Goal: Task Accomplishment & Management: Use online tool/utility

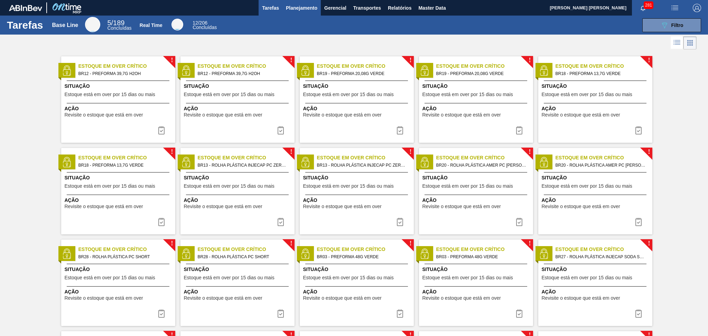
click at [297, 9] on span "Planejamento" at bounding box center [301, 8] width 31 height 8
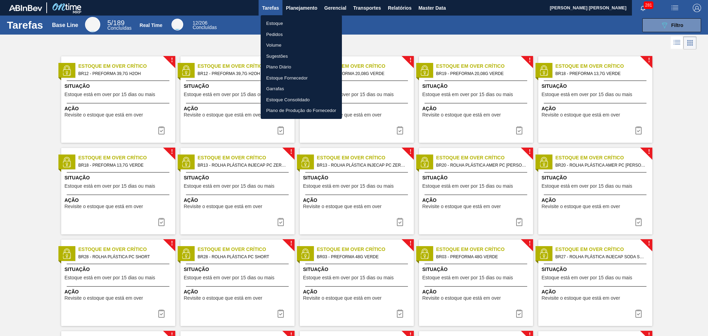
click at [272, 27] on li "Estoque" at bounding box center [301, 23] width 81 height 11
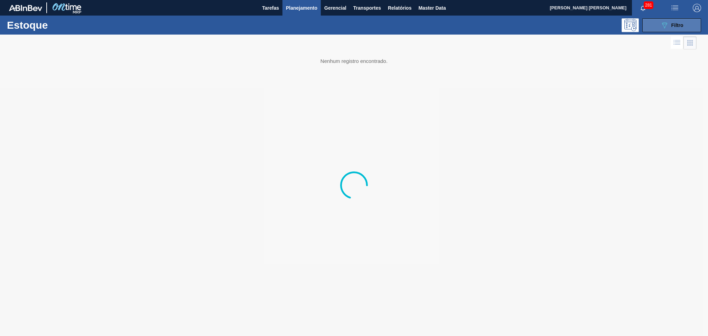
click at [483, 28] on button "089F7B8B-B2A5-4AFE-B5C0-19BA573D28AC Filtro" at bounding box center [672, 25] width 59 height 14
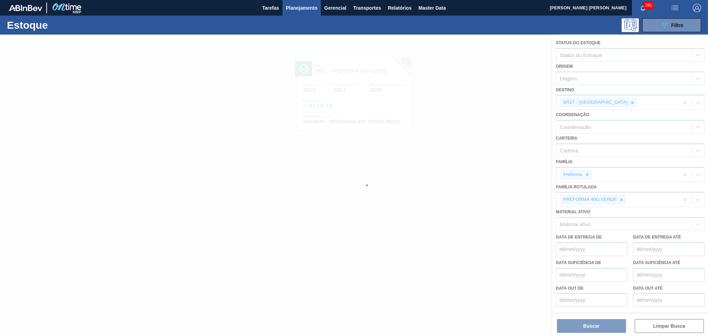
click at [483, 103] on div at bounding box center [354, 186] width 708 height 302
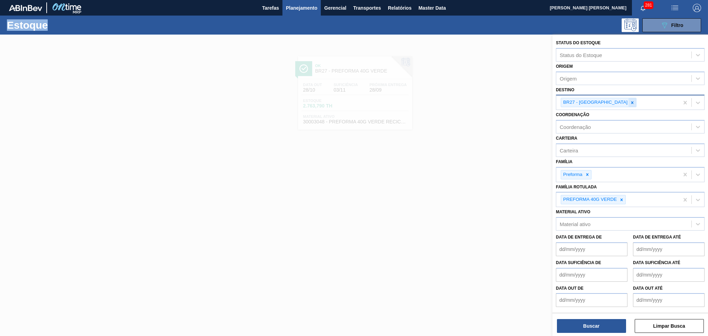
click at [483, 103] on icon at bounding box center [632, 102] width 5 height 5
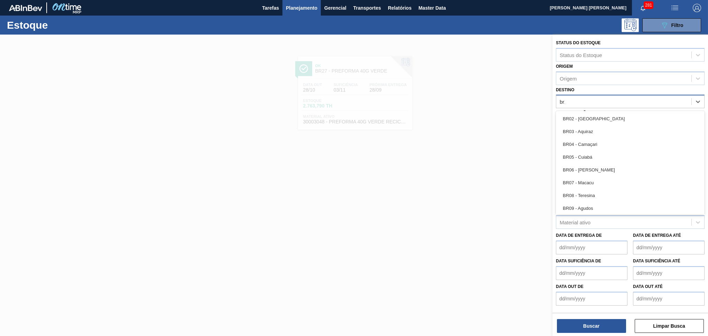
type input "br12"
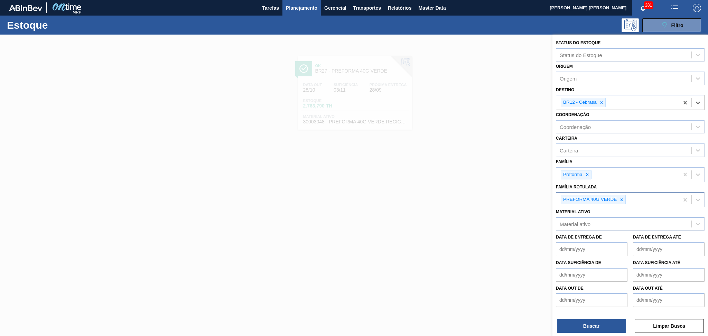
click at [483, 195] on div at bounding box center [622, 199] width 8 height 9
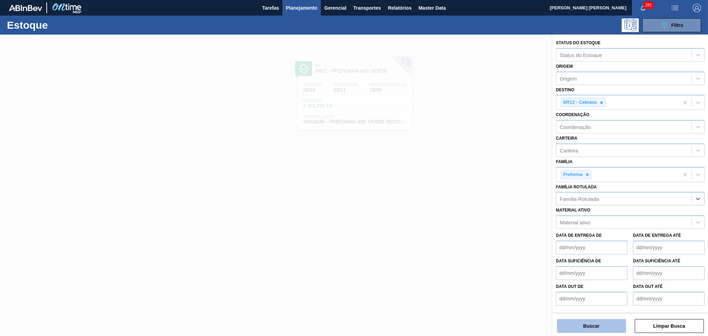
click at [483, 229] on button "Buscar" at bounding box center [591, 326] width 69 height 14
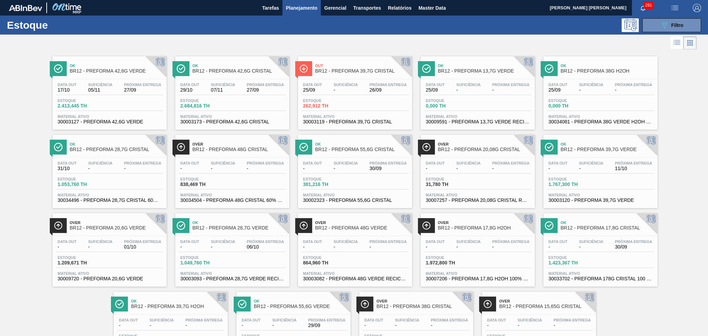
click at [228, 39] on div at bounding box center [348, 43] width 697 height 17
click at [341, 82] on div "Data out 25/09 Suficiência - Próxima Entrega 26/09 Estoque 262,912 TH Material …" at bounding box center [355, 102] width 114 height 47
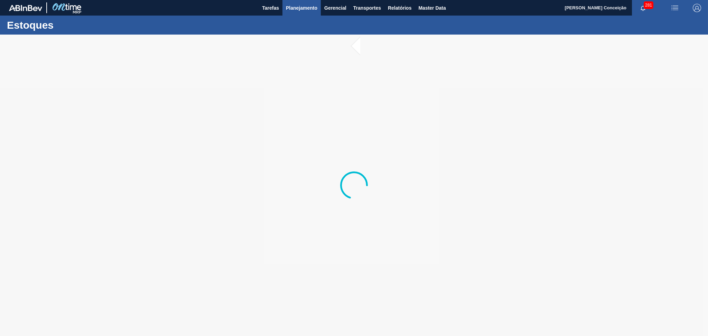
click at [299, 8] on span "Planejamento" at bounding box center [301, 8] width 31 height 8
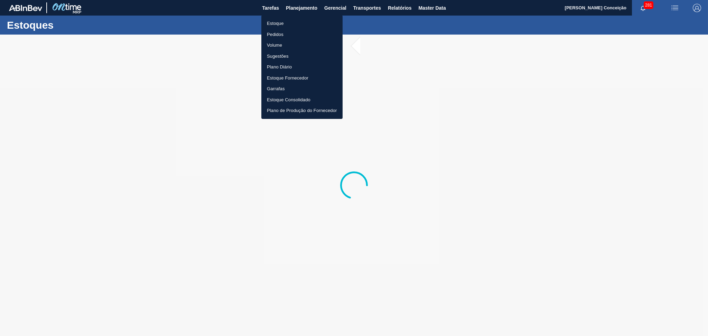
click at [274, 23] on li "Estoque" at bounding box center [302, 23] width 81 height 11
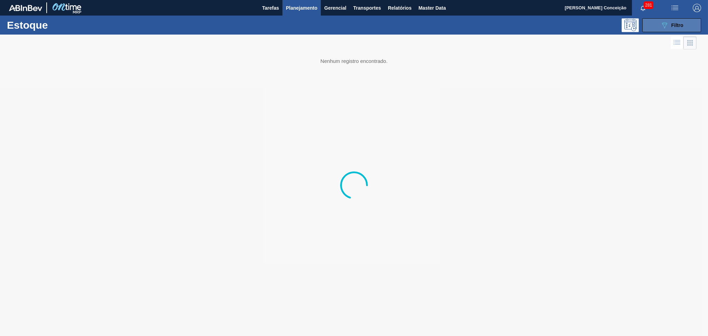
click at [667, 24] on icon at bounding box center [664, 25] width 5 height 6
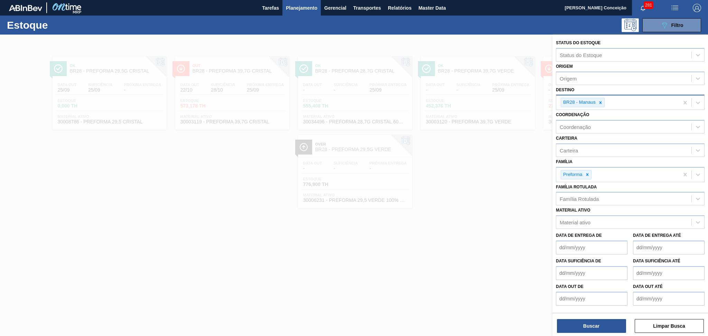
drag, startPoint x: 604, startPoint y: 105, endPoint x: 602, endPoint y: 102, distance: 4.2
click at [604, 104] on div at bounding box center [601, 102] width 8 height 9
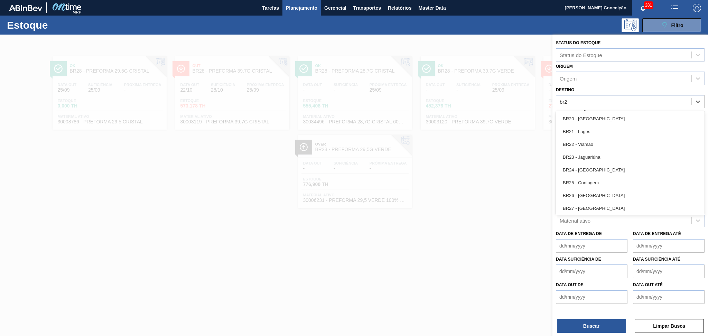
type input "br27"
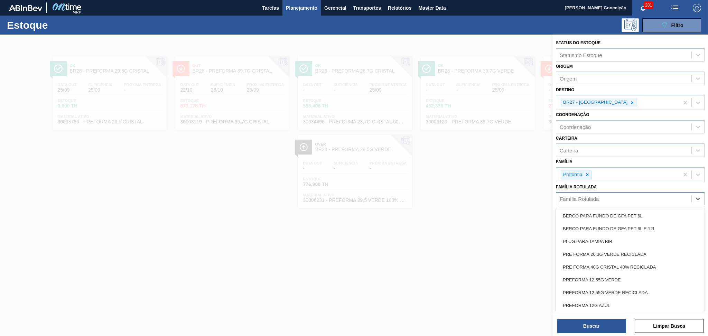
click at [584, 197] on div "Família Rotulada" at bounding box center [579, 199] width 39 height 6
type Rotulada "40g v"
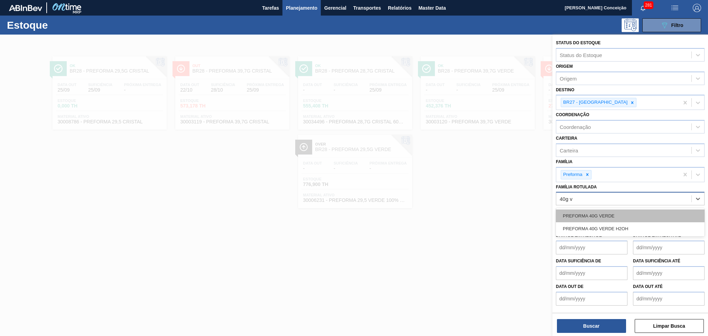
click at [597, 211] on div "PREFORMA 40G VERDE" at bounding box center [630, 216] width 149 height 13
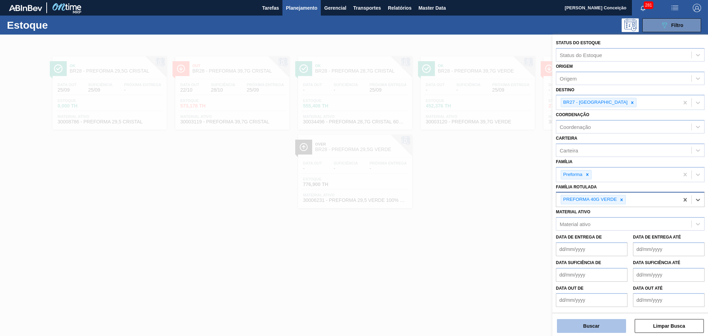
click at [568, 326] on button "Buscar" at bounding box center [591, 326] width 69 height 14
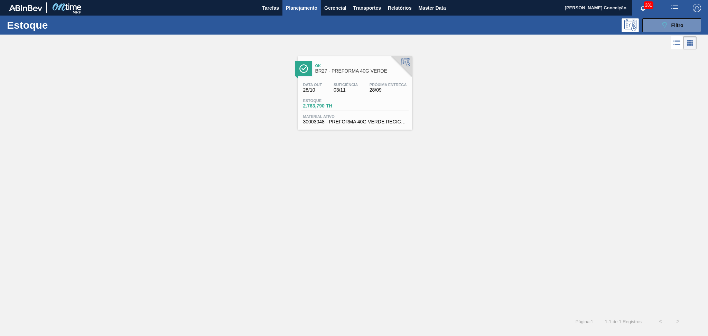
click at [351, 97] on div "Data out 28/10 Suficiência 03/11 Próxima Entrega 28/09 Estoque 2.763,790 TH Mat…" at bounding box center [355, 102] width 114 height 47
click at [222, 196] on div "Ok BR27 - PREFORMA 40G VERDE Data out 28/10 Suficiência 03/11 Próxima Entrega 2…" at bounding box center [354, 182] width 708 height 262
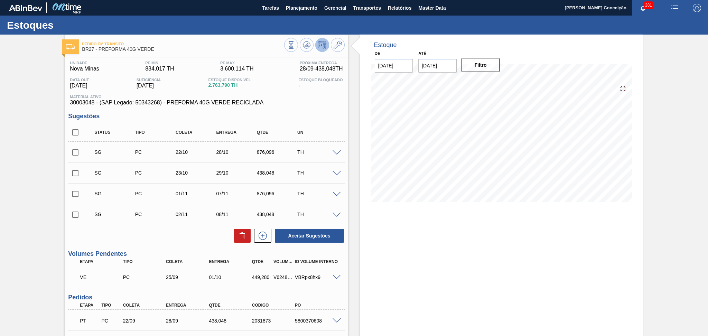
click at [33, 272] on div "Pedido em Trânsito BR27 - PREFORMA 40G VERDE Unidade Nova Minas PE MIN 834,017 …" at bounding box center [354, 222] width 708 height 374
click at [281, 275] on div "V624874" at bounding box center [283, 278] width 22 height 6
copy div "V624874"
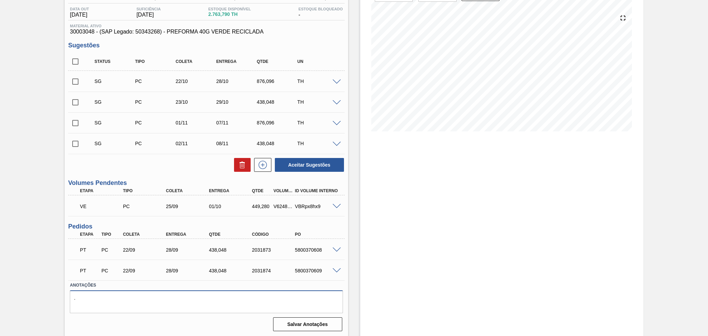
click at [273, 302] on textarea "." at bounding box center [206, 302] width 273 height 23
paste textarea "V624874"
type textarea ".V624874"
click at [140, 171] on div "Aceitar Sugestões" at bounding box center [206, 164] width 276 height 15
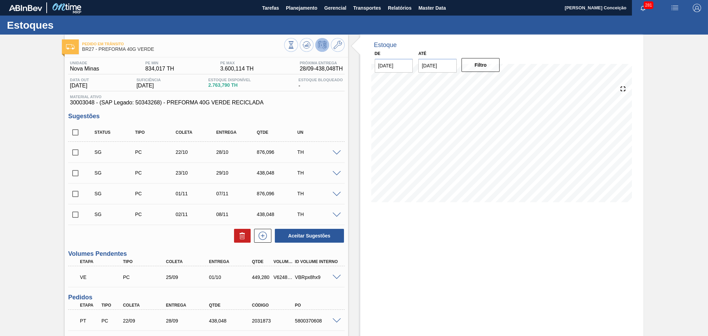
click at [283, 276] on div "V624874" at bounding box center [283, 278] width 22 height 6
copy div "V624874"
click at [29, 190] on div "Pedido em Trânsito BR27 - PREFORMA 40G VERDE Unidade Nova Minas PE MIN 834,017 …" at bounding box center [354, 222] width 708 height 374
click at [346, 119] on div "Unidade Nova Minas PE MIN 834,017 TH PE MAX 3.600,114 TH Próxima Entrega 28/09 …" at bounding box center [206, 230] width 283 height 347
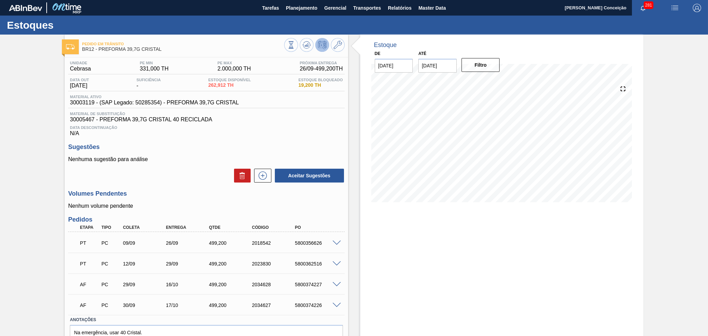
click at [198, 146] on h3 "Sugestões" at bounding box center [206, 147] width 276 height 7
click at [173, 177] on div "Aceitar Sugestões" at bounding box center [206, 175] width 276 height 15
click at [240, 133] on div "Data Descontinuação N/A" at bounding box center [206, 130] width 276 height 14
click at [336, 46] on icon at bounding box center [338, 45] width 8 height 8
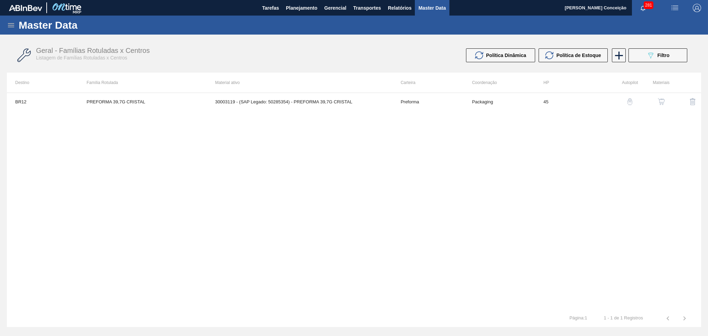
click at [167, 155] on div "BR12 PREFORMA 39,7G CRISTAL 30003119 - (SAP Legado: 50285354) - PREFORMA 39,7G …" at bounding box center [354, 201] width 695 height 217
click at [662, 102] on img "button" at bounding box center [661, 101] width 7 height 7
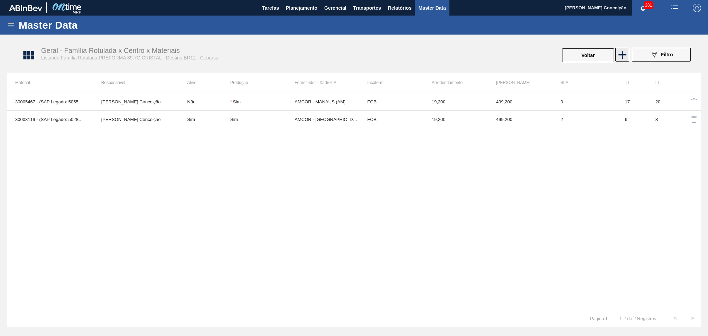
click at [625, 55] on icon at bounding box center [623, 55] width 8 height 8
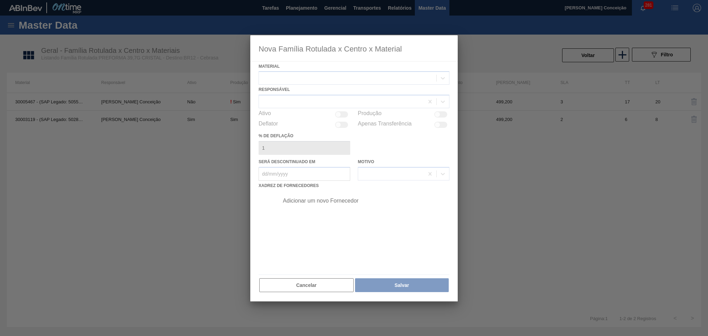
click at [272, 80] on div at bounding box center [354, 168] width 208 height 267
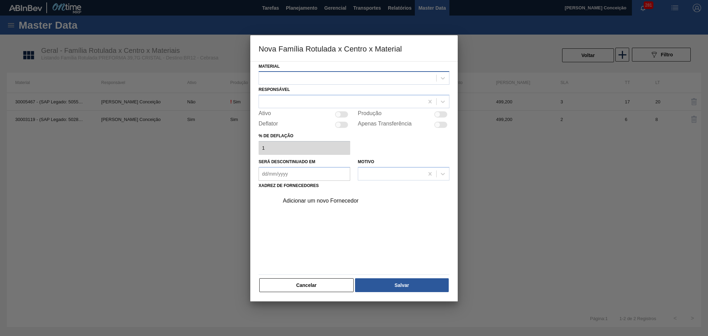
click at [308, 74] on div at bounding box center [347, 78] width 177 height 10
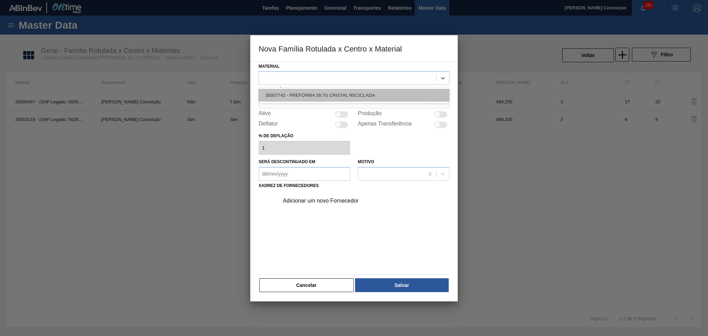
click at [340, 94] on div "30007742 - PREFORMA 39,7G CRISTAL RECICLADA" at bounding box center [354, 95] width 191 height 13
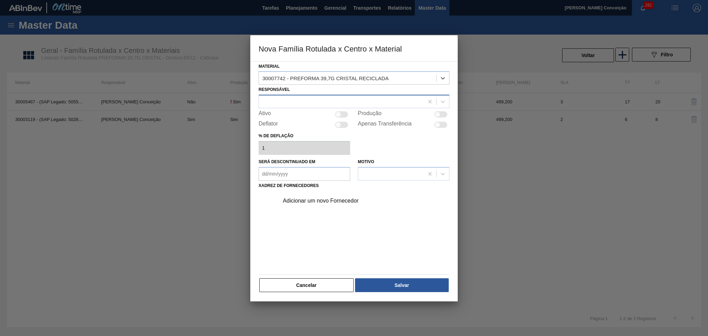
click at [311, 101] on div at bounding box center [341, 102] width 165 height 10
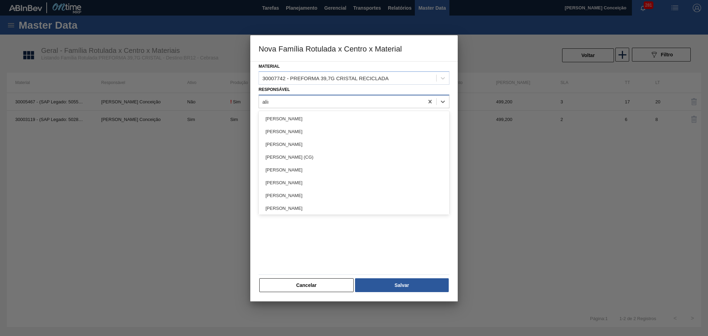
type input "aline"
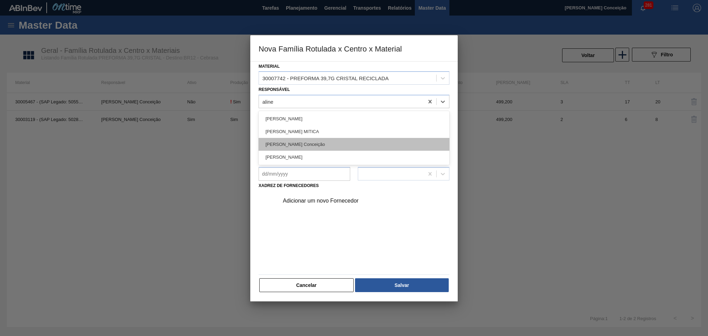
click at [302, 144] on div "[PERSON_NAME] Conceição" at bounding box center [354, 144] width 191 height 13
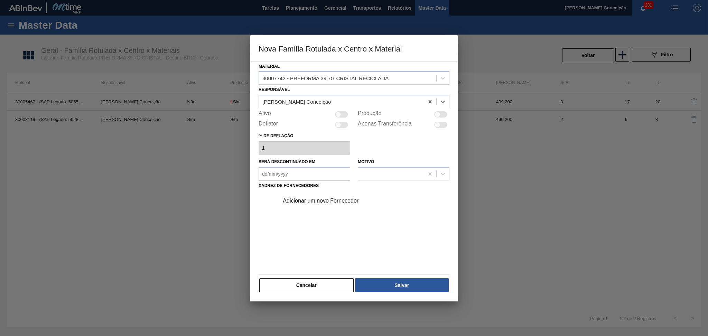
click at [343, 114] on div at bounding box center [341, 114] width 13 height 6
checkbox input "true"
click at [323, 201] on div "Adicionar um novo Fornecedor" at bounding box center [351, 201] width 136 height 6
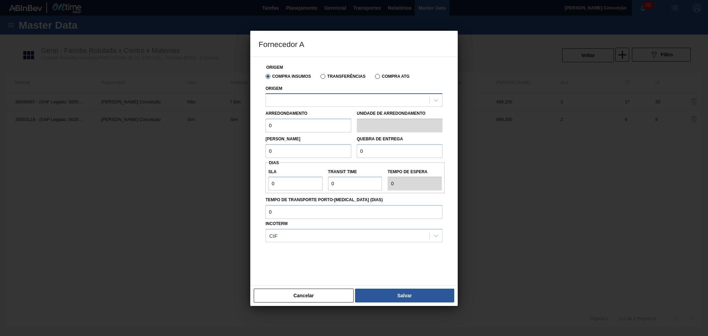
click at [292, 106] on div at bounding box center [354, 99] width 177 height 13
click at [324, 117] on div "295128 - AMCOR - CABO DE SANTO AGOSTINHO (PE)" at bounding box center [354, 117] width 177 height 13
click at [301, 126] on input "0" at bounding box center [309, 126] width 86 height 14
click at [174, 155] on div at bounding box center [354, 168] width 708 height 336
click at [297, 291] on button "Cancelar" at bounding box center [304, 296] width 100 height 14
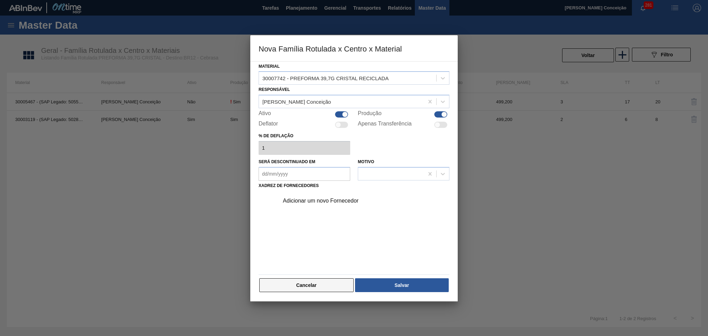
click at [306, 284] on button "Cancelar" at bounding box center [306, 285] width 94 height 14
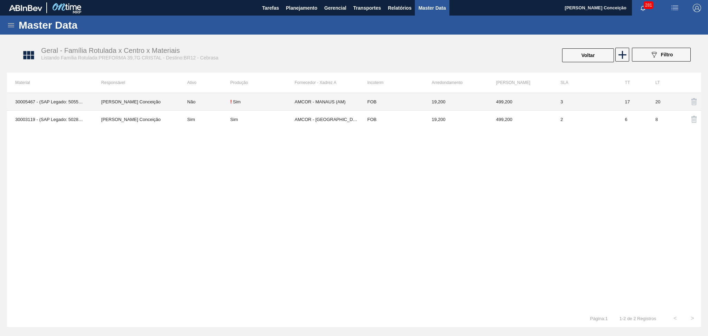
click at [317, 100] on td "AMCOR - MANAUS (AM)" at bounding box center [327, 102] width 64 height 18
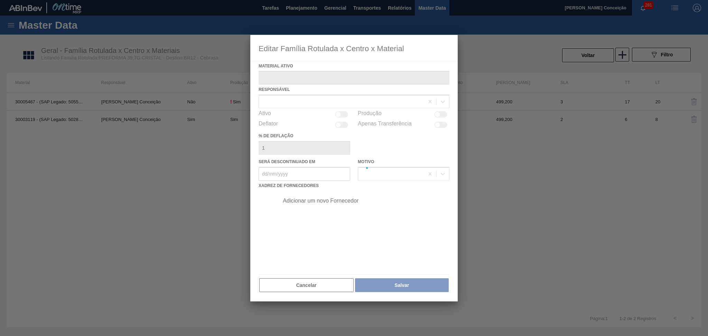
type ativo "30005467 - (SAP Legado: 50551268) - PREFORMA 39,7G CRISTAL 40 RECICLADA"
checkbox input "true"
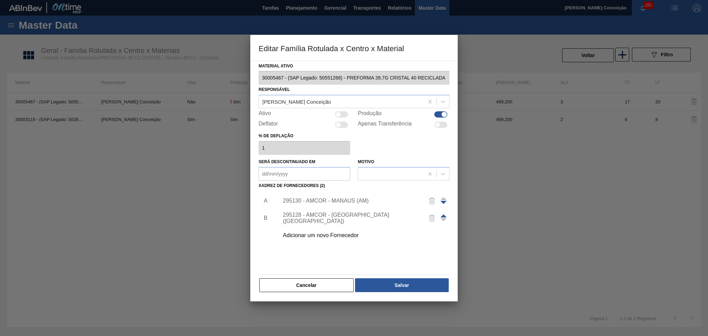
click at [327, 202] on div "295130 - AMCOR - MANAUS (AM)" at bounding box center [351, 201] width 136 height 6
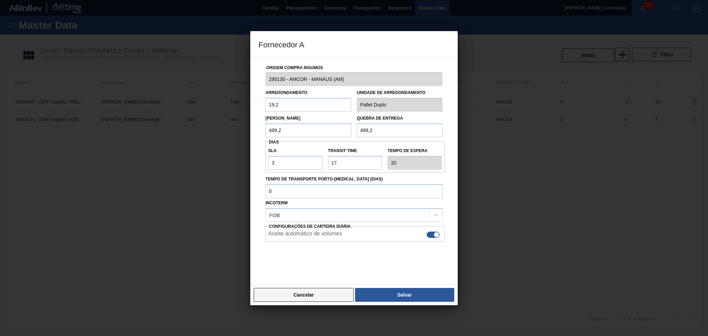
click at [314, 297] on button "Cancelar" at bounding box center [304, 295] width 100 height 14
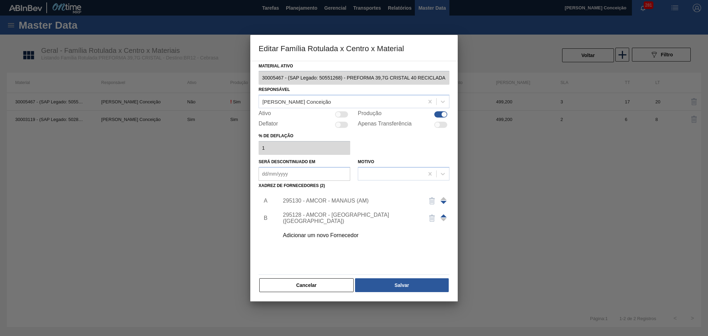
click at [308, 291] on button "Cancelar" at bounding box center [306, 285] width 94 height 14
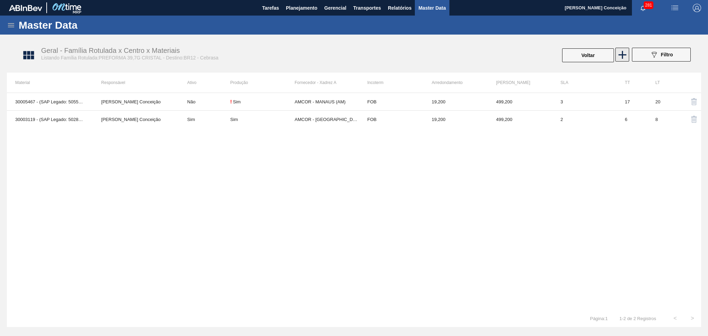
click at [621, 56] on icon at bounding box center [622, 54] width 13 height 13
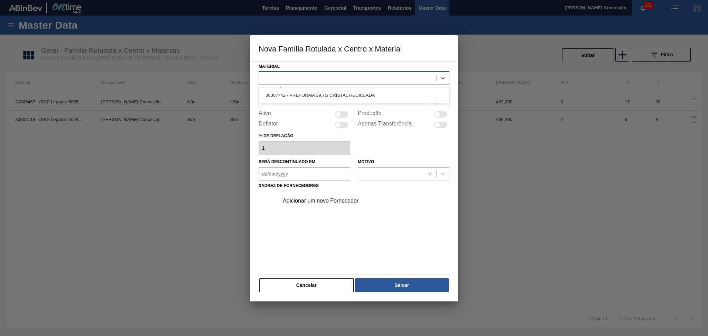
click at [295, 77] on div at bounding box center [347, 78] width 177 height 10
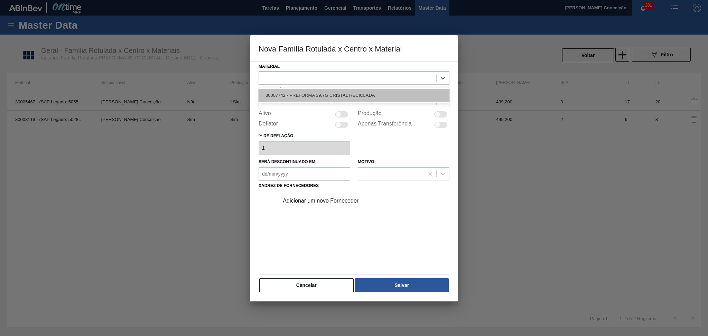
click at [305, 91] on div "30007742 - PREFORMA 39,7G CRISTAL RECICLADA" at bounding box center [354, 95] width 191 height 13
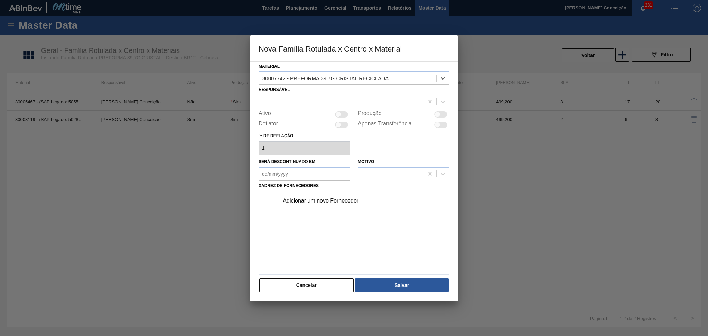
click at [290, 98] on div at bounding box center [341, 102] width 165 height 10
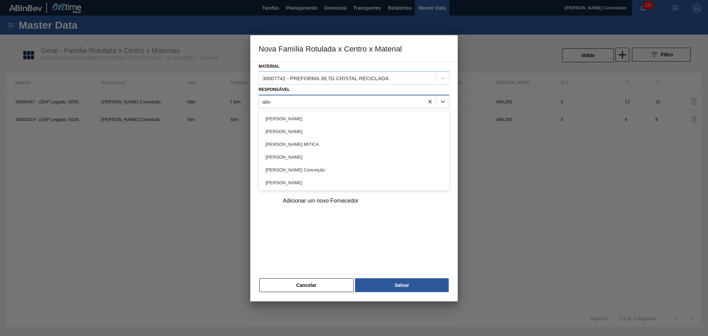
type input "aline"
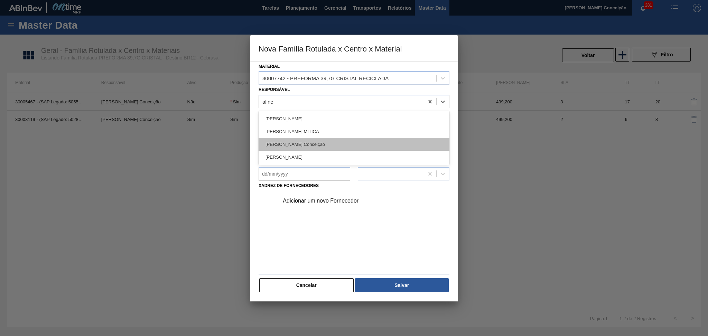
click at [301, 145] on div "[PERSON_NAME] [PERSON_NAME]" at bounding box center [354, 144] width 191 height 13
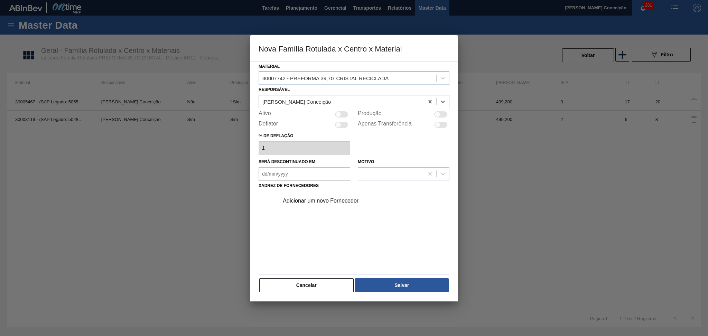
click at [340, 115] on div at bounding box center [339, 115] width 6 height 6
checkbox input "true"
click at [339, 117] on div at bounding box center [341, 114] width 13 height 6
checkbox input "false"
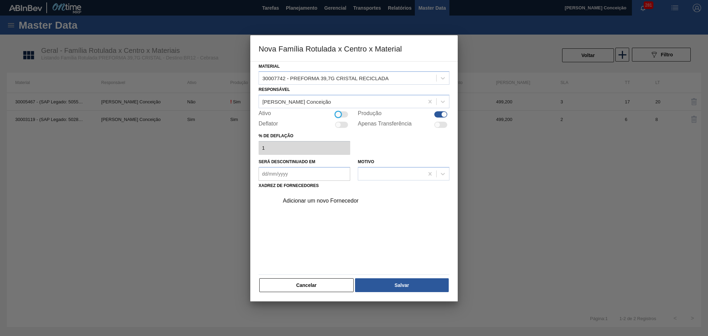
click at [294, 173] on em "Será descontinuado em" at bounding box center [305, 174] width 92 height 14
click at [421, 216] on div "Adicionar um novo Fornecedor" at bounding box center [354, 231] width 191 height 81
click at [398, 287] on button "Salvar" at bounding box center [402, 285] width 94 height 14
click at [314, 202] on div "Adicionar um novo Fornecedor" at bounding box center [351, 201] width 136 height 6
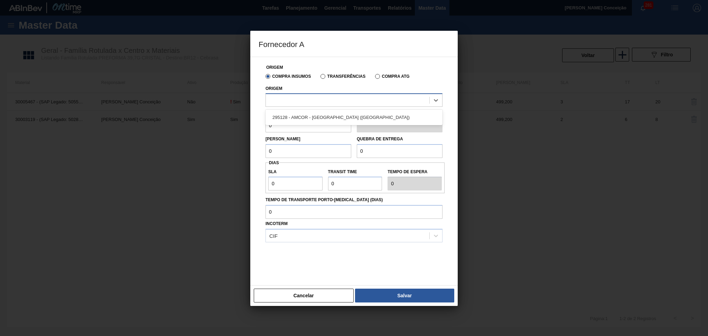
click at [306, 98] on div at bounding box center [348, 100] width 164 height 10
click at [312, 117] on div "295128 - AMCOR - CABO DE SANTO AGOSTINHO (PE)" at bounding box center [354, 117] width 177 height 13
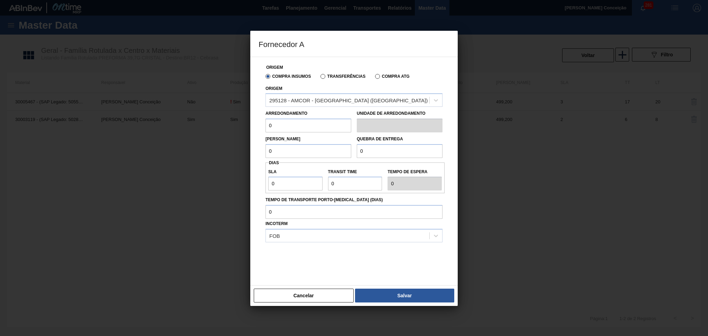
drag, startPoint x: 299, startPoint y: 123, endPoint x: 272, endPoint y: 125, distance: 27.7
click at [272, 125] on input "0" at bounding box center [309, 126] width 86 height 14
type input "19,2"
click at [285, 143] on div "Lote Mínimo 0" at bounding box center [309, 146] width 86 height 24
click at [287, 150] on input "0" at bounding box center [309, 151] width 86 height 14
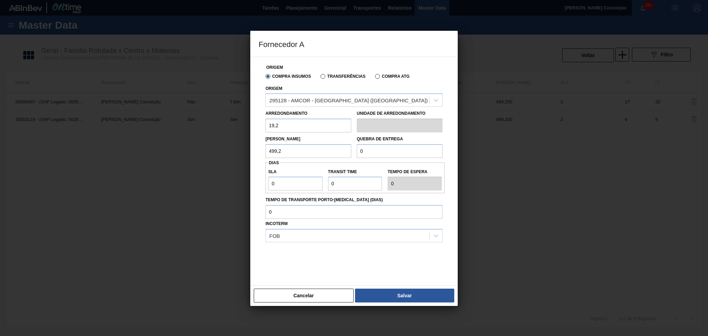
type input "499,2"
click at [369, 150] on input "0" at bounding box center [400, 151] width 86 height 14
type input "499,2"
click at [289, 180] on input "0" at bounding box center [295, 184] width 54 height 14
drag, startPoint x: 289, startPoint y: 180, endPoint x: 243, endPoint y: 176, distance: 46.2
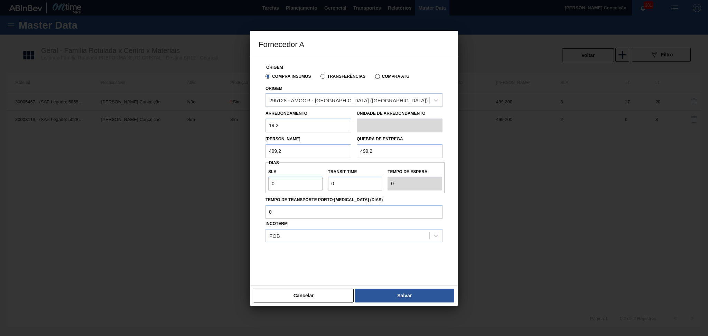
click at [245, 176] on div "Fornecedor A Origem Compra Insumos Transferências Compra ATG Origem 295128 - AM…" at bounding box center [354, 168] width 708 height 336
type input "3"
drag, startPoint x: 351, startPoint y: 184, endPoint x: 279, endPoint y: 177, distance: 71.6
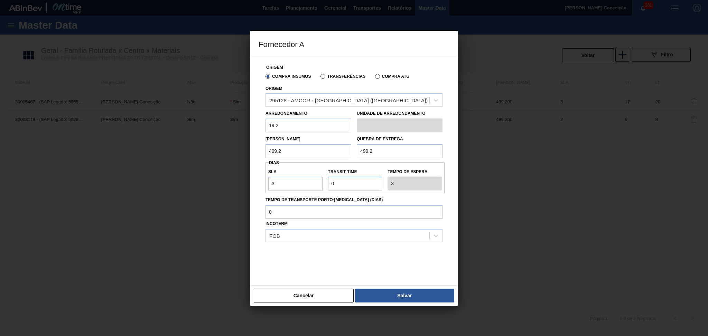
click at [297, 177] on div "SLA 3 Transit Time Tempo de espera 3" at bounding box center [355, 178] width 179 height 26
type input "1"
type input "4"
type input "17"
type input "20"
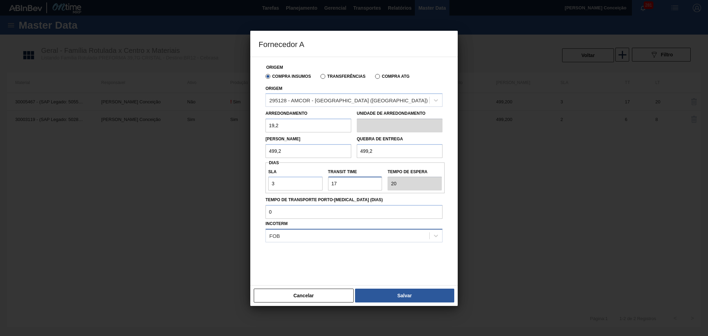
type input "17"
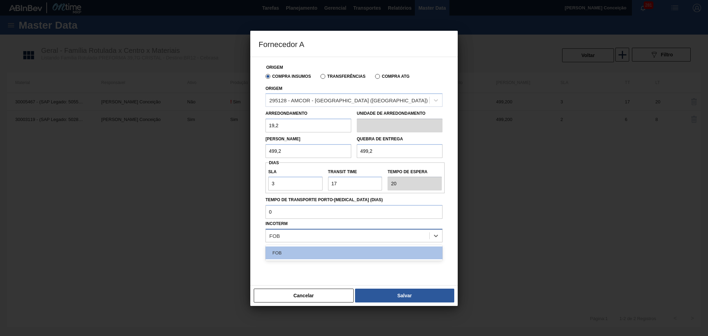
click at [408, 236] on div "FOB" at bounding box center [348, 236] width 164 height 10
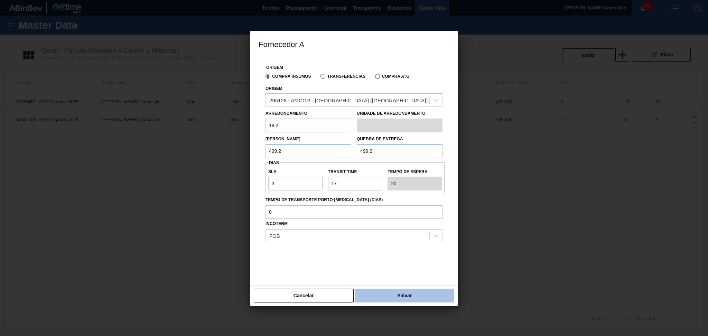
click at [406, 299] on button "Salvar" at bounding box center [404, 296] width 99 height 14
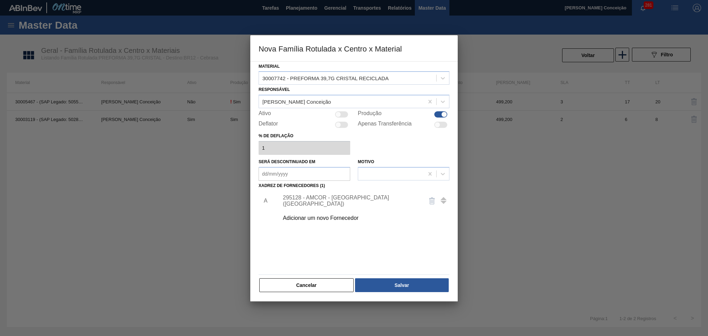
click at [325, 220] on div "Adicionar um novo Fornecedor" at bounding box center [351, 218] width 136 height 6
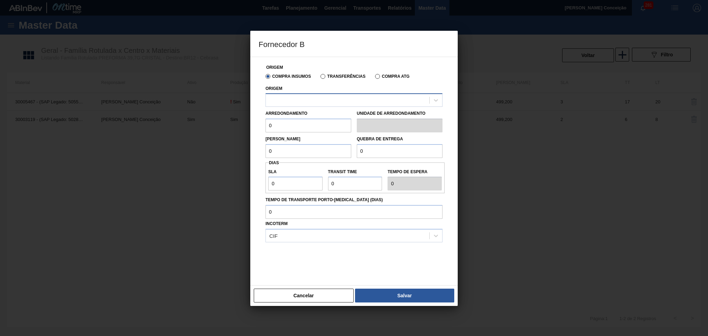
click at [312, 101] on div at bounding box center [348, 100] width 164 height 10
click at [312, 100] on div at bounding box center [348, 100] width 164 height 10
click at [290, 294] on button "Cancelar" at bounding box center [304, 296] width 100 height 14
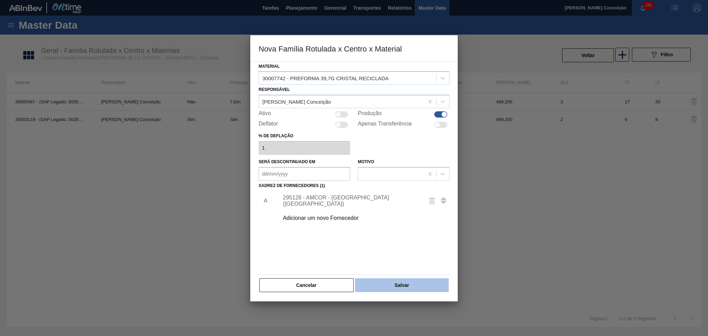
click at [418, 286] on button "Salvar" at bounding box center [402, 285] width 94 height 14
click at [390, 286] on button "Salvar" at bounding box center [402, 285] width 94 height 14
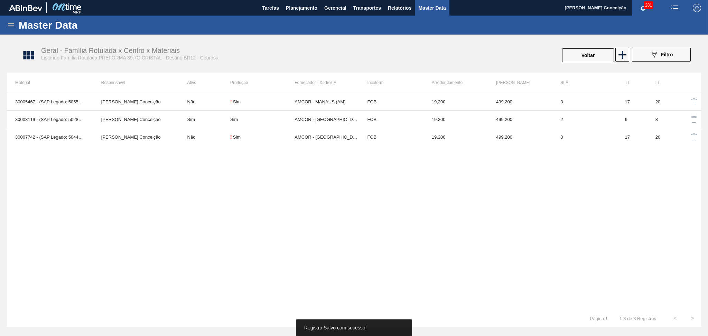
click at [233, 222] on div "30005467 - (SAP Legado: 50551268) - PREFORMA 39,7G CRISTAL 40 RECICLADA Aline A…" at bounding box center [354, 201] width 695 height 217
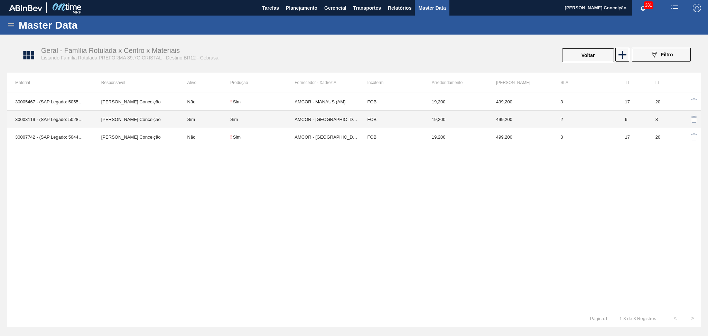
click at [189, 124] on td "Sim" at bounding box center [204, 120] width 51 height 18
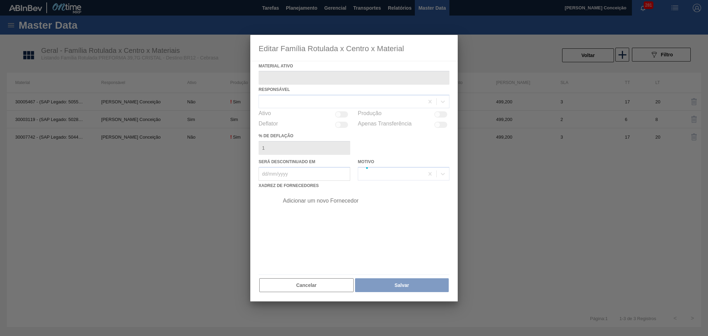
type ativo "30003119 - (SAP Legado: 50285354) - PREFORMA 39,7G CRISTAL"
checkbox input "true"
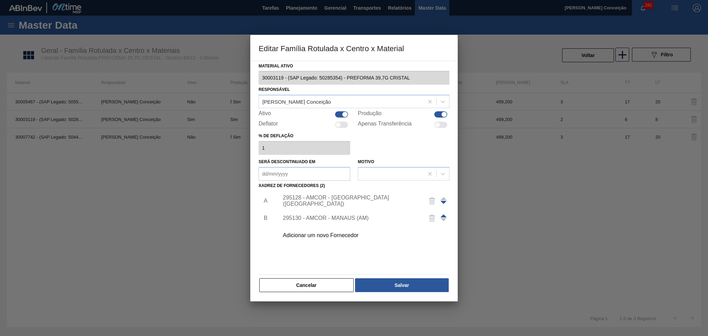
click at [338, 110] on div "Ativo" at bounding box center [305, 114] width 92 height 8
click at [339, 114] on div at bounding box center [341, 114] width 13 height 6
checkbox input "false"
click at [405, 285] on button "Salvar" at bounding box center [402, 285] width 94 height 14
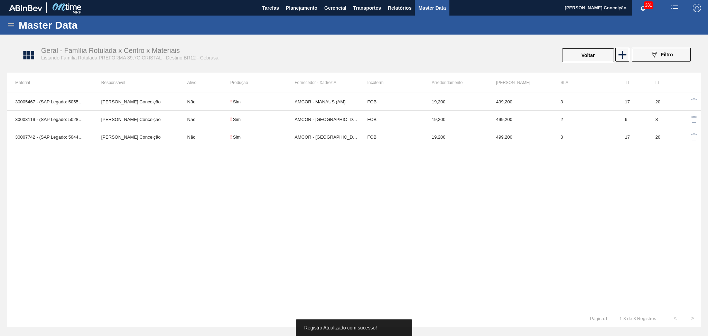
click at [189, 218] on div "30005467 - (SAP Legado: 50551268) - PREFORMA 39,7G CRISTAL 40 RECICLADA Aline A…" at bounding box center [354, 201] width 695 height 217
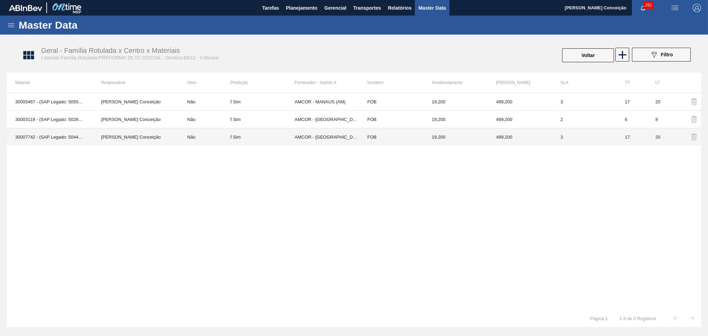
click at [194, 138] on td "Não" at bounding box center [204, 137] width 51 height 18
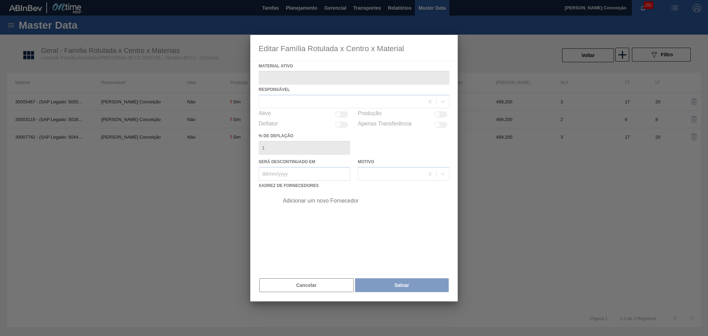
click at [345, 115] on div at bounding box center [354, 168] width 208 height 267
type ativo "30007742 - (SAP Legado: 50444511) - PREFORMA 39,7G CRISTAL RECICLADA"
checkbox input "true"
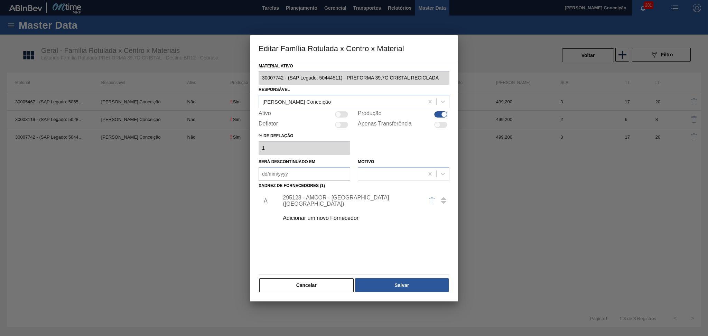
click at [345, 115] on div at bounding box center [341, 114] width 13 height 6
checkbox input "true"
click at [339, 214] on div "Adicionar um novo Fornecedor" at bounding box center [362, 218] width 175 height 17
click at [339, 217] on div "Adicionar um novo Fornecedor" at bounding box center [351, 218] width 136 height 6
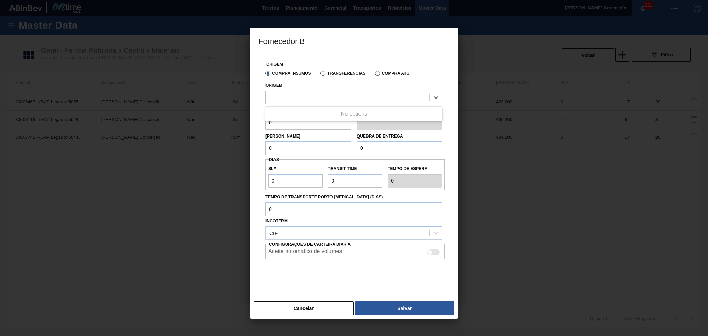
click at [288, 100] on div at bounding box center [348, 97] width 164 height 10
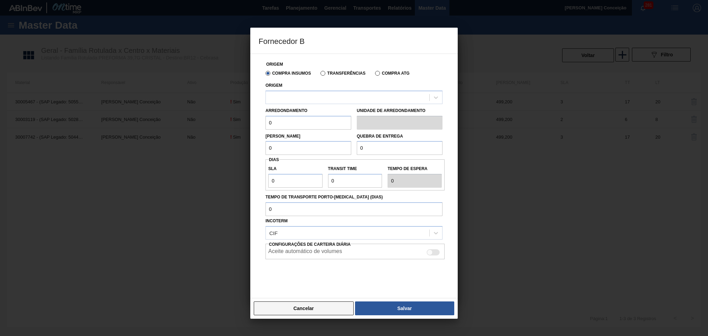
click at [305, 308] on button "Cancelar" at bounding box center [304, 309] width 100 height 14
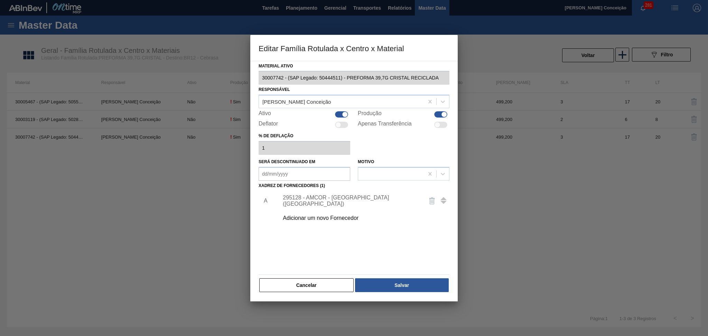
click at [310, 305] on div at bounding box center [354, 168] width 708 height 336
click at [319, 290] on button "Cancelar" at bounding box center [306, 285] width 94 height 14
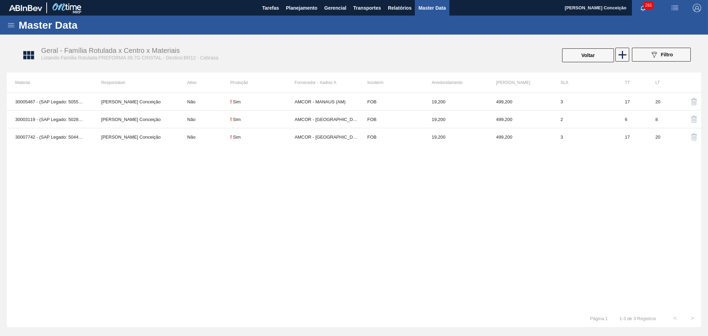
click at [288, 209] on div "30005467 - (SAP Legado: 50551268) - PREFORMA 39,7G CRISTAL 40 RECICLADA Aline A…" at bounding box center [354, 201] width 695 height 217
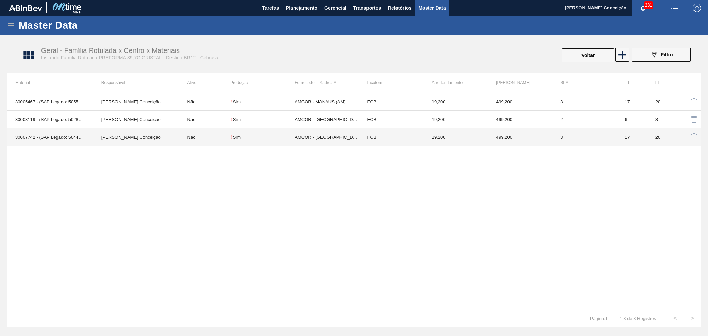
click at [194, 139] on td "Não" at bounding box center [204, 137] width 51 height 18
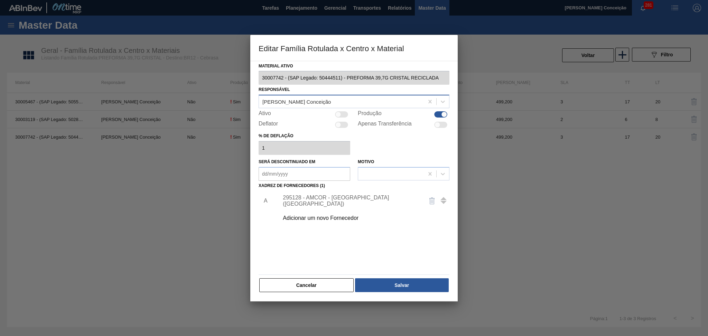
click at [338, 106] on div "[PERSON_NAME] [PERSON_NAME]" at bounding box center [341, 102] width 165 height 10
click at [319, 253] on div "A 295128 - AMCOR - CABO DE SANTO AGOSTINHO (PE) Adicionar um novo Fornecedor" at bounding box center [354, 231] width 191 height 81
click at [341, 116] on div at bounding box center [341, 114] width 13 height 6
checkbox input "true"
click at [411, 279] on button "Salvar" at bounding box center [402, 285] width 94 height 14
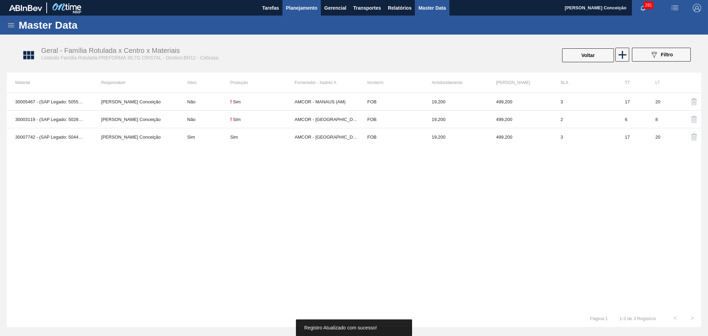
click at [293, 9] on span "Planejamento" at bounding box center [301, 8] width 31 height 8
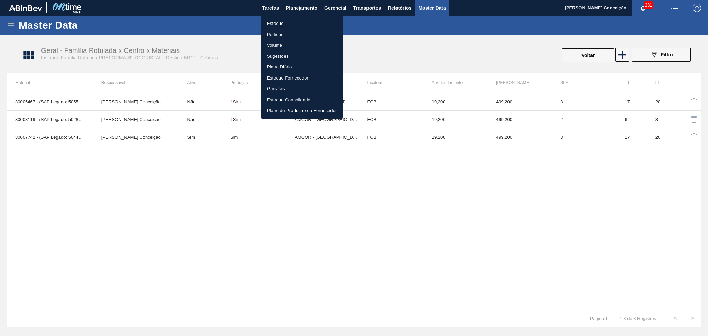
click at [278, 25] on li "Estoque" at bounding box center [302, 23] width 81 height 11
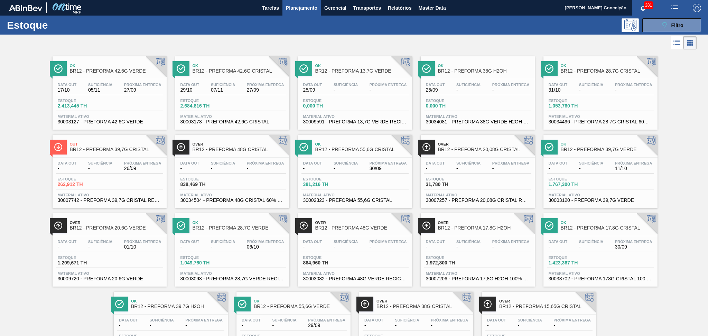
click at [123, 158] on div "Data out - Suficiência - Próxima Entrega 26/09 Estoque 262,912 TH Material ativ…" at bounding box center [110, 181] width 114 height 47
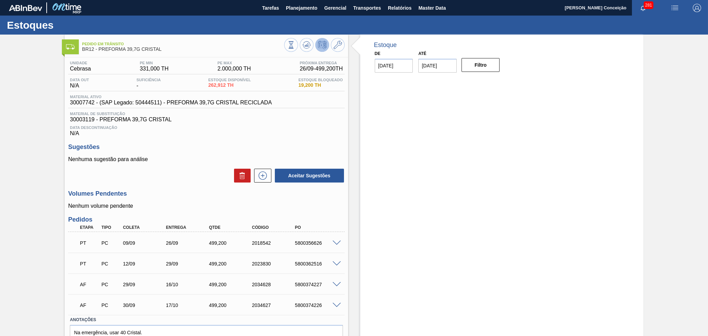
click at [337, 283] on span at bounding box center [337, 284] width 8 height 5
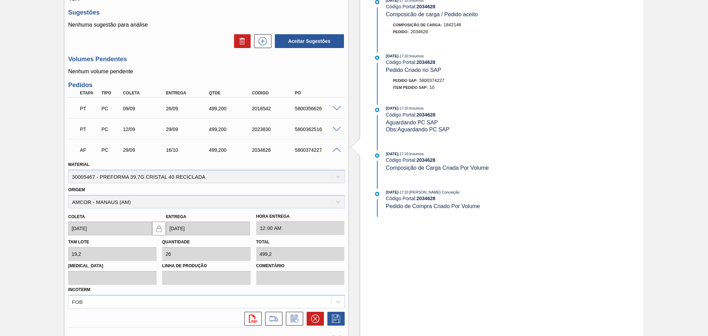
scroll to position [138, 0]
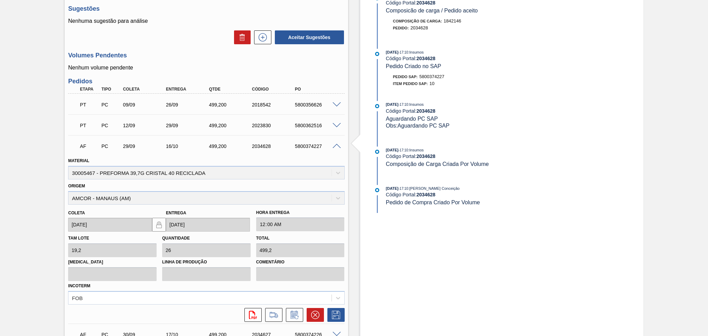
click at [248, 184] on div "Origem AMCOR - MANAUS (AM)" at bounding box center [206, 193] width 276 height 24
click at [338, 145] on span at bounding box center [337, 146] width 8 height 5
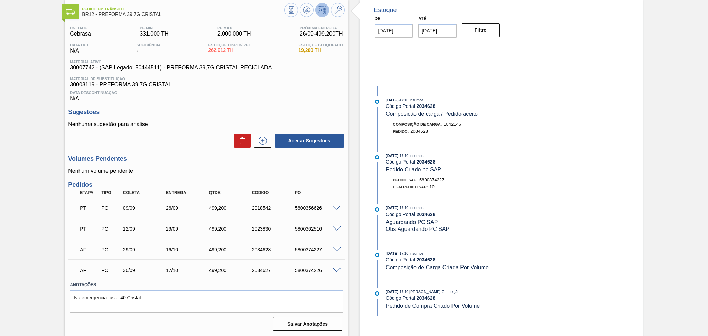
click at [185, 151] on div "Unidade Cebrasa PE MIN 331,000 TH PE MAX 2.000,000 TH Próxima Entrega 26/09 - 4…" at bounding box center [206, 177] width 283 height 311
click at [169, 145] on div "Aceitar Sugestões" at bounding box center [206, 140] width 276 height 15
click at [337, 270] on span at bounding box center [337, 270] width 8 height 5
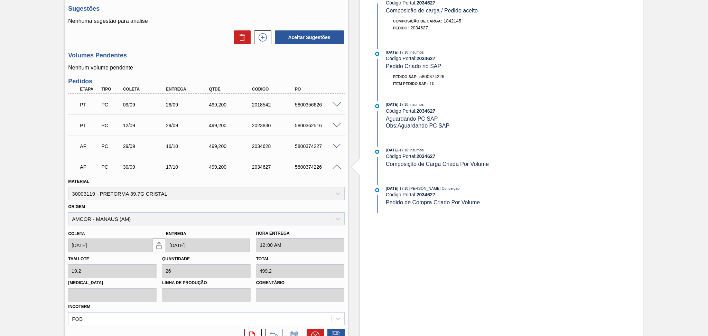
click at [338, 166] on span at bounding box center [337, 167] width 8 height 5
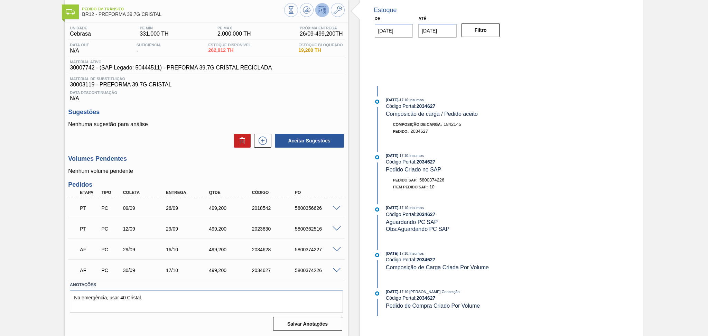
click at [194, 143] on div "Aceitar Sugestões" at bounding box center [206, 140] width 276 height 15
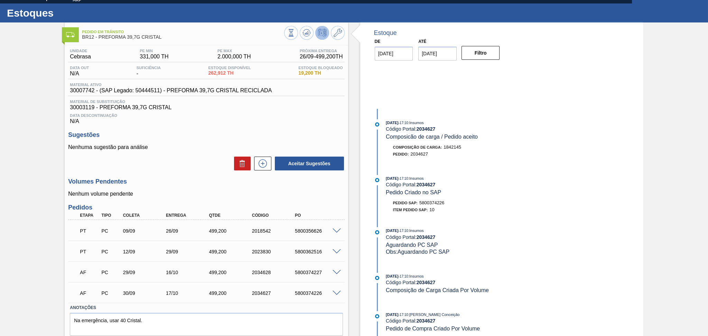
scroll to position [0, 0]
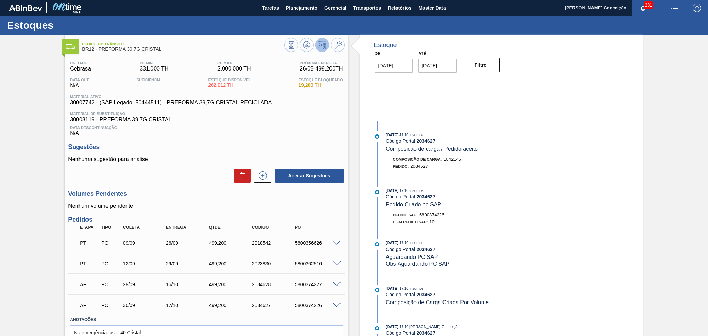
click at [244, 129] on span "Data Descontinuação" at bounding box center [206, 128] width 273 height 4
click at [228, 150] on h3 "Sugestões" at bounding box center [206, 147] width 276 height 7
click at [259, 175] on icon at bounding box center [262, 176] width 11 height 8
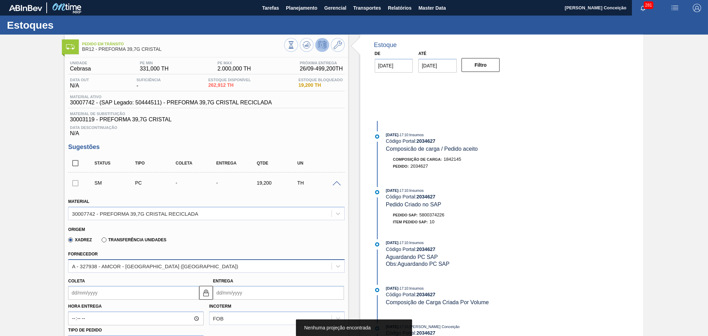
click at [145, 269] on div "A - 327938 - AMCOR - CABO DE SANTO AGOSTINHO (PE)" at bounding box center [199, 266] width 263 height 10
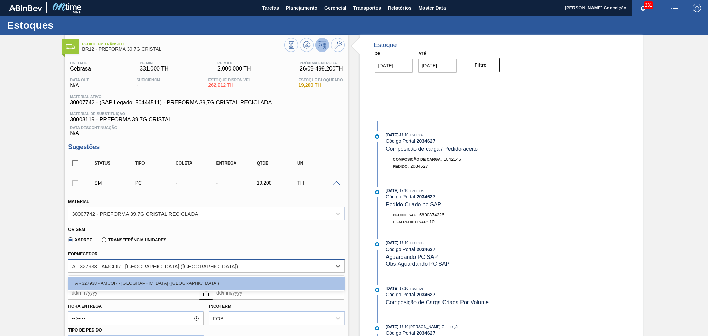
click at [145, 269] on div "A - 327938 - AMCOR - CABO DE SANTO AGOSTINHO (PE)" at bounding box center [199, 266] width 263 height 10
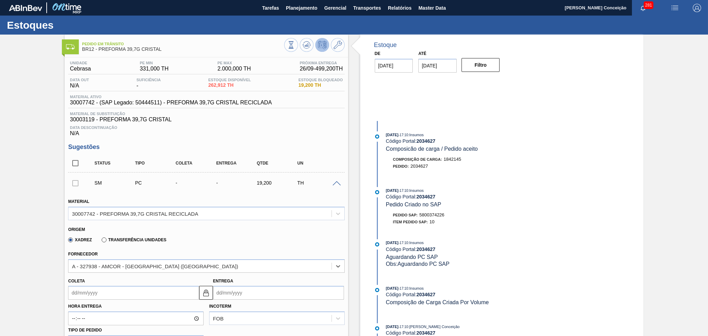
click at [260, 144] on h3 "Sugestões" at bounding box center [206, 147] width 276 height 7
click at [338, 185] on span at bounding box center [337, 183] width 8 height 5
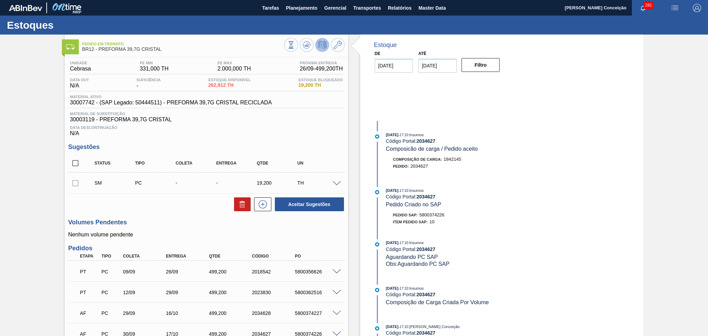
click at [327, 128] on span "Data Descontinuação" at bounding box center [206, 128] width 273 height 4
click at [282, 166] on div "Status Tipo Coleta Entrega Qtde UN" at bounding box center [212, 163] width 244 height 15
click at [335, 43] on icon at bounding box center [338, 45] width 8 height 8
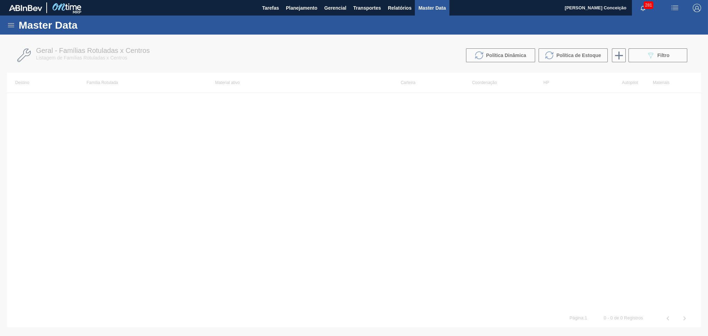
click at [432, 168] on div at bounding box center [354, 186] width 708 height 302
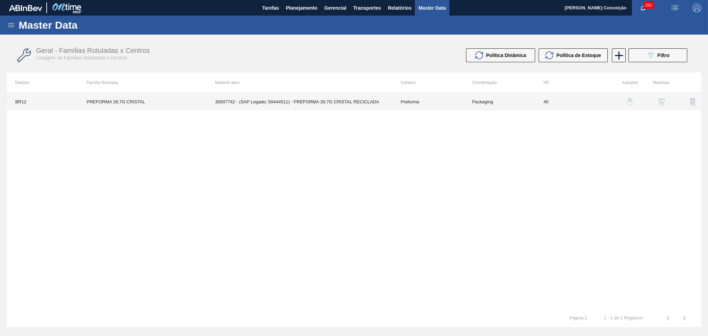
click at [353, 103] on td "30007742 - (SAP Legado: 50444511) - PREFORMA 39,7G CRISTAL RECICLADA" at bounding box center [300, 101] width 186 height 17
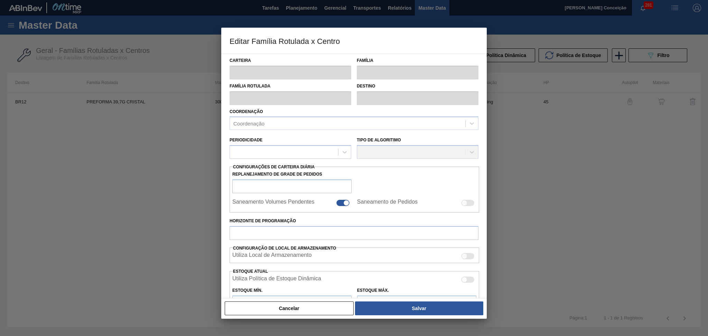
type input "Preforma"
type input "PREFORMA 39,7G CRISTAL"
type input "BR12 - Cebrasa"
type input "0"
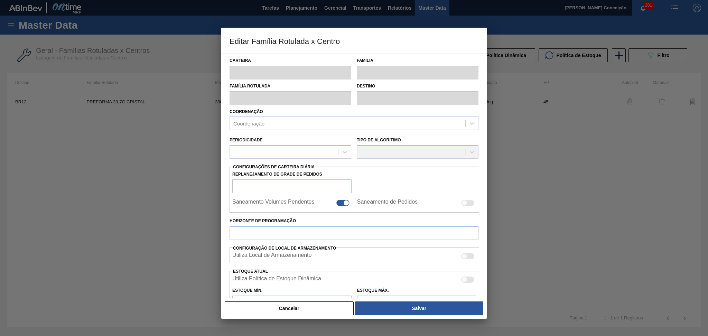
checkbox input "false"
type input "45"
type input "331"
type input "2.000"
type input "45"
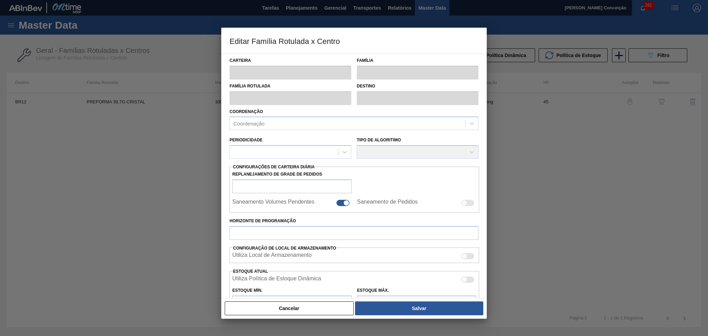
type input "1.082,050"
checkbox input "true"
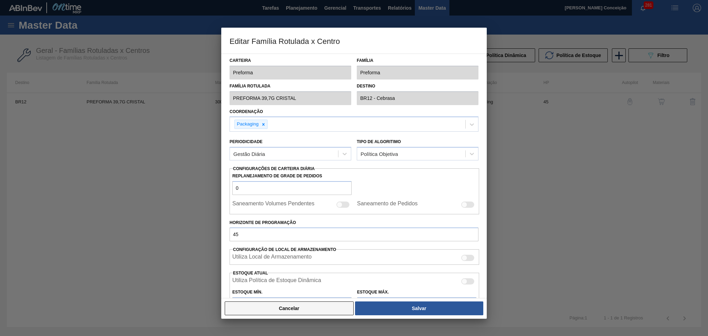
click at [323, 314] on button "Cancelar" at bounding box center [289, 309] width 129 height 14
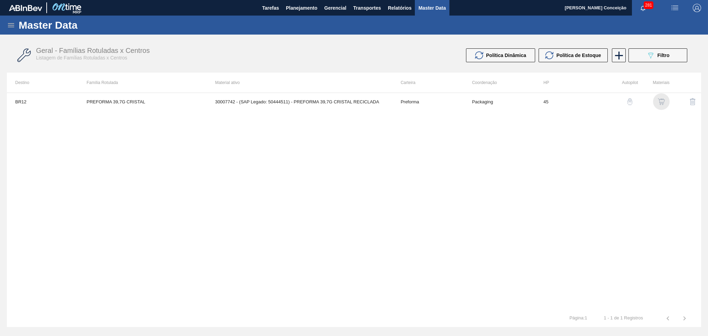
click at [663, 101] on img "button" at bounding box center [661, 101] width 7 height 7
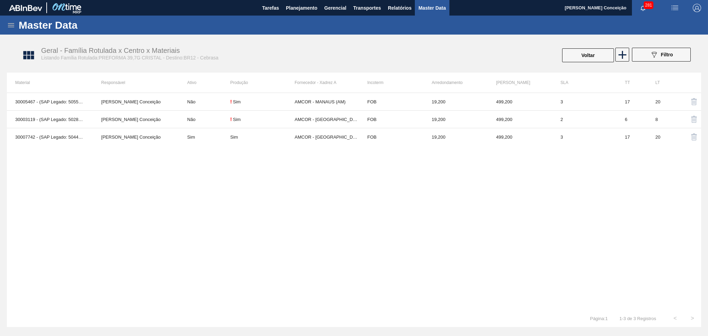
click at [222, 169] on div "30005467 - (SAP Legado: 50551268) - PREFORMA 39,7G CRISTAL 40 RECICLADA Aline A…" at bounding box center [354, 201] width 695 height 217
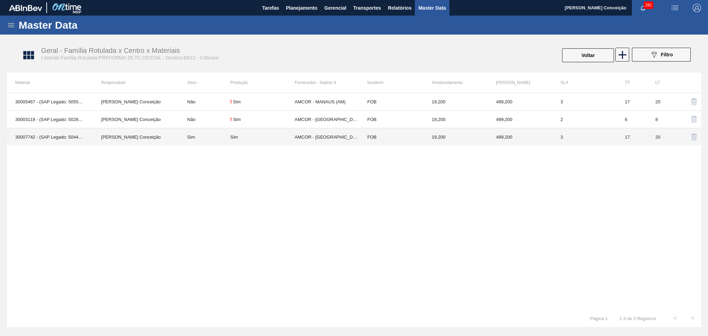
click at [130, 139] on td "[PERSON_NAME] [PERSON_NAME]" at bounding box center [136, 137] width 86 height 18
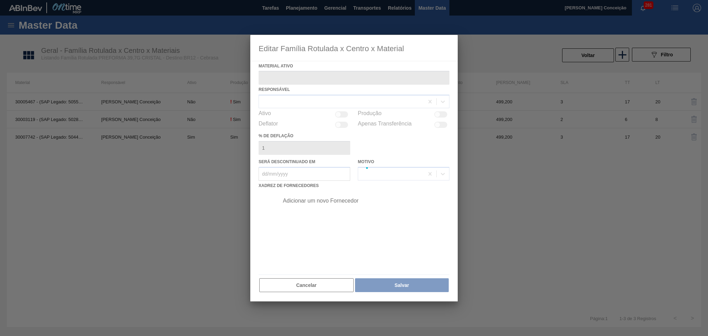
type ativo "30007742 - (SAP Legado: 50444511) - PREFORMA 39,7G CRISTAL RECICLADA"
checkbox input "true"
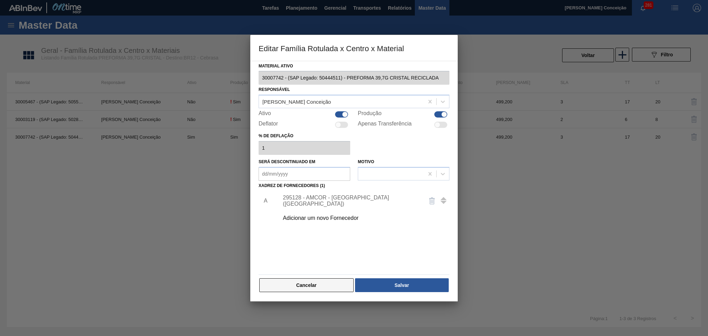
click at [309, 284] on button "Cancelar" at bounding box center [306, 285] width 94 height 14
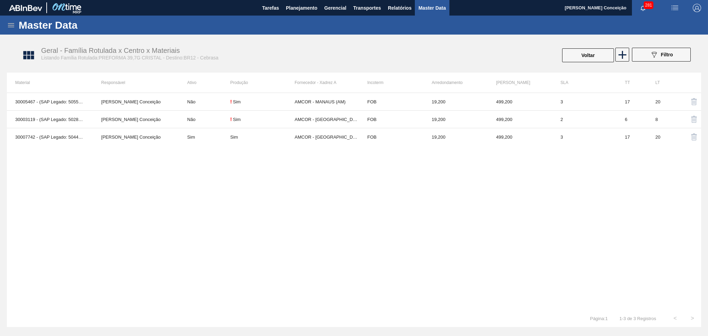
click at [200, 241] on div "30005467 - (SAP Legado: 50551268) - PREFORMA 39,7G CRISTAL 40 RECICLADA Aline A…" at bounding box center [354, 201] width 695 height 217
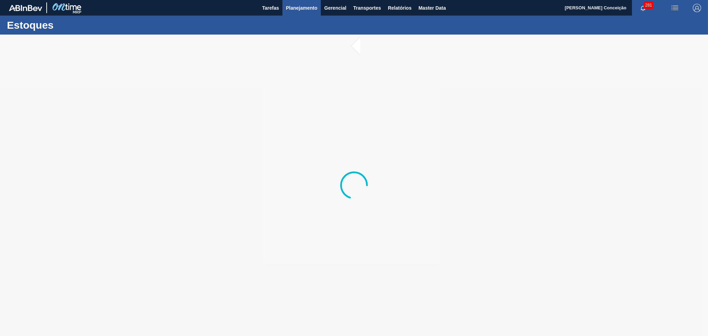
click at [298, 8] on span "Planejamento" at bounding box center [301, 8] width 31 height 8
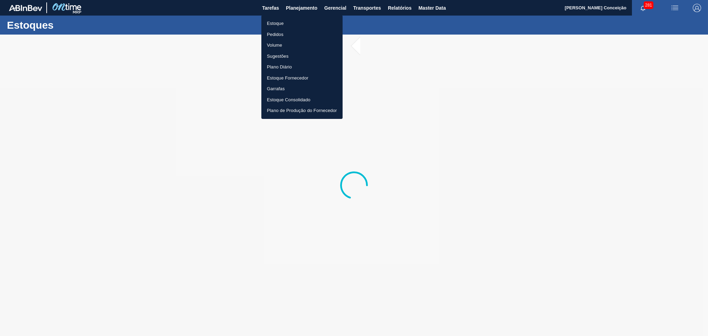
click at [274, 22] on li "Estoque" at bounding box center [302, 23] width 81 height 11
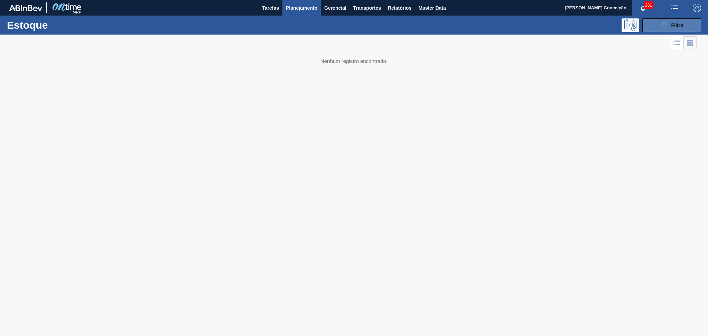
click at [696, 22] on button "089F7B8B-B2A5-4AFE-B5C0-19BA573D28AC Filtro" at bounding box center [672, 25] width 59 height 14
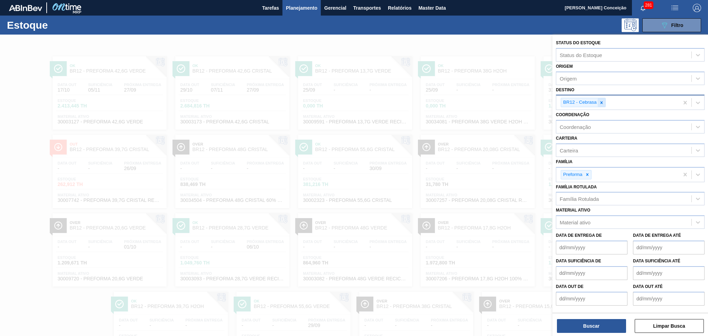
click at [603, 100] on icon at bounding box center [601, 102] width 5 height 5
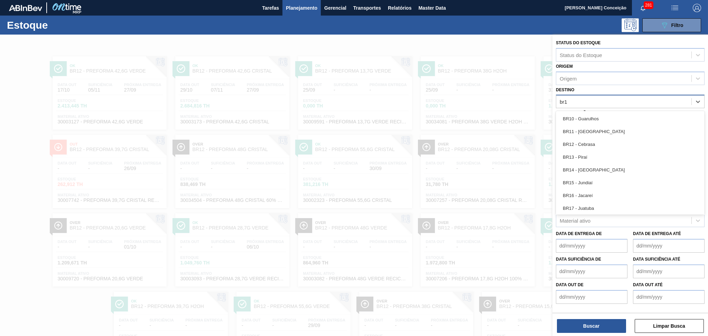
type input "br19"
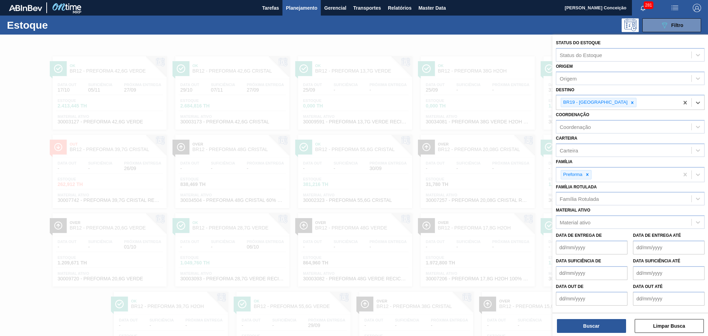
click at [584, 318] on div "Buscar Limpar Busca" at bounding box center [631, 322] width 156 height 19
click at [584, 325] on button "Buscar" at bounding box center [591, 326] width 69 height 14
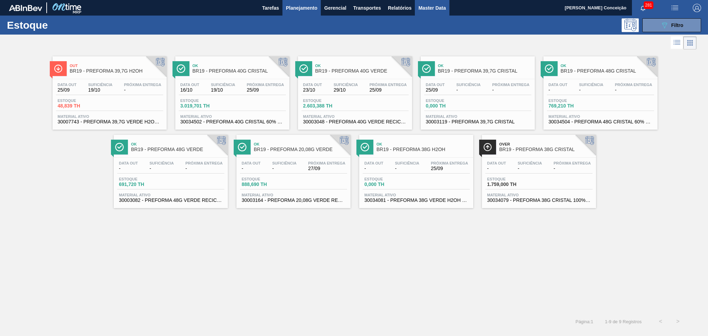
click at [437, 2] on button "Master Data" at bounding box center [432, 8] width 34 height 16
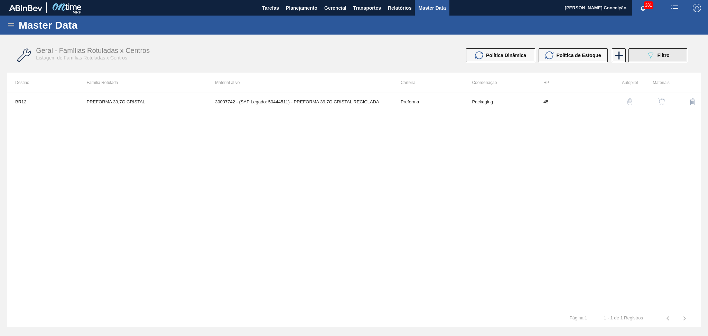
click at [654, 55] on icon "089F7B8B-B2A5-4AFE-B5C0-19BA573D28AC" at bounding box center [651, 55] width 8 height 8
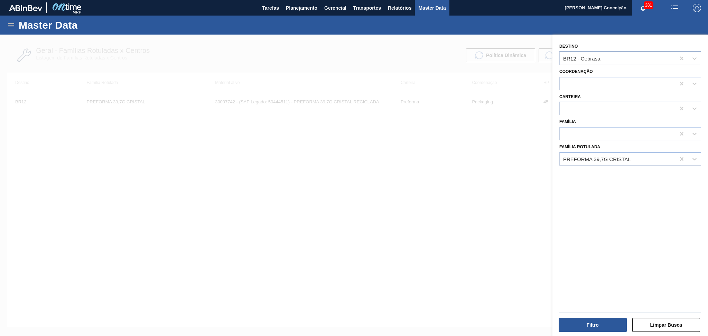
click at [600, 59] on div "BR12 - Cebrasa" at bounding box center [581, 58] width 37 height 6
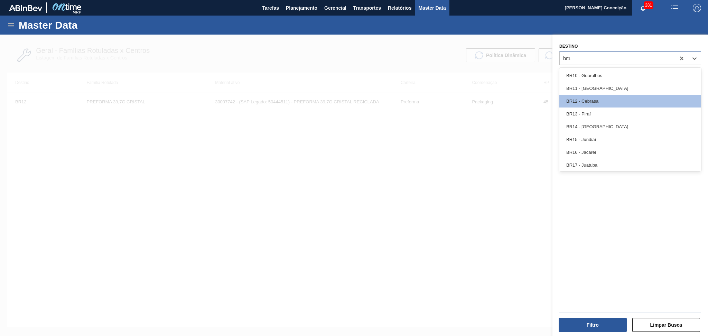
type input "br19"
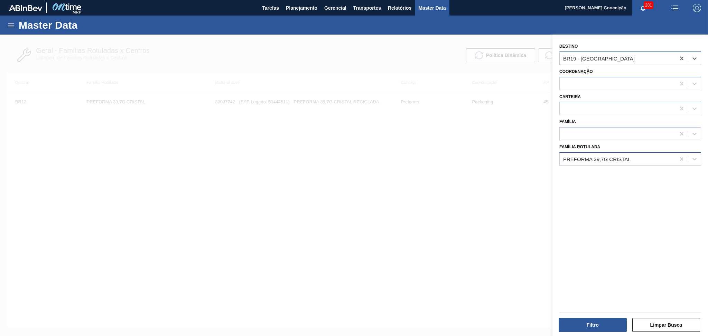
click at [644, 161] on div "PREFORMA 39,7G CRISTAL" at bounding box center [618, 159] width 116 height 10
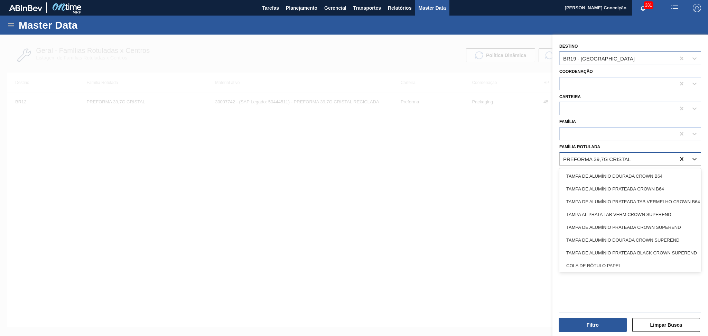
click at [682, 157] on icon at bounding box center [681, 158] width 3 height 3
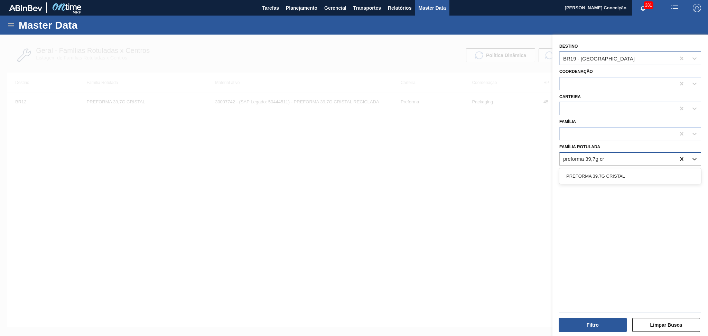
type Rotulada "preforma 39,7g cri"
click at [587, 177] on div "PREFORMA 39,7G CRISTAL" at bounding box center [631, 176] width 142 height 13
click at [590, 325] on button "Filtro" at bounding box center [593, 325] width 68 height 14
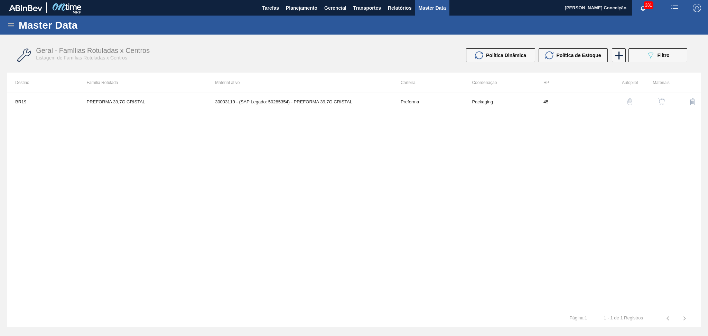
click at [665, 102] on div "button" at bounding box center [662, 101] width 8 height 7
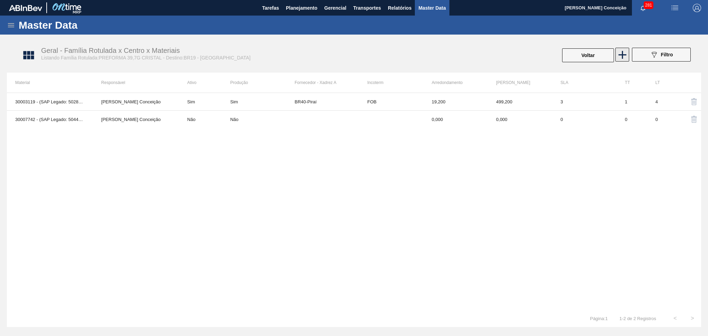
click at [622, 58] on icon at bounding box center [623, 55] width 8 height 8
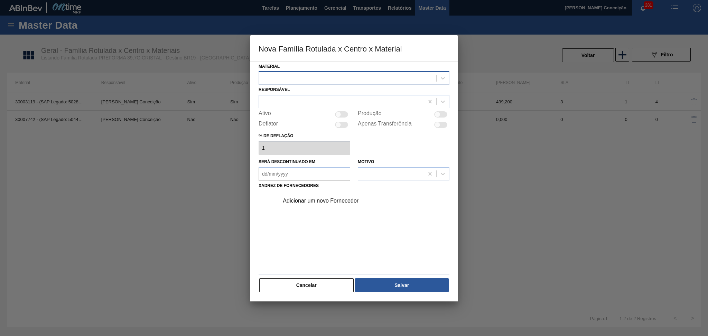
click at [306, 80] on div at bounding box center [347, 78] width 177 height 10
click at [319, 288] on button "Cancelar" at bounding box center [306, 285] width 94 height 14
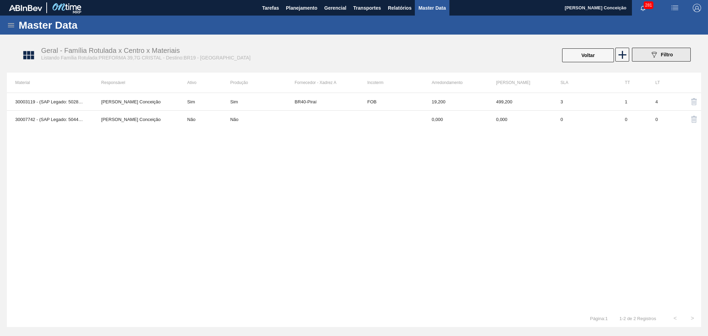
click at [654, 58] on icon "089F7B8B-B2A5-4AFE-B5C0-19BA573D28AC" at bounding box center [654, 55] width 8 height 8
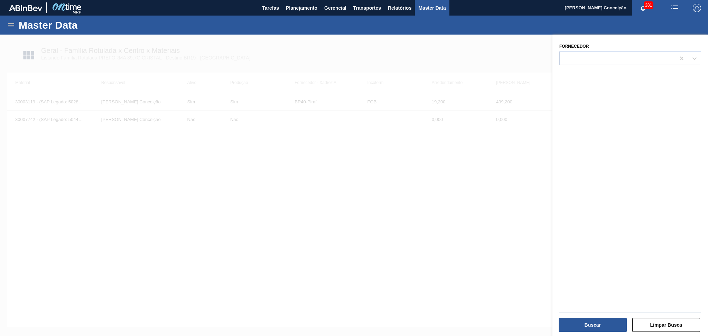
click at [453, 169] on div at bounding box center [354, 203] width 708 height 336
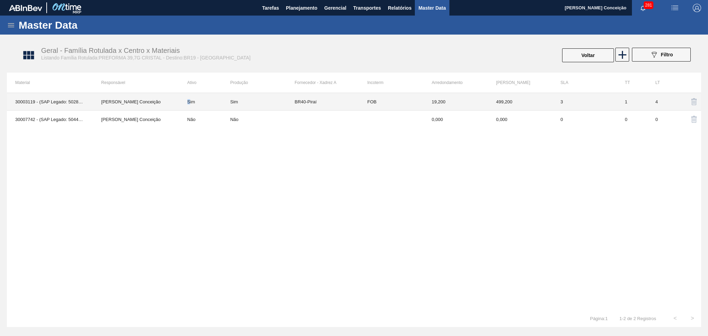
click at [189, 105] on td "Sim" at bounding box center [204, 102] width 51 height 18
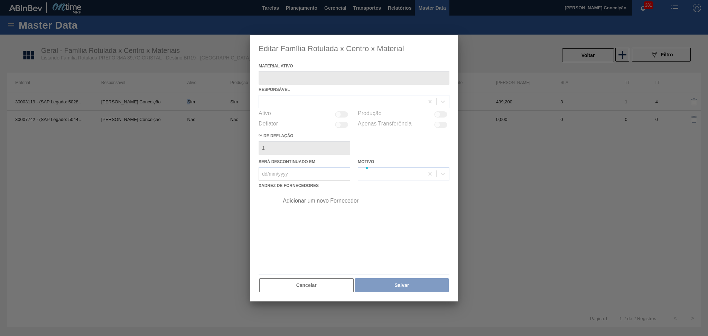
type ativo "30003119 - (SAP Legado: 50285354) - PREFORMA 39,7G CRISTAL"
checkbox input "true"
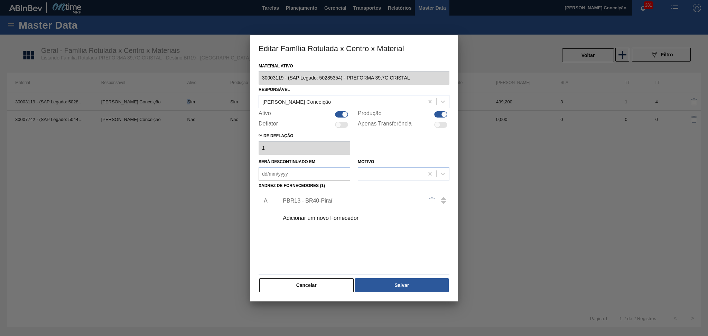
click at [341, 116] on div at bounding box center [341, 114] width 13 height 6
checkbox input "false"
click at [404, 286] on button "Salvar" at bounding box center [402, 285] width 94 height 14
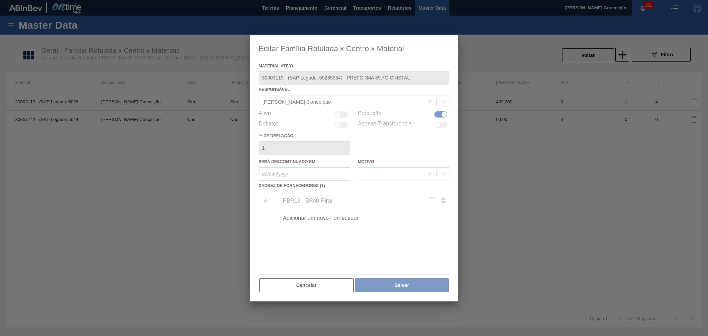
click at [213, 137] on div at bounding box center [354, 168] width 708 height 336
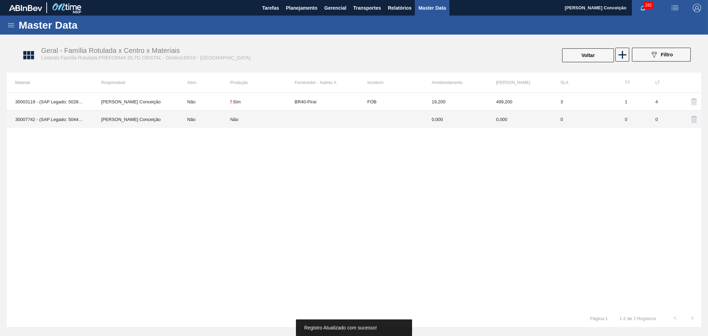
click at [192, 118] on td "Não" at bounding box center [204, 120] width 51 height 18
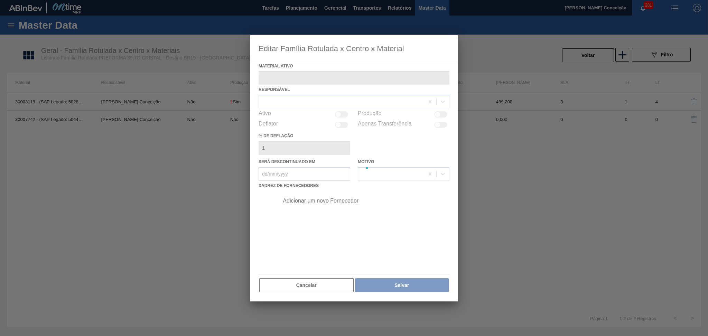
type ativo "30007742 - (SAP Legado: 50444511) - PREFORMA 39,7G CRISTAL RECICLADA"
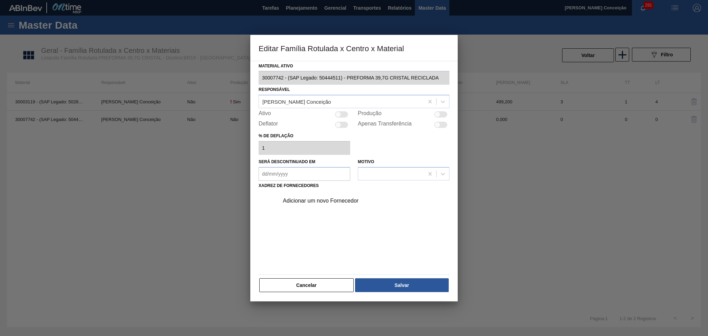
click at [344, 115] on div at bounding box center [341, 114] width 13 height 6
checkbox input "true"
click at [334, 201] on div "Adicionar um novo Fornecedor" at bounding box center [351, 201] width 136 height 6
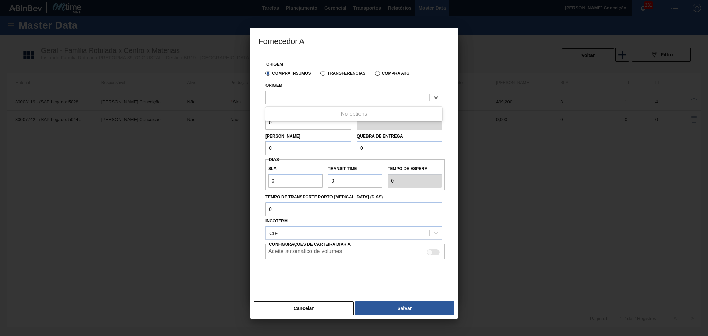
click at [322, 94] on div at bounding box center [348, 97] width 164 height 10
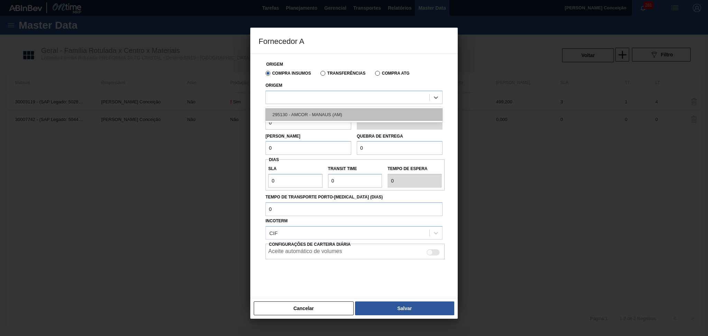
click at [355, 116] on div "295130 - AMCOR - MANAUS (AM)" at bounding box center [354, 114] width 177 height 13
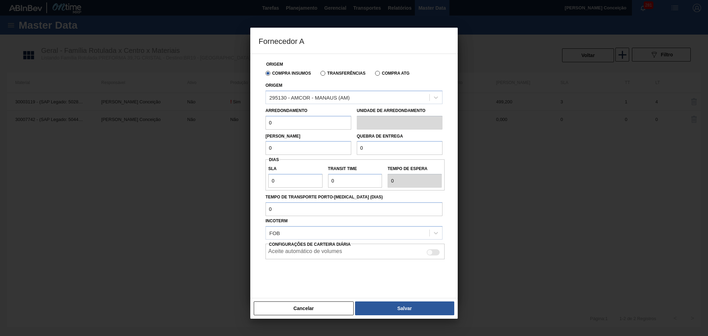
click at [311, 127] on input "0" at bounding box center [309, 123] width 86 height 14
type input "19,2"
drag, startPoint x: 296, startPoint y: 141, endPoint x: 232, endPoint y: 144, distance: 64.4
click at [241, 144] on div "Fornecedor A Origem Compra Insumos Transferências Compra ATG Origem 295130 - AM…" at bounding box center [354, 168] width 708 height 336
type input "499,2"
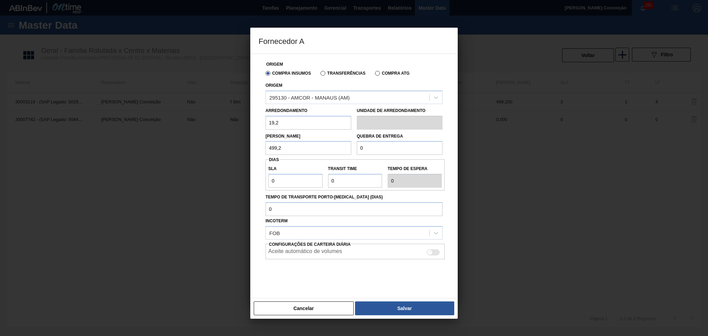
click at [343, 145] on div "Lote Mínimo 499,2 Quebra de entrega 0" at bounding box center [354, 143] width 183 height 26
type input "499,2"
click at [261, 175] on div "Origem Compra Insumos Transferências Compra ATG Origem 295130 - AMCOR - MANAUS …" at bounding box center [354, 174] width 191 height 240
type input "3"
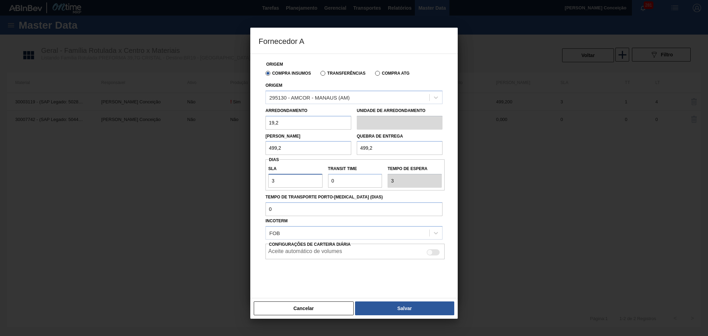
type input "3"
drag, startPoint x: 346, startPoint y: 177, endPoint x: 302, endPoint y: 177, distance: 43.2
click at [303, 177] on div "SLA 3 Transit Time Tempo de espera 3" at bounding box center [355, 175] width 179 height 26
type input "1"
type input "4"
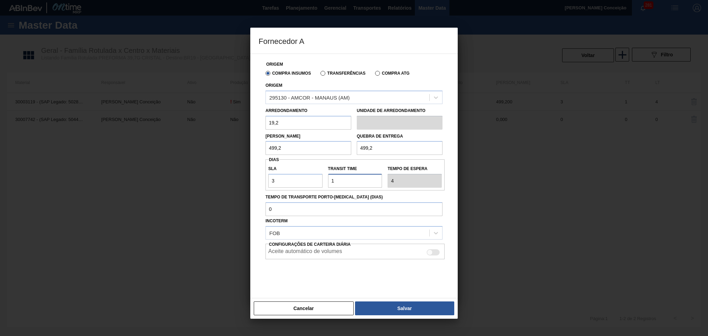
type input "17"
type input "20"
type input "17"
click at [432, 251] on div at bounding box center [430, 253] width 6 height 6
checkbox input "true"
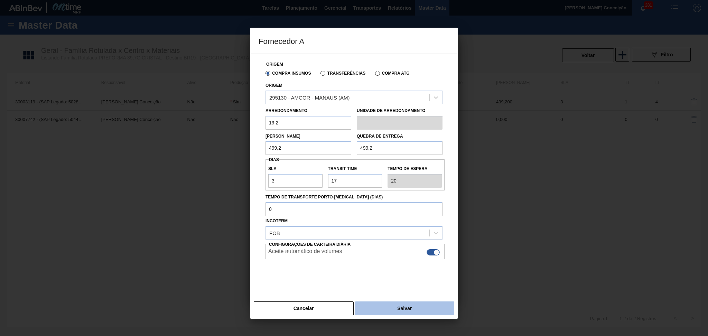
click at [416, 307] on button "Salvar" at bounding box center [404, 309] width 99 height 14
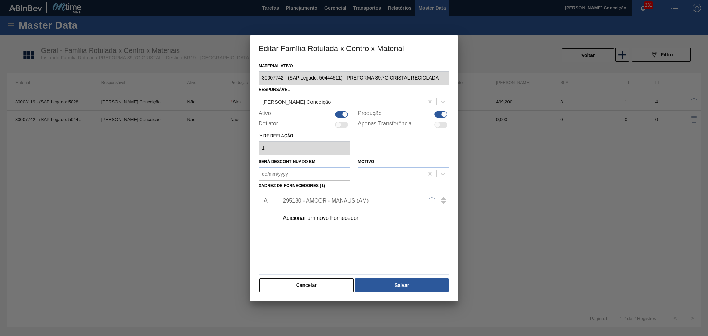
click at [294, 244] on div "A 295130 - AMCOR - MANAUS (AM) Adicionar um novo Fornecedor" at bounding box center [354, 231] width 191 height 81
click at [317, 220] on div "Adicionar um novo Fornecedor" at bounding box center [351, 218] width 136 height 6
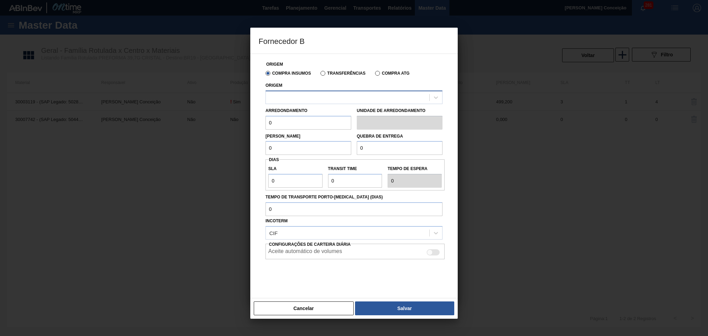
click at [295, 96] on div at bounding box center [348, 97] width 164 height 10
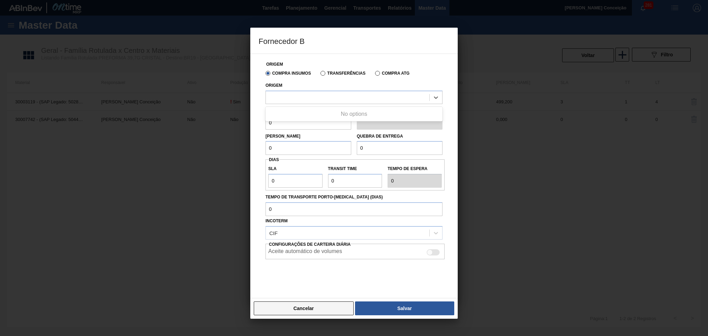
click at [307, 308] on button "Cancelar" at bounding box center [304, 309] width 100 height 14
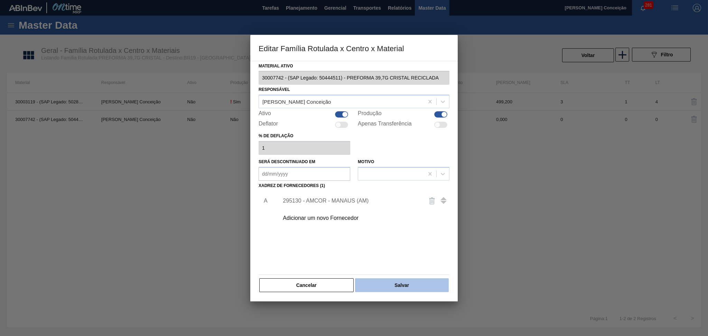
click at [401, 285] on button "Salvar" at bounding box center [402, 285] width 94 height 14
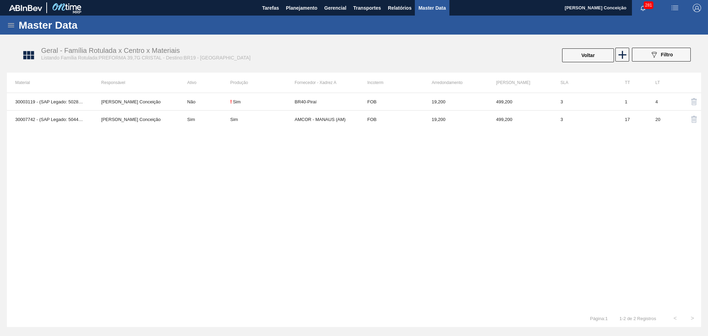
click at [196, 286] on div "30003119 - (SAP Legado: 50285354) - PREFORMA 39,7G CRISTAL Aline Aparecida Conc…" at bounding box center [354, 201] width 695 height 217
click at [312, 11] on span "Planejamento" at bounding box center [301, 8] width 31 height 8
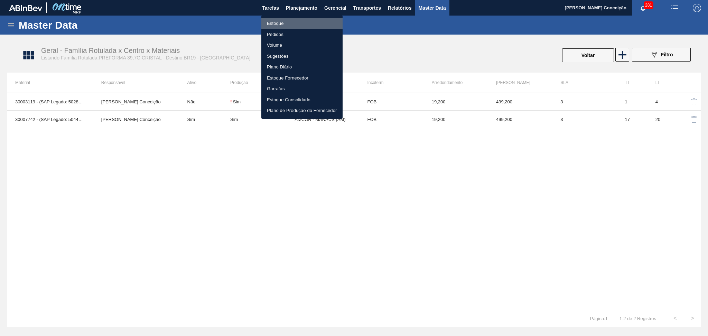
click at [287, 21] on li "Estoque" at bounding box center [302, 23] width 81 height 11
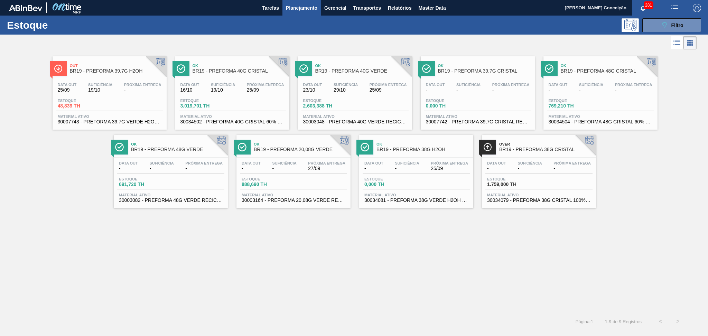
click at [236, 245] on div "Out BR19 - PREFORMA 39,7G H2OH Data out 25/09 Suficiência 19/10 Próxima Entrega…" at bounding box center [354, 182] width 708 height 262
click at [496, 119] on span "30007742 - PREFORMA 39,7G CRISTAL RECICLADA" at bounding box center [478, 121] width 104 height 5
click at [213, 243] on div "Out BR19 - PREFORMA 39,7G H2OH Data out 25/09 Suficiência 19/10 Próxima Entrega…" at bounding box center [354, 182] width 708 height 262
click at [663, 27] on icon "089F7B8B-B2A5-4AFE-B5C0-19BA573D28AC" at bounding box center [665, 25] width 8 height 8
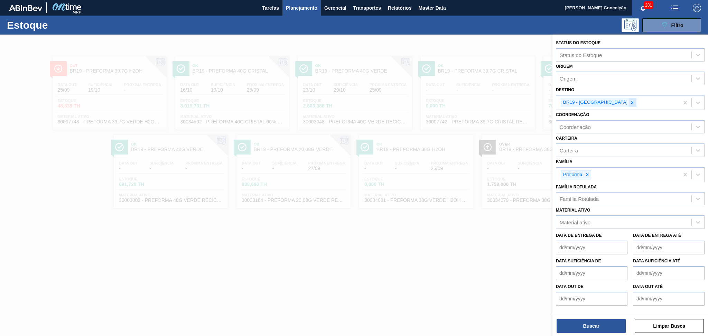
click at [630, 102] on icon at bounding box center [632, 102] width 5 height 5
type input "b27"
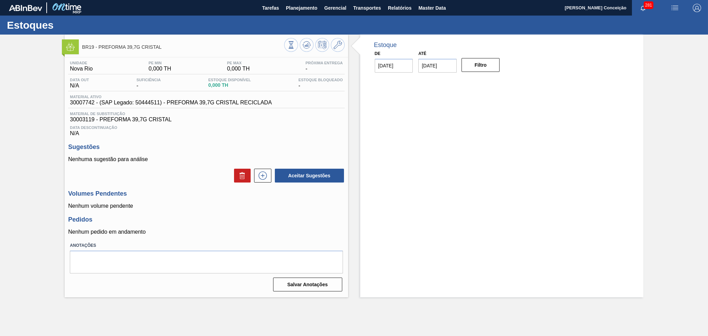
click at [252, 128] on span "Data Descontinuação" at bounding box center [206, 128] width 273 height 4
click at [264, 178] on icon at bounding box center [262, 176] width 11 height 8
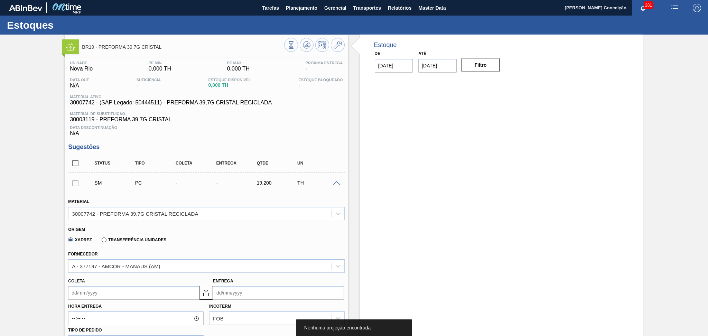
click at [288, 133] on div "Data Descontinuação N/A" at bounding box center [206, 130] width 276 height 14
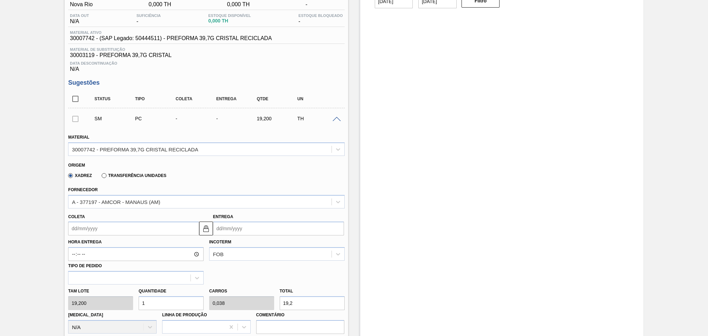
scroll to position [138, 0]
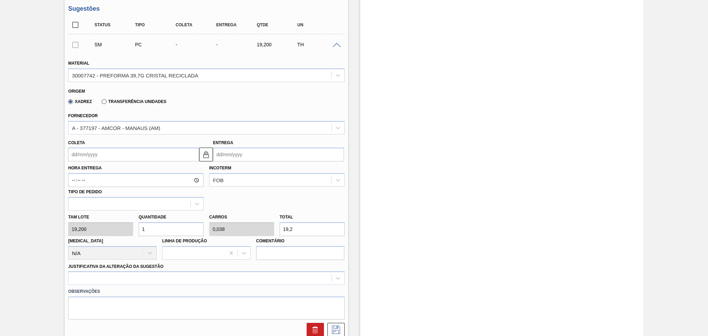
click at [102, 152] on input "Coleta" at bounding box center [133, 155] width 131 height 14
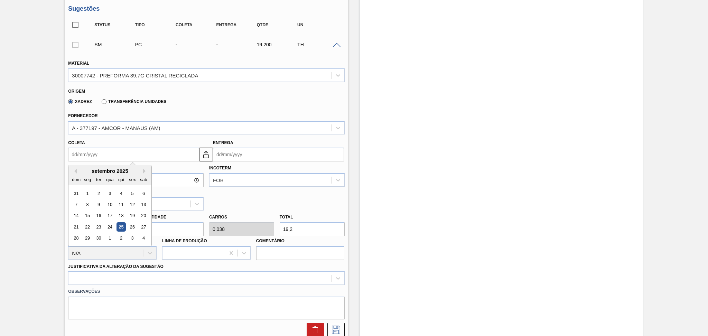
type input "2"
type input "[DATE]"
type input "26"
type input "[DATE]"
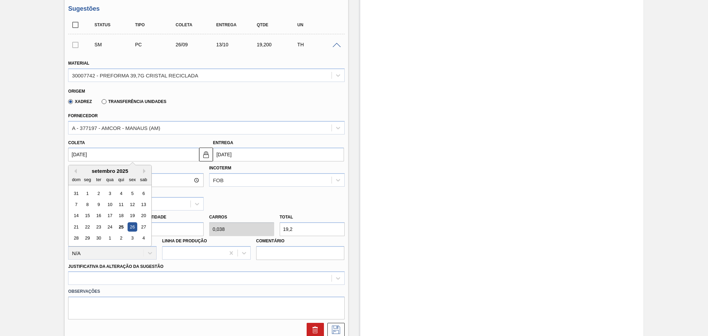
type input "[DATE]"
click at [130, 227] on div "26" at bounding box center [132, 226] width 9 height 9
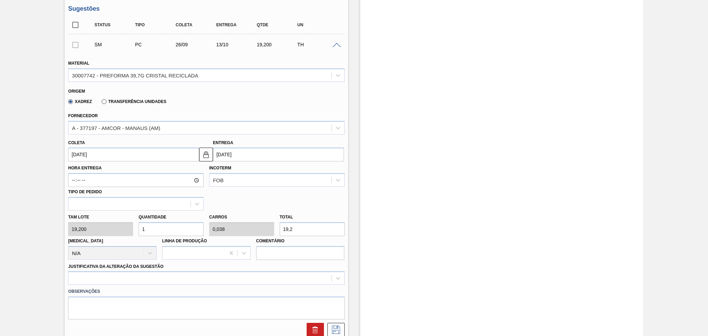
click at [102, 226] on div "Tam lote 19,200 Quantidade 1 Carros 0,038 Total 19,2 [MEDICAL_DATA] N/A Linha d…" at bounding box center [206, 235] width 282 height 49
type input "2"
type input "0,077"
type input "38,4"
type input "26"
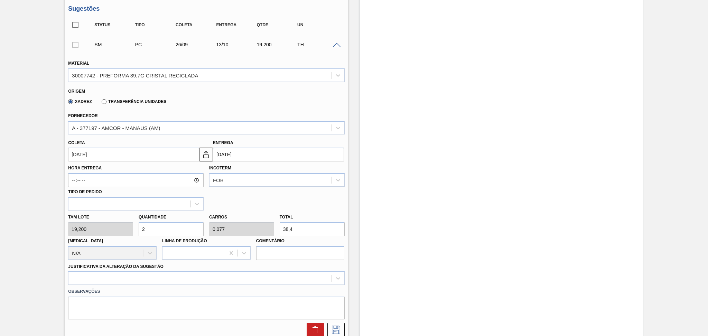
type input "1"
type input "499,2"
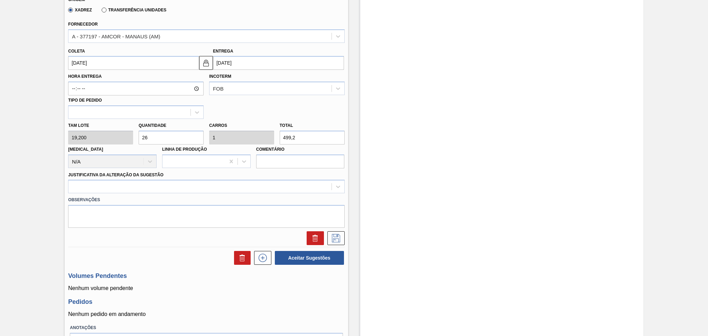
scroll to position [230, 0]
type input "26"
click at [100, 184] on div at bounding box center [199, 187] width 263 height 10
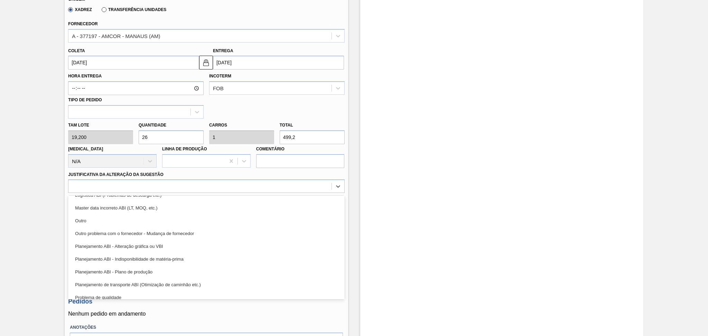
scroll to position [92, 0]
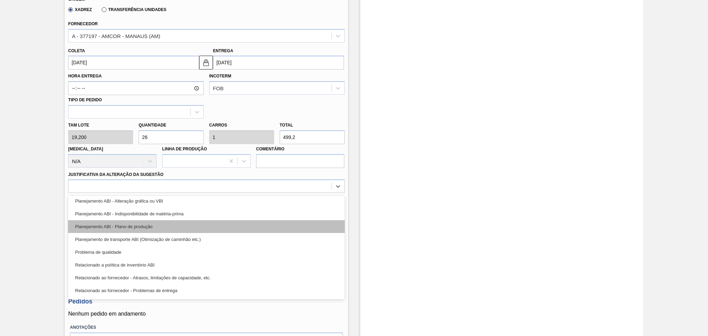
click at [140, 228] on div "Planejamento ABI - Plano de produção" at bounding box center [206, 226] width 276 height 13
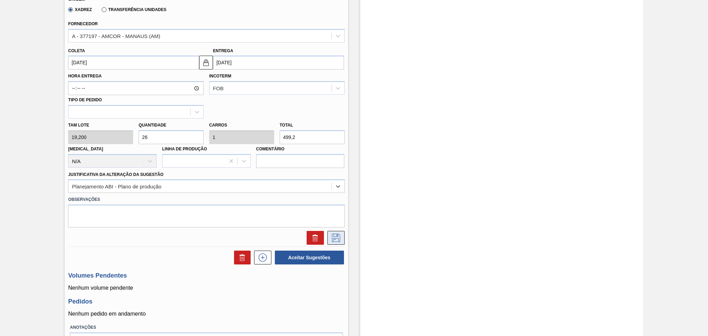
click at [339, 234] on icon at bounding box center [336, 238] width 11 height 8
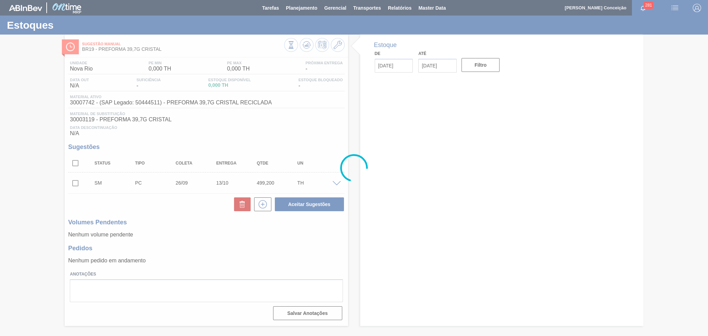
scroll to position [0, 0]
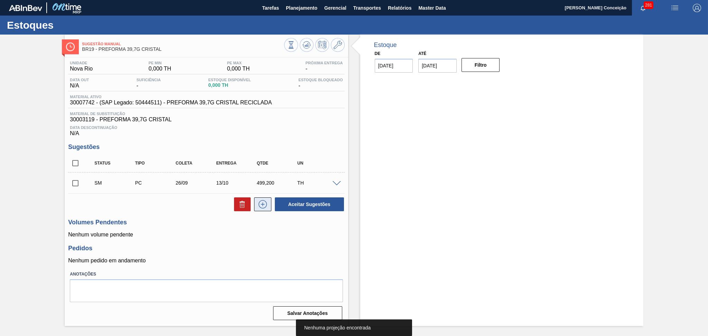
click at [263, 205] on icon at bounding box center [263, 205] width 0 height 4
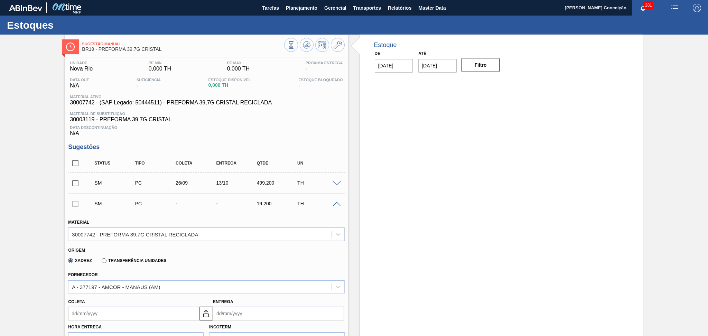
click at [92, 315] on input "Coleta" at bounding box center [133, 314] width 131 height 14
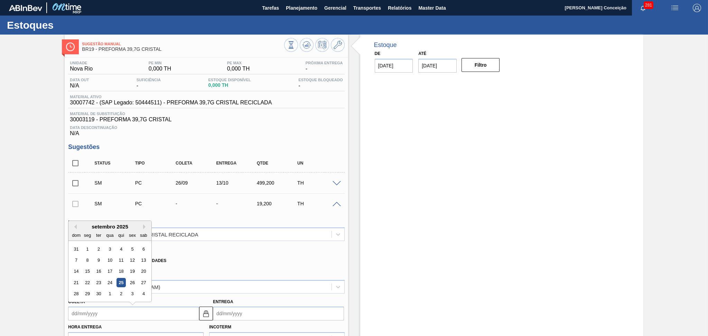
type input "2"
type input "19/09/2025"
type input "26"
type input "13/10/2025"
type input "26/09/20"
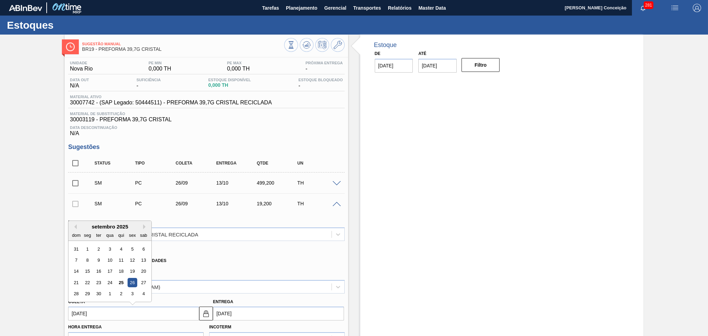
type input "13/10/2020"
type input "26/09/2025"
type input "13/10/2025"
type input "26/09/2025"
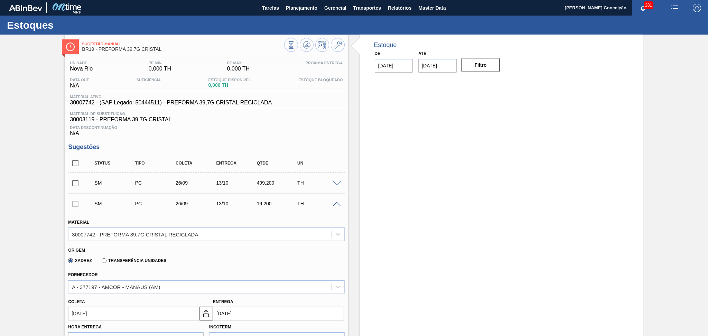
click at [290, 270] on div "Fornecedor A - 377197 - AMCOR - MANAUS (AM)" at bounding box center [206, 282] width 276 height 24
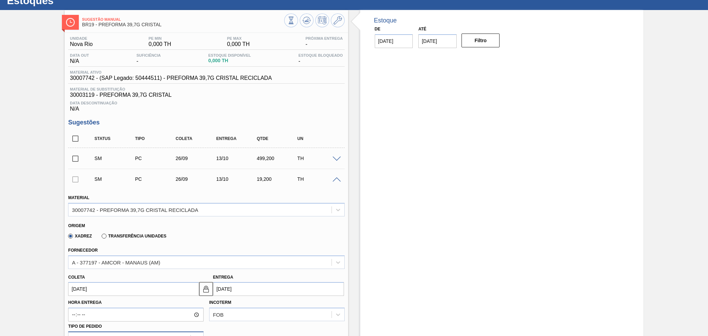
scroll to position [92, 0]
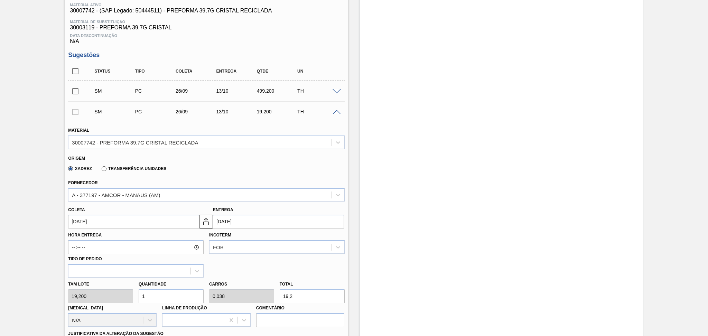
click at [119, 295] on div "Tam lote 19,200 Quantidade 1 Carros 0,038 Total 19,2 Doca N/A Linha de Produção…" at bounding box center [206, 302] width 282 height 49
type input "2"
type input "0,077"
type input "38,4"
type input "26"
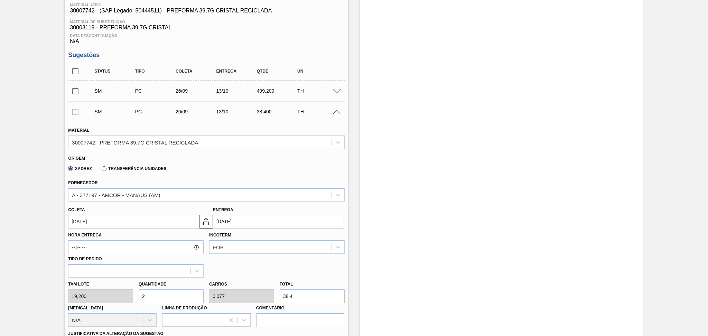
type input "1"
type input "499,2"
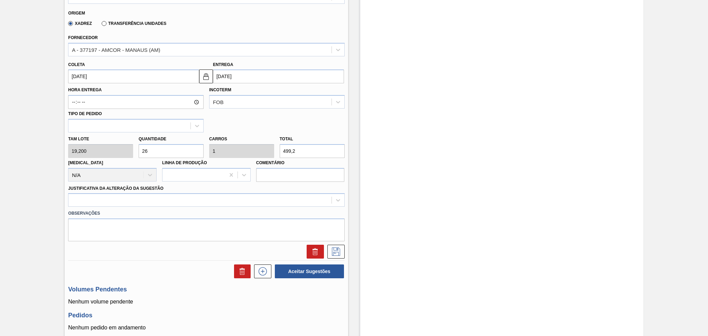
scroll to position [277, 0]
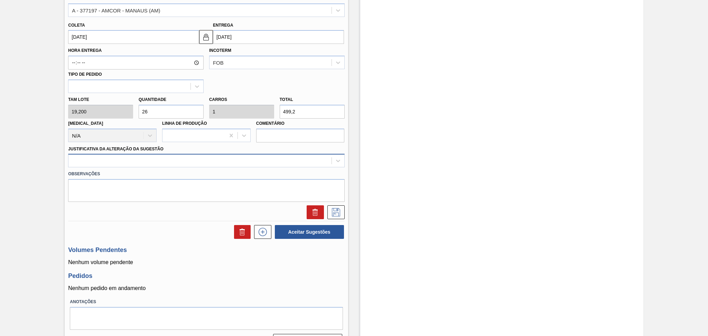
type input "26"
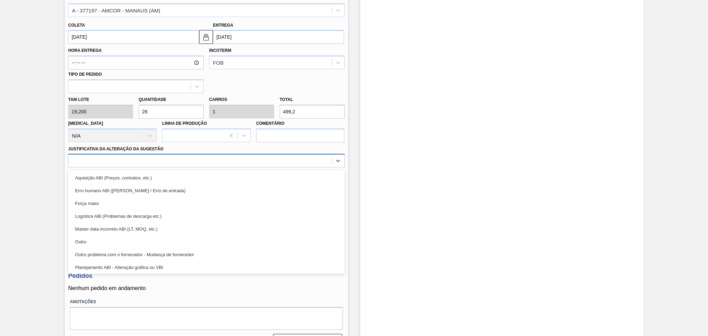
click at [133, 159] on div at bounding box center [199, 161] width 263 height 10
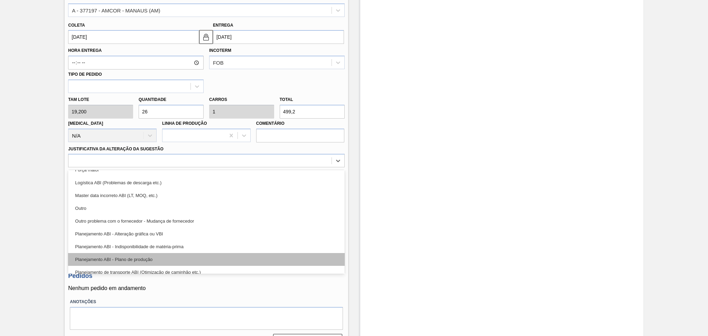
scroll to position [46, 0]
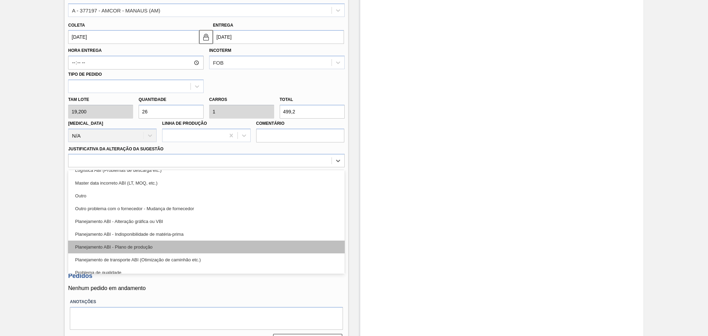
click at [161, 248] on div "Planejamento ABI - Plano de produção" at bounding box center [206, 247] width 276 height 13
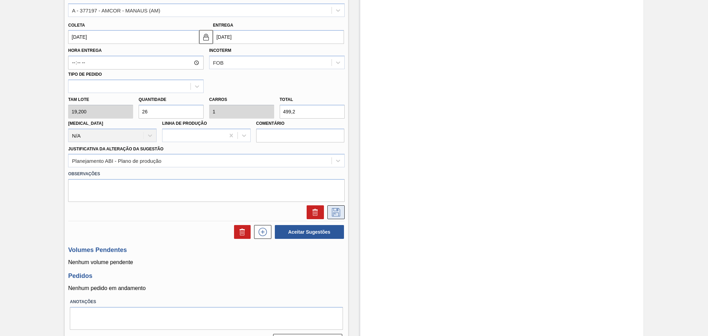
click at [336, 205] on button at bounding box center [336, 212] width 17 height 14
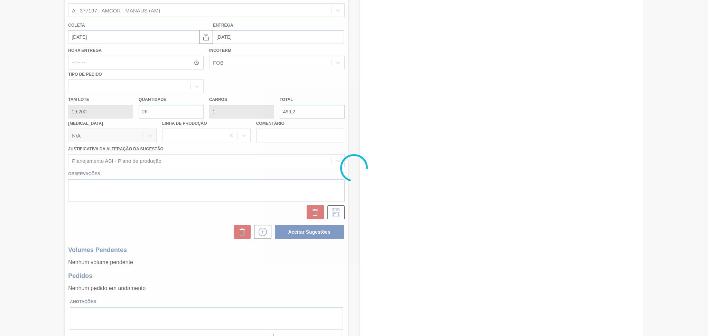
scroll to position [10, 0]
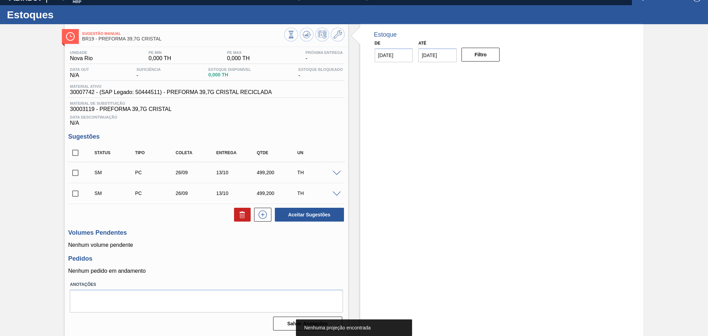
click at [72, 155] on input "checkbox" at bounding box center [75, 153] width 15 height 15
checkbox input "true"
click at [334, 172] on span at bounding box center [337, 173] width 8 height 5
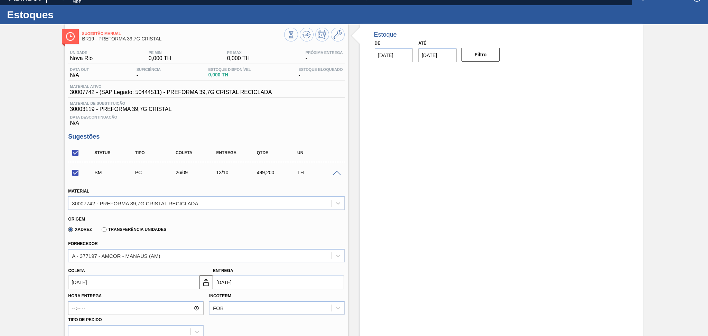
click at [336, 172] on span at bounding box center [337, 173] width 8 height 5
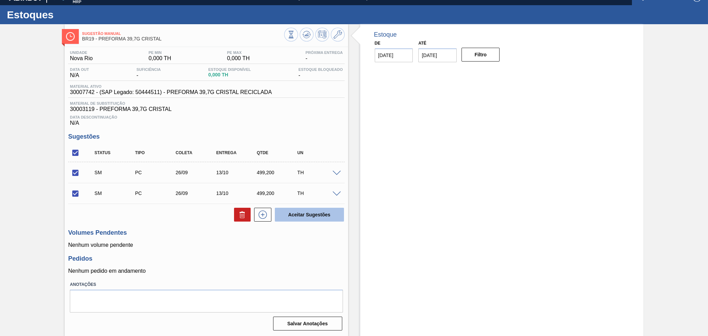
click at [321, 217] on button "Aceitar Sugestões" at bounding box center [309, 215] width 69 height 14
checkbox input "false"
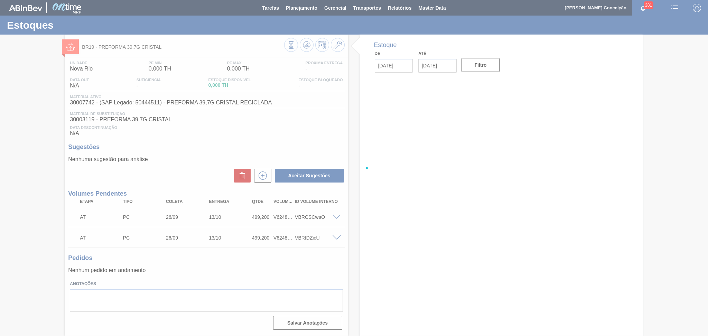
scroll to position [0, 0]
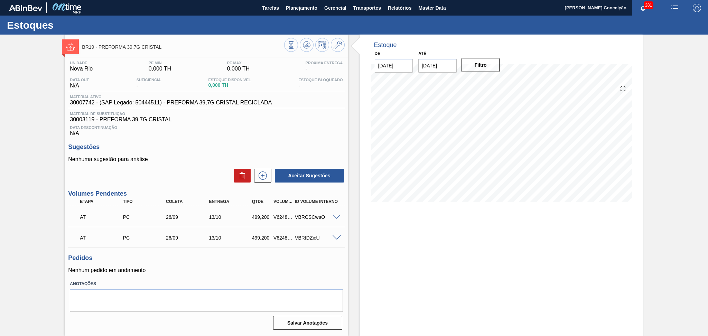
click at [180, 146] on h3 "Sugestões" at bounding box center [206, 147] width 276 height 7
click at [369, 12] on span "Transportes" at bounding box center [368, 8] width 28 height 8
click at [353, 34] on li "Otimização de Carga" at bounding box center [367, 34] width 57 height 11
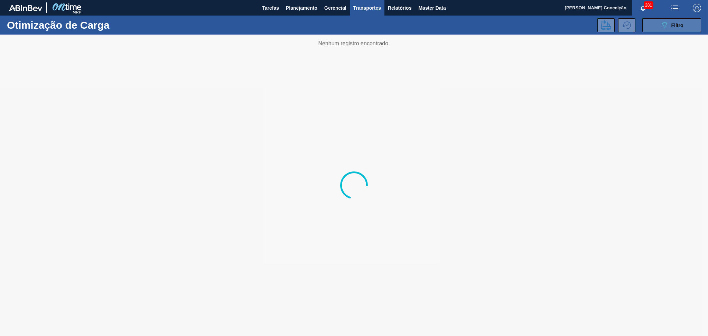
click at [667, 29] on button "089F7B8B-B2A5-4AFE-B5C0-19BA573D28AC Filtro" at bounding box center [672, 25] width 59 height 14
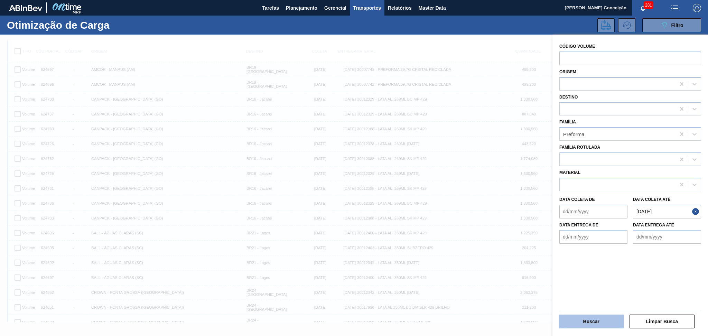
click at [572, 323] on button "Buscar" at bounding box center [591, 322] width 65 height 14
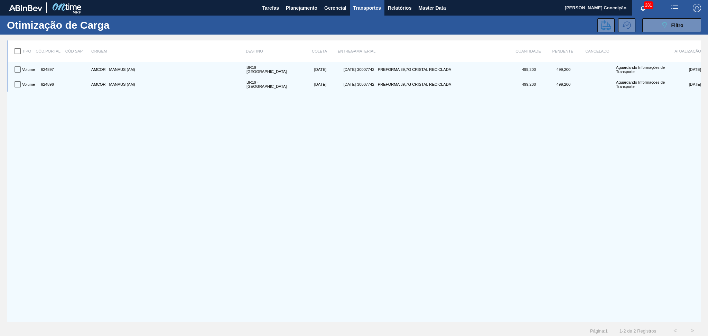
click at [15, 52] on input "checkbox" at bounding box center [17, 51] width 15 height 15
checkbox input "true"
click at [605, 19] on button at bounding box center [606, 25] width 17 height 14
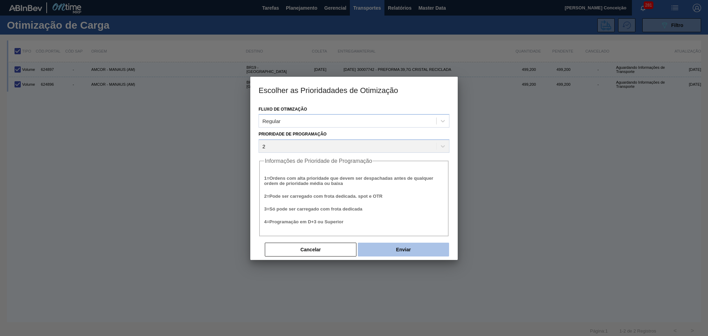
click at [400, 248] on button "Enviar" at bounding box center [403, 250] width 91 height 14
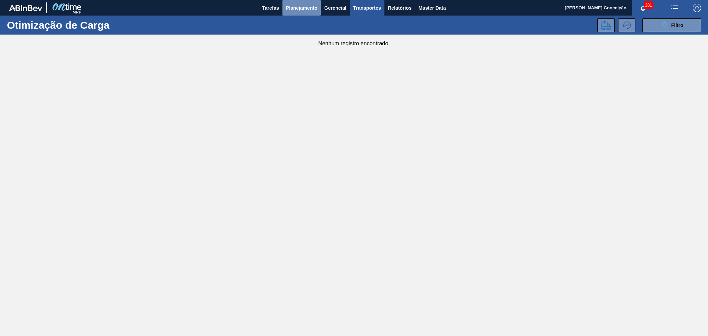
click at [299, 11] on span "Planejamento" at bounding box center [301, 8] width 31 height 8
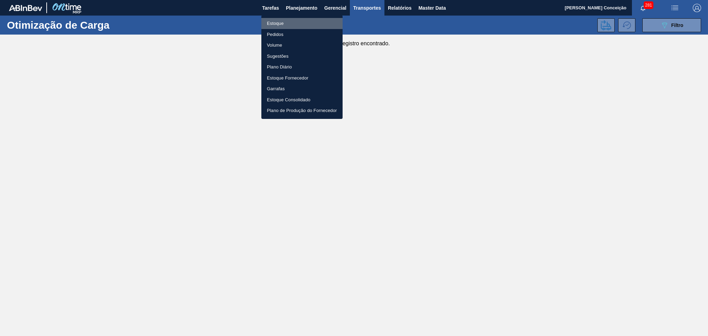
click at [283, 20] on li "Estoque" at bounding box center [302, 23] width 81 height 11
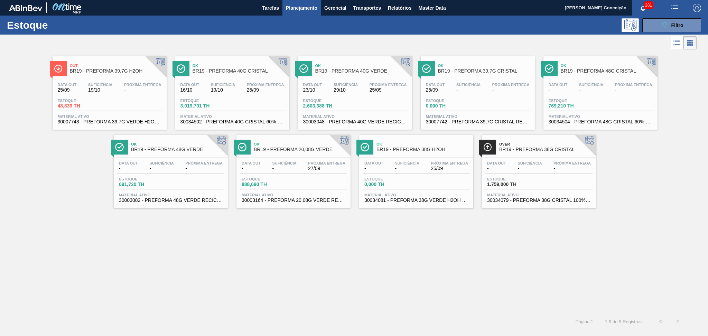
click at [228, 268] on div "Out BR19 - PREFORMA 39,7G H2OH Data out 25/09 Suficiência 19/10 Próxima Entrega…" at bounding box center [354, 182] width 708 height 262
click at [241, 107] on div "Estoque 3.019,701 TH" at bounding box center [232, 105] width 107 height 12
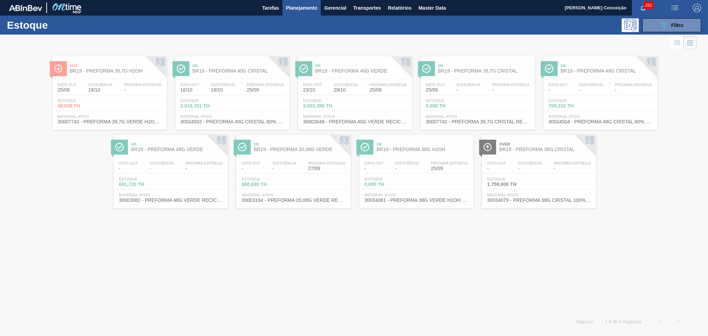
click at [391, 263] on div at bounding box center [354, 186] width 708 height 302
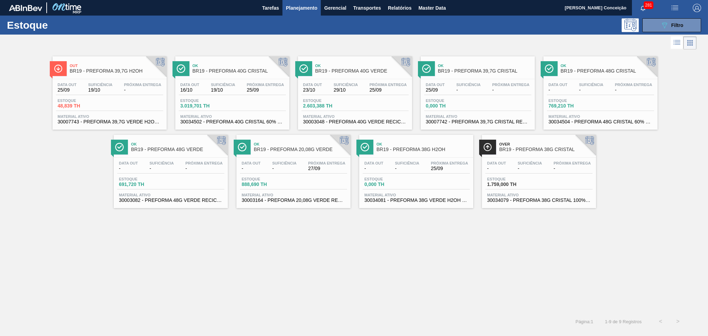
click at [494, 82] on div "Data out 25/09 Suficiência - Próxima Entrega - Estoque 0,000 TH Material ativo …" at bounding box center [478, 102] width 114 height 47
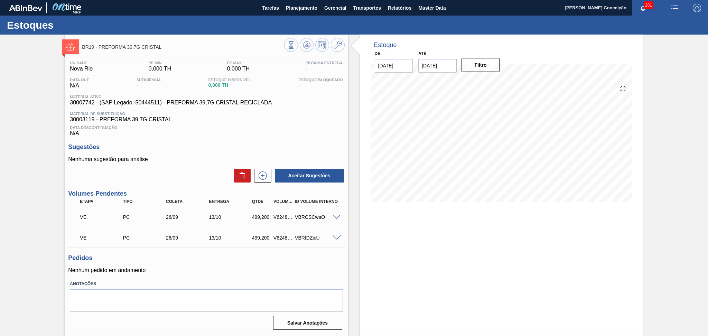
click at [192, 265] on div "Pedidos Nenhum pedido em andamento" at bounding box center [206, 264] width 276 height 19
click at [278, 217] on div "V624896" at bounding box center [283, 217] width 22 height 6
copy div "V624896"
click at [284, 237] on div "V624897" at bounding box center [283, 238] width 22 height 6
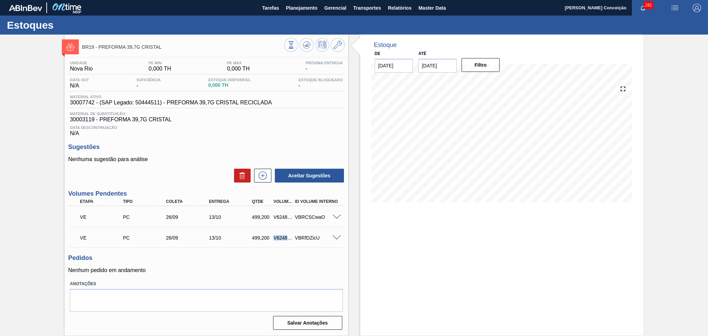
click at [284, 237] on div "V624897" at bounding box center [283, 238] width 22 height 6
copy div "V624897"
click at [190, 274] on div "Unidade Nova Rio PE MIN 0,000 TH PE MAX 0,000 TH Próxima Entrega - Data out N/A…" at bounding box center [206, 194] width 283 height 275
click at [291, 141] on div "Unidade Nova Rio PE MIN 0,000 TH PE MAX 0,000 TH Próxima Entrega - Data out N/A…" at bounding box center [206, 194] width 283 height 275
click at [305, 117] on span "30003119 - PREFORMA 39,7G CRISTAL" at bounding box center [206, 120] width 273 height 6
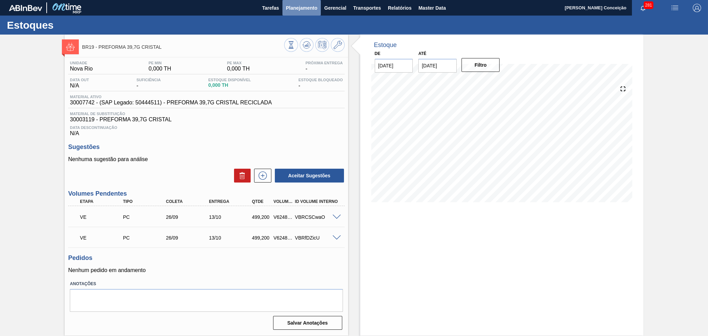
click at [298, 7] on span "Planejamento" at bounding box center [301, 8] width 31 height 8
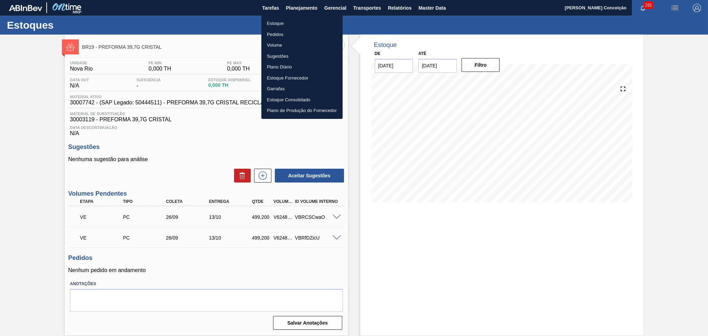
click at [266, 33] on li "Pedidos" at bounding box center [302, 34] width 81 height 11
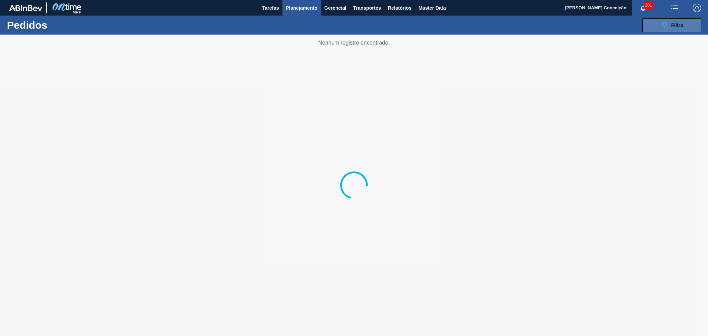
click at [667, 21] on icon "089F7B8B-B2A5-4AFE-B5C0-19BA573D28AC" at bounding box center [665, 25] width 8 height 8
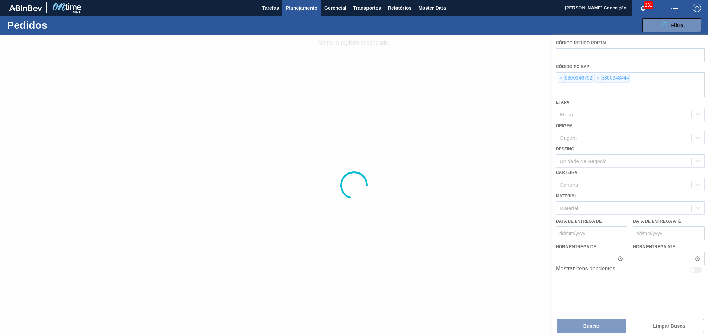
click at [561, 79] on div at bounding box center [354, 186] width 708 height 302
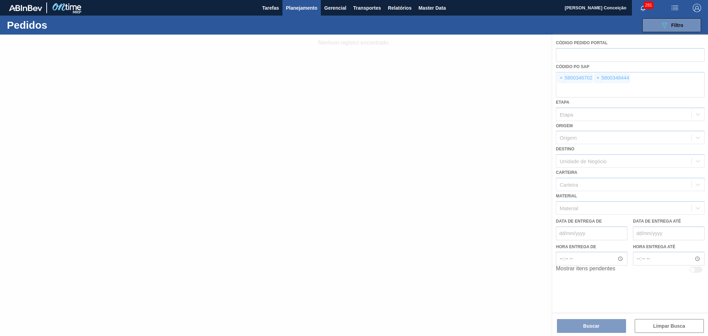
click at [561, 79] on div at bounding box center [354, 186] width 708 height 302
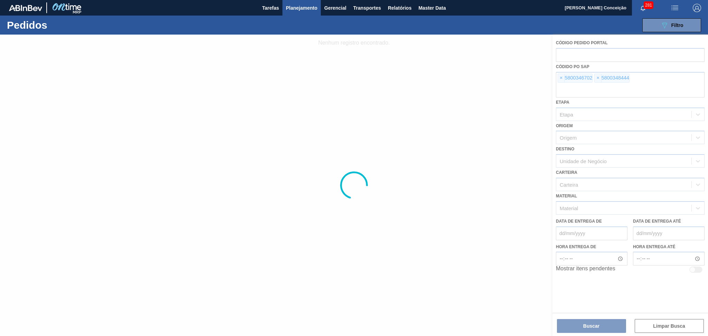
click at [561, 79] on div at bounding box center [354, 186] width 708 height 302
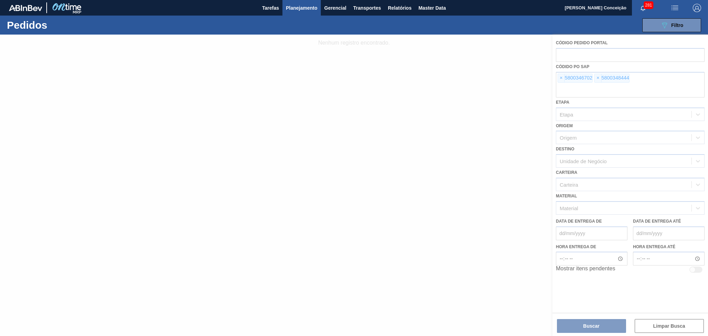
click at [561, 79] on div at bounding box center [354, 186] width 708 height 302
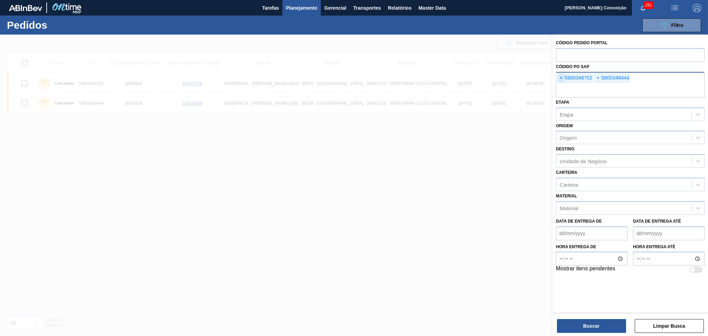
click at [558, 77] on span "×" at bounding box center [561, 78] width 7 height 8
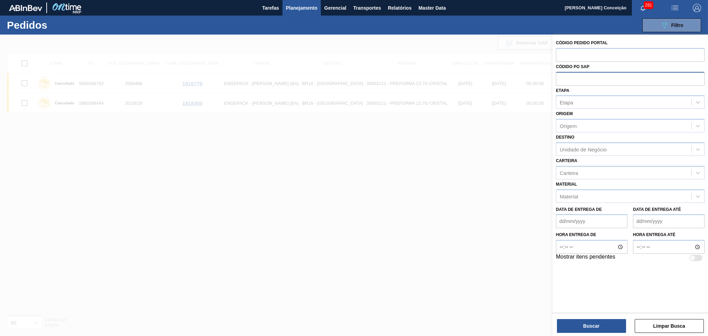
paste input "5800354803"
type input "5800354803"
drag, startPoint x: 558, startPoint y: 77, endPoint x: 578, endPoint y: 104, distance: 32.9
click at [566, 100] on div "Código Pedido Portal Códido PO SAP 5800354803 Etapa Etapa Origem Origem Destino…" at bounding box center [631, 150] width 156 height 231
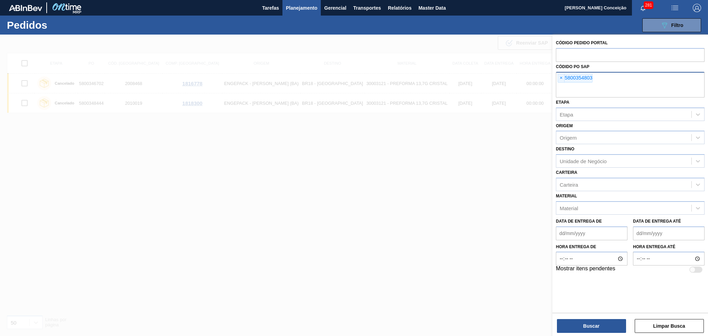
click at [597, 94] on input "text" at bounding box center [630, 90] width 149 height 13
paste input "text"
click at [578, 333] on button "Buscar" at bounding box center [591, 326] width 69 height 14
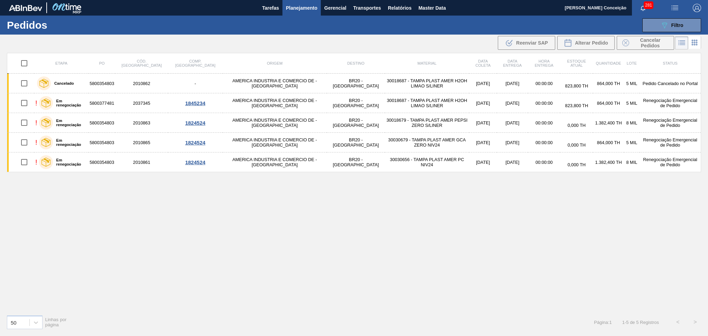
click at [244, 247] on div "Etapa PO Cód. Pedido Comp. Carga Origem Destino Material Data coleta Data entre…" at bounding box center [354, 181] width 695 height 257
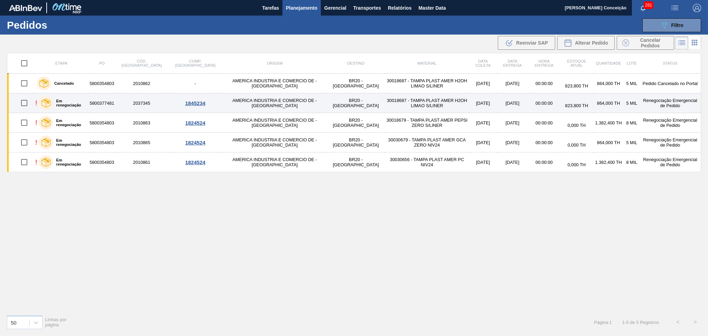
click at [388, 103] on td "30018687 - TAMPA PLAST AMER H2OH LIMAO S/LINER" at bounding box center [427, 103] width 84 height 20
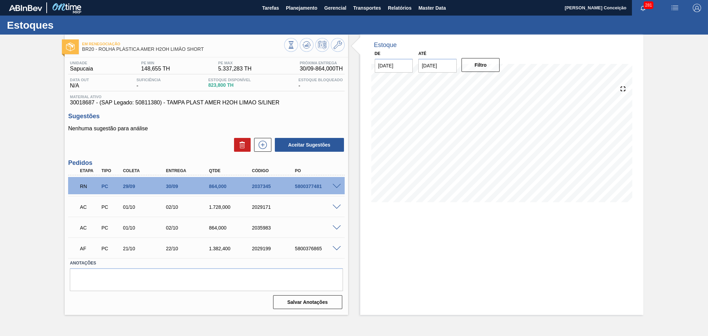
click at [192, 147] on div "Aceitar Sugestões" at bounding box center [206, 144] width 276 height 15
click at [336, 185] on span at bounding box center [337, 186] width 8 height 5
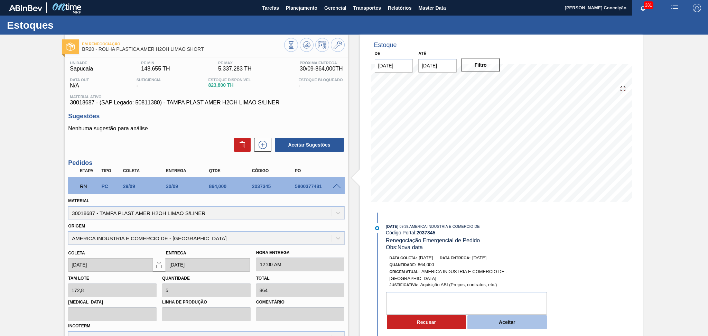
click at [494, 325] on button "Aceitar" at bounding box center [508, 322] width 80 height 14
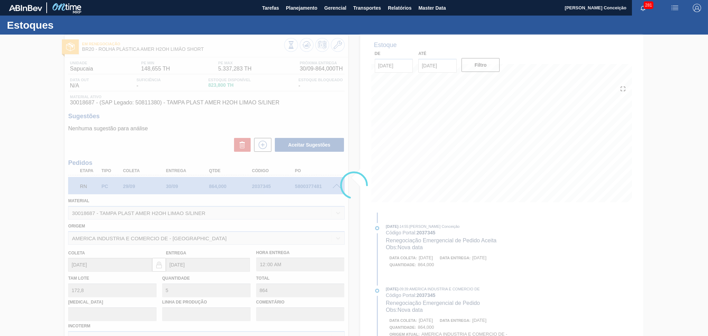
type input "Nova data"
type input "[DATE]"
type input "27/09/2025"
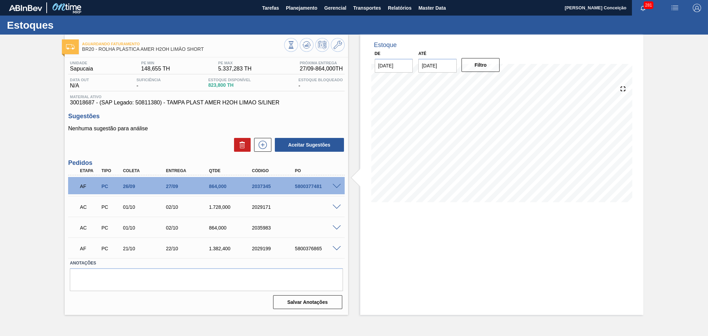
click at [210, 148] on div "Aceitar Sugestões" at bounding box center [206, 144] width 276 height 15
click at [301, 47] on button at bounding box center [307, 45] width 14 height 14
click at [335, 229] on span at bounding box center [337, 228] width 8 height 5
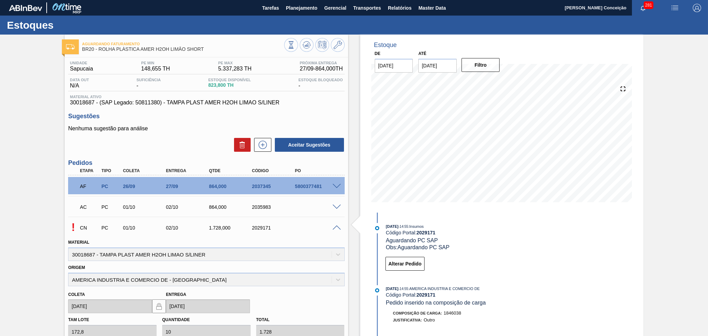
click at [335, 229] on span at bounding box center [337, 228] width 8 height 5
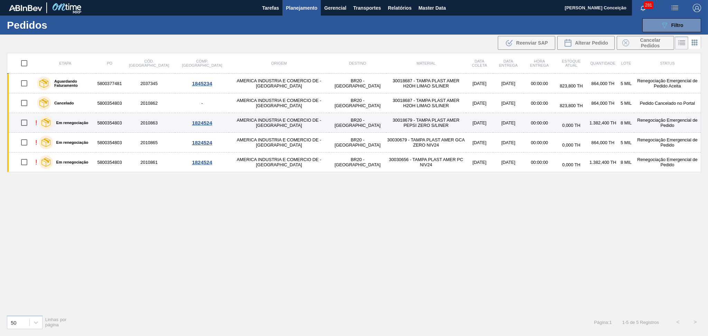
click at [386, 117] on td "30018679 - TAMPA PLAST AMER PEPSI ZERO S/LINER" at bounding box center [426, 123] width 80 height 20
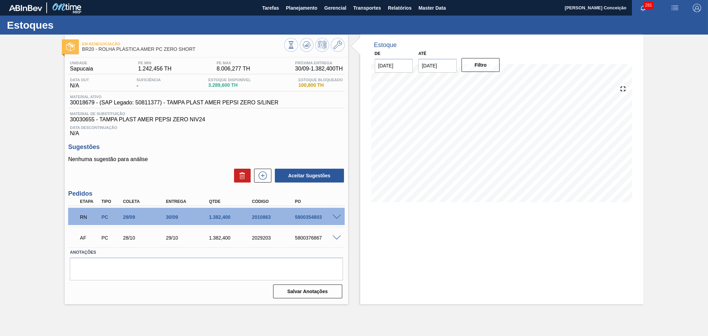
click at [336, 217] on span at bounding box center [337, 217] width 8 height 5
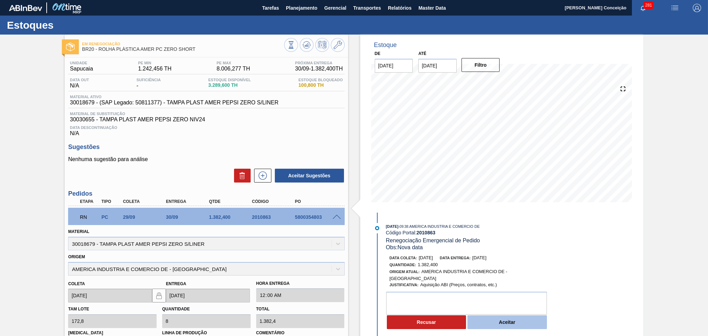
click at [483, 324] on button "Aceitar" at bounding box center [508, 322] width 80 height 14
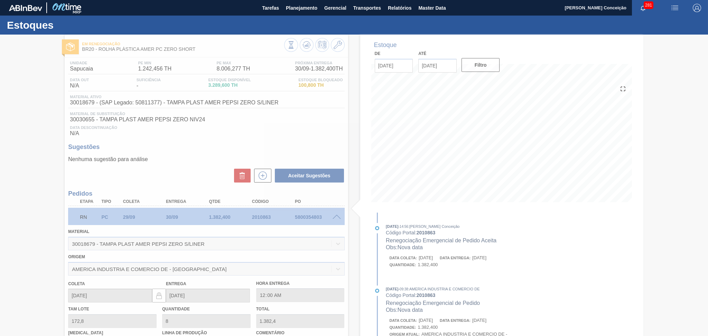
type input "Nova data"
type input "[DATE]"
type input "27/09/2025"
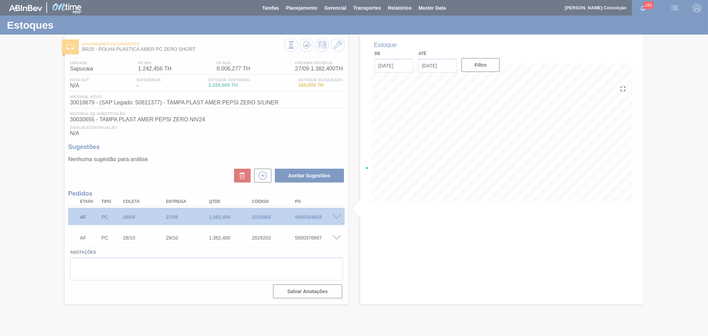
click at [264, 123] on div at bounding box center [354, 168] width 708 height 336
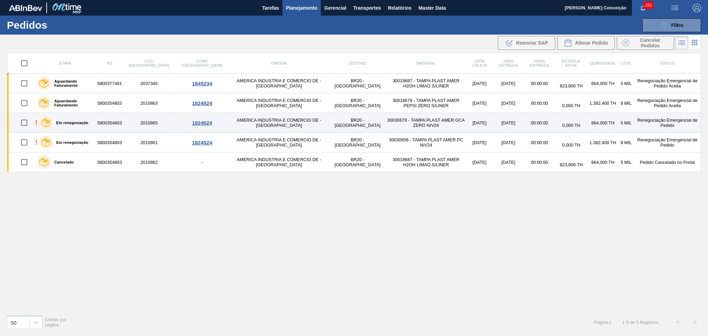
click at [231, 119] on td "AMERICA INDUSTRIA E COMERCIO DE - VENANCIO AIRES" at bounding box center [279, 123] width 100 height 20
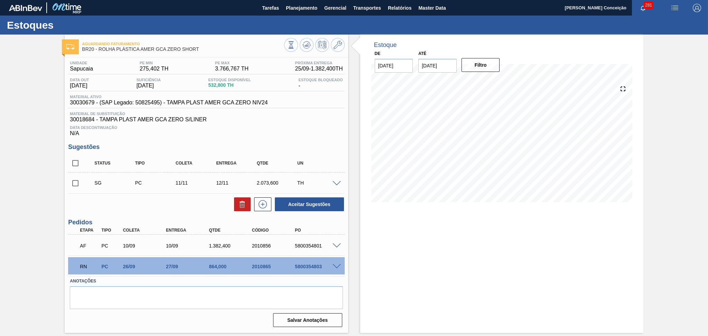
click at [335, 265] on span at bounding box center [337, 266] width 8 height 5
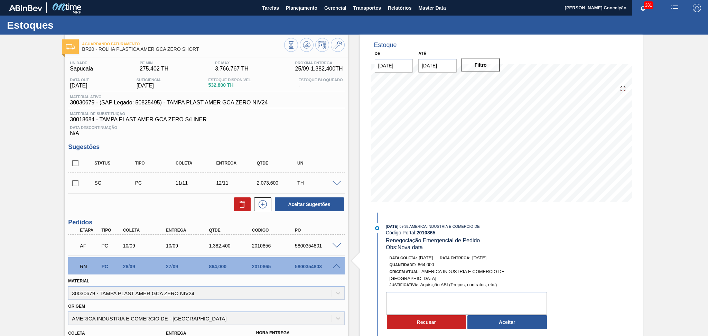
scroll to position [92, 0]
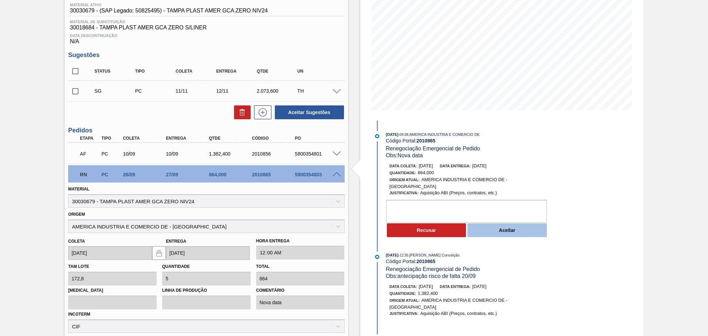
click at [490, 234] on button "Aceitar" at bounding box center [508, 230] width 80 height 14
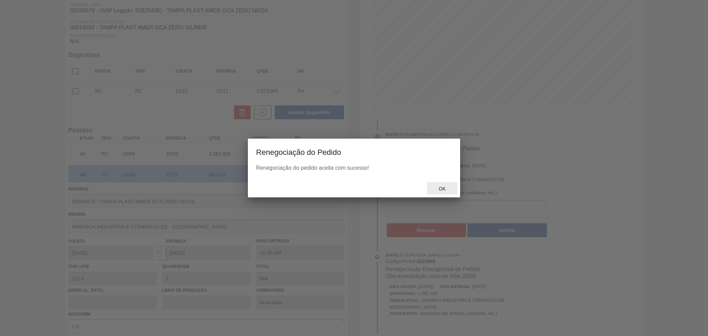
click at [442, 191] on span "Ok" at bounding box center [442, 189] width 18 height 6
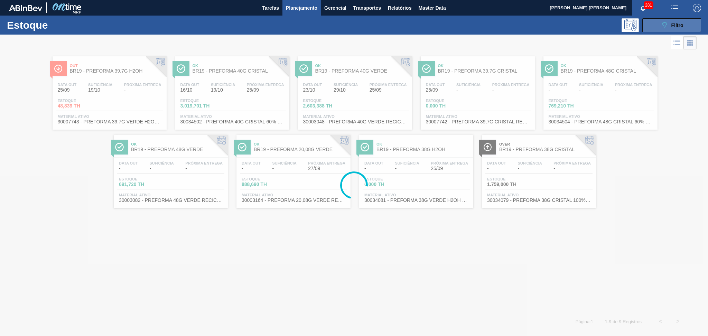
click at [656, 26] on button "089F7B8B-B2A5-4AFE-B5C0-19BA573D28AC Filtro" at bounding box center [672, 25] width 59 height 14
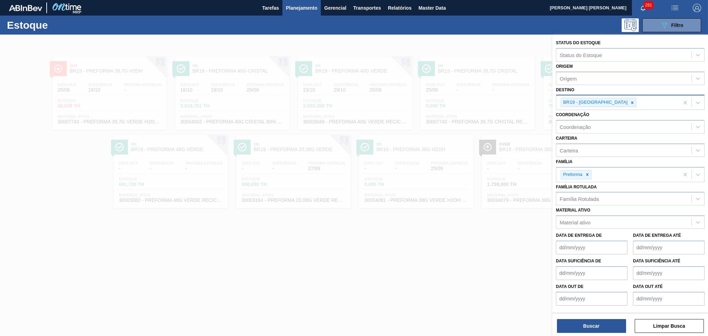
click at [607, 103] on div "BR19 - [GEOGRAPHIC_DATA]" at bounding box center [599, 102] width 76 height 9
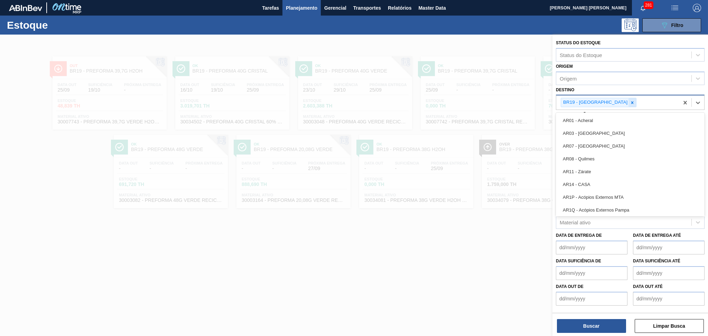
click at [629, 102] on div at bounding box center [633, 102] width 8 height 9
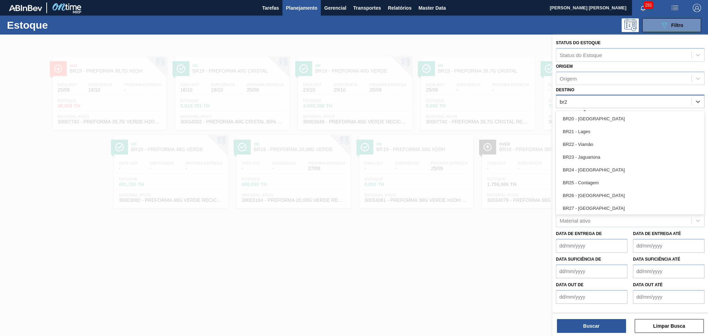
type input "br27"
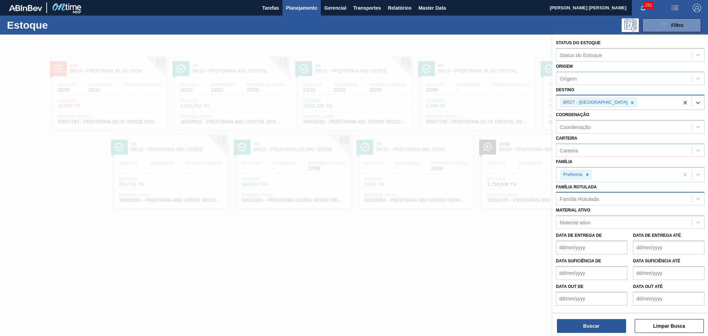
click at [579, 196] on div "Família Rotulada" at bounding box center [579, 199] width 39 height 6
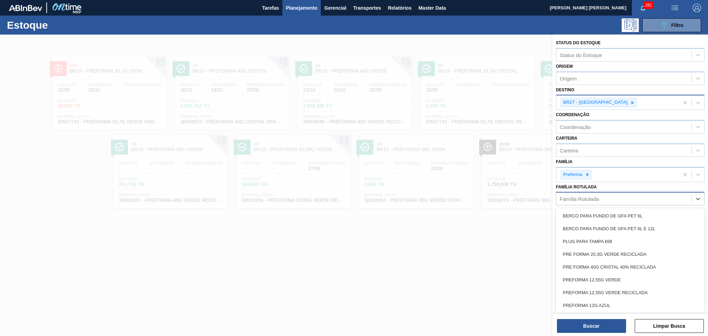
click at [586, 196] on div "Família Rotulada" at bounding box center [579, 199] width 39 height 6
type Rotulada "40g v"
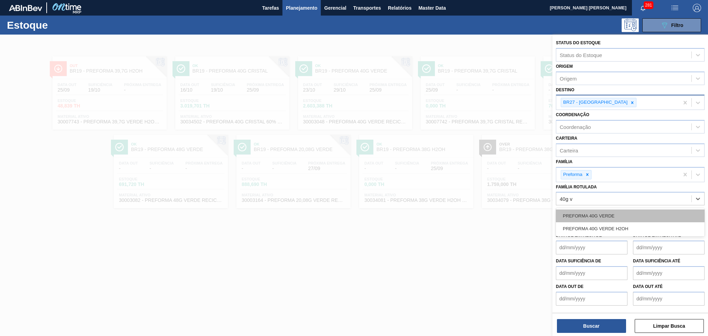
click at [593, 217] on div "PREFORMA 40G VERDE" at bounding box center [630, 216] width 149 height 13
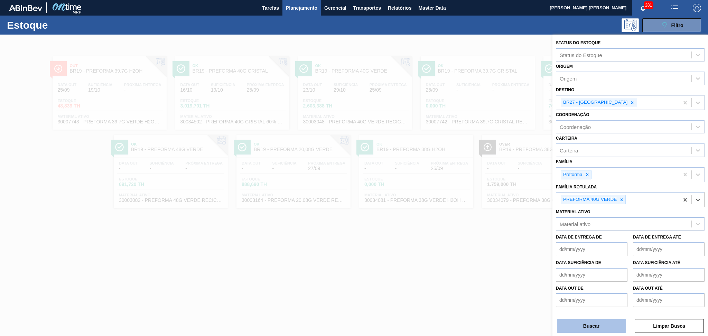
click at [579, 328] on button "Buscar" at bounding box center [591, 326] width 69 height 14
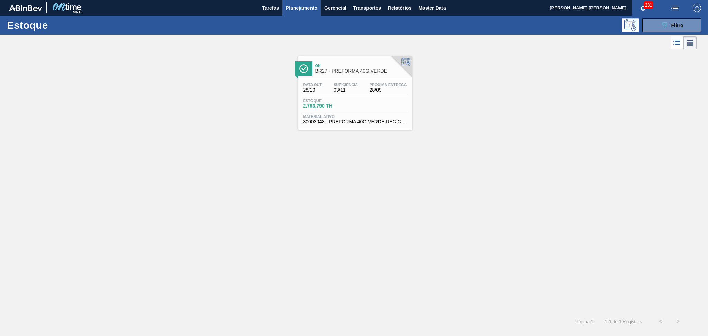
click at [351, 97] on div "Data out 28/10 Suficiência 03/11 Próxima Entrega 28/09 Estoque 2.763,790 TH Mat…" at bounding box center [355, 102] width 114 height 47
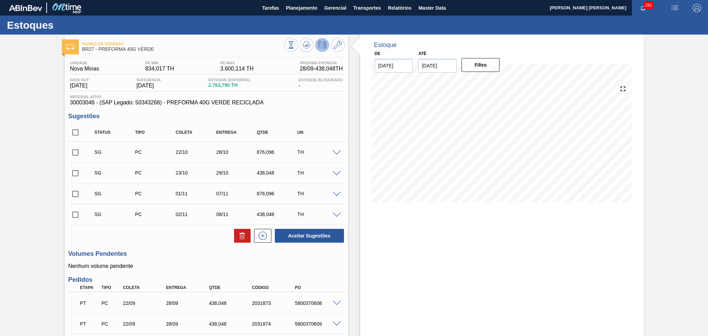
click at [175, 239] on div "Aceitar Sugestões" at bounding box center [206, 235] width 276 height 15
click at [226, 272] on div "Unidade Nova Minas PE MIN 834,017 TH PE MAX 3.600,114 TH Próxima Entrega 28/09 …" at bounding box center [206, 232] width 283 height 350
click at [147, 233] on div "Aceitar Sugestões" at bounding box center [206, 235] width 276 height 15
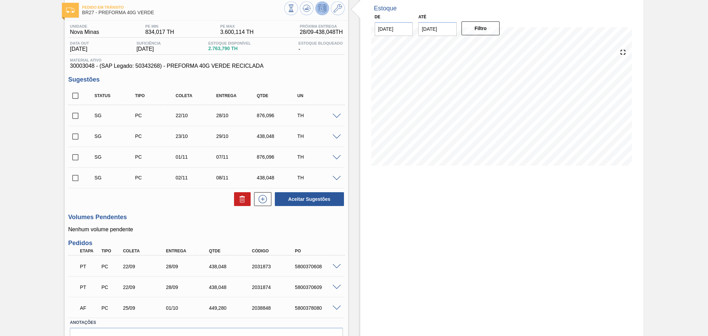
scroll to position [74, 0]
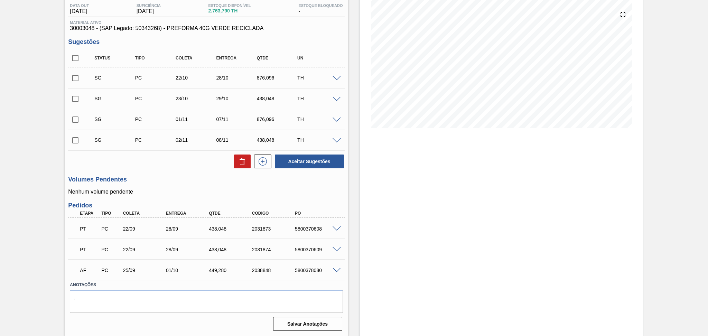
click at [306, 270] on div "5800378080" at bounding box center [317, 271] width 48 height 6
copy div "5800378080"
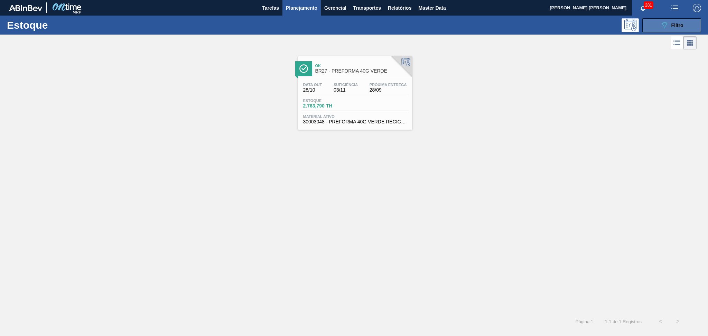
click at [666, 30] on button "089F7B8B-B2A5-4AFE-B5C0-19BA573D28AC Filtro" at bounding box center [672, 25] width 59 height 14
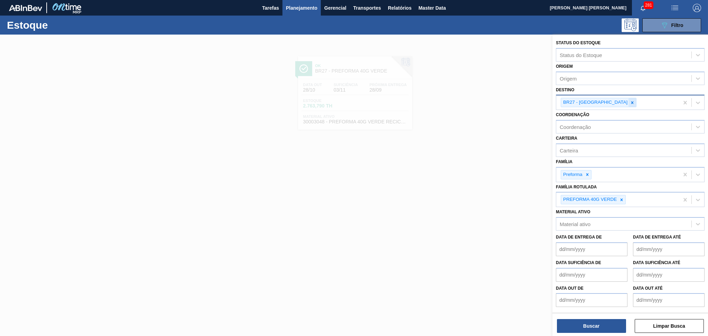
click at [630, 101] on icon at bounding box center [632, 102] width 5 height 5
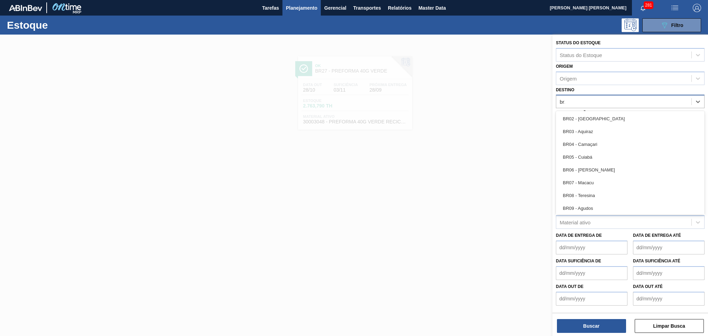
type input "br12"
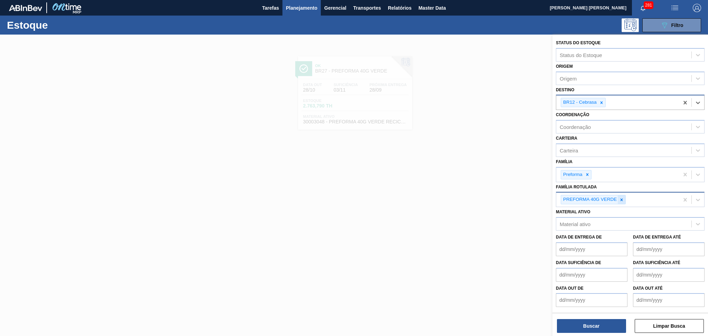
click at [624, 195] on div at bounding box center [622, 199] width 8 height 9
click at [577, 196] on div "Família Rotulada" at bounding box center [579, 199] width 39 height 6
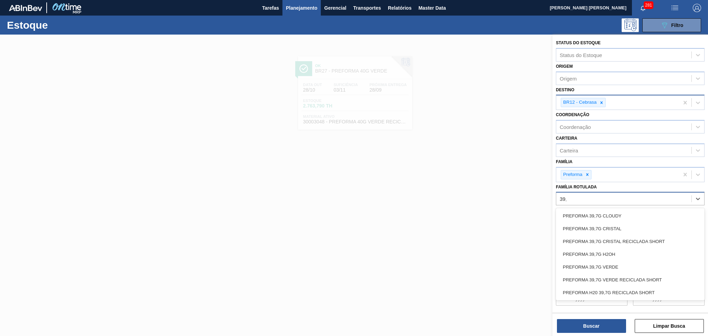
type Rotulada "39,7"
click at [596, 229] on div "PREFORMA 39,7G CRISTAL" at bounding box center [630, 228] width 149 height 13
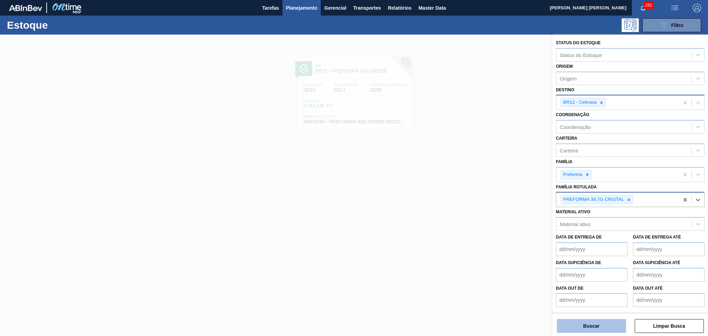
click at [590, 326] on button "Buscar" at bounding box center [591, 326] width 69 height 14
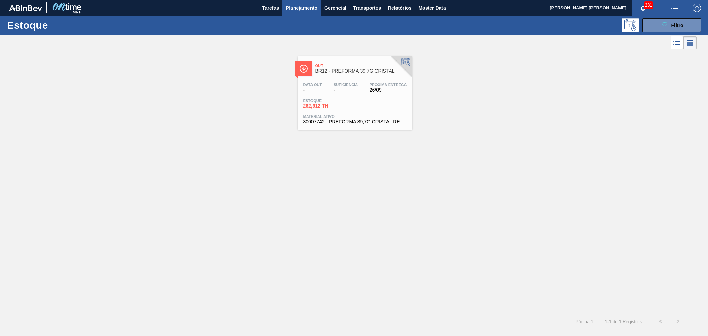
click at [368, 121] on span "30007742 - PREFORMA 39,7G CRISTAL RECICLADA" at bounding box center [355, 121] width 104 height 5
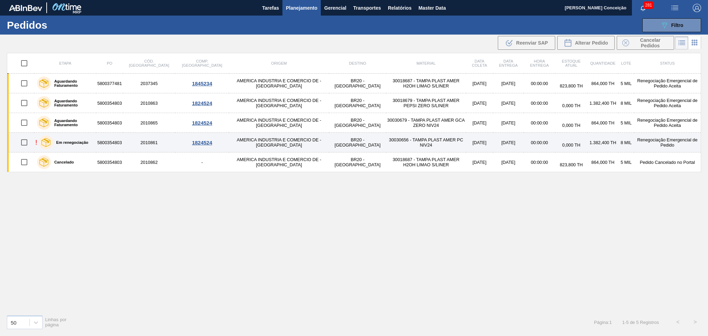
click at [269, 142] on td "AMERICA INDUSTRIA E COMERCIO DE - [GEOGRAPHIC_DATA]" at bounding box center [279, 143] width 100 height 20
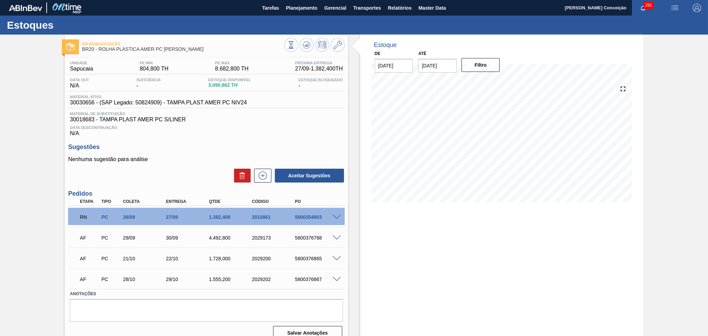
click at [334, 216] on span at bounding box center [337, 217] width 8 height 5
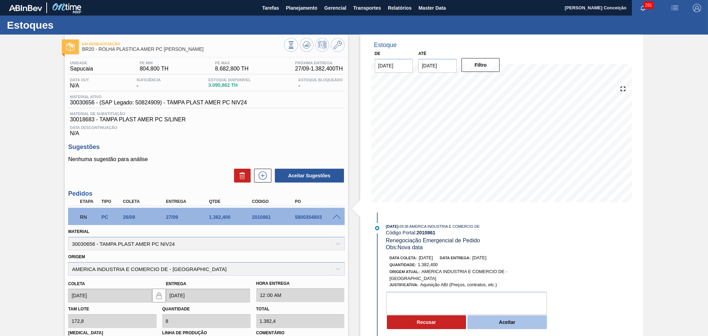
click at [485, 329] on button "Aceitar" at bounding box center [508, 322] width 80 height 14
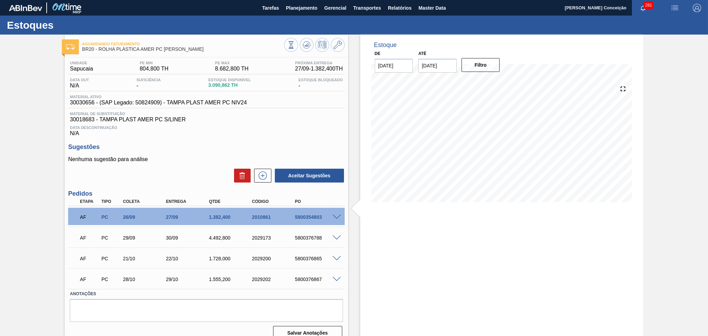
click at [297, 140] on div "Unidade Sapucaia PE MIN 804,800 TH PE MAX 8.682,800 TH Próxima Entrega 27/09 - …" at bounding box center [206, 199] width 283 height 285
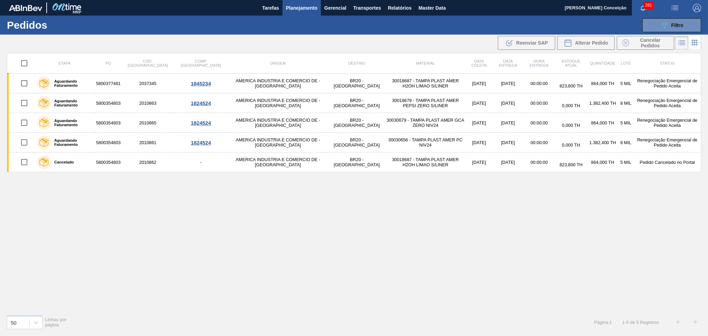
click at [151, 229] on div "Etapa PO Cód. Pedido Comp. Carga Origem Destino Material Data coleta Data entre…" at bounding box center [354, 181] width 695 height 257
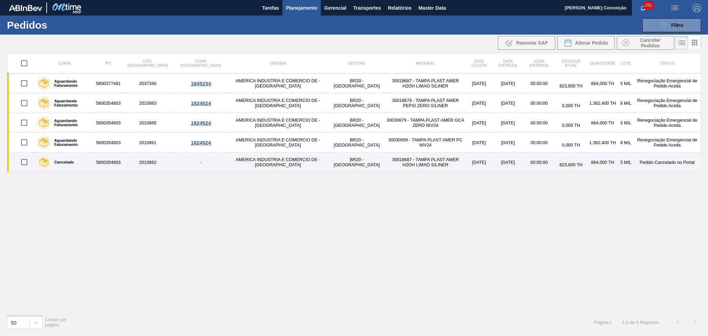
click at [261, 163] on td "AMERICA INDUSTRIA E COMERCIO DE - VENANCIO AIRES" at bounding box center [278, 163] width 100 height 20
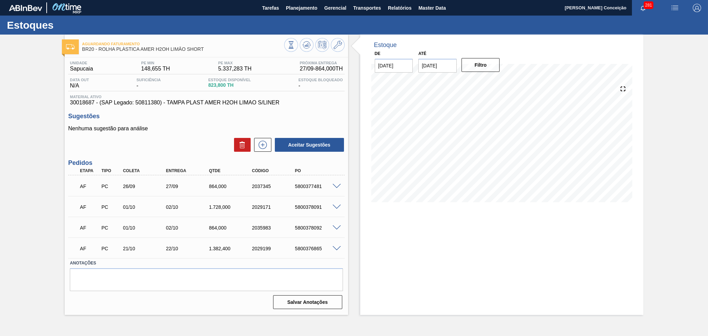
click at [172, 120] on div "Sugestões Nenhuma sugestão para análise Aceitar Sugestões" at bounding box center [206, 133] width 276 height 40
click at [319, 101] on span "30018687 - (SAP Legado: 50811380) - TAMPA PLAST AMER H2OH LIMAO S/LINER" at bounding box center [206, 103] width 273 height 6
click at [165, 137] on div "Aceitar Sugestões" at bounding box center [206, 144] width 276 height 15
click at [312, 0] on button "Planejamento" at bounding box center [302, 8] width 38 height 16
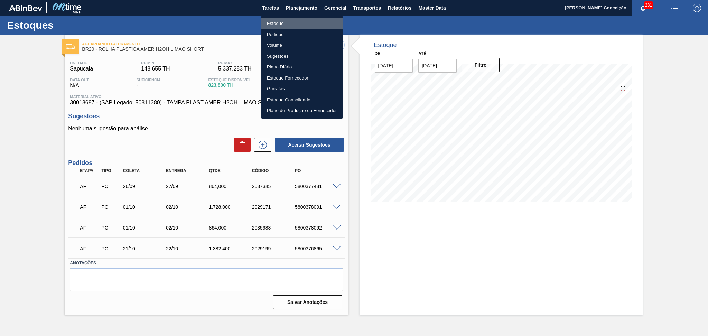
click at [280, 22] on li "Estoque" at bounding box center [302, 23] width 81 height 11
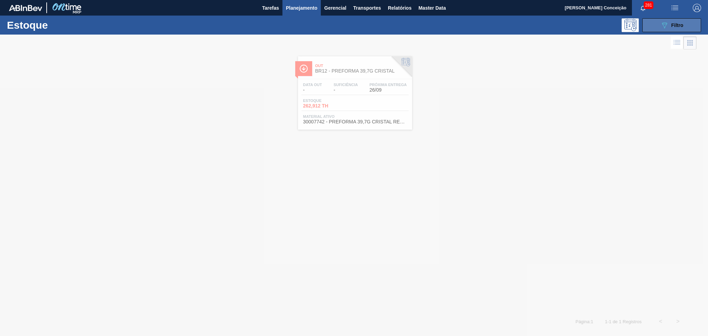
click at [684, 28] on button "089F7B8B-B2A5-4AFE-B5C0-19BA573D28AC Filtro" at bounding box center [672, 25] width 59 height 14
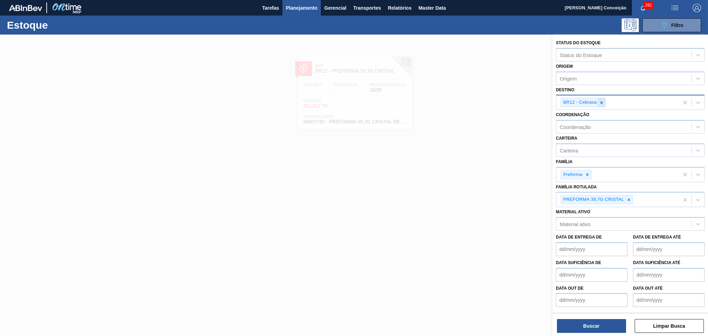
click at [603, 100] on icon at bounding box center [601, 102] width 5 height 5
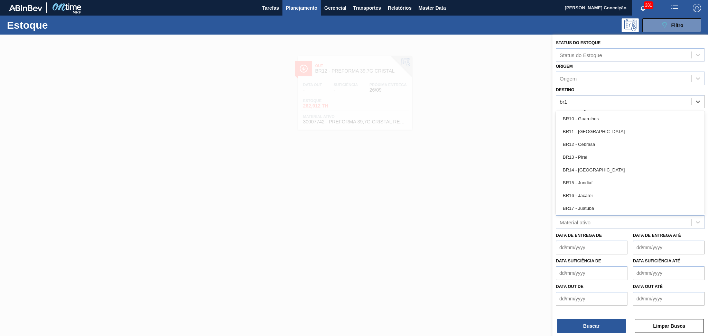
type input "br13"
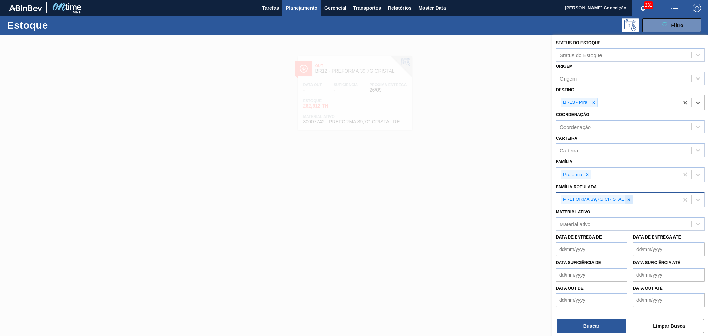
click at [630, 198] on icon at bounding box center [629, 200] width 5 height 5
click at [589, 174] on icon at bounding box center [587, 174] width 5 height 5
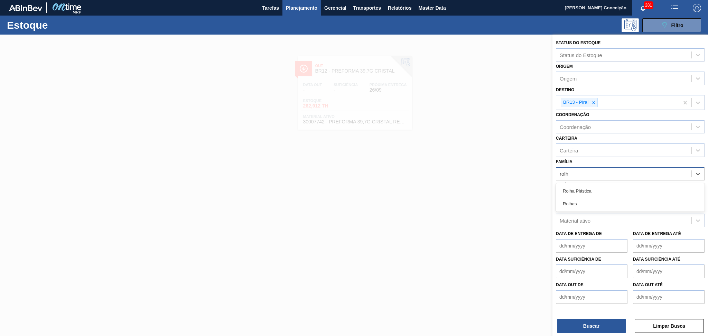
type input "rolha"
click at [590, 185] on div "Rolha Plástica" at bounding box center [630, 191] width 149 height 13
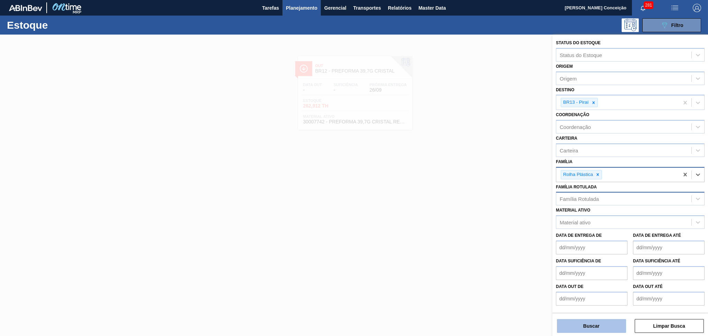
click at [589, 327] on button "Buscar" at bounding box center [591, 326] width 69 height 14
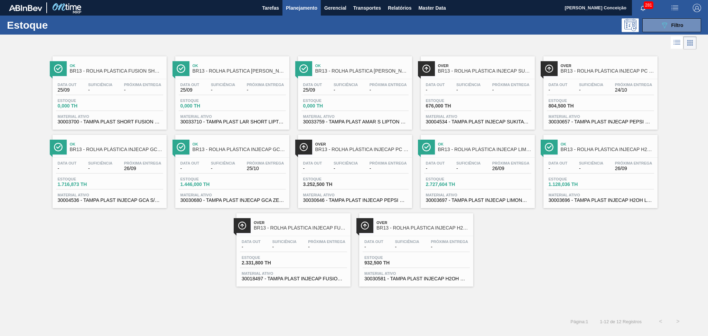
click at [101, 82] on div "Data out 25/09 Suficiência - Próxima Entrega - Estoque 0,000 TH Material ativo …" at bounding box center [110, 102] width 114 height 47
drag, startPoint x: 214, startPoint y: 94, endPoint x: 235, endPoint y: 100, distance: 21.1
click at [214, 94] on div "Data out 25/09 Suficiência - Próxima Entrega -" at bounding box center [232, 89] width 107 height 12
click at [332, 99] on span "Estoque" at bounding box center [327, 101] width 48 height 4
click at [476, 121] on span "30004534 - TAMPA PLAST INJECAP SUKITA S/LINER" at bounding box center [478, 121] width 104 height 5
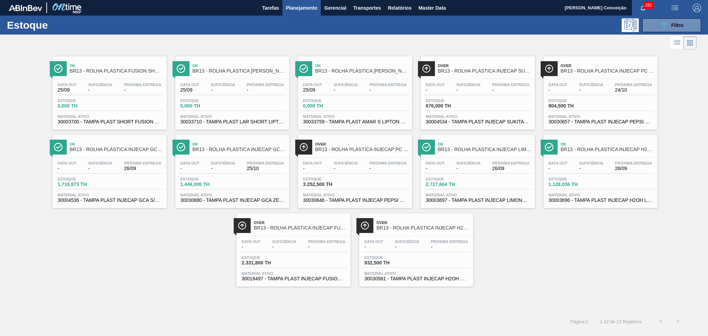
click at [594, 117] on span "Material ativo" at bounding box center [601, 116] width 104 height 4
click at [125, 204] on div "Data out - Suficiência - Próxima Entrega 26/09 Estoque 1.716,873 TH Material at…" at bounding box center [110, 181] width 114 height 47
click at [219, 198] on span "30030680 - TAMPA PLAST INJECAP GCA ZERO NIV24" at bounding box center [233, 200] width 104 height 5
click at [332, 195] on span "Material ativo" at bounding box center [355, 195] width 104 height 4
drag, startPoint x: 450, startPoint y: 198, endPoint x: 466, endPoint y: 197, distance: 16.6
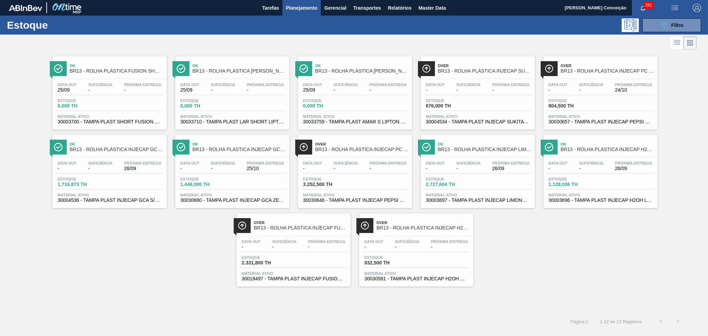
click at [450, 198] on span "30003697 - TAMPA PLAST INJECAP LIMONETO S/LINER" at bounding box center [478, 200] width 104 height 5
click at [587, 190] on div "Data out - Suficiência - Próxima Entrega 26/09 Estoque 1.128,036 TH Material at…" at bounding box center [601, 181] width 114 height 47
click at [255, 264] on span "2.331,800 TH" at bounding box center [266, 262] width 48 height 5
click at [417, 256] on div "Estoque 932,500 TH" at bounding box center [416, 262] width 107 height 12
click at [312, 8] on span "Planejamento" at bounding box center [301, 8] width 31 height 8
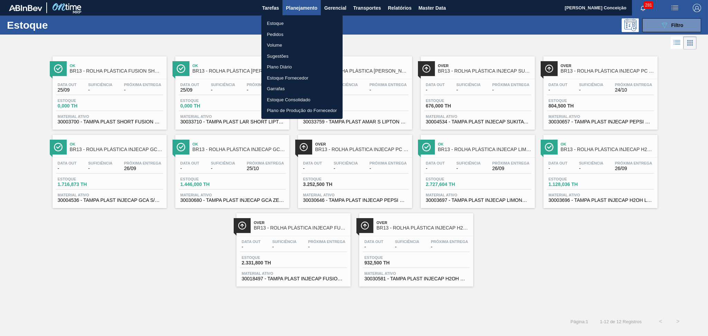
click at [276, 24] on li "Estoque" at bounding box center [302, 23] width 81 height 11
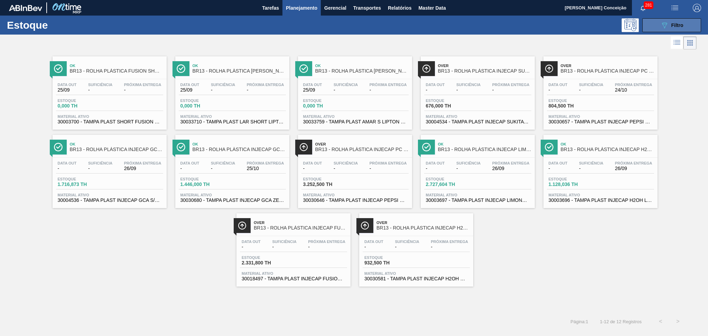
click at [685, 22] on button "089F7B8B-B2A5-4AFE-B5C0-19BA573D28AC Filtro" at bounding box center [672, 25] width 59 height 14
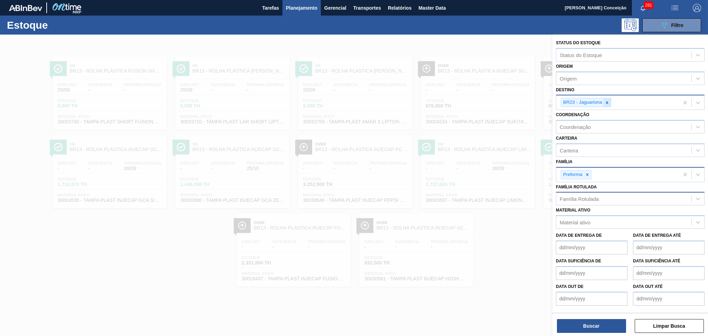
click at [608, 101] on icon at bounding box center [607, 102] width 2 height 2
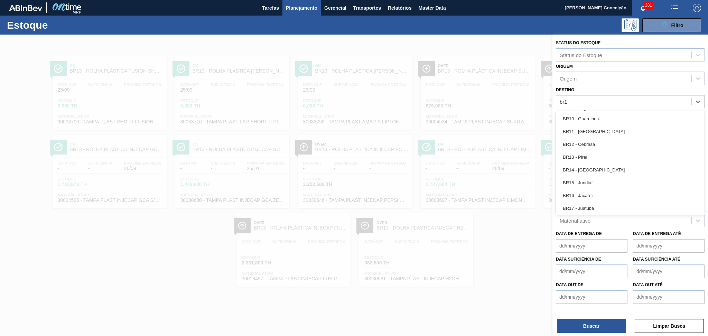
type input "br19"
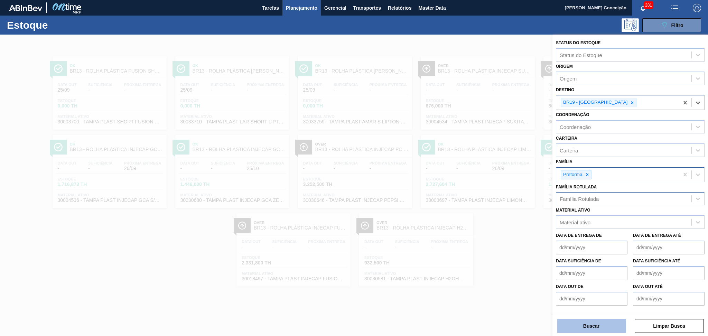
click at [591, 323] on button "Buscar" at bounding box center [591, 326] width 69 height 14
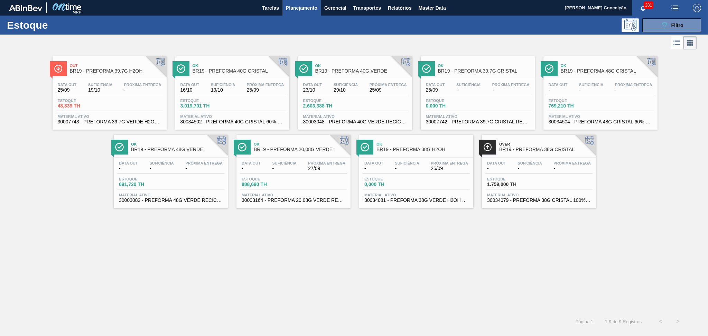
click at [472, 106] on span "0,000 TH" at bounding box center [450, 105] width 48 height 5
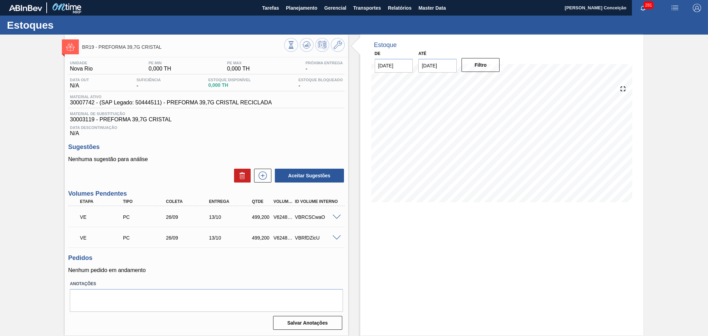
click at [258, 256] on h3 "Pedidos" at bounding box center [206, 258] width 276 height 7
click at [305, 9] on span "Planejamento" at bounding box center [301, 8] width 31 height 8
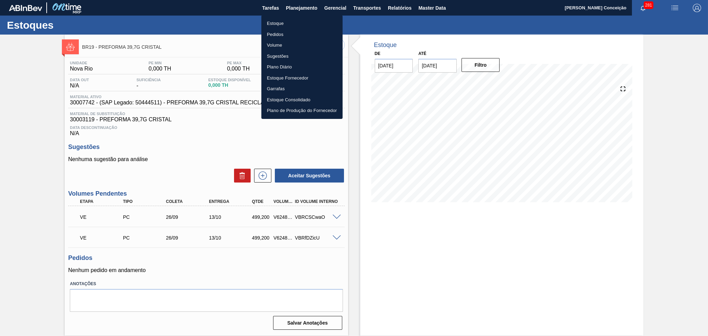
click at [279, 22] on li "Estoque" at bounding box center [302, 23] width 81 height 11
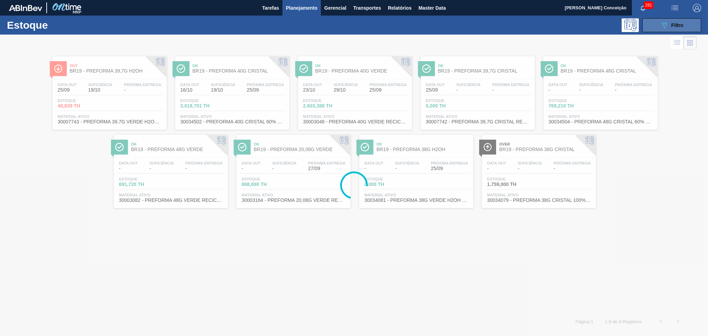
click at [669, 24] on div "089F7B8B-B2A5-4AFE-B5C0-19BA573D28AC Filtro" at bounding box center [672, 25] width 23 height 8
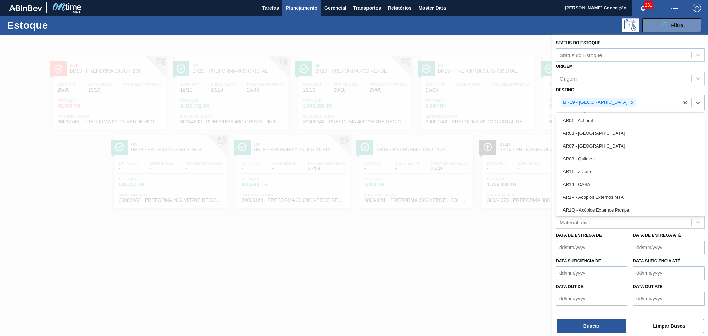
click at [626, 101] on div "BR19 - Nova Rio" at bounding box center [618, 102] width 123 height 14
type input "br12"
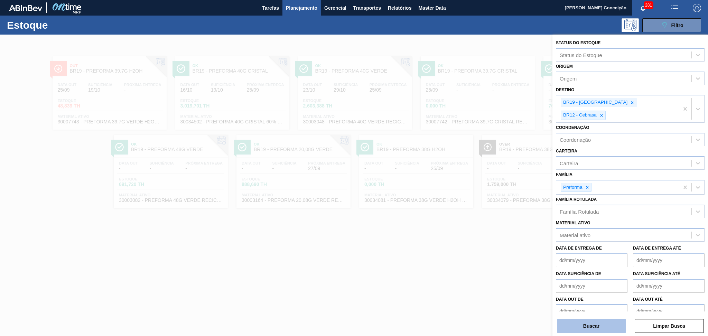
click at [601, 333] on div "Status do Estoque Status do Estoque Origem Origem Destino BR19 - Nova Rio BR12 …" at bounding box center [631, 186] width 156 height 303
click at [599, 328] on button "Buscar" at bounding box center [591, 326] width 69 height 14
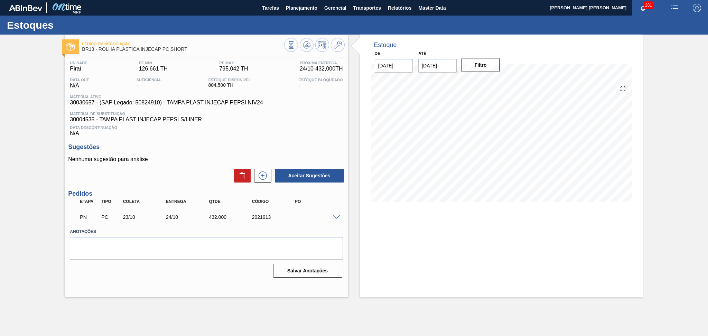
click at [183, 162] on p "Nenhuma sugestão para análise" at bounding box center [206, 159] width 276 height 6
click at [336, 215] on span at bounding box center [337, 217] width 8 height 5
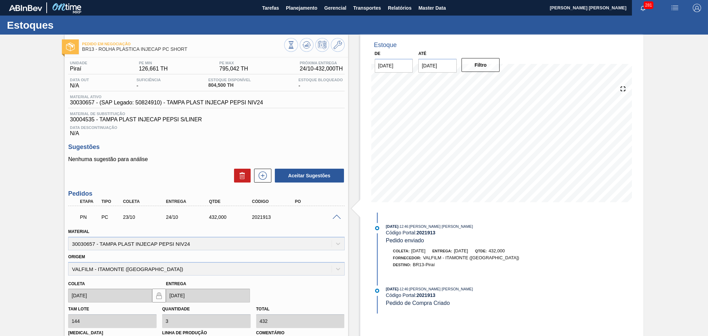
click at [336, 215] on span at bounding box center [337, 217] width 8 height 5
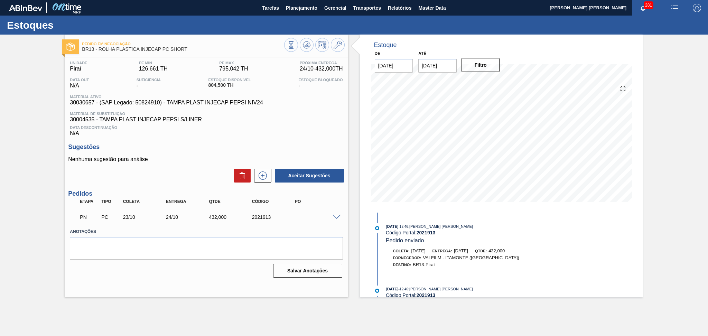
click at [232, 152] on div "Sugestões Nenhuma sugestão para análise Aceitar Sugestões" at bounding box center [206, 164] width 276 height 40
click at [168, 164] on div "Nenhuma sugestão para análise Aceitar Sugestões" at bounding box center [206, 169] width 276 height 27
click at [184, 154] on div "Sugestões Nenhuma sugestão para análise Aceitar Sugestões" at bounding box center [206, 164] width 276 height 40
click at [183, 158] on p "Nenhuma sugestão para análise" at bounding box center [206, 159] width 276 height 6
drag, startPoint x: 394, startPoint y: 202, endPoint x: 175, endPoint y: 173, distance: 221.0
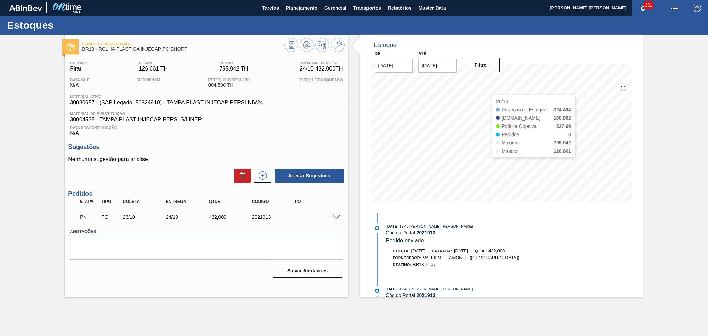
click at [175, 173] on div "Aceitar Sugestões" at bounding box center [206, 175] width 276 height 15
click at [240, 126] on span "Data Descontinuação" at bounding box center [206, 128] width 273 height 4
click at [195, 147] on h3 "Sugestões" at bounding box center [206, 147] width 276 height 7
click at [252, 126] on span "Data Descontinuação" at bounding box center [206, 128] width 273 height 4
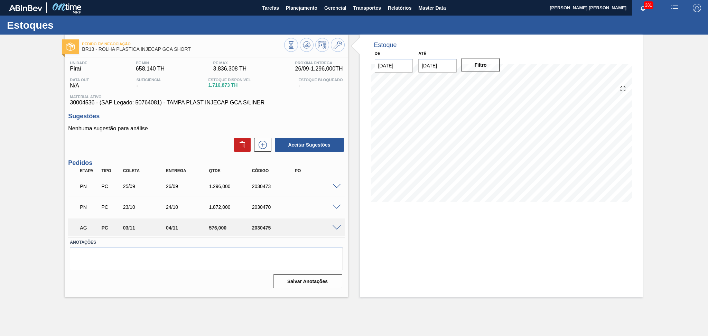
click at [191, 120] on div "Sugestões Nenhuma sugestão para análise Aceitar Sugestões" at bounding box center [206, 133] width 276 height 40
click at [338, 188] on span at bounding box center [337, 186] width 8 height 5
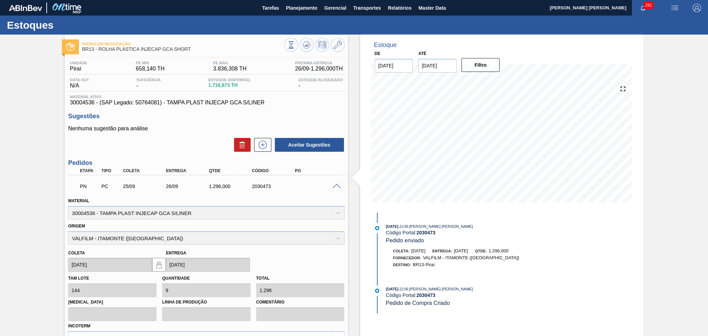
click at [338, 187] on span at bounding box center [337, 186] width 8 height 5
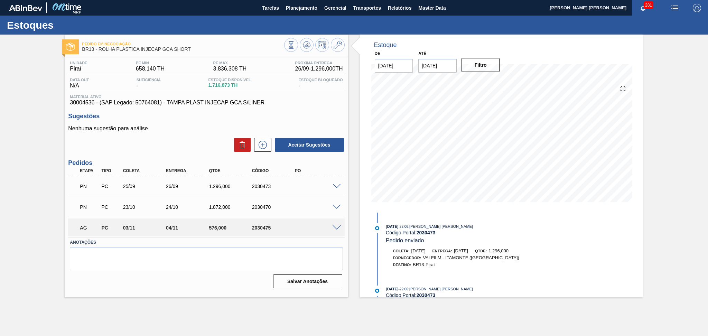
click at [220, 86] on span "1.716,873 TH" at bounding box center [229, 85] width 43 height 5
copy span "1.716,873"
click at [287, 122] on div "Sugestões Nenhuma sugestão para análise Aceitar Sugestões" at bounding box center [206, 133] width 276 height 40
click at [190, 140] on div "Aceitar Sugestões" at bounding box center [206, 144] width 276 height 15
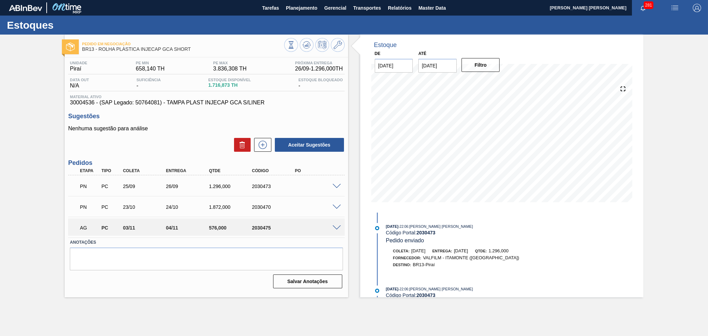
click at [204, 131] on p "Nenhuma sugestão para análise" at bounding box center [206, 129] width 276 height 6
click at [229, 129] on p "Nenhuma sugestão para análise" at bounding box center [206, 129] width 276 height 6
click at [334, 187] on span at bounding box center [337, 186] width 8 height 5
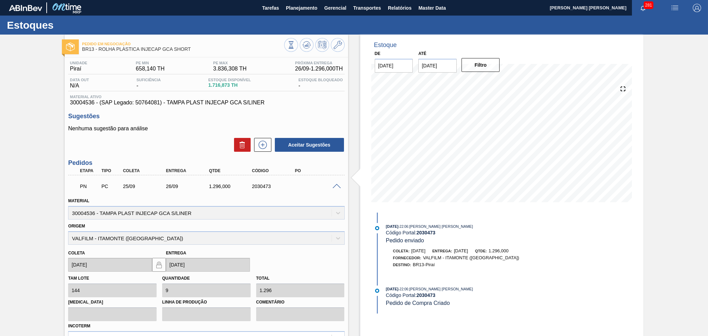
click at [334, 187] on span at bounding box center [337, 186] width 8 height 5
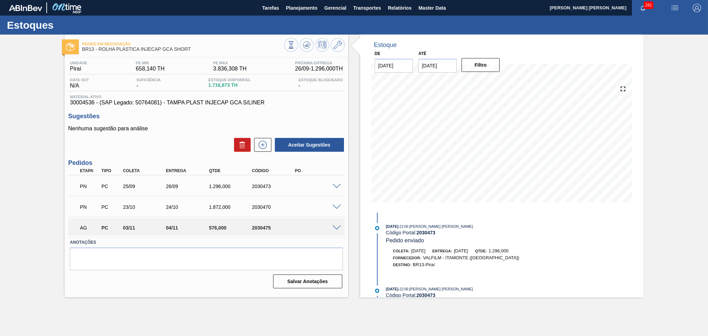
click at [210, 133] on div "Nenhuma sugestão para análise Aceitar Sugestões" at bounding box center [206, 139] width 276 height 27
click at [142, 149] on div "Aceitar Sugestões" at bounding box center [206, 144] width 276 height 15
click at [176, 144] on div "Aceitar Sugestões" at bounding box center [206, 144] width 276 height 15
click at [172, 152] on div "Aceitar Sugestões" at bounding box center [206, 144] width 276 height 15
click at [201, 138] on div "Aceitar Sugestões" at bounding box center [206, 144] width 276 height 15
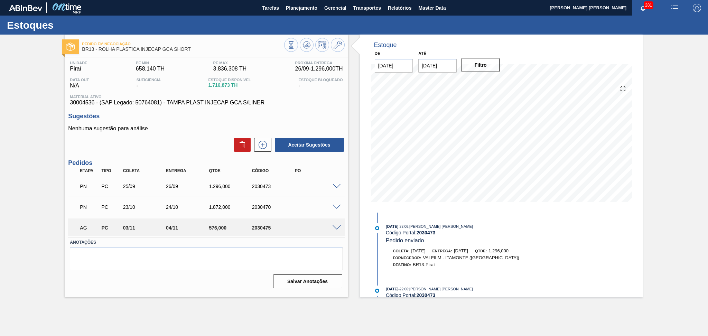
click at [191, 126] on p "Nenhuma sugestão para análise" at bounding box center [206, 129] width 276 height 6
click at [181, 118] on h3 "Sugestões" at bounding box center [206, 116] width 276 height 7
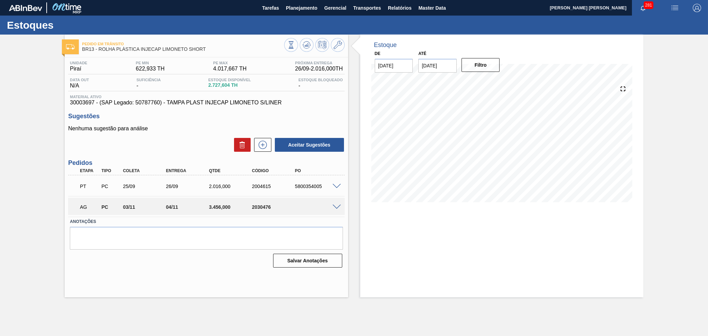
click at [176, 136] on div "Nenhuma sugestão para análise Aceitar Sugestões" at bounding box center [206, 139] width 276 height 27
click at [301, 104] on span "30003697 - (SAP Legado: 50787760) - TAMPA PLAST INJECAP LIMONETO S/LINER" at bounding box center [206, 103] width 273 height 6
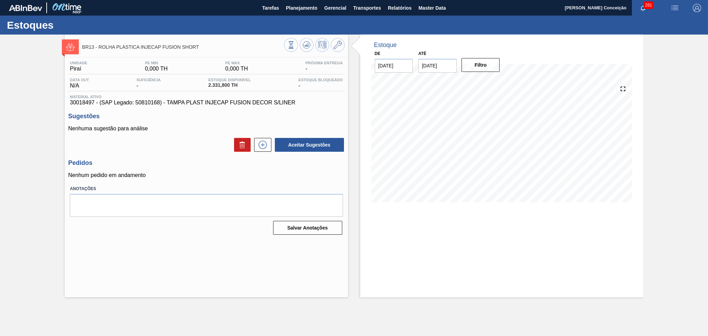
click at [205, 149] on div "Aceitar Sugestões" at bounding box center [206, 144] width 276 height 15
click at [203, 155] on div "Unidade Piraí PE MIN 0,000 TH PE MAX 0,000 TH Próxima Entrega - Data out N/A Su…" at bounding box center [206, 147] width 283 height 180
click at [198, 182] on div "Unidade Piraí PE MIN 78,040 TH PE MAX 397,250 TH Próxima Entrega - Data out N/A…" at bounding box center [206, 147] width 283 height 180
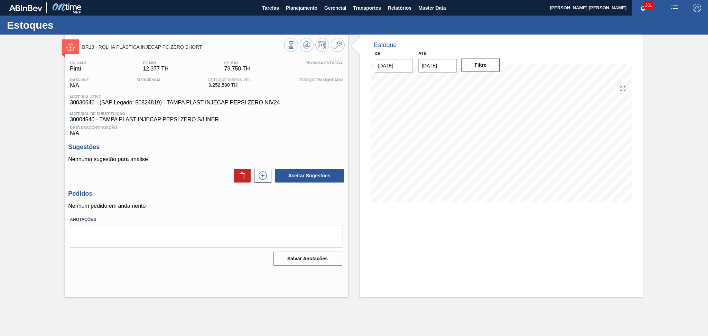
click at [169, 167] on div "Nenhuma sugestão para análise Aceitar Sugestões" at bounding box center [206, 169] width 276 height 27
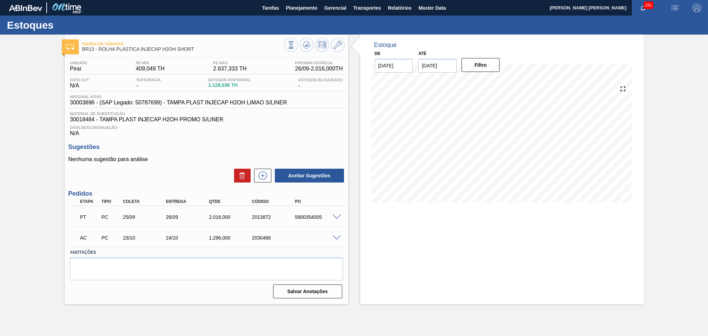
click at [185, 158] on p "Nenhuma sugestão para análise" at bounding box center [206, 159] width 276 height 6
click at [314, 127] on span "Data Descontinuação" at bounding box center [206, 128] width 273 height 4
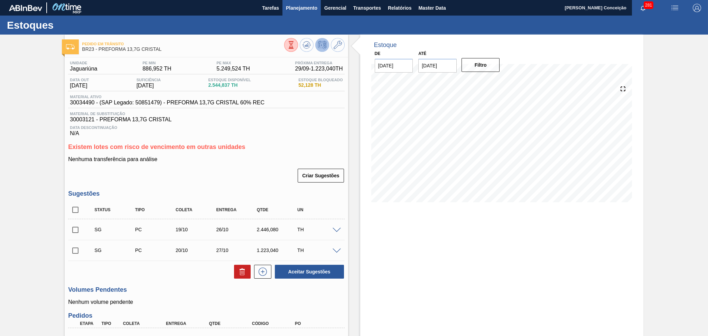
click at [310, 7] on span "Planejamento" at bounding box center [301, 8] width 31 height 8
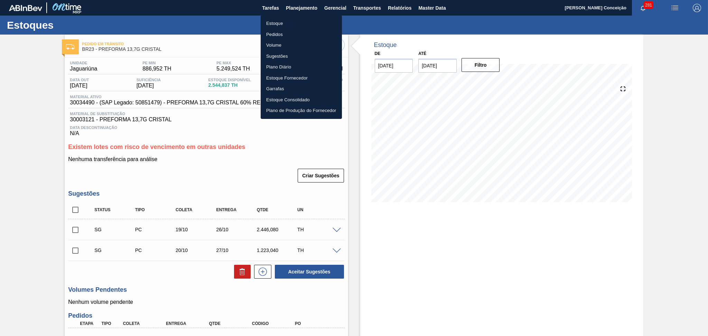
click at [282, 22] on li "Estoque" at bounding box center [301, 23] width 81 height 11
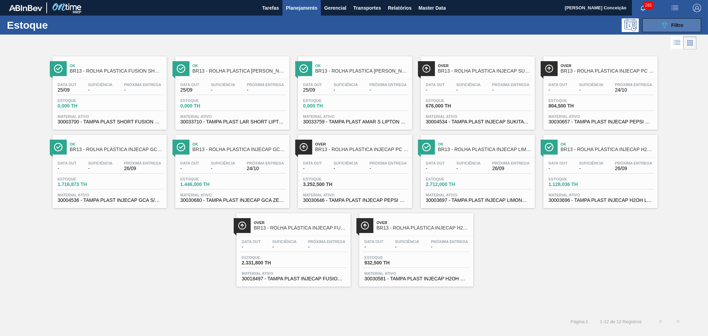
click at [662, 30] on button "089F7B8B-B2A5-4AFE-B5C0-19BA573D28AC Filtro" at bounding box center [672, 25] width 59 height 14
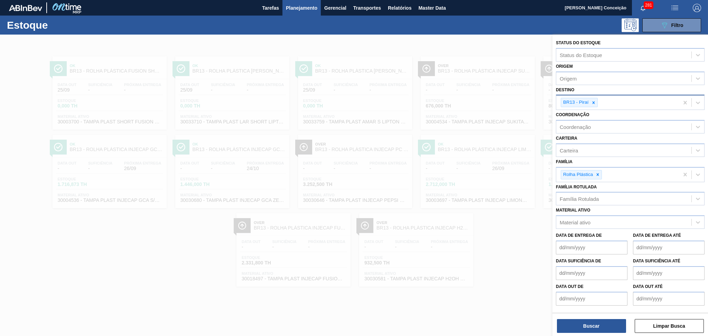
click at [597, 103] on div at bounding box center [594, 102] width 8 height 9
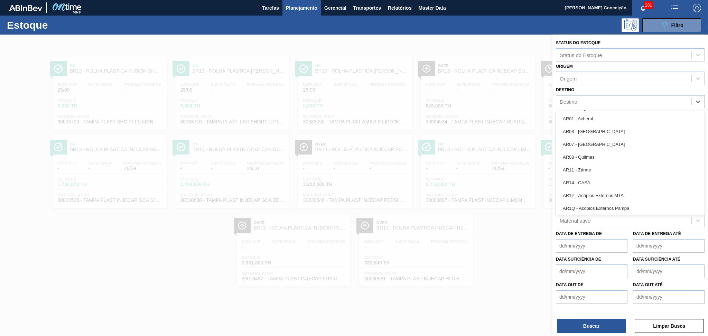
click at [593, 103] on div "Destino" at bounding box center [624, 102] width 135 height 10
type input "br23"
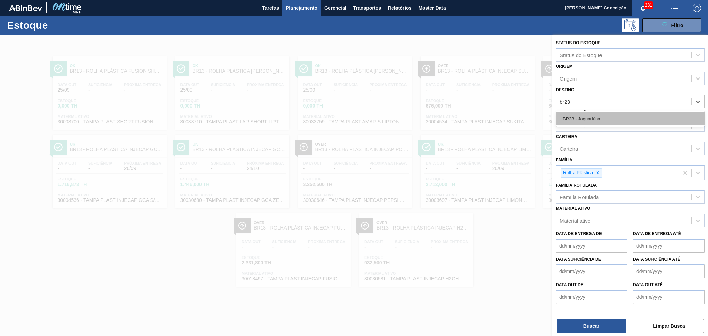
click at [595, 113] on div "BR23 - Jaguariúna" at bounding box center [630, 118] width 149 height 13
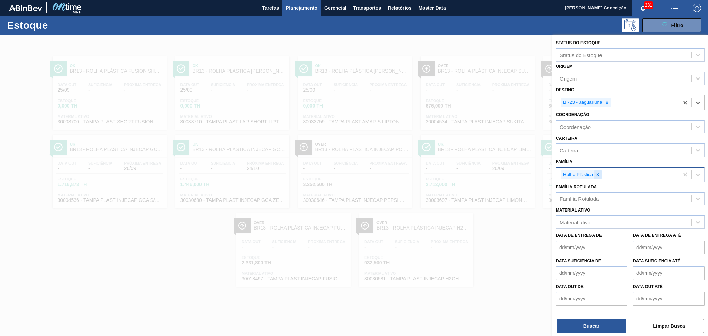
click at [598, 176] on div at bounding box center [598, 175] width 8 height 9
type input "preform"
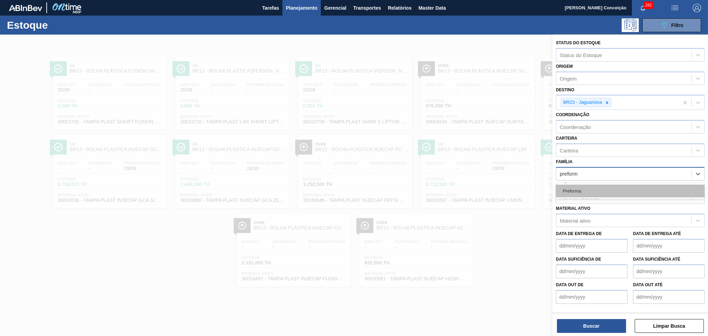
click at [583, 192] on div "Preforma" at bounding box center [630, 191] width 149 height 13
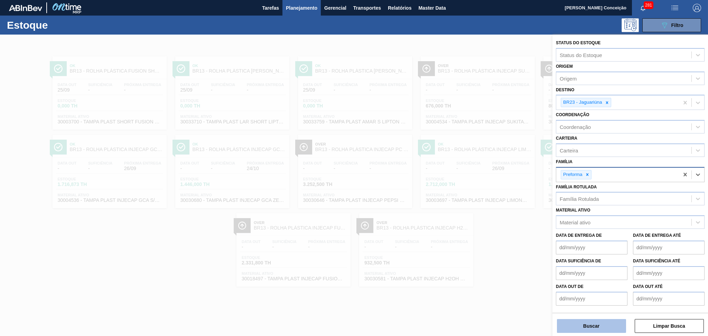
click at [594, 323] on button "Buscar" at bounding box center [591, 326] width 69 height 14
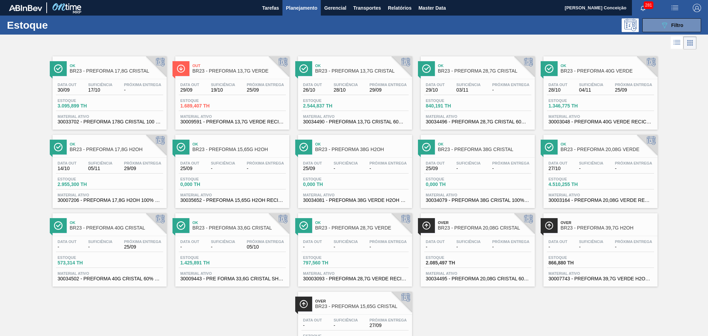
click at [227, 84] on span "Suficiência" at bounding box center [223, 85] width 24 height 4
click at [350, 84] on span "Suficiência" at bounding box center [346, 85] width 24 height 4
click at [340, 311] on div "Over BR23 - PREFORMA 15,65G CRISTAL" at bounding box center [361, 304] width 93 height 16
click at [119, 151] on span "BR23 - PREFORMA 17,8G H2OH" at bounding box center [116, 149] width 93 height 5
click at [218, 153] on div "Ok BR23 - PREFORMA 15,65G H2OH" at bounding box center [239, 147] width 93 height 16
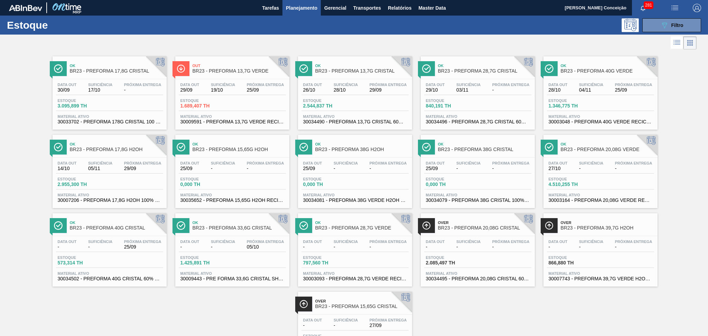
click at [92, 92] on span "17/10" at bounding box center [100, 90] width 24 height 5
click at [602, 153] on div "Ok BR23 - PREFORMA 20,08G VERDE" at bounding box center [607, 147] width 93 height 16
click at [449, 260] on span "2.085,497 TH" at bounding box center [450, 262] width 48 height 5
click at [367, 242] on div "Data out - Suficiência - Próxima Entrega -" at bounding box center [355, 246] width 107 height 12
click at [508, 88] on span "-" at bounding box center [511, 90] width 37 height 5
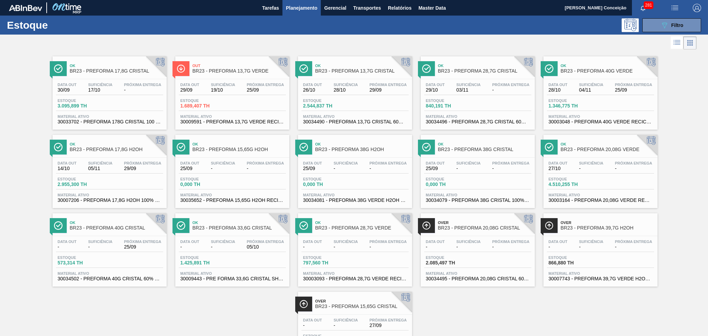
click at [219, 241] on span "Suficiência" at bounding box center [223, 242] width 24 height 4
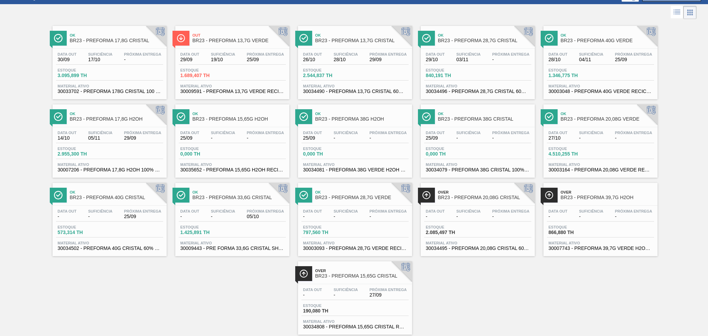
scroll to position [45, 0]
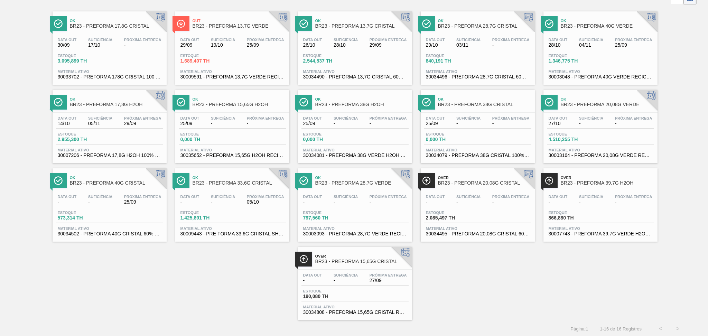
click at [102, 200] on span "-" at bounding box center [100, 202] width 24 height 5
click at [626, 45] on span "25/09" at bounding box center [633, 45] width 37 height 5
click at [474, 104] on span "BR23 - PREFORMA 38G CRISTAL" at bounding box center [484, 104] width 93 height 5
click at [605, 193] on div "Data out - Suficiência - Próxima Entrega - Estoque 866,880 TH Material ativo 30…" at bounding box center [601, 214] width 114 height 47
click at [364, 109] on div "Ok BR23 - PREFORMA 38G H2OH" at bounding box center [361, 102] width 93 height 16
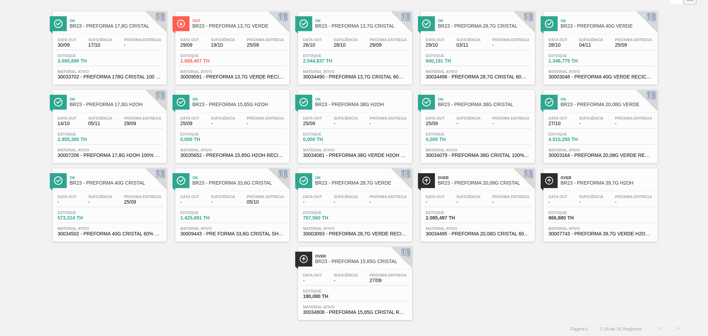
click at [221, 267] on div "Ok BR23 - PREFORMA 17,8G CRISTAL Data out 30/09 Suficiência 17/10 Próxima Entre…" at bounding box center [354, 163] width 708 height 314
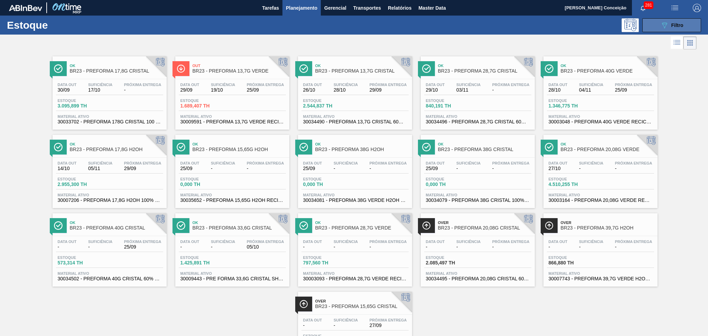
click at [656, 28] on button "089F7B8B-B2A5-4AFE-B5C0-19BA573D28AC Filtro" at bounding box center [672, 25] width 59 height 14
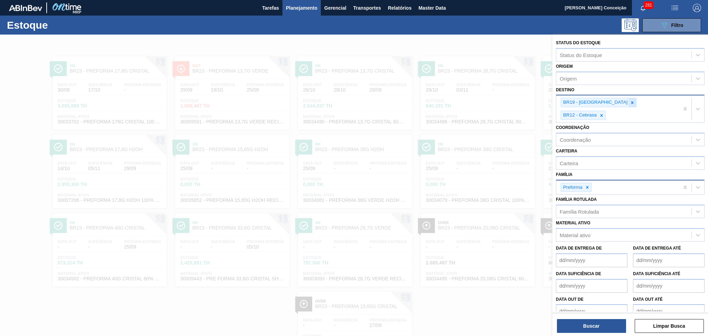
click at [630, 103] on icon at bounding box center [632, 102] width 5 height 5
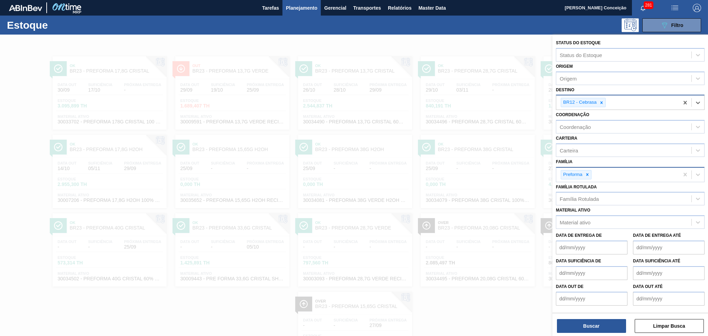
click at [600, 103] on icon at bounding box center [601, 102] width 5 height 5
click at [599, 101] on div "Destino" at bounding box center [624, 102] width 135 height 10
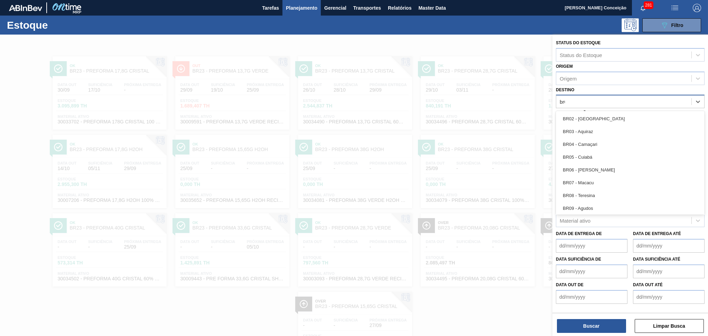
type input "br07"
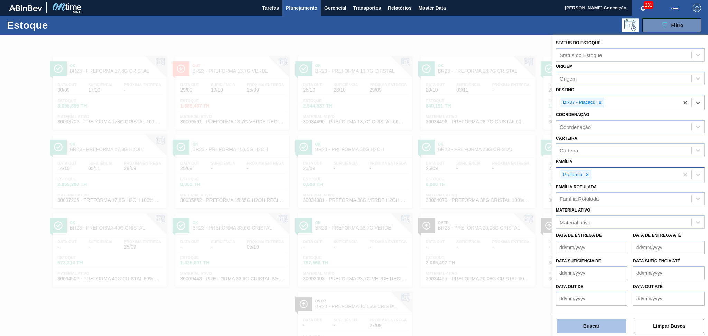
click at [595, 329] on button "Buscar" at bounding box center [591, 326] width 69 height 14
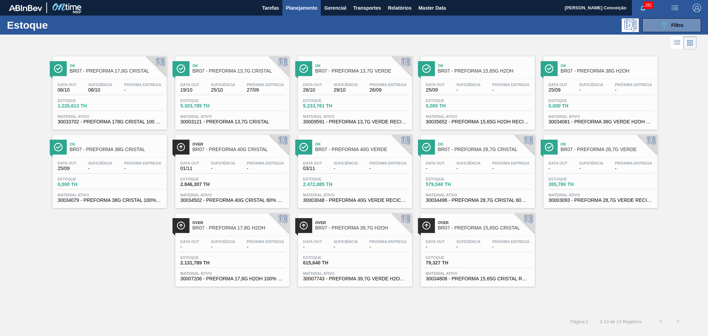
click at [568, 247] on div "Ok BR07 - PREFORMA 17,8G CRISTAL Data out 06/10 Suficiência 08/10 Próxima Entre…" at bounding box center [354, 169] width 708 height 236
click at [113, 270] on div "Ok BR07 - PREFORMA 17,8G CRISTAL Data out 06/10 Suficiência 08/10 Próxima Entre…" at bounding box center [354, 169] width 708 height 236
click at [104, 72] on span "BR07 - PREFORMA 17,8G CRISTAL" at bounding box center [116, 70] width 93 height 5
click at [494, 85] on span "Próxima Entrega" at bounding box center [511, 85] width 37 height 4
click at [241, 240] on div "Data out - Suficiência - Próxima Entrega -" at bounding box center [232, 246] width 107 height 12
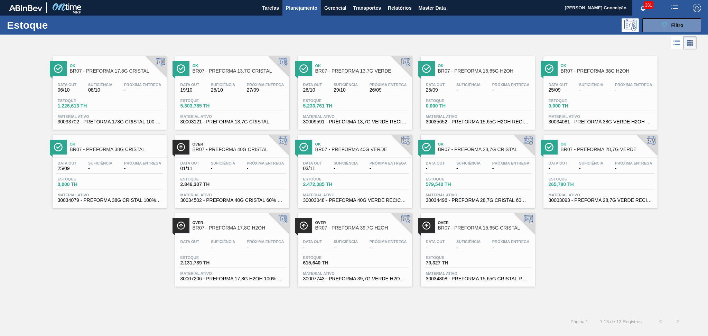
click at [490, 233] on div "Over BR07 - PREFORMA 15,65G CRISTAL Data out - Suficiência - Próxima Entrega - …" at bounding box center [478, 249] width 114 height 73
click at [673, 22] on div "089F7B8B-B2A5-4AFE-B5C0-19BA573D28AC Filtro" at bounding box center [672, 25] width 23 height 8
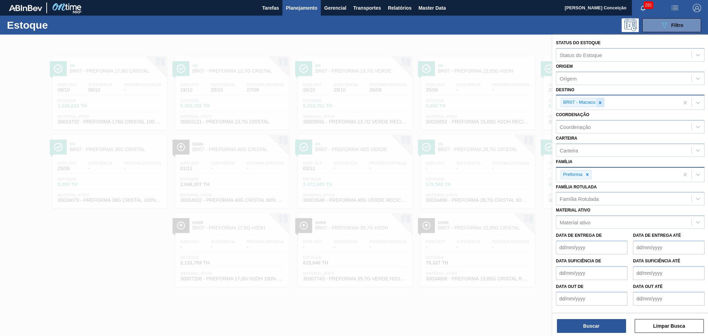
click at [603, 99] on div at bounding box center [601, 102] width 8 height 9
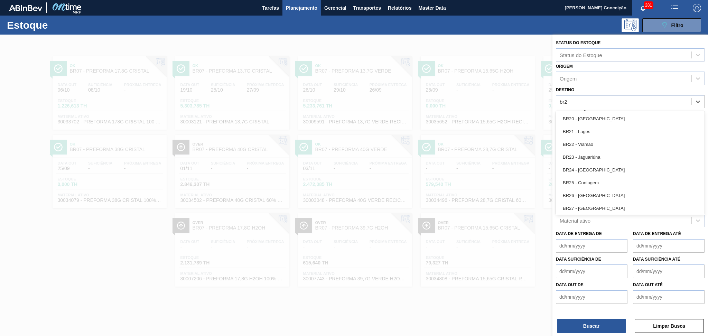
type input "br27"
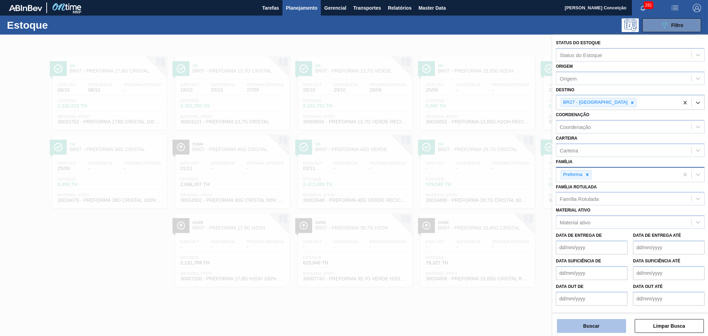
click at [594, 326] on button "Buscar" at bounding box center [591, 326] width 69 height 14
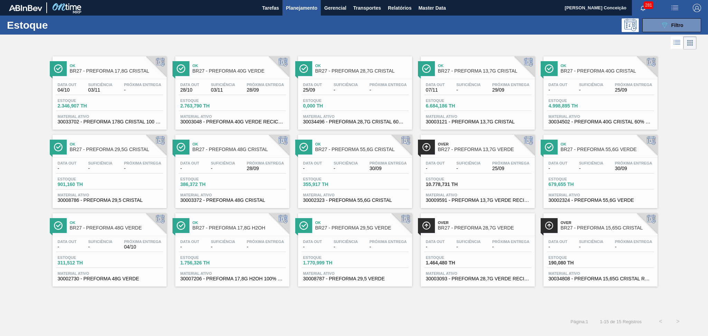
click at [122, 104] on div "Estoque 2.346,907 TH" at bounding box center [109, 105] width 107 height 12
click at [255, 245] on span "-" at bounding box center [265, 247] width 37 height 5
click at [588, 240] on span "Suficiência" at bounding box center [591, 242] width 24 height 4
click at [504, 92] on span "29/09" at bounding box center [511, 90] width 37 height 5
click at [498, 162] on span "Próxima Entrega" at bounding box center [511, 163] width 37 height 4
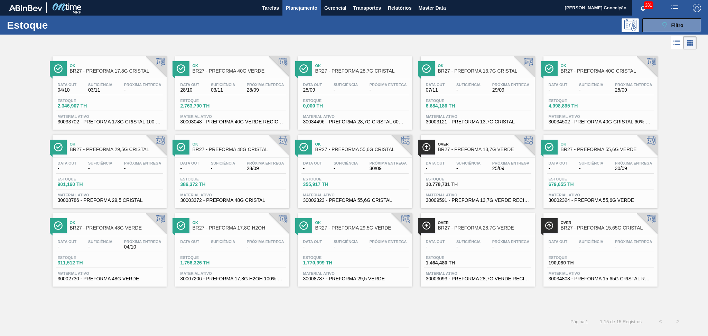
click at [123, 165] on div "Próxima Entrega -" at bounding box center [142, 166] width 41 height 10
click at [338, 83] on span "Suficiência" at bounding box center [346, 85] width 24 height 4
click at [464, 245] on span "-" at bounding box center [469, 247] width 24 height 5
click at [384, 242] on span "Próxima Entrega" at bounding box center [388, 242] width 37 height 4
click at [223, 101] on span "Estoque" at bounding box center [205, 101] width 48 height 4
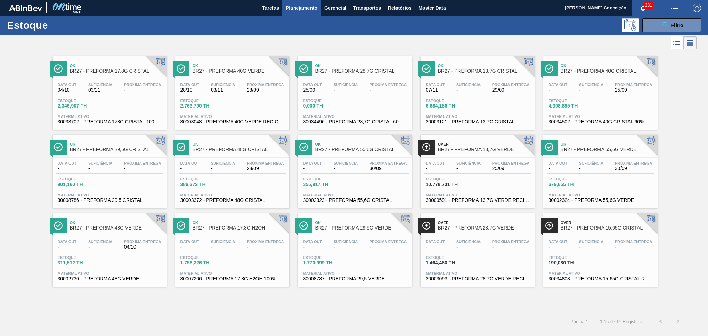
click at [622, 83] on span "Próxima Entrega" at bounding box center [633, 85] width 37 height 4
click at [120, 259] on div "Estoque 311,512 TH" at bounding box center [109, 262] width 107 height 12
click at [616, 148] on span "BR27 - PREFORMA 55,6G VERDE" at bounding box center [607, 149] width 93 height 5
click at [352, 169] on span "-" at bounding box center [346, 168] width 24 height 5
click at [241, 170] on div "Data out - Suficiência - Próxima Entrega 28/09" at bounding box center [232, 167] width 107 height 12
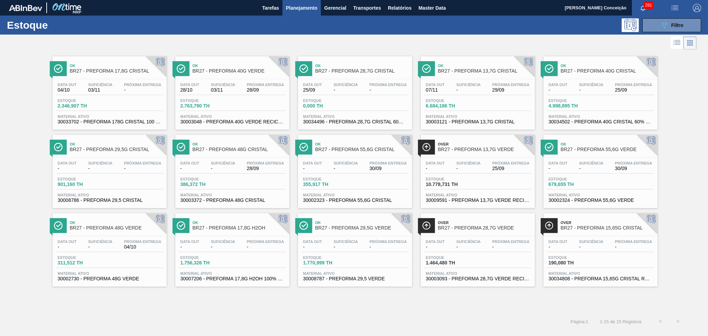
click at [321, 35] on div at bounding box center [348, 43] width 697 height 17
click at [482, 169] on div "Suficiência -" at bounding box center [469, 166] width 28 height 10
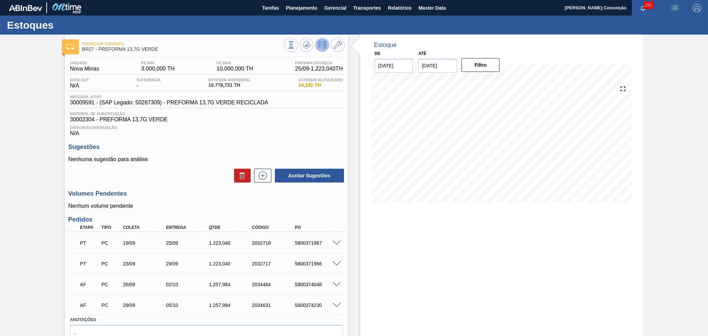
click at [189, 176] on div "Aceitar Sugestões" at bounding box center [206, 175] width 276 height 15
click at [191, 176] on div "Aceitar Sugestões" at bounding box center [206, 175] width 276 height 15
click at [192, 178] on div "Aceitar Sugestões" at bounding box center [206, 175] width 276 height 15
click at [302, 210] on div "Unidade Nova Minas PE MIN 3.000,000 TH PE MAX 10.000,000 TH Próxima Entrega 25/…" at bounding box center [206, 212] width 283 height 311
click at [186, 157] on p "Nenhuma sugestão para análise" at bounding box center [206, 159] width 276 height 6
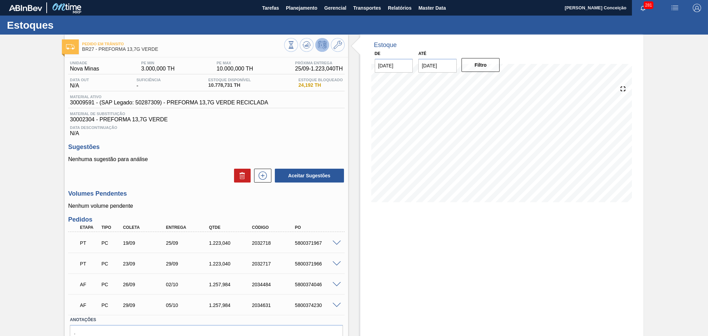
click at [177, 180] on div "Aceitar Sugestões" at bounding box center [206, 175] width 276 height 15
click at [190, 169] on div "Aceitar Sugestões" at bounding box center [206, 175] width 276 height 15
click at [312, 246] on div "PT PC 19/09 25/09 1.223,040 2032718 5800371967" at bounding box center [204, 243] width 258 height 14
copy div "5800371967"
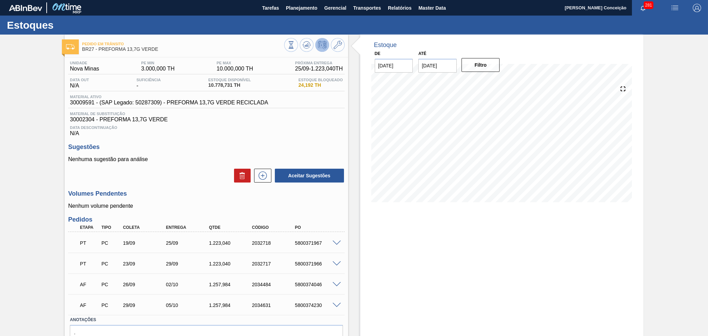
click at [195, 155] on div "Sugestões Nenhuma sugestão para análise Aceitar Sugestões" at bounding box center [206, 164] width 276 height 40
click at [313, 246] on div "PT PC 19/09 25/09 1.223,040 2032718 5800371967" at bounding box center [204, 243] width 258 height 14
copy div "5800371967"
click at [203, 156] on p "Nenhuma sugestão para análise" at bounding box center [206, 159] width 276 height 6
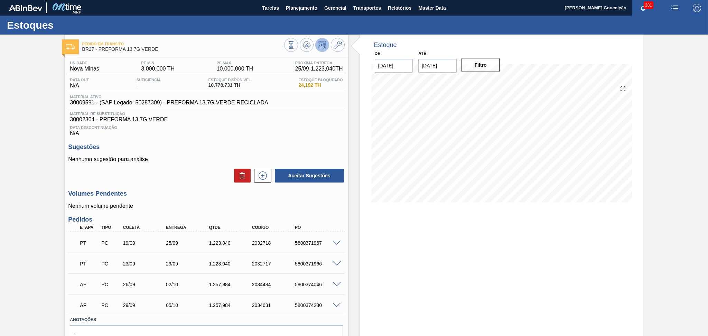
click at [423, 237] on div "Estoque De 25/09/2025 Até 30/11/2025 Filtro 08/10 Projeção de Estoque 13,269.25…" at bounding box center [501, 203] width 283 height 337
click at [160, 189] on div "Unidade Nova Minas PE MIN 3.000,000 TH PE MAX 10.000,000 TH Próxima Entrega 25/…" at bounding box center [206, 212] width 283 height 311
click at [312, 137] on div "Unidade Nova Minas PE MIN 3.000,000 TH PE MAX 10.000,000 TH Próxima Entrega 25/…" at bounding box center [206, 212] width 283 height 311
click at [309, 9] on span "Planejamento" at bounding box center [301, 8] width 31 height 8
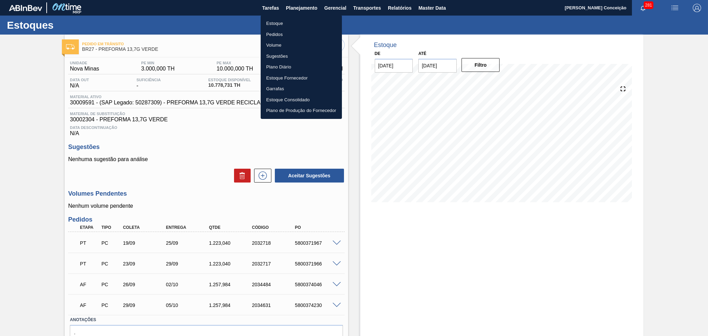
click at [278, 22] on li "Estoque" at bounding box center [301, 23] width 81 height 11
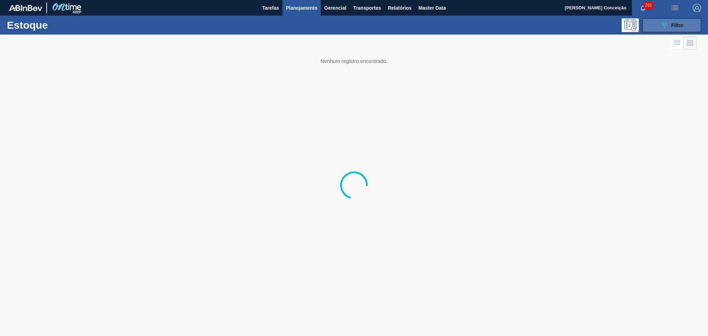
click at [668, 27] on icon "089F7B8B-B2A5-4AFE-B5C0-19BA573D28AC" at bounding box center [665, 25] width 8 height 8
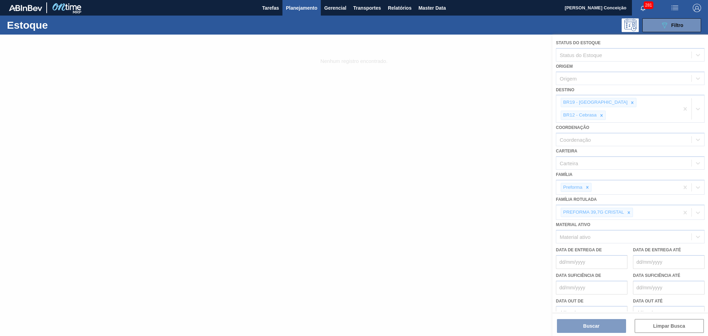
click at [604, 100] on div at bounding box center [354, 186] width 708 height 302
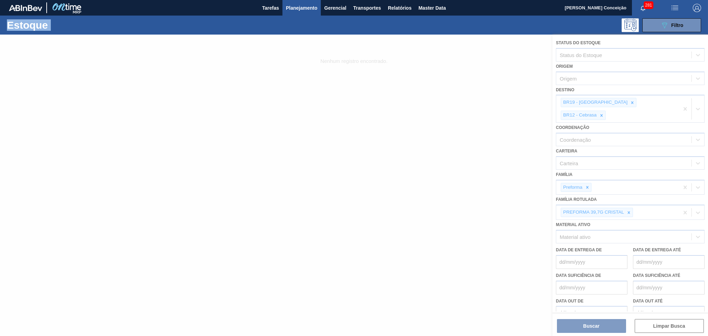
click at [604, 100] on div at bounding box center [354, 186] width 708 height 302
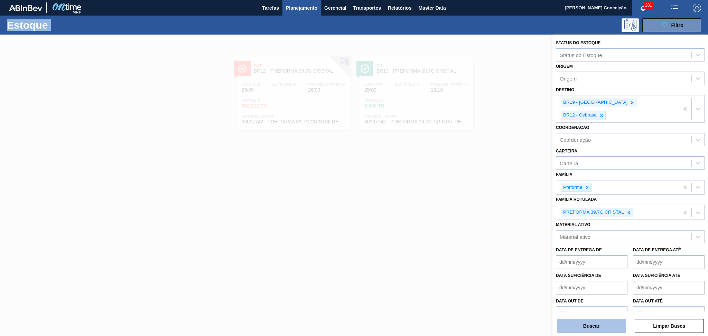
click at [589, 331] on button "Buscar" at bounding box center [591, 326] width 69 height 14
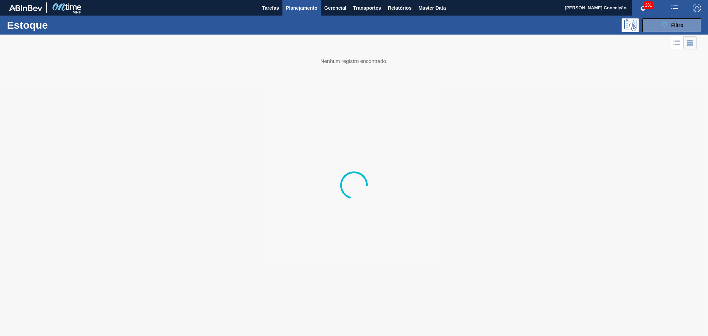
click at [250, 207] on div at bounding box center [354, 186] width 708 height 302
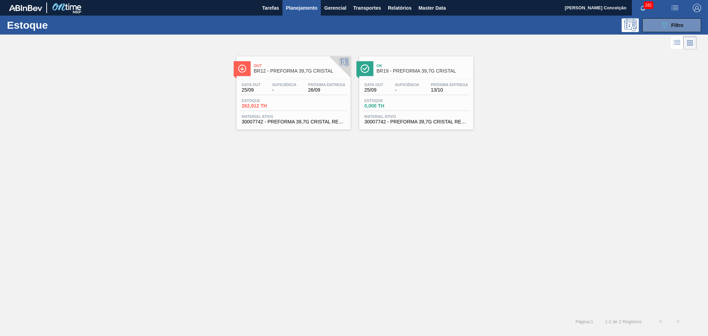
click at [320, 171] on div "Out BR12 - PREFORMA 39,7G CRISTAL Data out 25/09 Suficiência - Próxima Entrega …" at bounding box center [354, 182] width 708 height 262
click at [665, 31] on button "089F7B8B-B2A5-4AFE-B5C0-19BA573D28AC Filtro" at bounding box center [672, 25] width 59 height 14
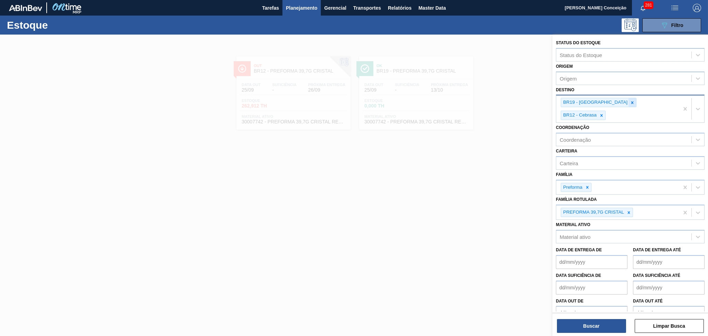
click at [630, 103] on icon at bounding box center [632, 102] width 5 height 5
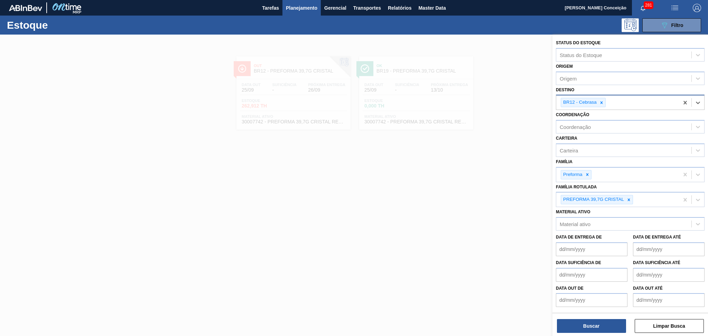
click at [603, 103] on icon at bounding box center [601, 102] width 5 height 5
click at [368, 4] on span "Transportes" at bounding box center [368, 8] width 28 height 8
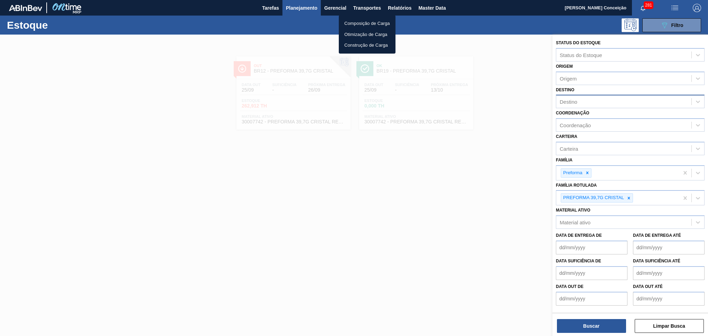
click at [396, 7] on div at bounding box center [354, 168] width 708 height 336
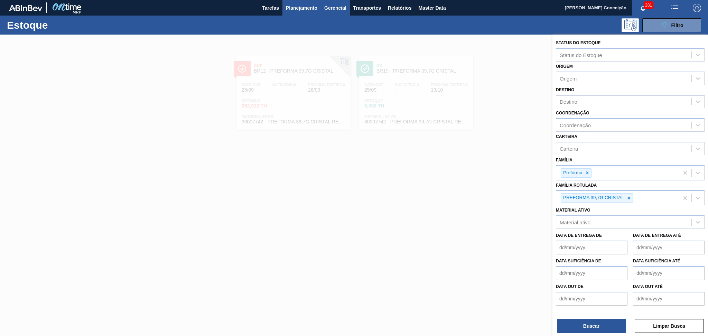
click at [334, 2] on button "Gerencial" at bounding box center [335, 8] width 29 height 16
click at [428, 12] on div at bounding box center [354, 168] width 708 height 336
click at [409, 8] on span "Relatórios" at bounding box center [400, 8] width 24 height 8
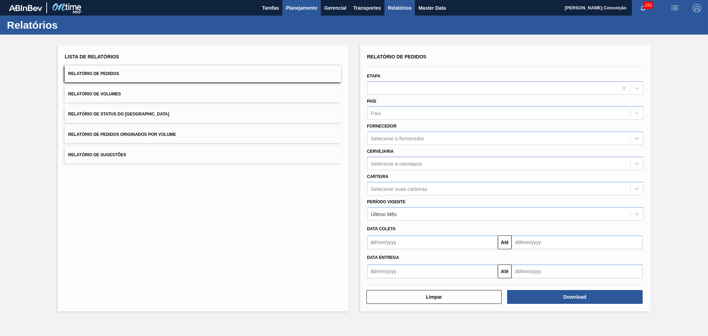
click at [306, 8] on span "Planejamento" at bounding box center [301, 8] width 31 height 8
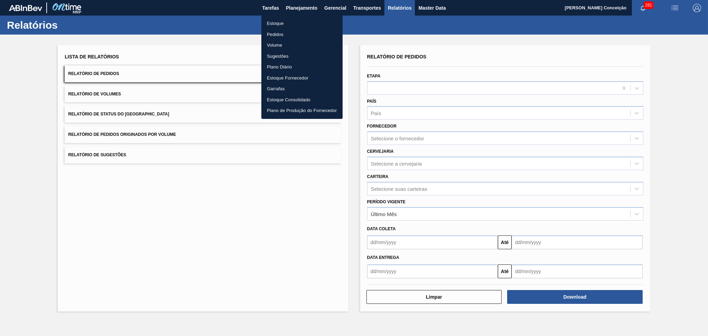
click at [281, 32] on li "Pedidos" at bounding box center [302, 34] width 81 height 11
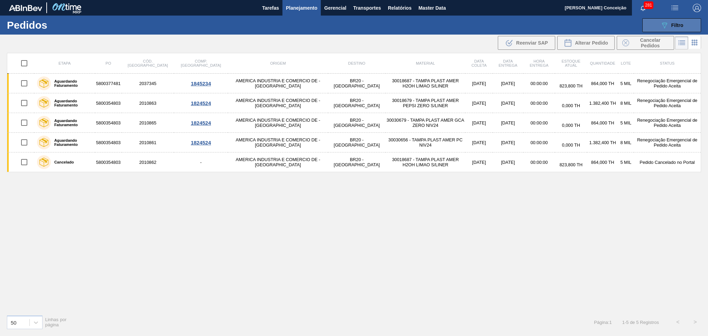
click at [673, 29] on button "089F7B8B-B2A5-4AFE-B5C0-19BA573D28AC Filtro" at bounding box center [672, 25] width 59 height 14
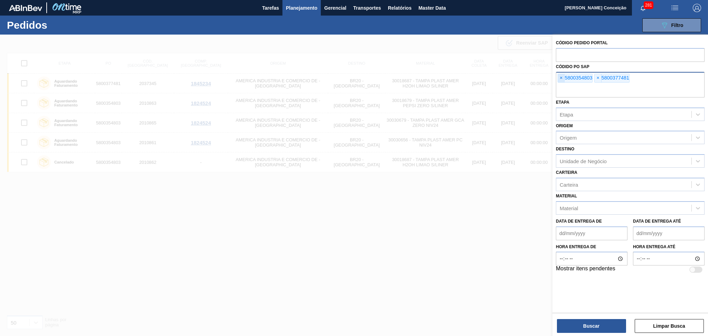
click at [561, 79] on span "×" at bounding box center [561, 78] width 7 height 8
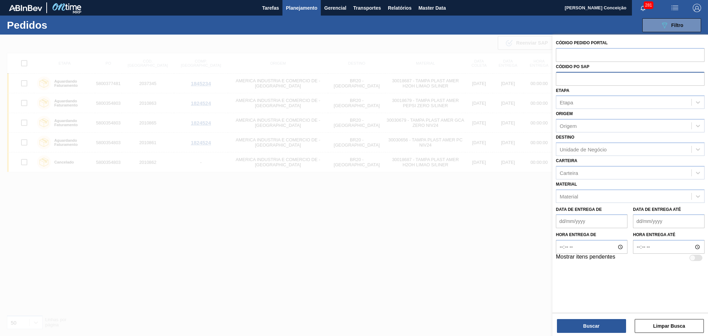
click at [574, 84] on input "text" at bounding box center [630, 78] width 149 height 13
click at [259, 201] on div at bounding box center [354, 203] width 708 height 336
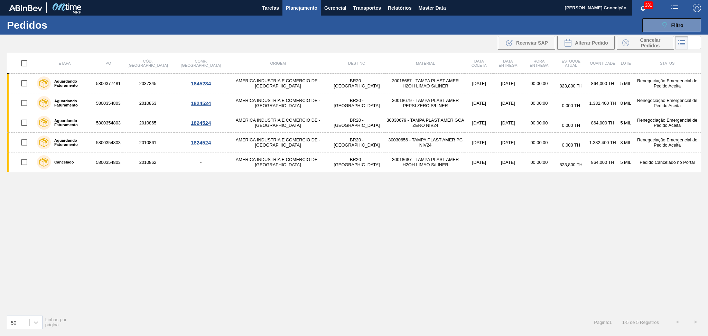
click at [244, 255] on div "Etapa PO Cód. Pedido Comp. Carga Origem Destino Material Data coleta Data entre…" at bounding box center [354, 181] width 695 height 257
click at [672, 30] on button "089F7B8B-B2A5-4AFE-B5C0-19BA573D28AC Filtro" at bounding box center [672, 25] width 59 height 14
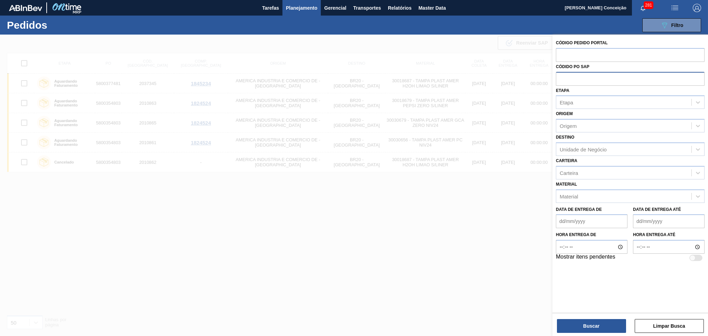
click at [573, 79] on input "text" at bounding box center [630, 78] width 149 height 13
click at [360, 5] on span "Transportes" at bounding box center [368, 8] width 28 height 8
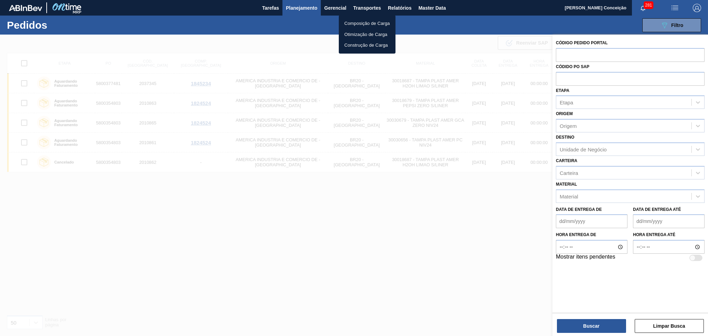
click at [340, 6] on div at bounding box center [354, 168] width 708 height 336
click at [339, 6] on span "Gerencial" at bounding box center [335, 8] width 22 height 8
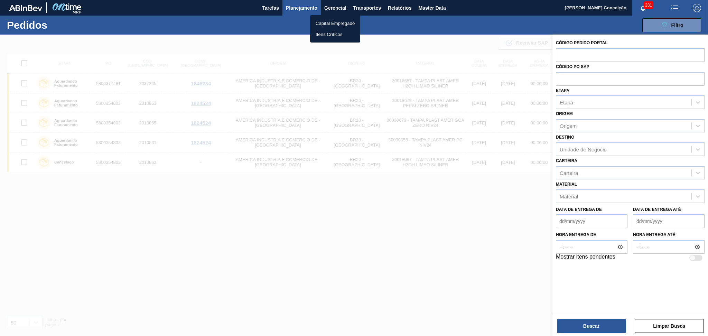
click at [396, 12] on div at bounding box center [354, 168] width 708 height 336
click at [397, 10] on span "Relatórios" at bounding box center [400, 8] width 24 height 8
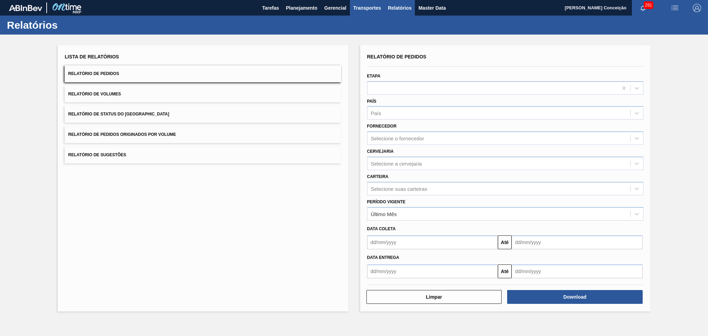
click at [368, 10] on span "Transportes" at bounding box center [368, 8] width 28 height 8
click at [296, 4] on div at bounding box center [354, 168] width 708 height 336
click at [297, 6] on span "Planejamento" at bounding box center [301, 8] width 31 height 8
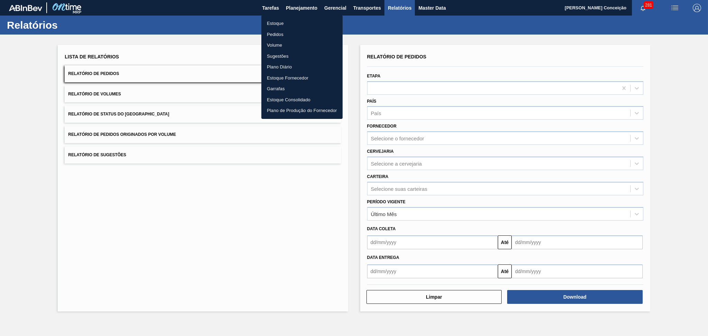
click at [279, 30] on li "Pedidos" at bounding box center [302, 34] width 81 height 11
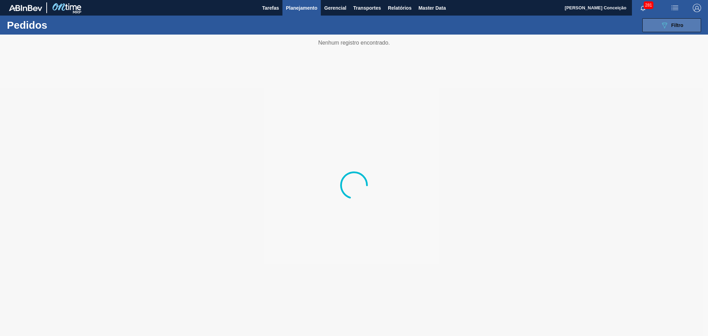
click at [661, 30] on button "089F7B8B-B2A5-4AFE-B5C0-19BA573D28AC Filtro" at bounding box center [672, 25] width 59 height 14
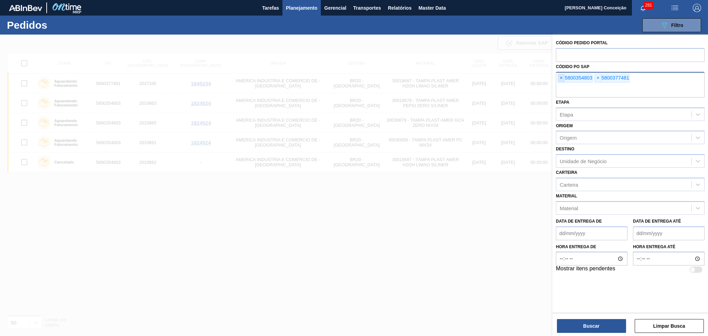
click at [562, 79] on span "×" at bounding box center [561, 78] width 7 height 8
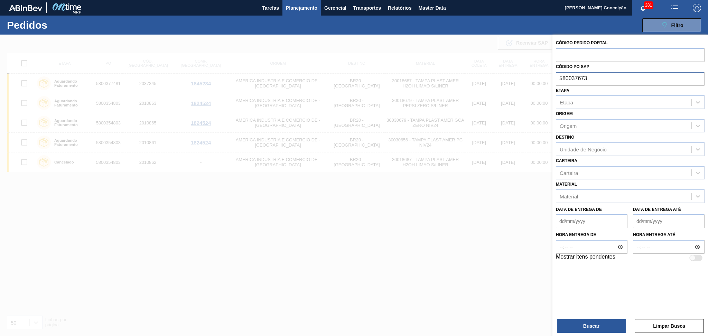
type input "5800376736"
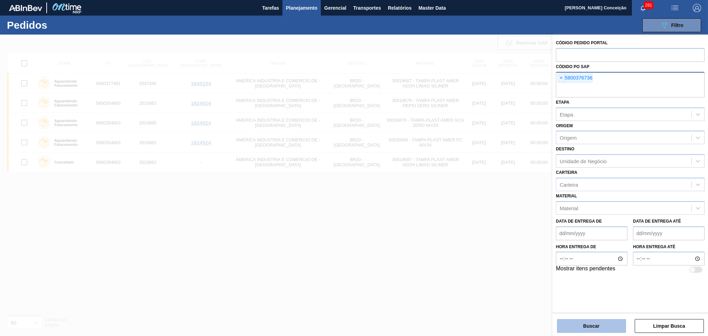
click at [584, 321] on button "Buscar" at bounding box center [591, 326] width 69 height 14
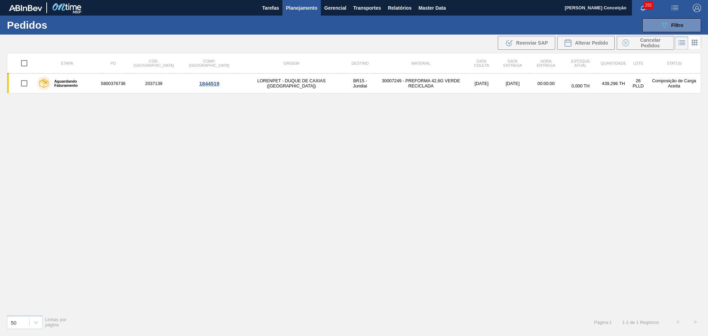
click at [532, 132] on div "Etapa PO Cód. Pedido Comp. Carga Origem Destino Material Data coleta Data entre…" at bounding box center [354, 181] width 695 height 257
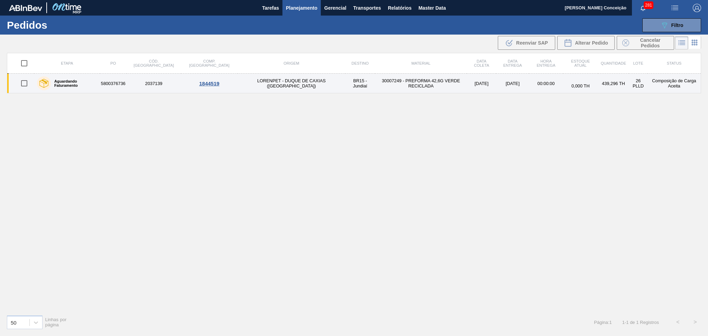
click at [375, 84] on td "30007249 - PREFORMA 42,6G VERDE RECICLADA" at bounding box center [421, 84] width 92 height 20
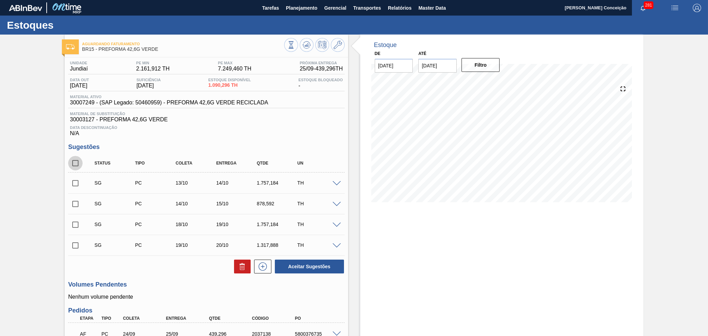
click at [78, 164] on input "checkbox" at bounding box center [75, 163] width 15 height 15
checkbox input "true"
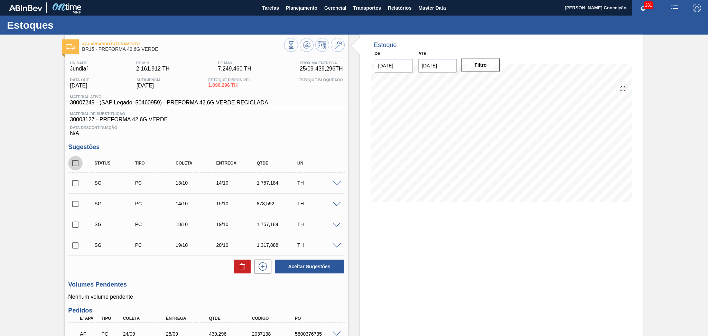
checkbox input "true"
click at [171, 279] on div "Unidade Jundiaí PE MIN 2.161,912 TH PE MAX 7.249,460 TH Próxima Entrega 25/09 -…" at bounding box center [206, 310] width 283 height 506
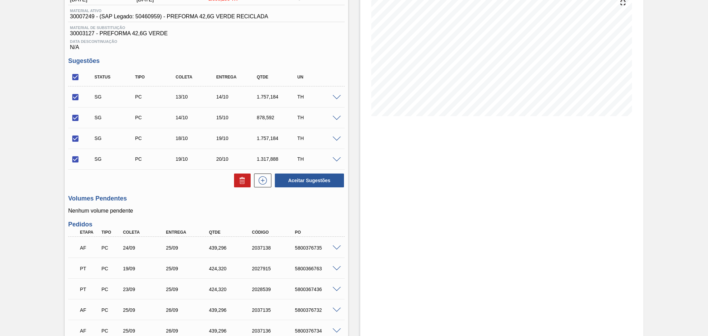
scroll to position [92, 0]
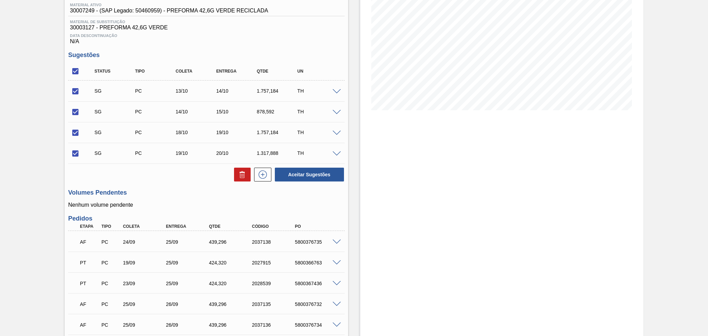
click at [198, 192] on h3 "Volumes Pendentes" at bounding box center [206, 192] width 276 height 7
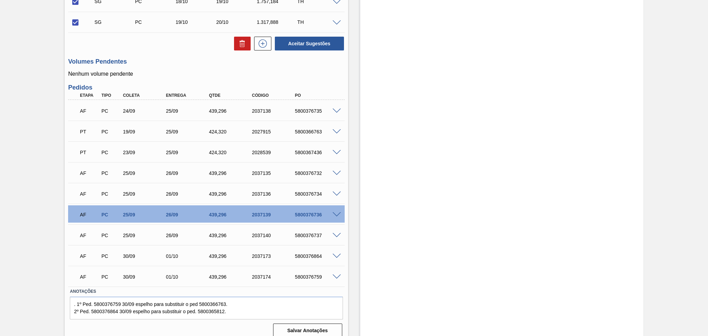
scroll to position [230, 0]
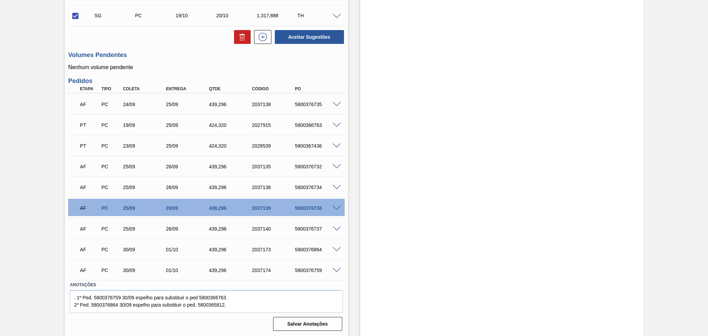
click at [130, 168] on div "25/09" at bounding box center [145, 167] width 48 height 6
click at [308, 169] on div "AF PC 25/09 26/09 439,296 2037135 5800376732" at bounding box center [204, 166] width 258 height 14
click at [311, 188] on div "5800376734" at bounding box center [317, 188] width 48 height 6
click at [335, 208] on span at bounding box center [337, 208] width 8 height 5
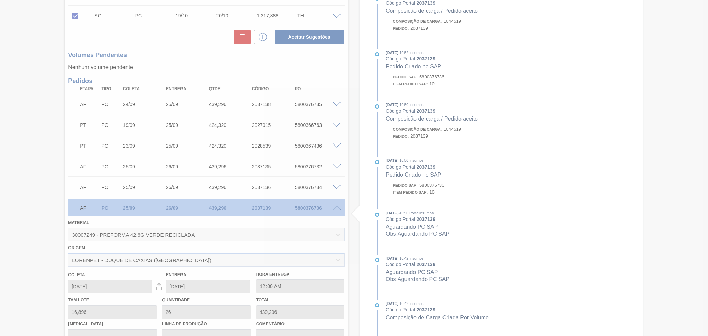
click at [335, 207] on div at bounding box center [354, 168] width 708 height 336
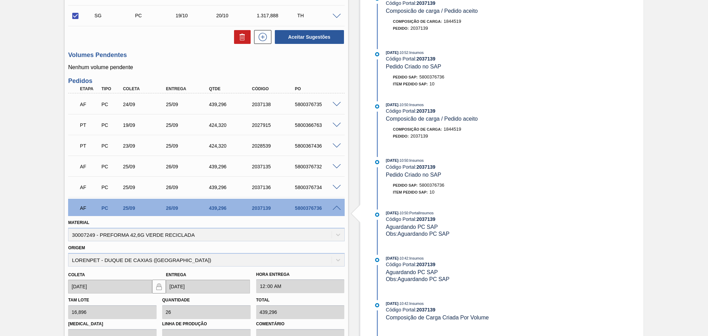
click at [335, 207] on span at bounding box center [337, 208] width 8 height 5
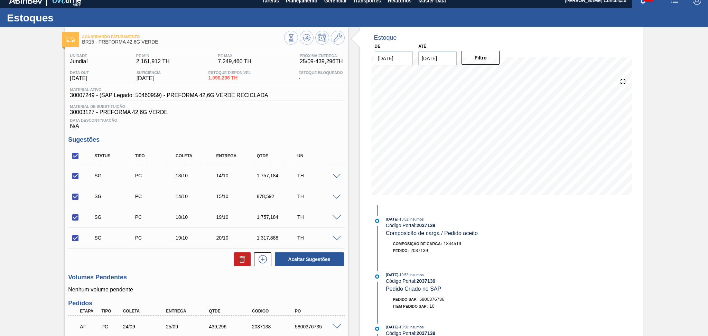
scroll to position [0, 0]
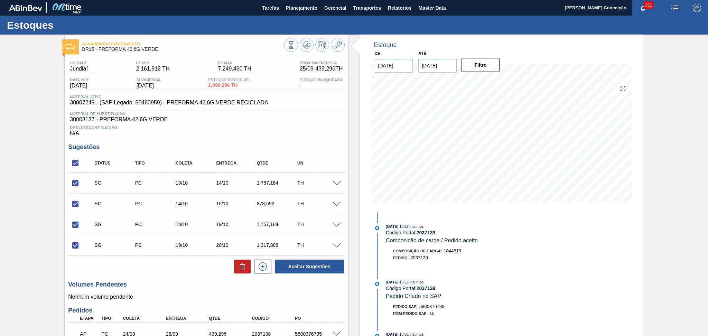
click at [246, 146] on h3 "Sugestões" at bounding box center [206, 147] width 276 height 7
click at [315, 144] on h3 "Sugestões" at bounding box center [206, 147] width 276 height 7
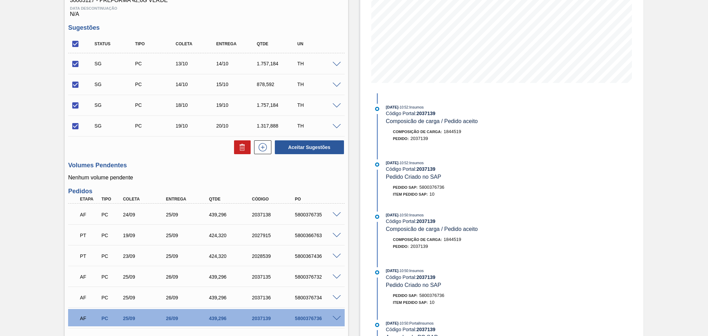
scroll to position [230, 0]
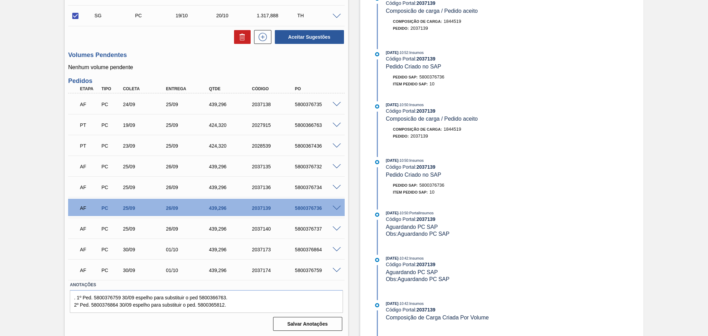
click at [336, 209] on span at bounding box center [337, 208] width 8 height 5
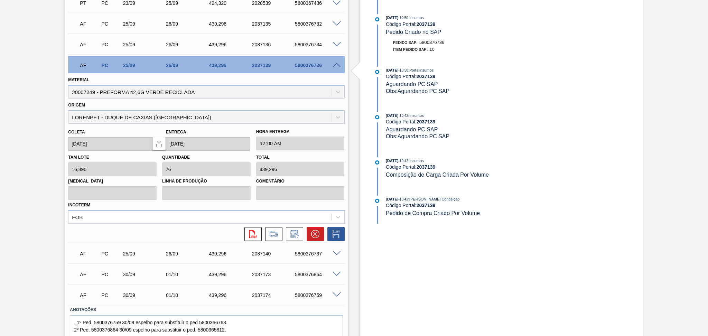
scroll to position [396, 0]
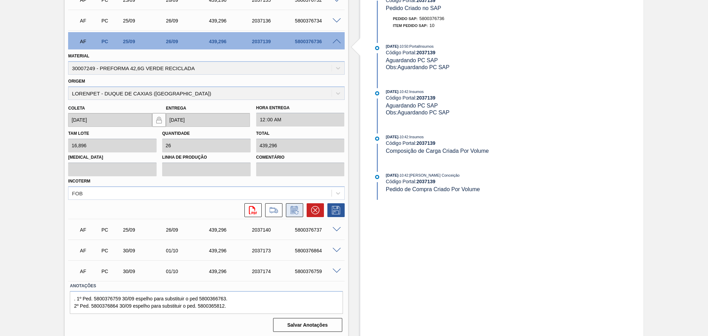
click at [292, 212] on icon at bounding box center [294, 210] width 7 height 8
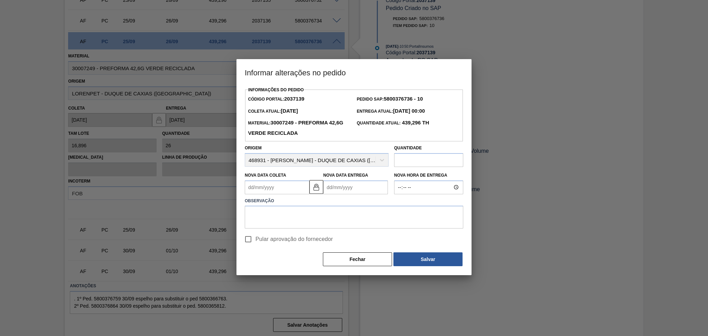
drag, startPoint x: 288, startPoint y: 194, endPoint x: 291, endPoint y: 186, distance: 8.4
click at [288, 191] on Coleta2037139 "Nova Data Coleta" at bounding box center [277, 188] width 65 height 14
type Coleta2037139 "2"
type Entrega2037139 "03/09/2025"
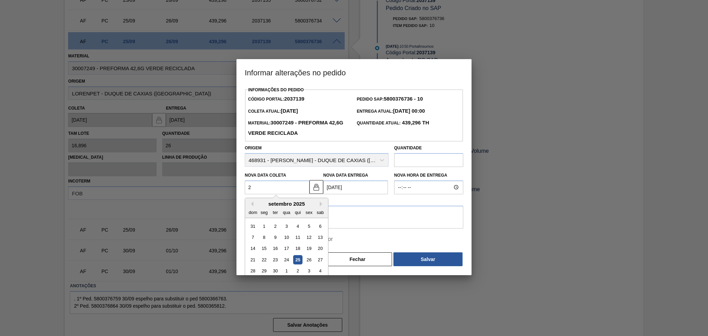
type Coleta2037139 "29"
type Entrega2037139 "30/09/2025"
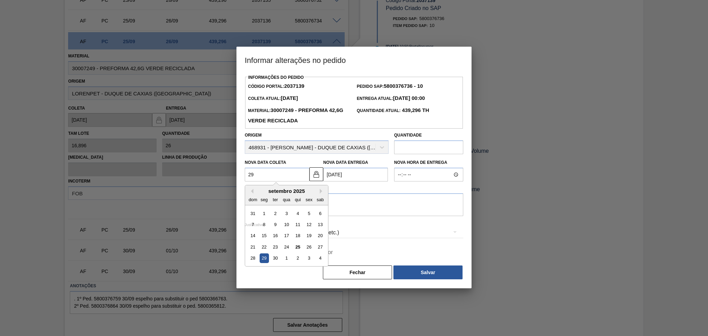
click at [264, 260] on div "29" at bounding box center [264, 258] width 9 height 9
type Coleta2037139 "[DATE]"
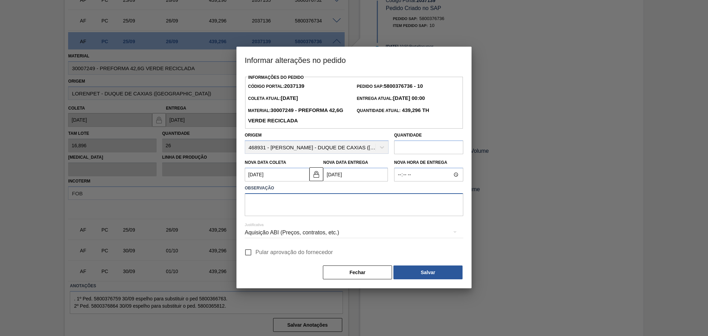
click at [296, 206] on textarea at bounding box center [354, 204] width 219 height 23
type textarea "postergado solicitação do Fornecedor"
drag, startPoint x: 258, startPoint y: 254, endPoint x: 350, endPoint y: 259, distance: 92.5
click at [258, 254] on span "Pular aprovação do fornecedor" at bounding box center [294, 252] width 77 height 8
click at [256, 254] on input "Pular aprovação do fornecedor" at bounding box center [248, 252] width 15 height 15
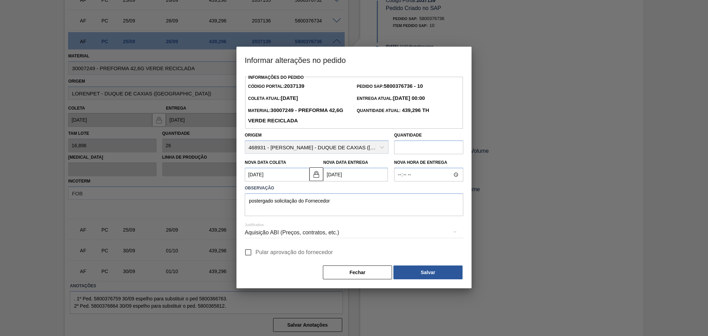
checkbox input "true"
click at [410, 273] on button "Salvar" at bounding box center [428, 273] width 69 height 14
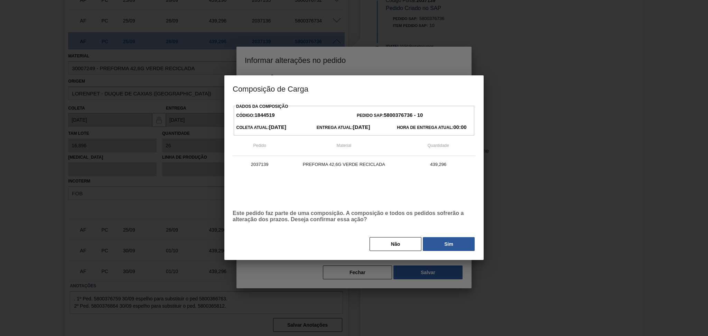
click at [438, 245] on button "Sim" at bounding box center [449, 244] width 52 height 14
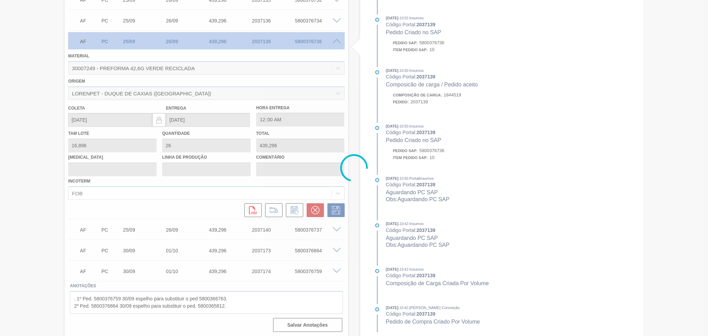
type input "postergado solicitação do Fornecedor"
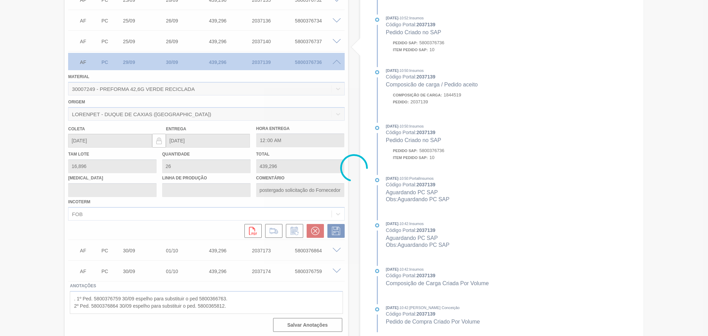
scroll to position [230, 0]
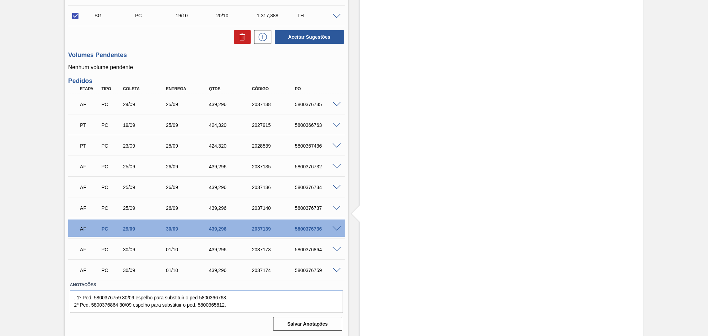
click at [148, 70] on p "Nenhum volume pendente" at bounding box center [206, 67] width 276 height 6
click at [162, 36] on div "Aceitar Sugestões" at bounding box center [206, 36] width 276 height 15
click at [35, 234] on div "Aguardando Faturamento BR15 - PREFORMA 42,6G VERDE Unidade Jundiaí PE MIN 2.161…" at bounding box center [354, 71] width 708 height 532
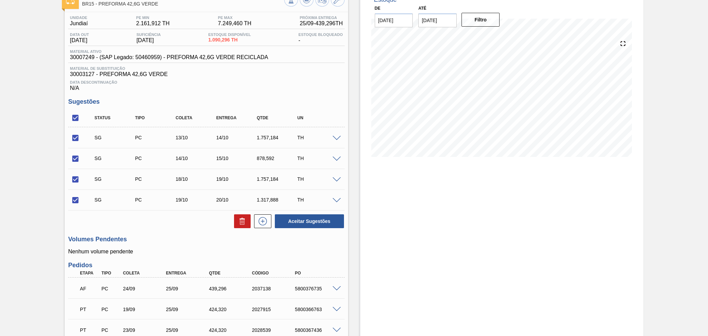
scroll to position [0, 0]
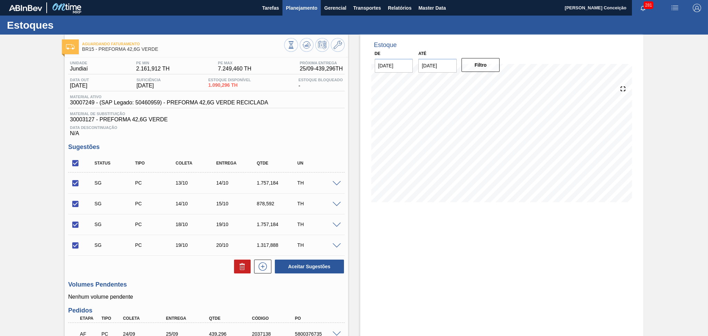
click at [302, 6] on span "Planejamento" at bounding box center [301, 8] width 31 height 8
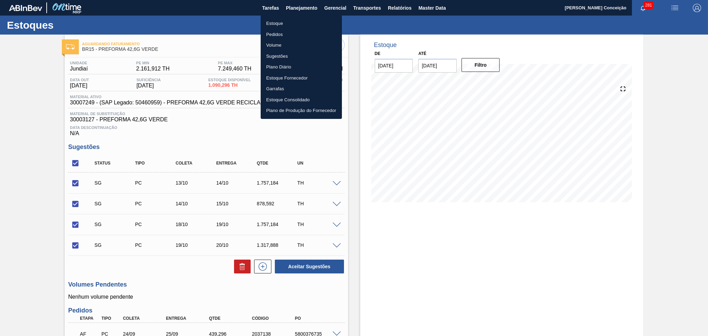
click at [280, 27] on li "Estoque" at bounding box center [301, 23] width 81 height 11
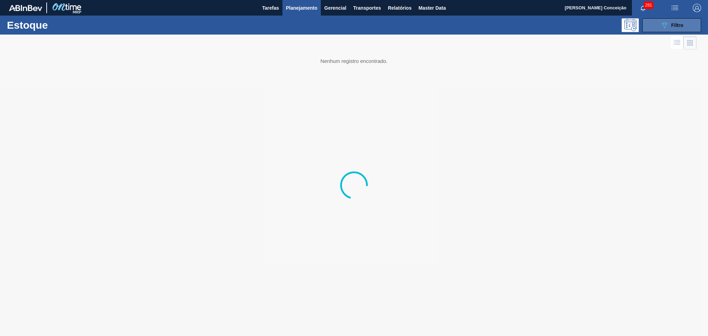
click at [662, 27] on icon "089F7B8B-B2A5-4AFE-B5C0-19BA573D28AC" at bounding box center [665, 25] width 8 height 8
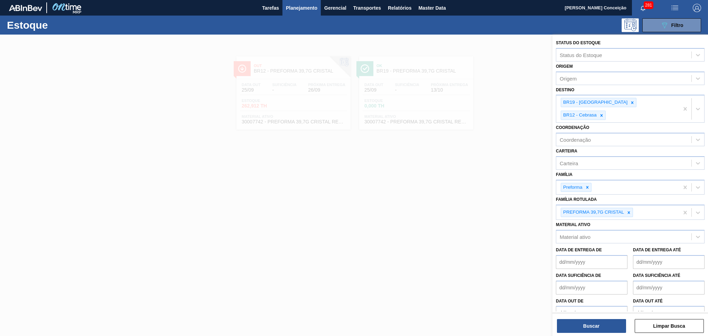
click at [632, 101] on icon at bounding box center [633, 102] width 2 height 2
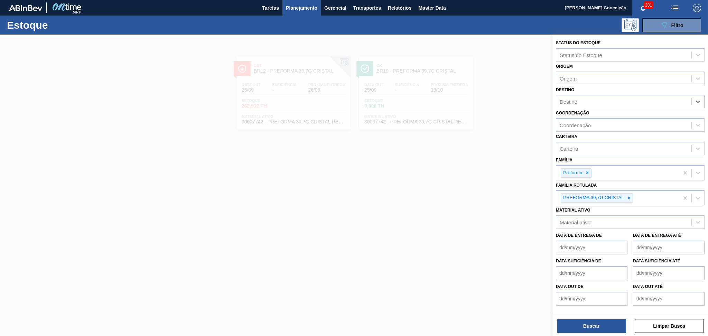
click at [603, 101] on div "Destino" at bounding box center [624, 102] width 135 height 10
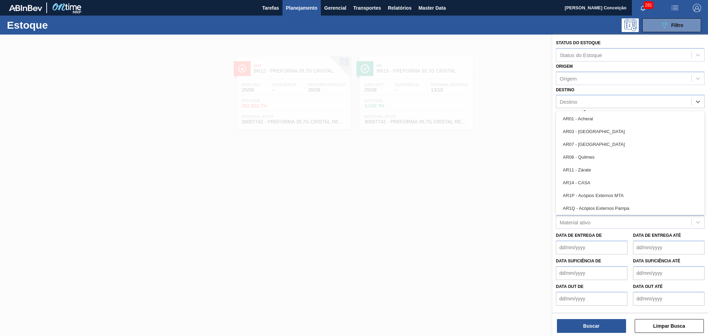
click at [603, 101] on div "Destino" at bounding box center [624, 102] width 135 height 10
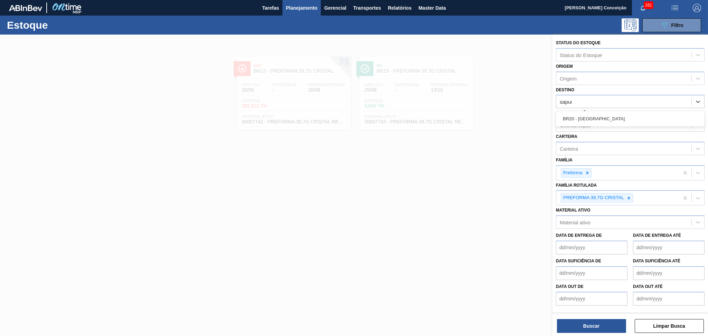
type input "sapuca"
click at [602, 113] on div "BR20 - Sapucaia" at bounding box center [630, 118] width 149 height 13
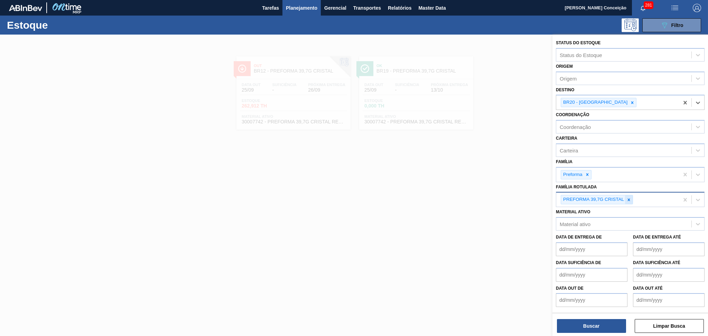
click at [632, 196] on div at bounding box center [629, 199] width 8 height 9
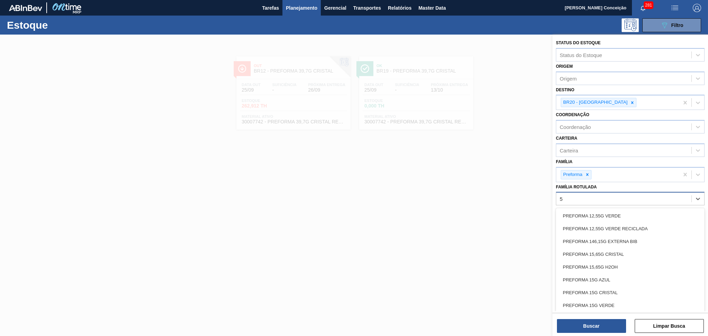
type Rotulada "50"
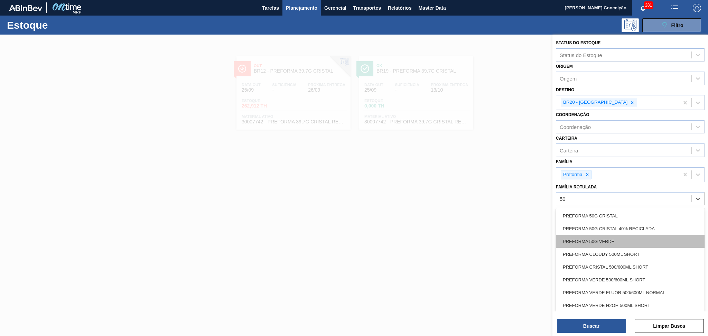
click at [615, 235] on div "PREFORMA 50G VERDE" at bounding box center [630, 241] width 149 height 13
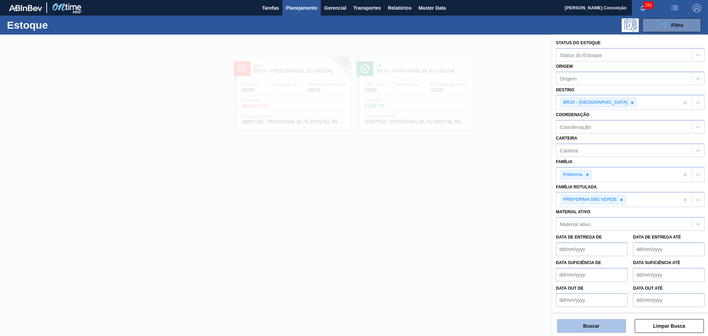
click at [585, 328] on button "Buscar" at bounding box center [591, 326] width 69 height 14
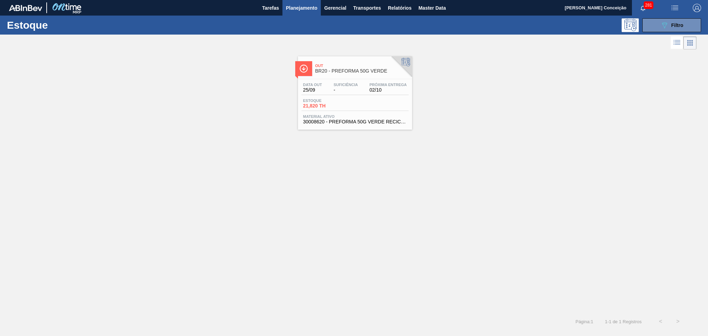
click at [366, 114] on span "Material ativo" at bounding box center [355, 116] width 104 height 4
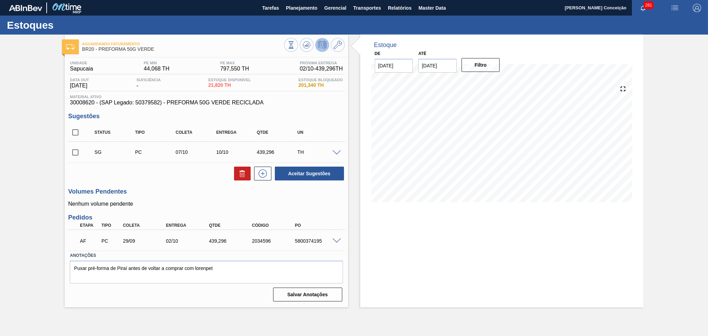
click at [205, 200] on div "Volumes Pendentes Nenhum volume pendente" at bounding box center [206, 197] width 276 height 19
click at [182, 196] on div "Volumes Pendentes Nenhum volume pendente" at bounding box center [206, 197] width 276 height 19
click at [172, 207] on p "Nenhum volume pendente" at bounding box center [206, 204] width 276 height 6
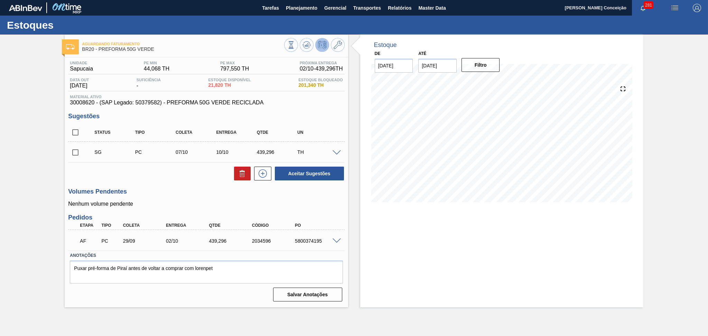
click at [336, 240] on span at bounding box center [337, 241] width 8 height 5
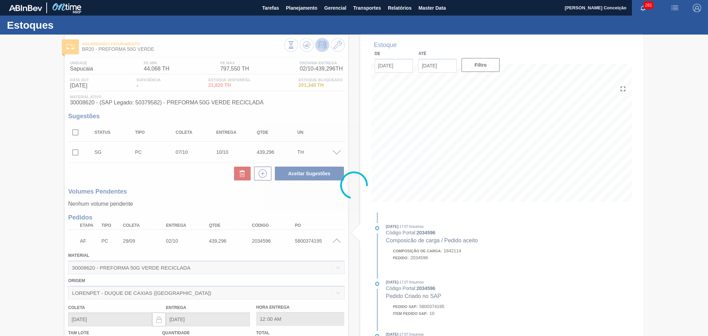
click at [180, 182] on div at bounding box center [354, 186] width 708 height 302
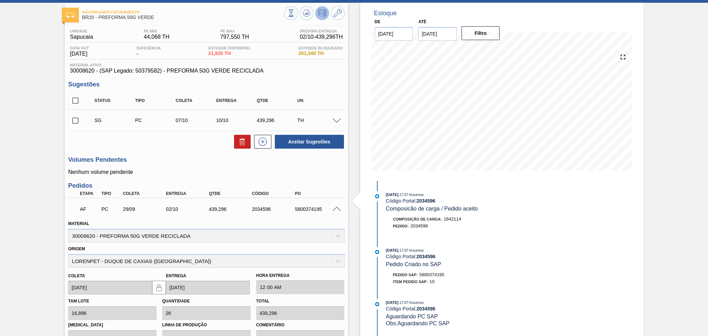
scroll to position [46, 0]
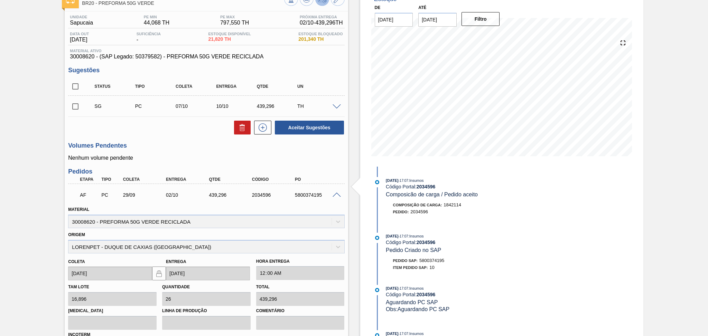
click at [190, 144] on h3 "Volumes Pendentes" at bounding box center [206, 145] width 276 height 7
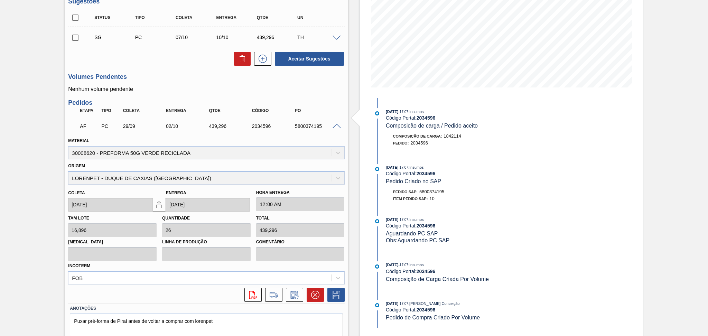
scroll to position [137, 0]
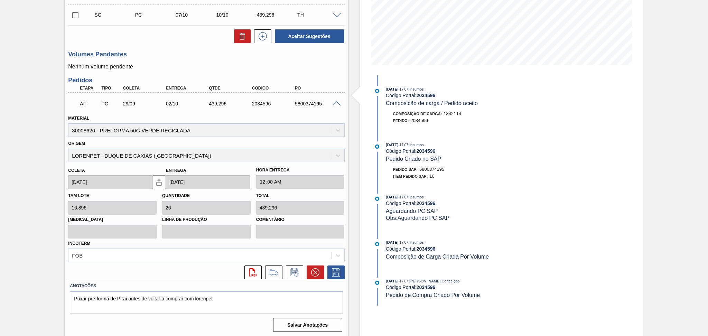
click at [337, 99] on div "AF PC 29/09 02/10 439,296 2034596 5800374195" at bounding box center [206, 102] width 276 height 17
click at [337, 102] on span at bounding box center [337, 103] width 8 height 5
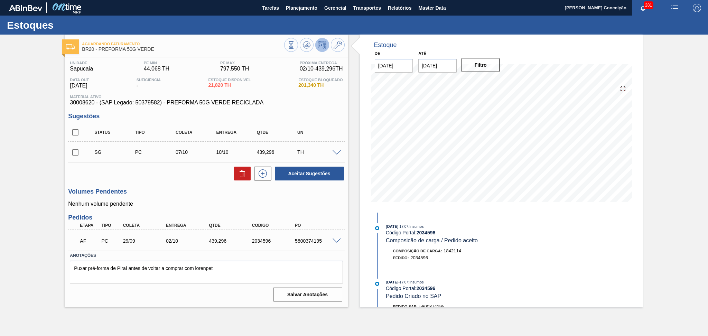
click at [174, 190] on h3 "Volumes Pendentes" at bounding box center [206, 191] width 276 height 7
click at [196, 185] on div "Unidade Sapucaia PE MIN 44,068 TH PE MAX 797,550 TH Próxima Entrega 02/10 - 439…" at bounding box center [206, 180] width 283 height 247
click at [300, 10] on span "Planejamento" at bounding box center [301, 8] width 31 height 8
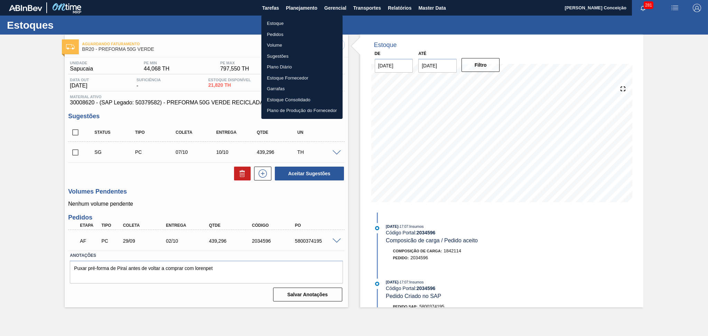
click at [278, 22] on li "Estoque" at bounding box center [302, 23] width 81 height 11
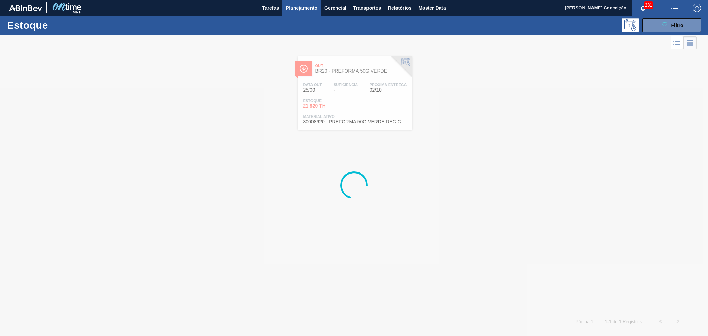
click at [671, 13] on button "button" at bounding box center [675, 8] width 22 height 16
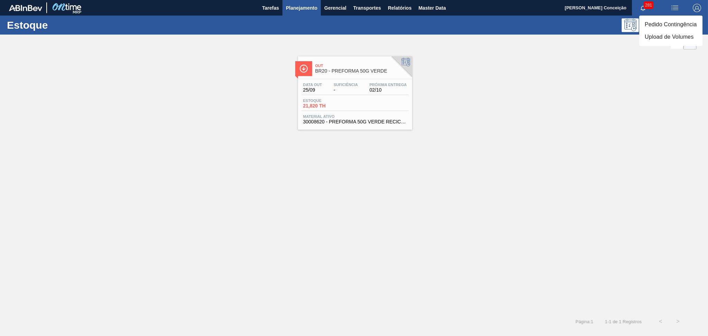
click at [671, 19] on li "Pedido Contingência" at bounding box center [671, 24] width 63 height 12
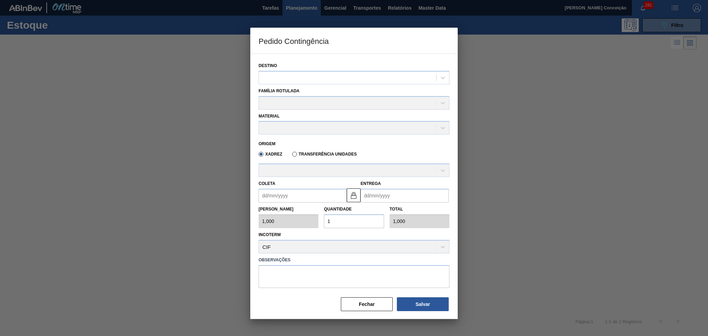
click at [627, 39] on div at bounding box center [354, 168] width 708 height 336
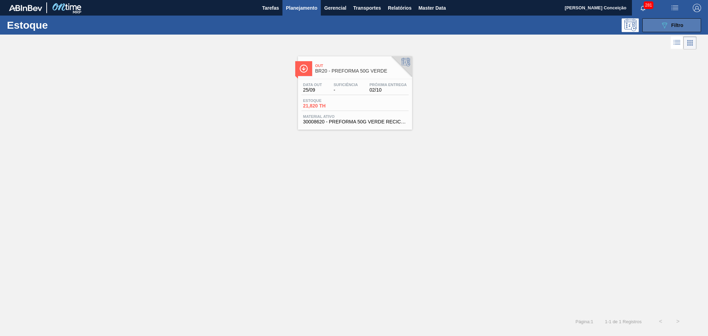
click at [663, 24] on icon "089F7B8B-B2A5-4AFE-B5C0-19BA573D28AC" at bounding box center [665, 25] width 8 height 8
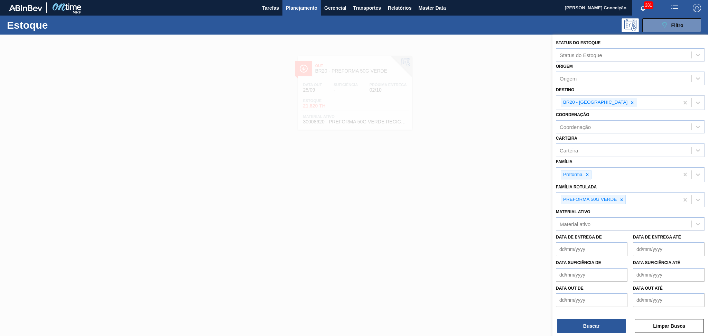
click at [630, 101] on icon at bounding box center [632, 102] width 5 height 5
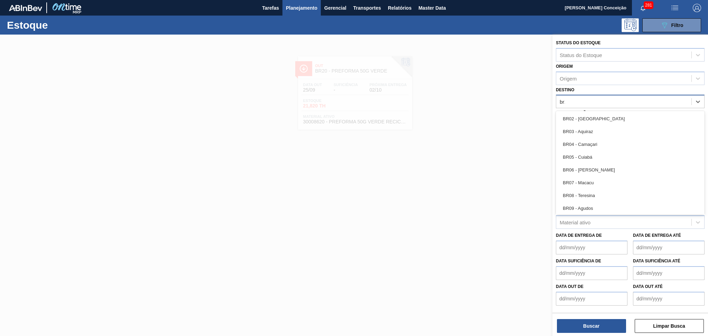
type input "br13"
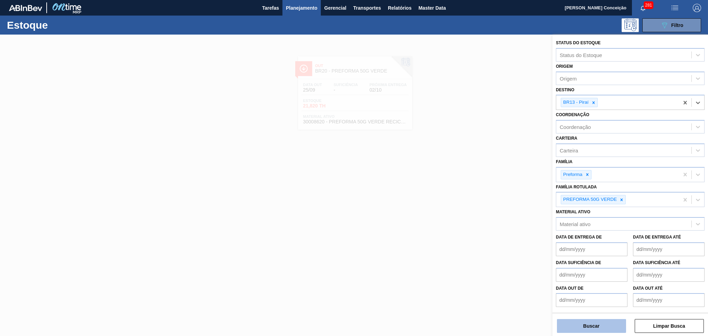
click at [590, 326] on button "Buscar" at bounding box center [591, 326] width 69 height 14
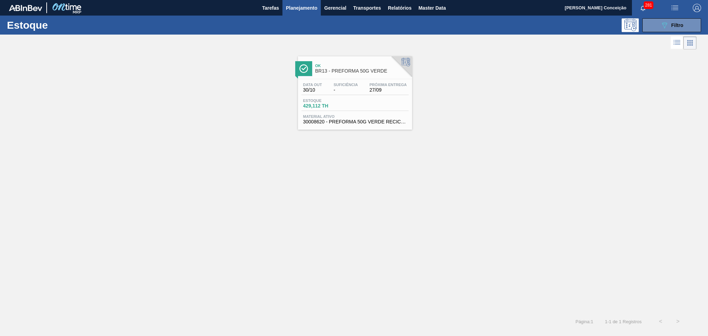
click at [337, 95] on div "Data out 30/10 Suficiência - Próxima Entrega 27/09 Estoque 429,112 TH Material …" at bounding box center [355, 102] width 114 height 47
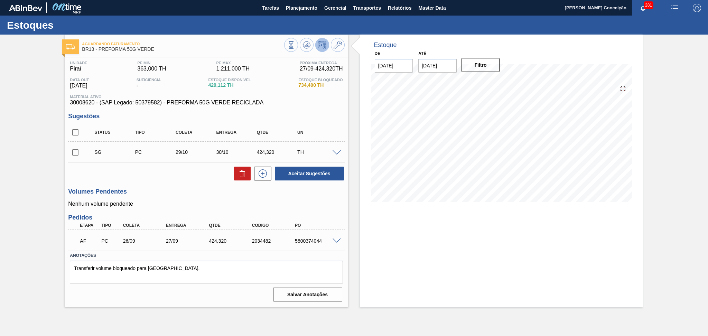
click at [184, 190] on h3 "Volumes Pendentes" at bounding box center [206, 191] width 276 height 7
click at [184, 197] on div "Volumes Pendentes Nenhum volume pendente" at bounding box center [206, 197] width 276 height 19
drag, startPoint x: 209, startPoint y: 85, endPoint x: 229, endPoint y: 88, distance: 19.5
click at [229, 88] on div "Estoque Disponível 429,112 TH" at bounding box center [230, 83] width 46 height 11
copy span "429,112"
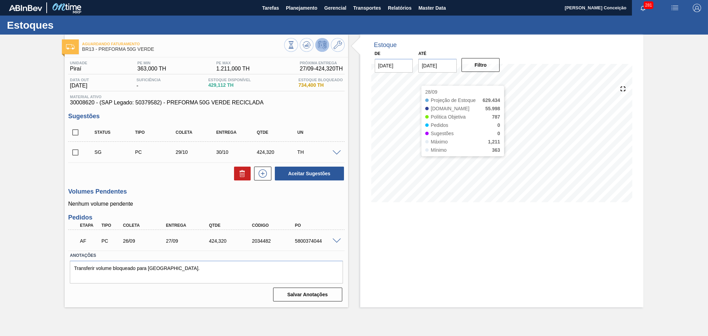
click at [414, 162] on div "Estoque De 25/09/2025 Até 30/11/2025 Filtro 28/09 Projeção de Estoque 629.434 N…" at bounding box center [501, 171] width 283 height 273
click at [370, 223] on div "Estoque De 25/09/2025 Até 30/11/2025 Filtro 29/09 Projeção de Estoque 573.436 N…" at bounding box center [501, 171] width 283 height 273
click at [180, 195] on div "Volumes Pendentes Nenhum volume pendente" at bounding box center [206, 197] width 276 height 19
click at [355, 200] on div "Estoque De 25/09/2025 Até 30/11/2025 Filtro 29/09 Projeção de Estoque 573.436 N…" at bounding box center [495, 171] width 295 height 273
click at [386, 247] on div "Estoque De 25/09/2025 Até 30/11/2025 Filtro 03/10 Projeção de Estoque 573.436 N…" at bounding box center [501, 171] width 283 height 273
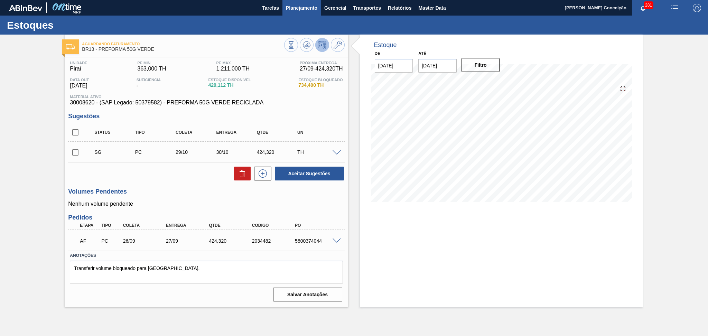
click at [297, 4] on span "Planejamento" at bounding box center [301, 8] width 31 height 8
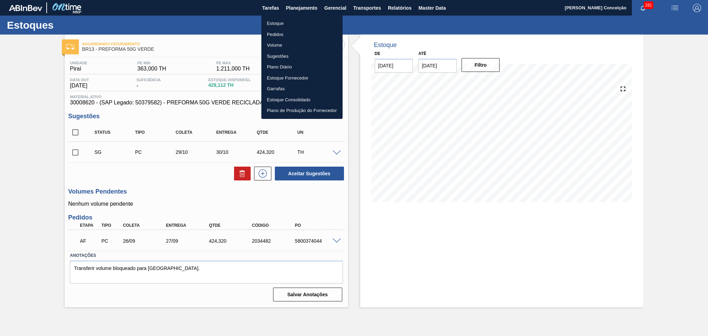
click at [287, 22] on li "Estoque" at bounding box center [302, 23] width 81 height 11
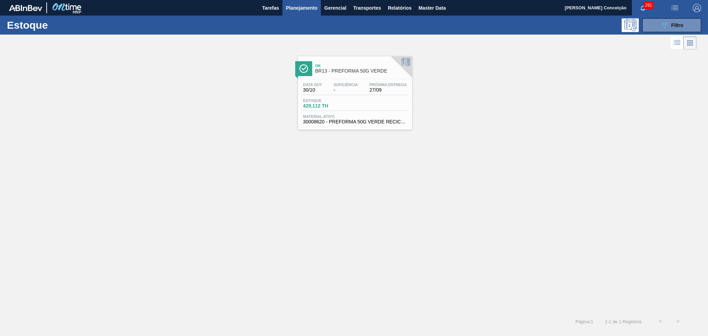
click at [299, 8] on span "Planejamento" at bounding box center [301, 8] width 31 height 8
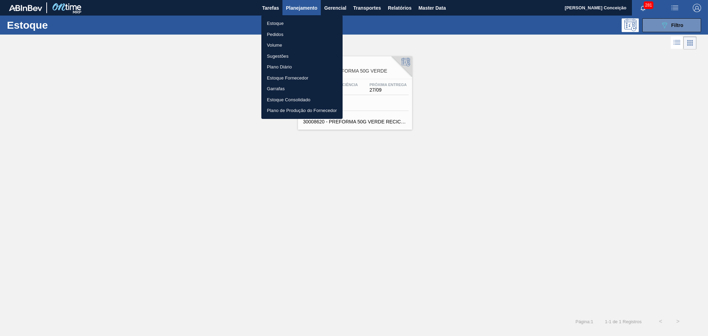
click at [472, 67] on div at bounding box center [354, 168] width 708 height 336
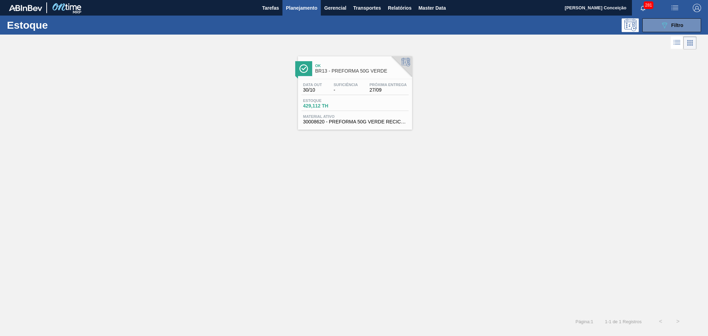
click at [284, 28] on div "089F7B8B-B2A5-4AFE-B5C0-19BA573D28AC Filtro" at bounding box center [408, 25] width 594 height 14
click at [484, 101] on div "Ok BR13 - PREFORMA 50G VERDE Data out 30/10 Suficiência - Próxima Entrega 27/09…" at bounding box center [354, 90] width 708 height 79
click at [230, 59] on div "Ok BR13 - PREFORMA 50G VERDE Data out 30/10 Suficiência - Próxima Entrega 27/09…" at bounding box center [354, 90] width 708 height 79
click at [466, 124] on div "Ok BR13 - PREFORMA 50G VERDE Data out 30/10 Suficiência - Próxima Entrega 27/09…" at bounding box center [354, 90] width 708 height 79
click at [671, 22] on div "089F7B8B-B2A5-4AFE-B5C0-19BA573D28AC Filtro" at bounding box center [672, 25] width 23 height 8
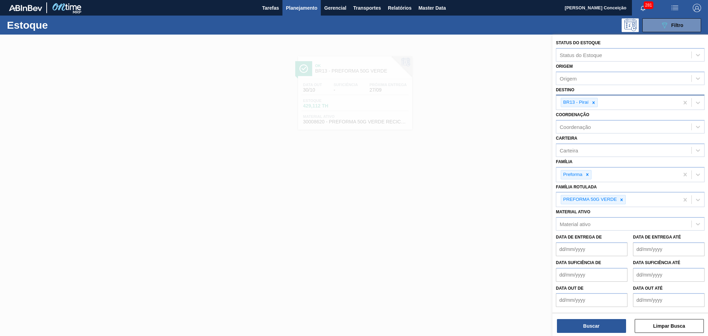
click at [594, 101] on icon at bounding box center [593, 102] width 5 height 5
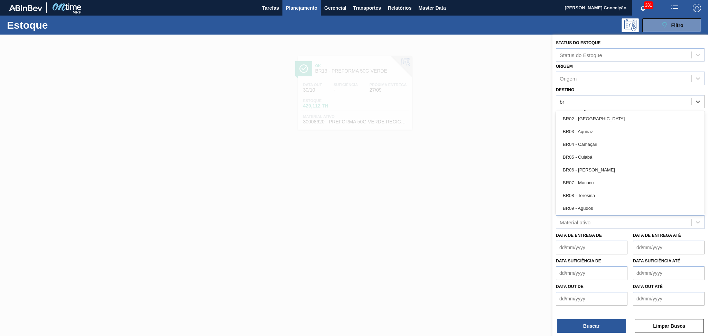
type input "b"
type input "br"
click at [591, 98] on div "br" at bounding box center [624, 102] width 135 height 10
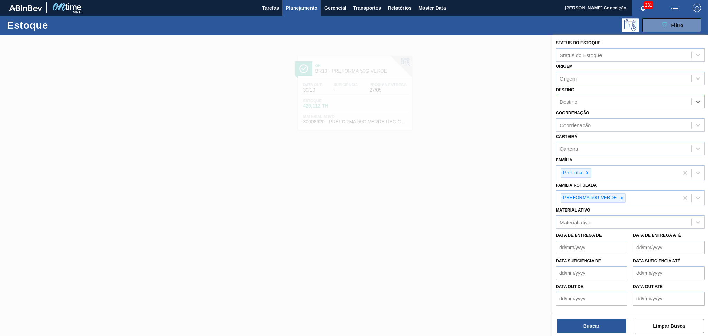
click at [590, 98] on div "Destino" at bounding box center [624, 102] width 135 height 10
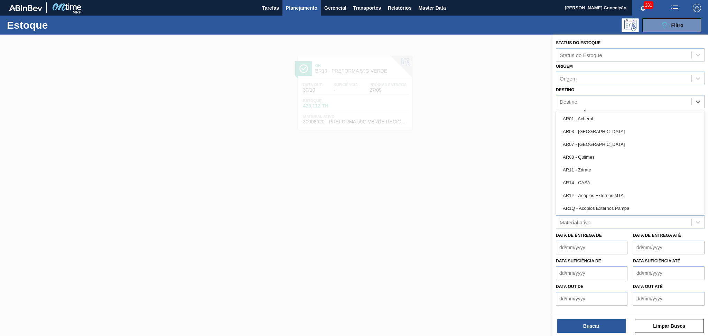
type input "br"
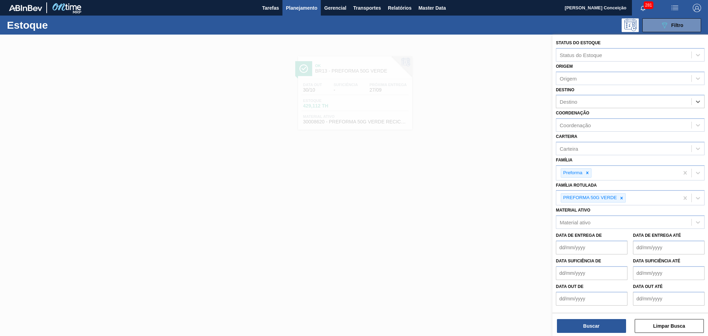
drag, startPoint x: 587, startPoint y: 100, endPoint x: 524, endPoint y: 104, distance: 63.4
click at [553, 104] on div "Status do Estoque Status do Estoque Origem Origem Destino option , deselected. …" at bounding box center [631, 203] width 156 height 336
click at [578, 101] on div "Destino" at bounding box center [624, 102] width 135 height 10
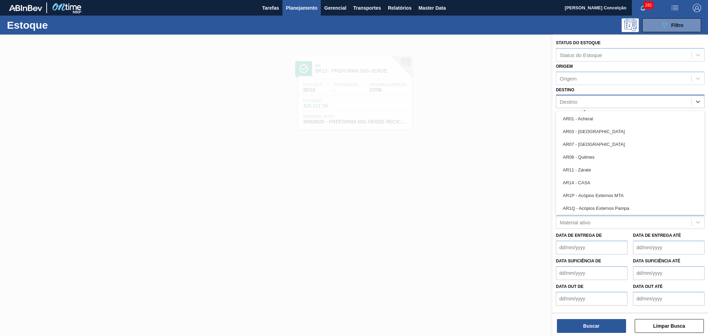
click at [578, 101] on div "Destino" at bounding box center [624, 102] width 135 height 10
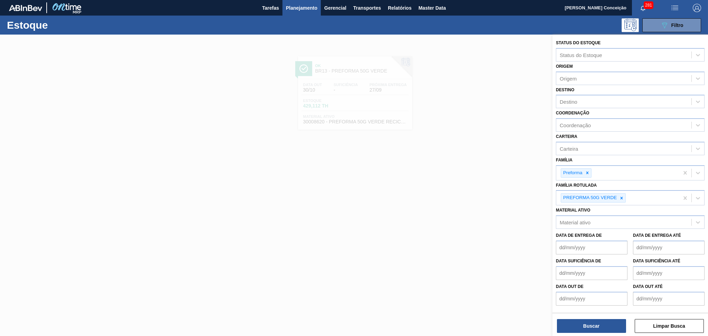
click at [484, 122] on div at bounding box center [354, 203] width 708 height 336
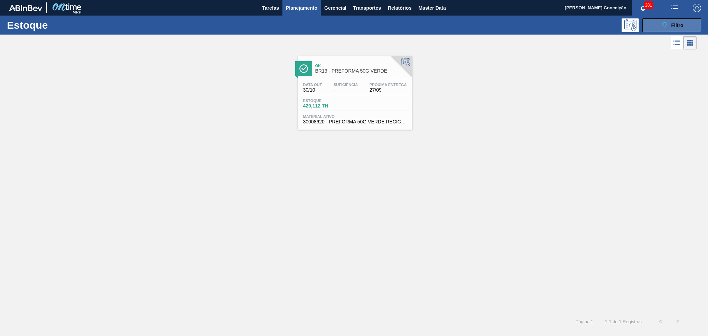
click at [655, 23] on button "089F7B8B-B2A5-4AFE-B5C0-19BA573D28AC Filtro" at bounding box center [672, 25] width 59 height 14
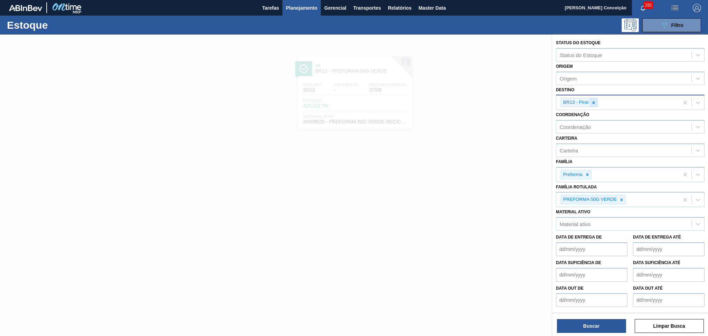
click at [596, 99] on div at bounding box center [594, 102] width 8 height 9
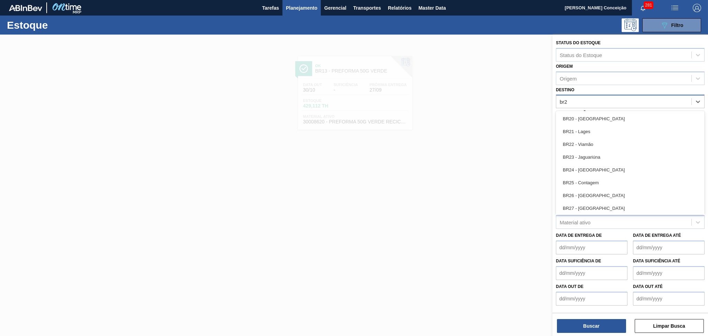
type input "br27"
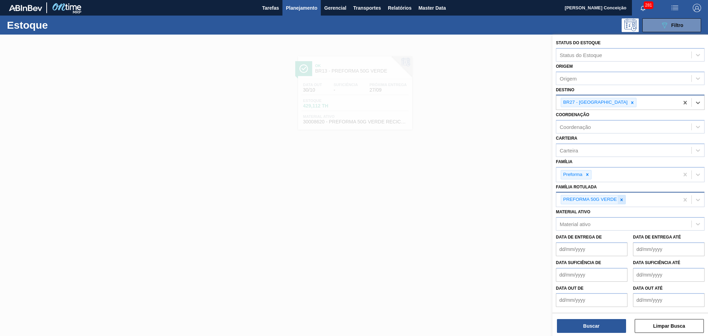
click at [623, 198] on icon at bounding box center [622, 200] width 5 height 5
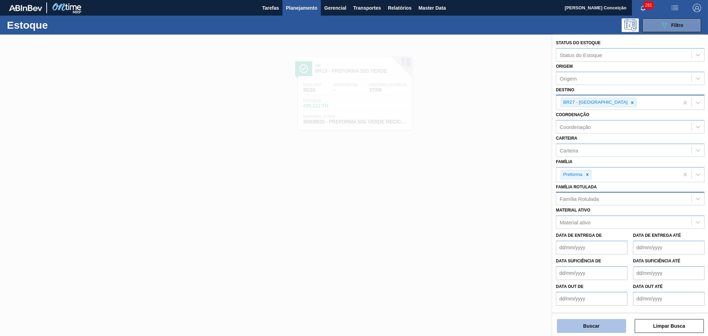
click at [580, 327] on button "Buscar" at bounding box center [591, 326] width 69 height 14
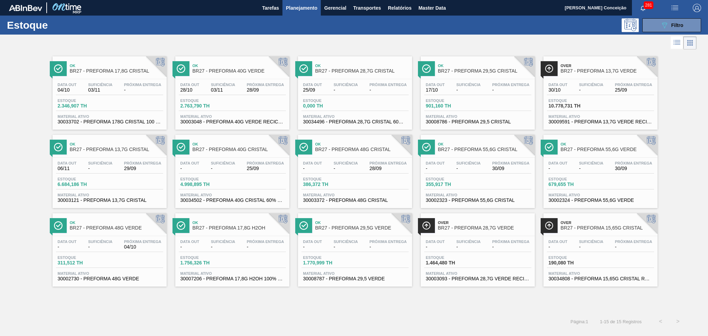
click at [17, 77] on div "Ok BR27 - PREFORMA 17,8G CRISTAL Data out 04/10 Suficiência 03/11 Próxima Entre…" at bounding box center [354, 169] width 708 height 236
click at [314, 40] on div at bounding box center [348, 43] width 697 height 17
click at [240, 305] on div "Ok BR27 - PREFORMA 17,8G CRISTAL Data out 04/10 Suficiência 03/11 Próxima Entre…" at bounding box center [354, 182] width 708 height 262
click at [615, 94] on div "Data out 30/10 Suficiência - Próxima Entrega 25/09" at bounding box center [600, 89] width 107 height 12
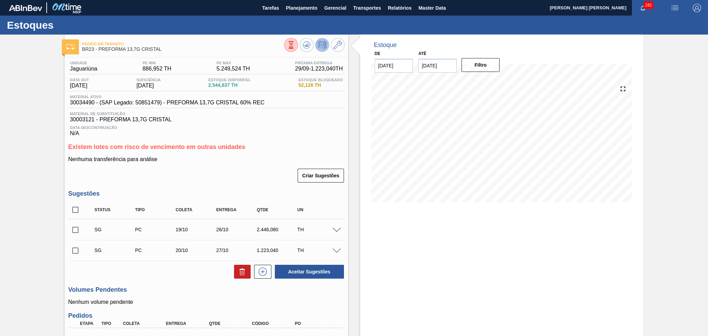
click at [307, 149] on h3 "Existem lotes com risco de vencimento em outras unidades" at bounding box center [206, 147] width 276 height 7
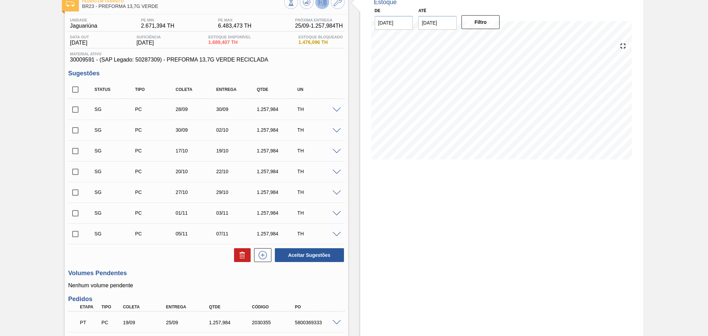
scroll to position [40, 0]
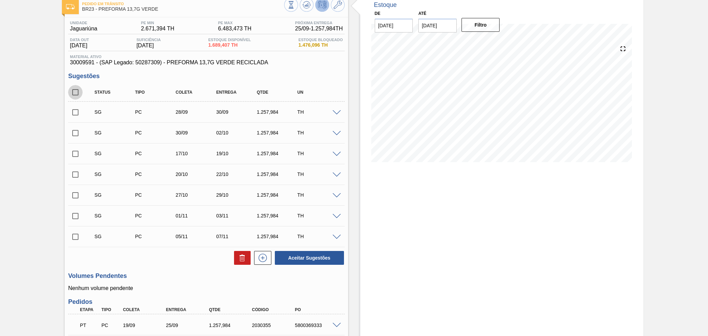
click at [77, 93] on input "checkbox" at bounding box center [75, 92] width 15 height 15
checkbox input "true"
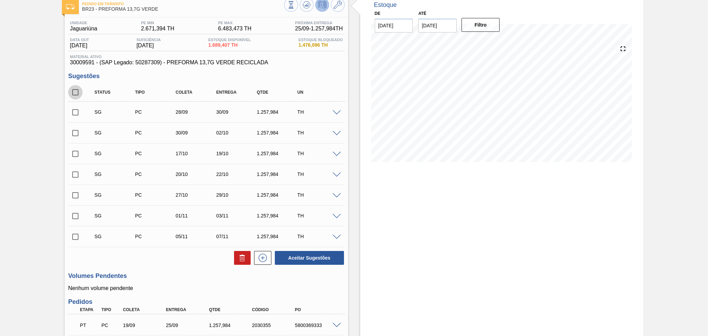
checkbox input "true"
click at [235, 255] on button at bounding box center [242, 258] width 17 height 14
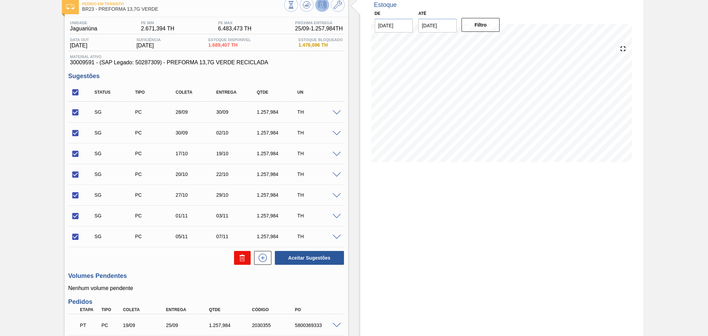
checkbox input "false"
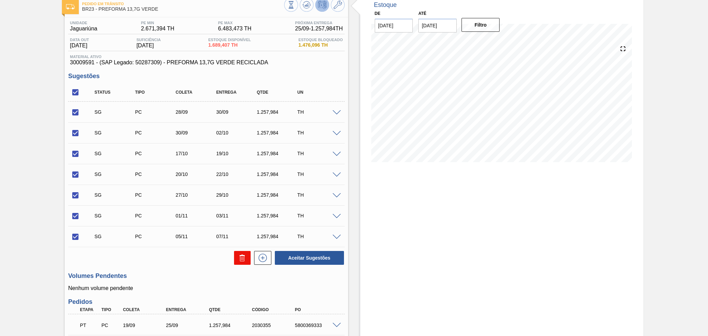
checkbox input "false"
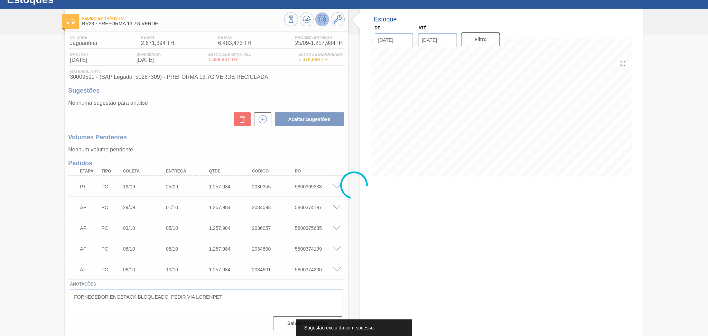
scroll to position [25, 0]
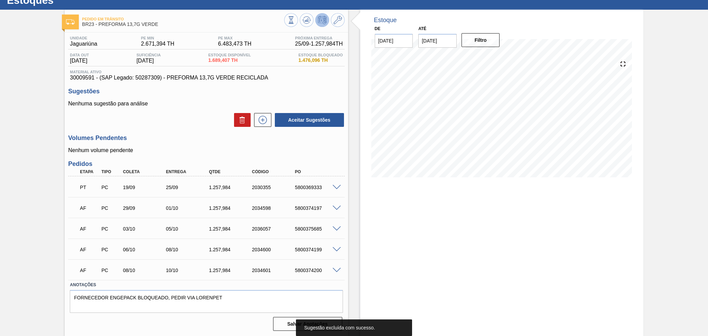
click at [451, 285] on div "Estoque De 25/09/2025 Até 30/11/2025 Filtro" at bounding box center [501, 173] width 283 height 327
click at [208, 138] on h3 "Volumes Pendentes" at bounding box center [206, 138] width 276 height 7
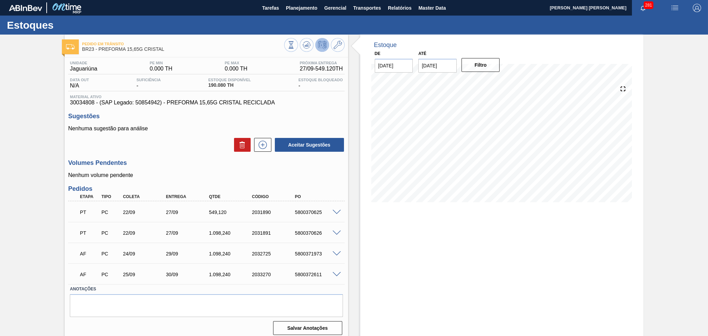
click at [173, 140] on div "Aceitar Sugestões" at bounding box center [206, 144] width 276 height 15
click at [195, 141] on div "Aceitar Sugestões" at bounding box center [206, 144] width 276 height 15
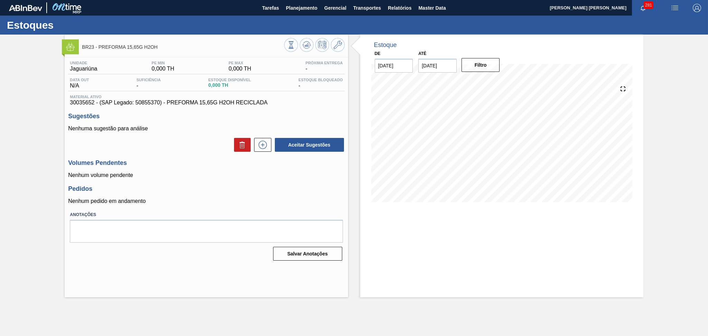
click at [208, 180] on div "Unidade Jaguariúna PE MIN 0,000 TH PE MAX 0,000 TH Próxima Entrega - Data out N…" at bounding box center [206, 160] width 283 height 206
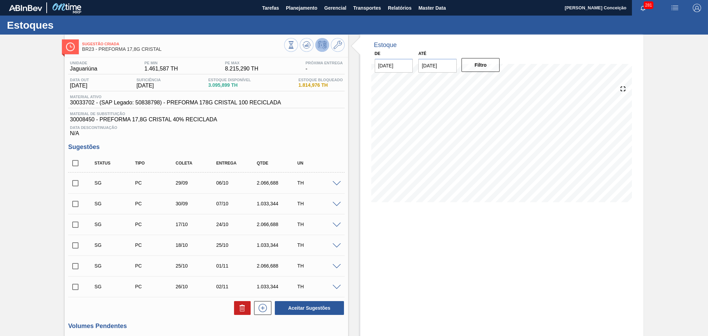
click at [285, 138] on div "Unidade Jaguariúna PE MIN 1.461,587 TH PE MAX 8.215,290 TH Próxima Entrega - Da…" at bounding box center [206, 241] width 283 height 369
click at [73, 163] on input "checkbox" at bounding box center [75, 163] width 15 height 15
checkbox input "true"
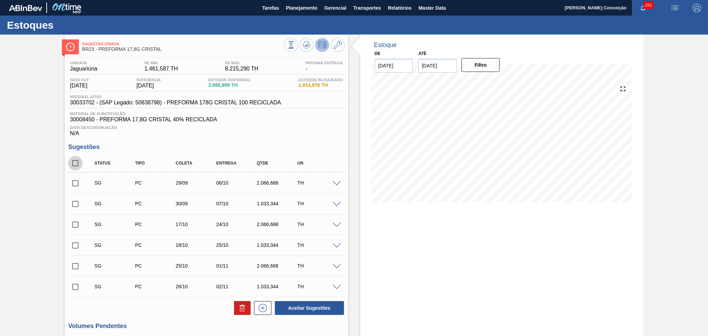
checkbox input "true"
click at [242, 308] on icon at bounding box center [242, 308] width 8 height 8
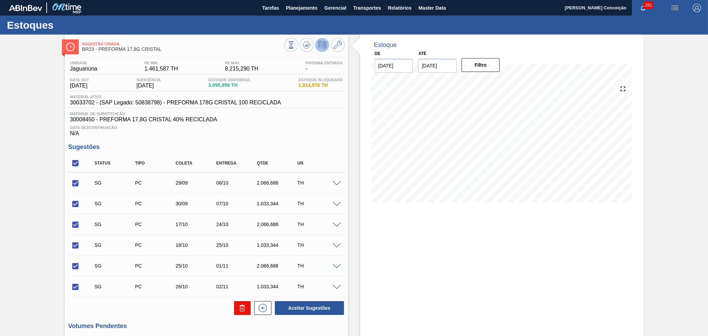
checkbox input "false"
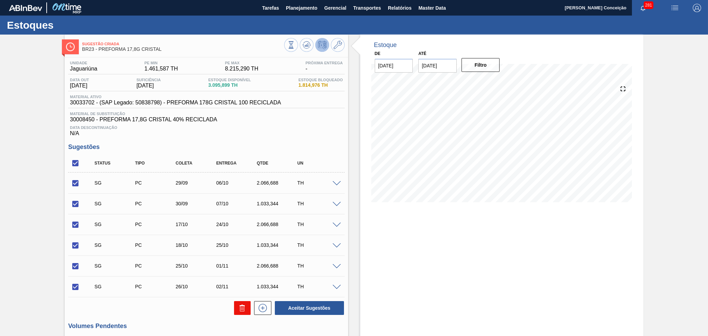
checkbox input "false"
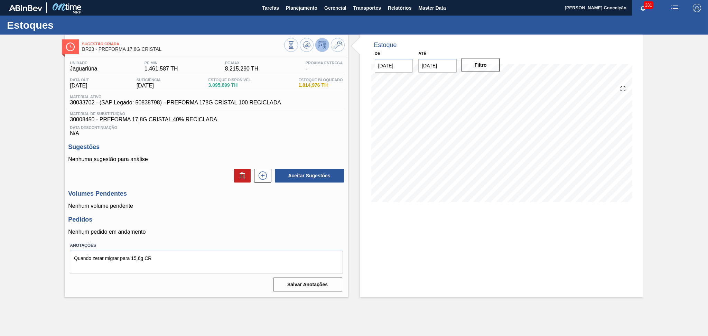
click at [279, 114] on span "Material de Substituição" at bounding box center [206, 114] width 273 height 4
drag, startPoint x: 305, startPoint y: 125, endPoint x: 303, endPoint y: 128, distance: 3.7
click at [305, 126] on span "Data Descontinuação" at bounding box center [206, 128] width 273 height 4
click at [215, 138] on div "Unidade Jaguariúna PE MIN 1.461,587 TH PE MAX 8.215,290 TH Próxima Entrega - Da…" at bounding box center [206, 175] width 283 height 237
click at [248, 144] on h3 "Sugestões" at bounding box center [206, 147] width 276 height 7
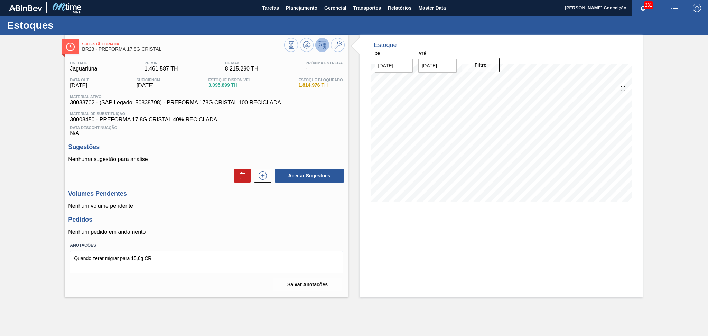
click at [268, 146] on h3 "Sugestões" at bounding box center [206, 147] width 276 height 7
click at [252, 138] on div "Unidade Jaguariúna PE MIN 1.461,587 TH PE MAX 8.215,290 TH Próxima Entrega - Da…" at bounding box center [206, 175] width 283 height 237
click at [275, 127] on span "Data Descontinuação" at bounding box center [206, 128] width 273 height 4
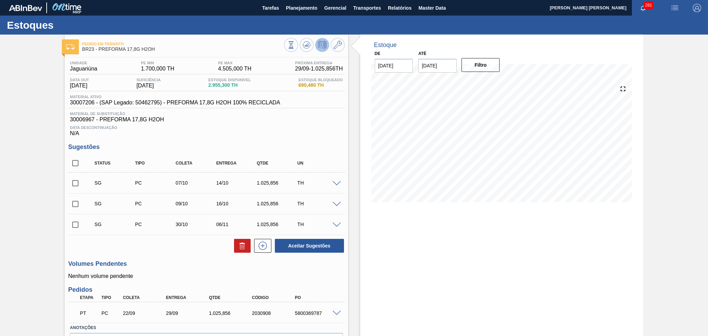
click at [253, 131] on div "Data Descontinuação N/A" at bounding box center [206, 130] width 276 height 14
click at [78, 161] on input "checkbox" at bounding box center [75, 163] width 15 height 15
checkbox input "true"
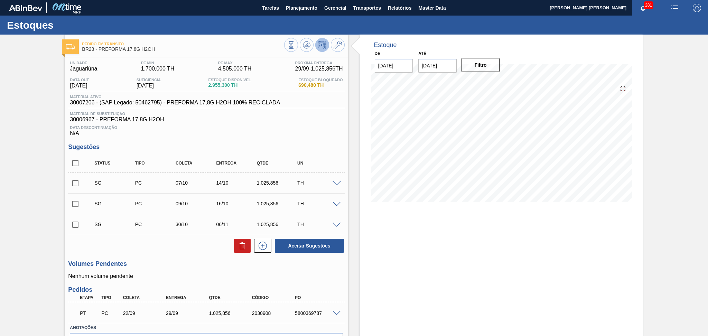
checkbox input "true"
click at [236, 245] on button at bounding box center [242, 246] width 17 height 14
checkbox input "false"
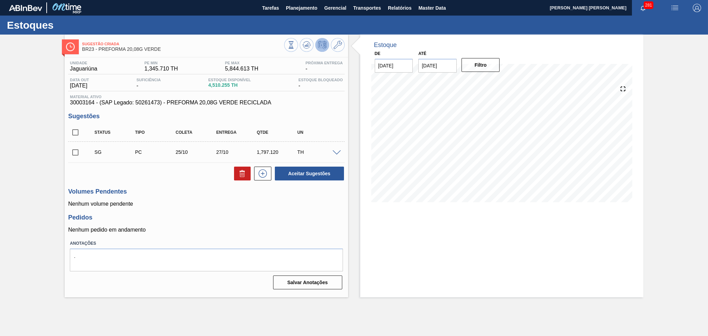
click at [203, 198] on div "Volumes Pendentes Nenhum volume pendente" at bounding box center [206, 197] width 276 height 19
click at [80, 132] on input "checkbox" at bounding box center [75, 132] width 15 height 15
checkbox input "true"
click at [242, 180] on button at bounding box center [242, 174] width 17 height 14
checkbox input "false"
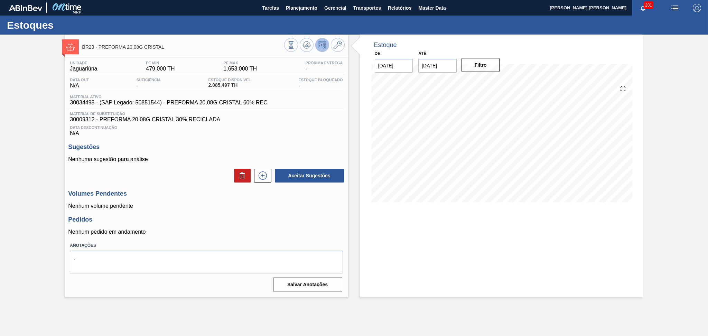
click at [317, 140] on div "Unidade Jaguariúna PE MIN 479,000 TH PE MAX 1.653,000 TH Próxima Entrega - Data…" at bounding box center [206, 175] width 283 height 237
click at [311, 45] on button at bounding box center [307, 45] width 14 height 14
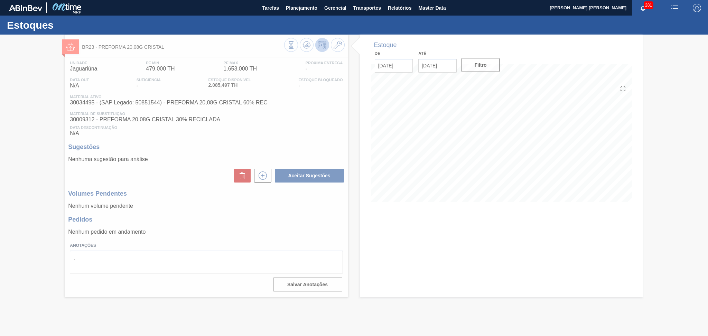
click at [480, 156] on div at bounding box center [354, 186] width 708 height 302
click at [491, 164] on div at bounding box center [354, 186] width 708 height 302
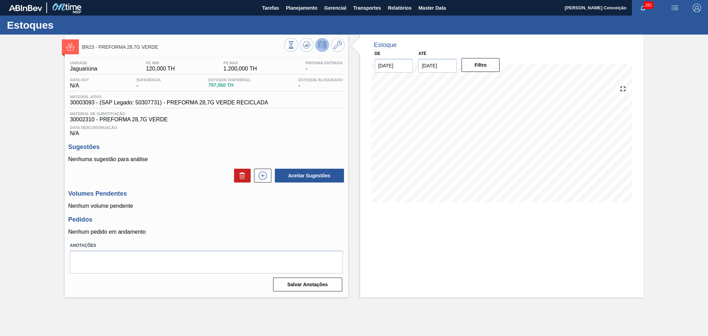
click at [284, 132] on div "Data Descontinuação N/A" at bounding box center [206, 130] width 276 height 14
click at [172, 168] on div "Aceitar Sugestões" at bounding box center [206, 175] width 276 height 15
click at [169, 154] on div "Sugestões Nenhuma sugestão para análise Aceitar Sugestões" at bounding box center [206, 164] width 276 height 40
click at [306, 127] on span "Data Descontinuação" at bounding box center [206, 128] width 273 height 4
click at [311, 136] on div "Data Descontinuação N/A" at bounding box center [206, 130] width 276 height 14
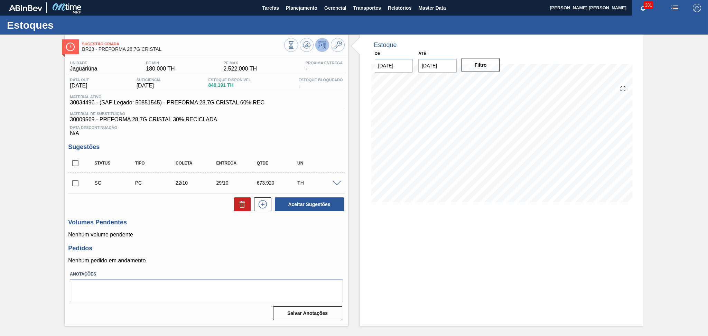
drag, startPoint x: 68, startPoint y: 157, endPoint x: 73, endPoint y: 164, distance: 8.0
click at [68, 157] on input "checkbox" at bounding box center [75, 163] width 15 height 15
checkbox input "true"
click at [236, 203] on button at bounding box center [242, 205] width 17 height 14
checkbox input "false"
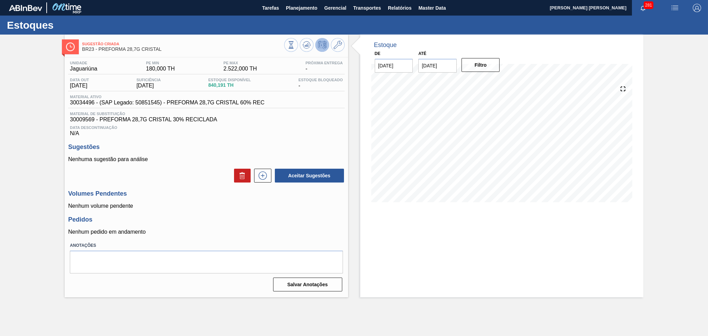
click at [282, 122] on span "30009569 - PREFORMA 28,7G CRISTAL 30% RECICLADA" at bounding box center [206, 120] width 273 height 6
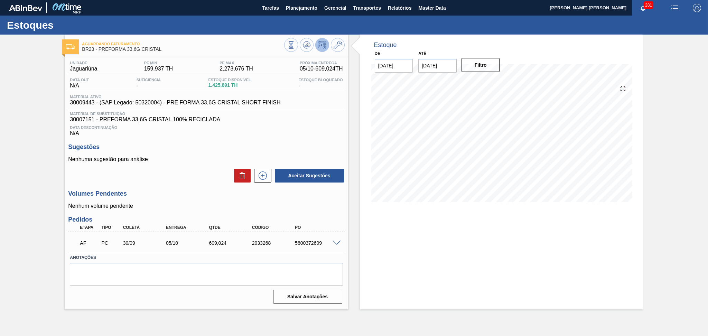
click at [202, 180] on div "Aceitar Sugestões" at bounding box center [206, 175] width 276 height 15
click at [300, 133] on div "Data Descontinuação N/A" at bounding box center [206, 130] width 276 height 14
click at [309, 44] on icon at bounding box center [307, 45] width 8 height 8
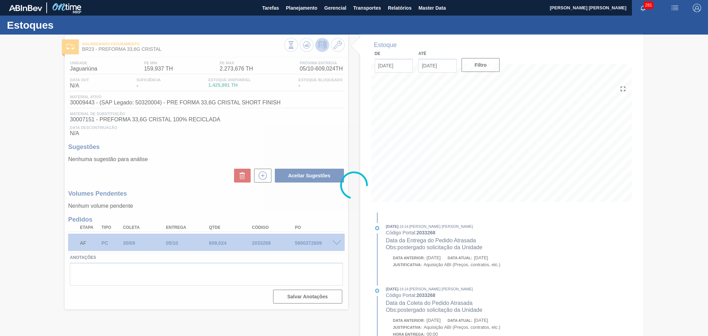
click at [190, 167] on div at bounding box center [354, 186] width 708 height 302
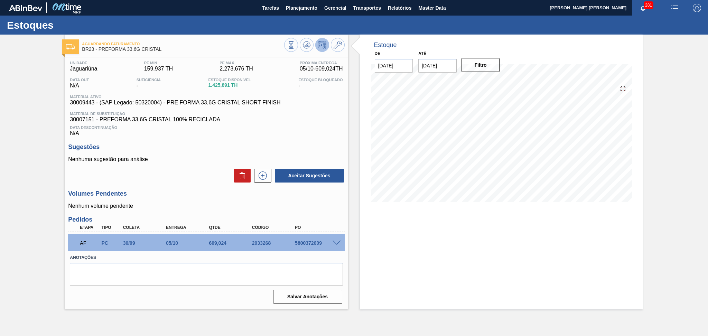
click at [191, 194] on h3 "Volumes Pendentes" at bounding box center [206, 193] width 276 height 7
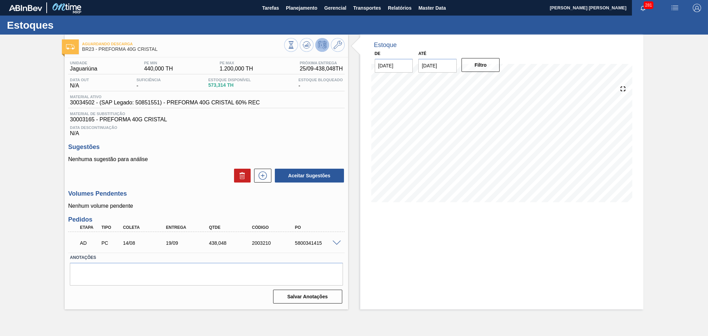
click at [279, 134] on div "Data Descontinuação N/A" at bounding box center [206, 130] width 276 height 14
click at [279, 135] on div "Data Descontinuação N/A" at bounding box center [206, 130] width 276 height 14
click at [306, 46] on icon at bounding box center [306, 44] width 4 height 3
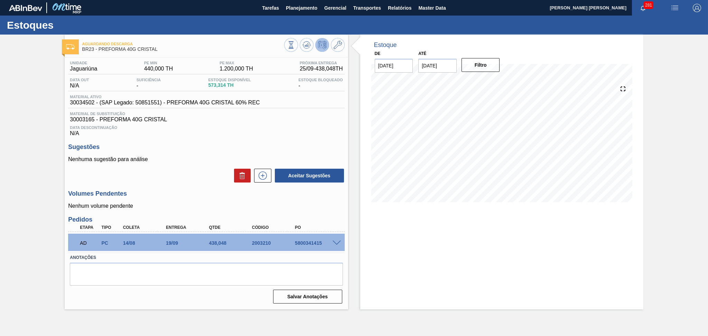
click at [190, 185] on div "Unidade Jaguariúna PE MIN 440,000 TH PE MAX 1.200,000 TH Próxima Entrega 25/09 …" at bounding box center [206, 181] width 283 height 249
drag, startPoint x: 298, startPoint y: 39, endPoint x: 301, endPoint y: 46, distance: 7.6
click at [298, 40] on div at bounding box center [314, 46] width 61 height 16
click at [303, 46] on icon at bounding box center [307, 45] width 8 height 8
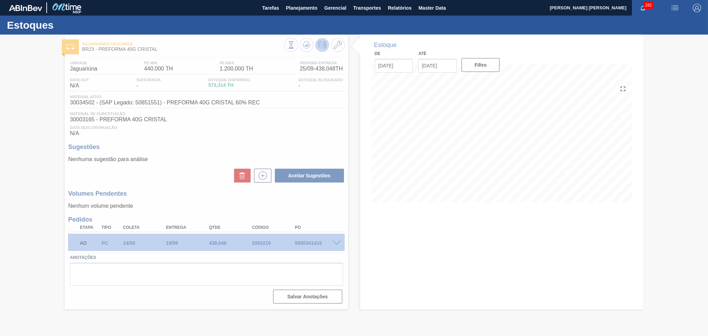
click at [458, 156] on div at bounding box center [354, 186] width 708 height 302
click at [448, 163] on div at bounding box center [354, 186] width 708 height 302
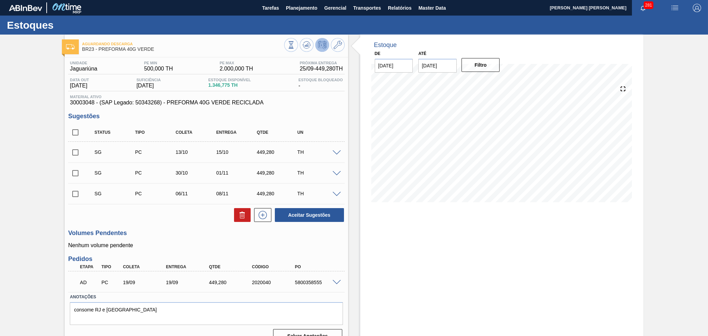
click at [180, 220] on div "Aceitar Sugestões" at bounding box center [206, 215] width 276 height 15
click at [73, 136] on input "checkbox" at bounding box center [75, 132] width 15 height 15
checkbox input "true"
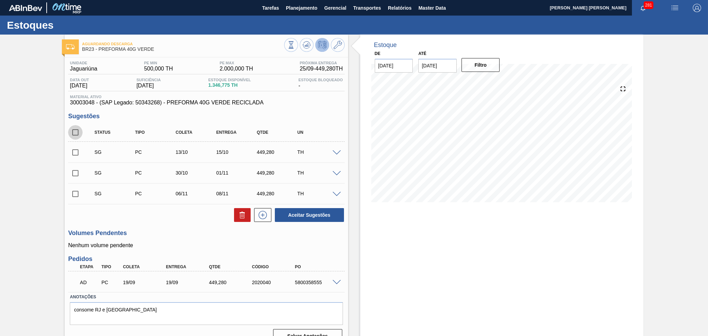
checkbox input "true"
click at [239, 217] on icon at bounding box center [242, 215] width 8 height 8
checkbox input "false"
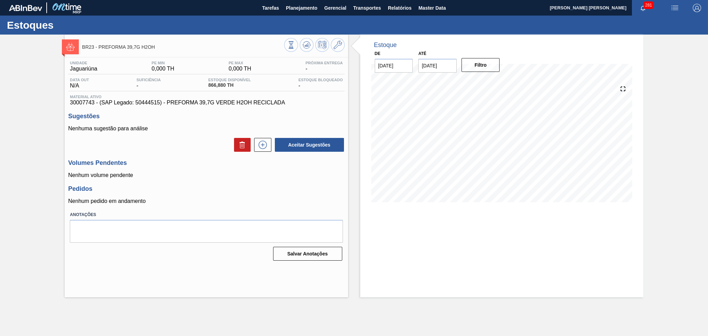
click at [175, 158] on div "Unidade Jaguariúna PE MIN 0,000 TH PE MAX 0,000 TH Próxima Entrega - Data out N…" at bounding box center [206, 160] width 283 height 206
click at [201, 134] on div "Nenhuma sugestão para análise Aceitar Sugestões" at bounding box center [206, 139] width 276 height 27
click at [277, 191] on h3 "Pedidos" at bounding box center [206, 188] width 276 height 7
click at [212, 158] on div "Unidade Jaguariúna PE MIN 0,000 TH PE MAX 0,000 TH Próxima Entrega - Data out N…" at bounding box center [206, 160] width 283 height 206
drag, startPoint x: 212, startPoint y: 158, endPoint x: 611, endPoint y: 211, distance: 402.3
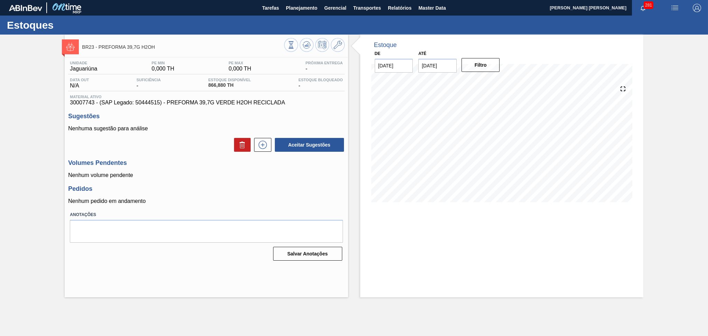
click at [320, 115] on h3 "Sugestões" at bounding box center [206, 116] width 276 height 7
click at [157, 191] on h3 "Pedidos" at bounding box center [206, 188] width 276 height 7
click at [258, 186] on div "Unidade Jaguariúna PE MIN 0,000 TH PE MAX 0,000 TH Próxima Entrega - Data out N…" at bounding box center [206, 160] width 283 height 206
click at [259, 199] on p "Nenhum pedido em andamento" at bounding box center [206, 201] width 276 height 6
click at [307, 44] on polygon at bounding box center [307, 45] width 0 height 3
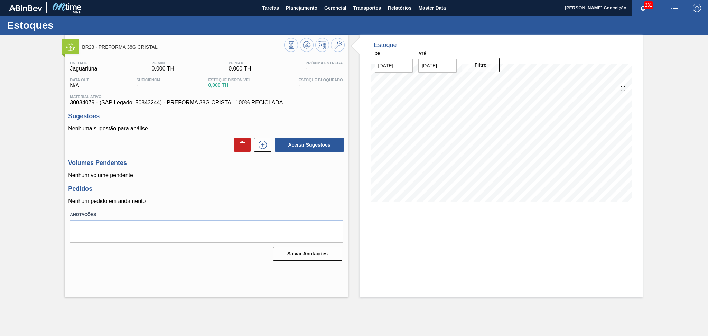
click at [274, 189] on h3 "Pedidos" at bounding box center [206, 188] width 276 height 7
click at [259, 143] on icon at bounding box center [263, 145] width 8 height 8
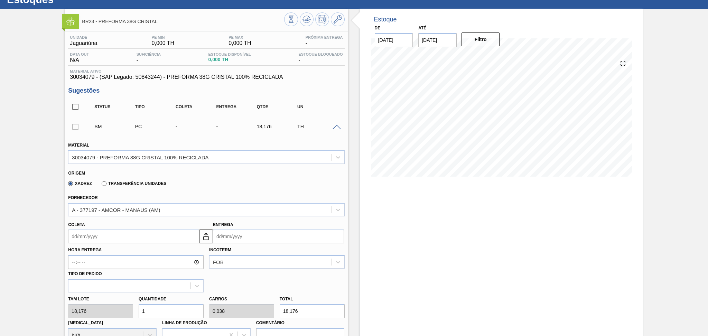
scroll to position [46, 0]
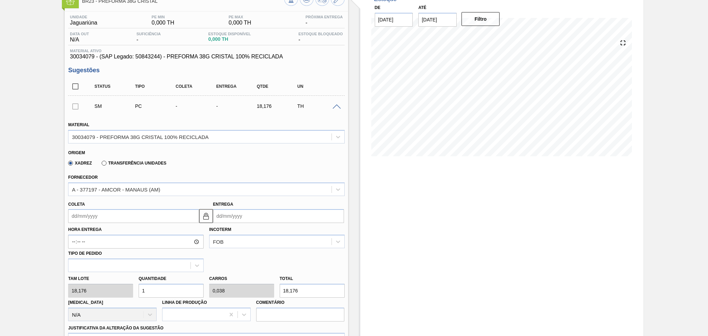
click at [119, 290] on div "Tam lote 18,176 Quantidade 1 Carros 0,038 Total 18,176 Doca N/A Linha de Produç…" at bounding box center [206, 296] width 282 height 49
type input "2"
type input "0,077"
type input "36,352"
type input "26"
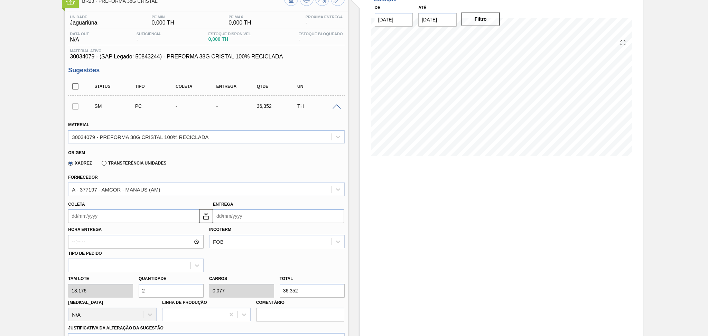
type input "1"
type input "472,576"
type input "26"
click at [144, 219] on input "Coleta" at bounding box center [133, 216] width 131 height 14
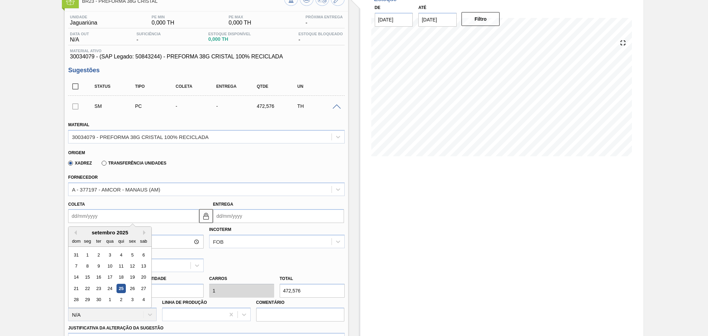
type input "2"
type input "22/09/2025"
type input "25"
type input "15/10/2025"
type input "25/1"
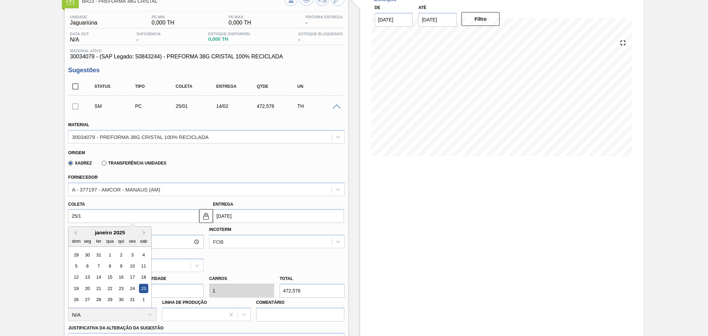
type input "14/02/2025"
type input "25/10"
type input "14/11/2025"
type input "25/10"
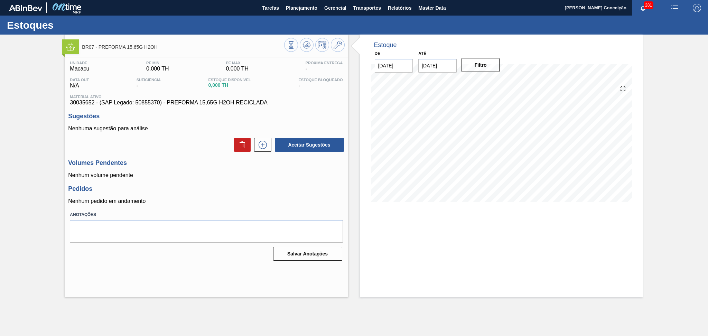
click at [189, 163] on h3 "Volumes Pendentes" at bounding box center [206, 162] width 276 height 7
click at [261, 143] on icon at bounding box center [262, 145] width 11 height 8
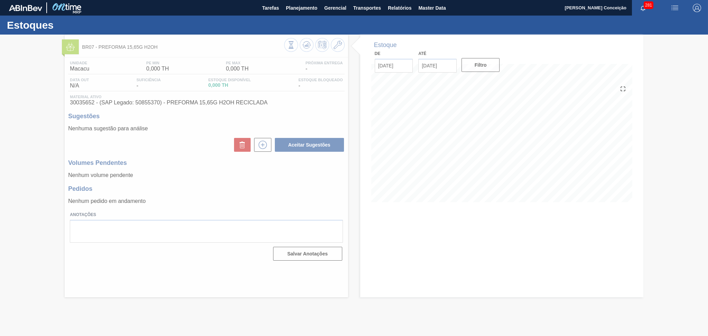
click at [249, 190] on div at bounding box center [354, 186] width 708 height 302
click at [263, 151] on div at bounding box center [354, 186] width 708 height 302
click at [265, 147] on div at bounding box center [354, 186] width 708 height 302
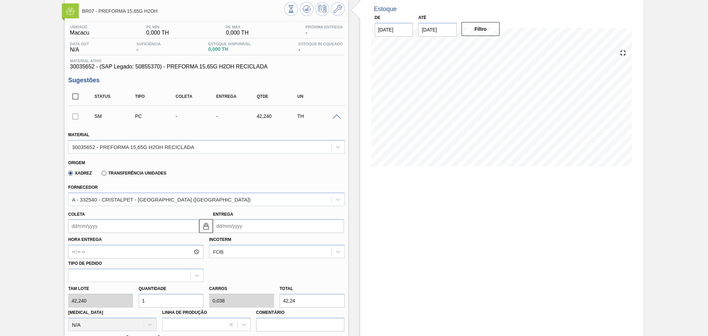
scroll to position [46, 0]
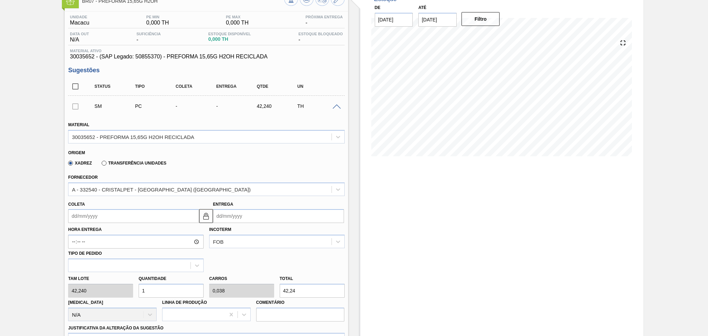
click at [122, 283] on div "Tam lote 42,240 Quantidade 1 Carros 0,038 Total 42,24 [MEDICAL_DATA] N/A Linha …" at bounding box center [206, 296] width 282 height 49
type input "2"
type input "0,077"
type input "84,48"
type input "26"
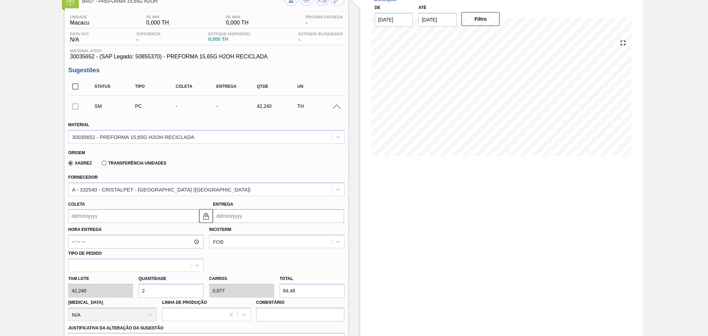
type input "1"
type input "1.098,24"
type input "26"
click at [145, 211] on input "Coleta" at bounding box center [133, 216] width 131 height 14
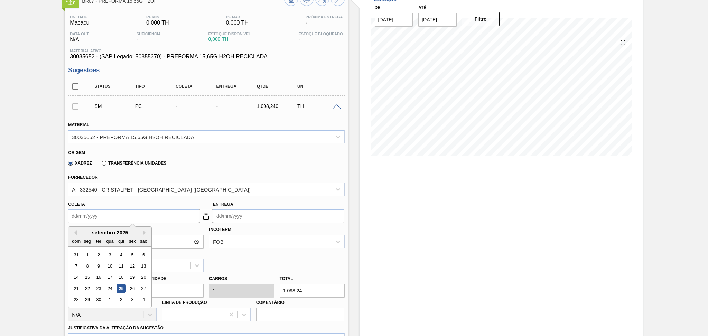
type input "0"
type input "[DATE]"
type input "01"
type input "[DATE]"
type input "01/1"
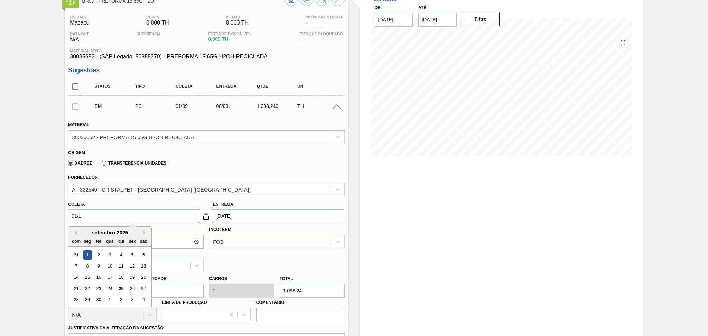
type input "[DATE]"
type input "01/10"
type input "[DATE]"
type input "01/10/2"
type input "17/01/2002"
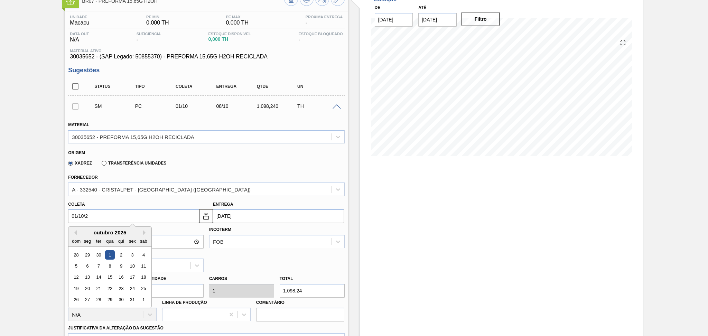
type input "01/10/20"
type input "08/10/2020"
type input "01/10/2025"
type input "08/10/2025"
type input "01/10/2025"
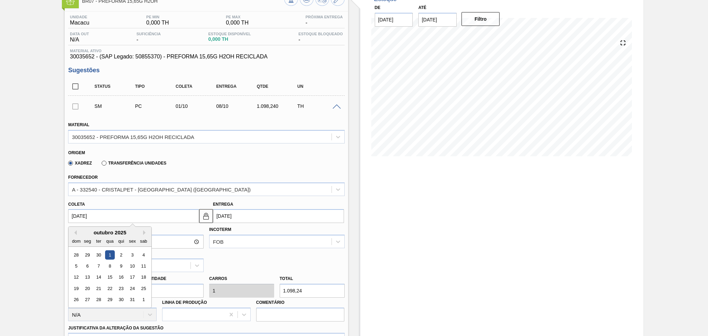
scroll to position [0, 0]
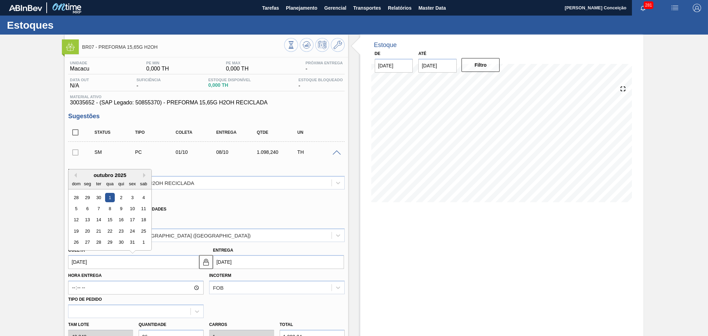
click at [203, 35] on div "BR07 - PREFORMA 15,65G H2OH" at bounding box center [206, 44] width 283 height 19
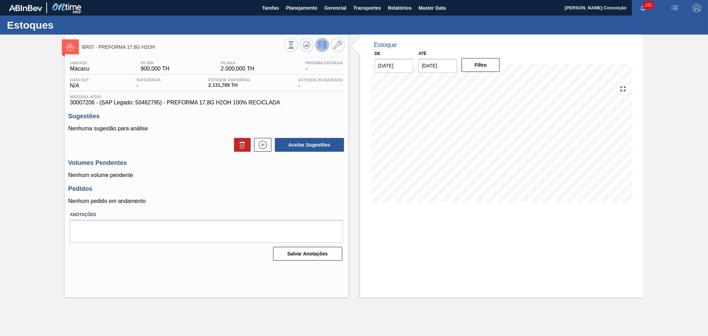
click at [208, 145] on div "Aceitar Sugestões" at bounding box center [206, 144] width 276 height 15
click at [292, 197] on div "Pedidos Nenhum pedido em andamento" at bounding box center [206, 194] width 276 height 19
click at [219, 185] on div "Unidade Macacu PE MIN 900,000 TH PE MAX 2.000,000 TH Próxima Entrega - Data out…" at bounding box center [206, 160] width 283 height 206
click at [223, 177] on p "Nenhum volume pendente" at bounding box center [206, 175] width 276 height 6
click at [288, 193] on div "Pedidos Nenhum pedido em andamento" at bounding box center [206, 194] width 276 height 19
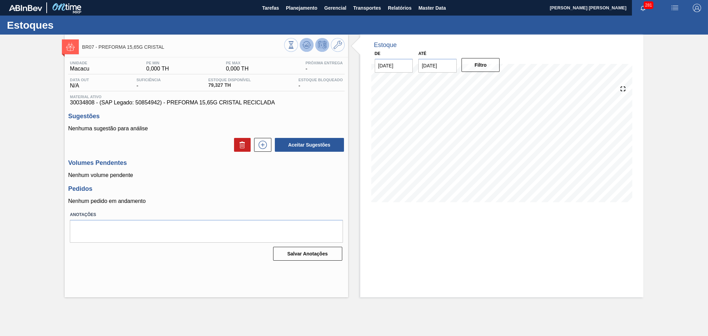
click at [306, 44] on icon at bounding box center [307, 45] width 8 height 8
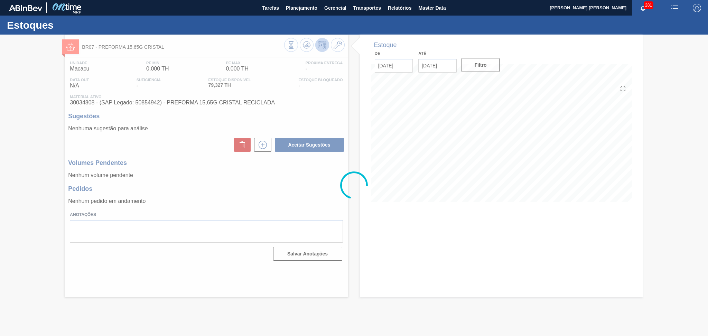
click at [324, 201] on div at bounding box center [354, 186] width 708 height 302
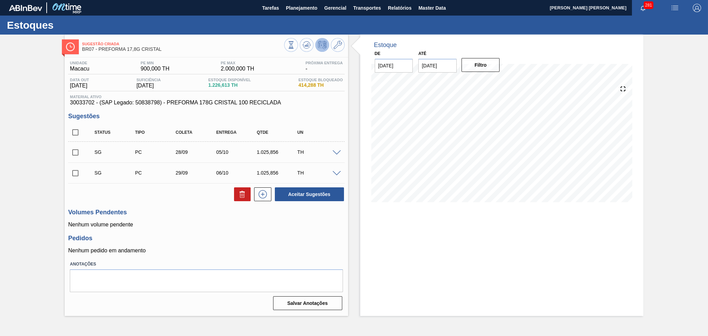
click at [297, 242] on h3 "Pedidos" at bounding box center [206, 238] width 276 height 7
click at [214, 237] on h3 "Pedidos" at bounding box center [206, 238] width 276 height 7
click at [237, 237] on h3 "Pedidos" at bounding box center [206, 238] width 276 height 7
click at [189, 243] on div "Pedidos Nenhum pedido em andamento" at bounding box center [206, 244] width 276 height 19
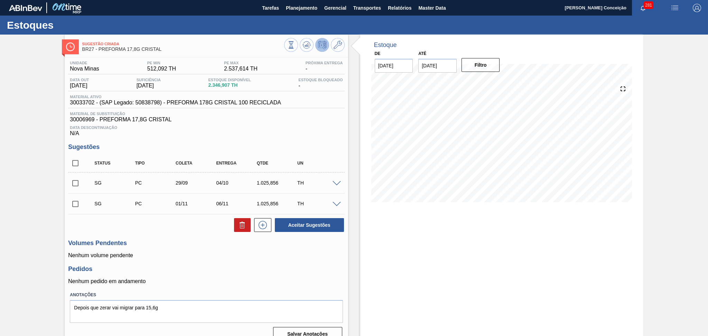
click at [228, 238] on div "Unidade Nova Minas PE MIN 512,092 TH PE MAX 2.537,614 TH Próxima Entrega - Data…" at bounding box center [206, 200] width 283 height 286
click at [77, 161] on input "checkbox" at bounding box center [75, 163] width 15 height 15
checkbox input "true"
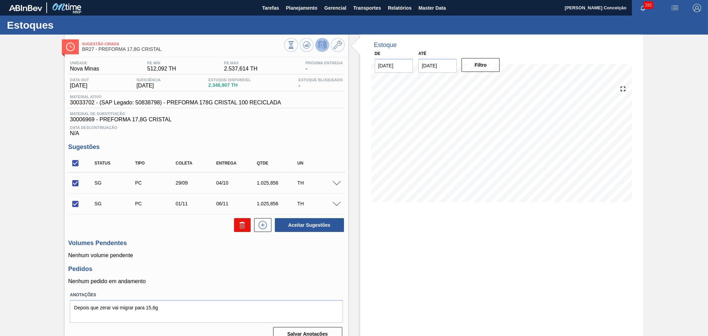
click at [247, 226] on button at bounding box center [242, 225] width 17 height 14
checkbox input "false"
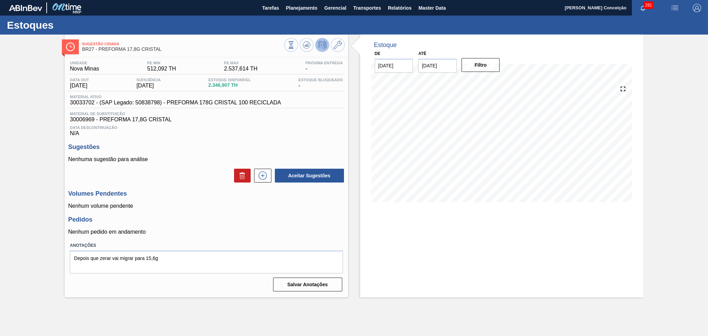
click at [227, 135] on div "Data Descontinuação N/A" at bounding box center [206, 130] width 276 height 14
click at [245, 144] on h3 "Sugestões" at bounding box center [206, 147] width 276 height 7
click at [205, 209] on p "Nenhum volume pendente" at bounding box center [206, 206] width 276 height 6
click at [209, 174] on div "Aceitar Sugestões" at bounding box center [206, 175] width 276 height 15
click at [409, 228] on div "Estoque De [DATE] Até [DATE] Filtro 09/10 Projeção de Estoque 596.322 [DOMAIN_N…" at bounding box center [501, 166] width 283 height 263
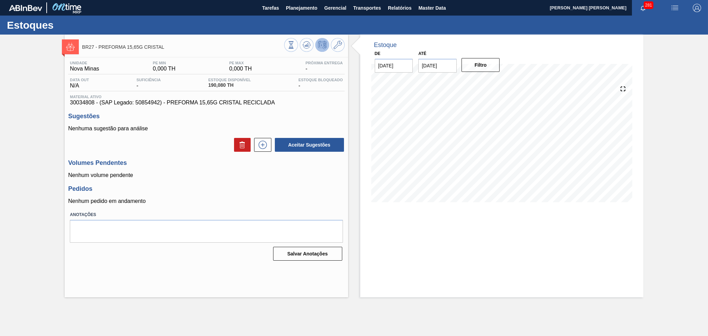
click at [324, 102] on span "30034808 - (SAP Legado: 50854942) - PREFORMA 15,65G CRISTAL RECICLADA" at bounding box center [206, 103] width 273 height 6
click at [184, 173] on p "Nenhum volume pendente" at bounding box center [206, 175] width 276 height 6
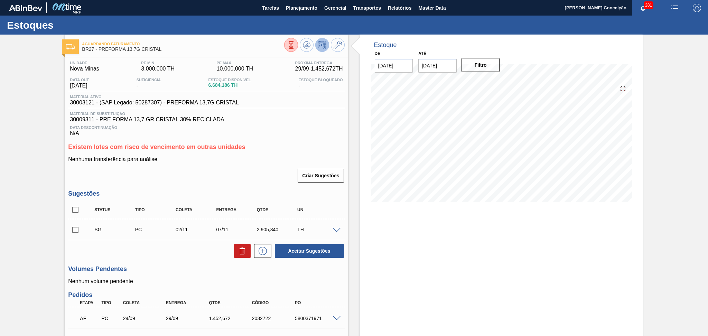
click at [197, 174] on div "Criar Sugestões" at bounding box center [206, 175] width 276 height 15
click at [309, 110] on div "Unidade Nova Minas PE MIN 3.000,000 TH PE MAX 10.000,000 TH Próxima Entrega 29/…" at bounding box center [206, 99] width 276 height 76
click at [73, 232] on input "checkbox" at bounding box center [75, 230] width 15 height 15
click at [238, 254] on icon at bounding box center [242, 251] width 8 height 8
checkbox input "false"
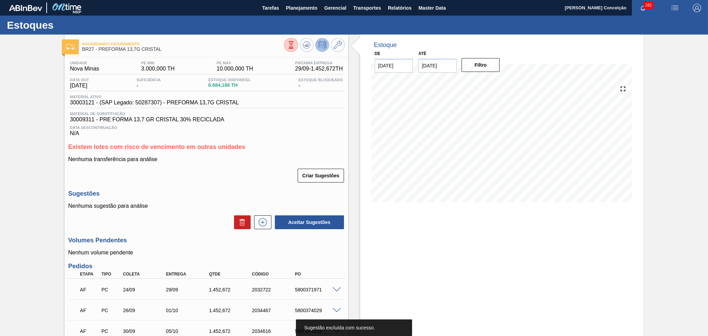
click at [286, 143] on div "Unidade Nova Minas PE MIN 3.000,000 TH PE MAX 10.000,000 TH Próxima Entrega 29/…" at bounding box center [206, 225] width 283 height 337
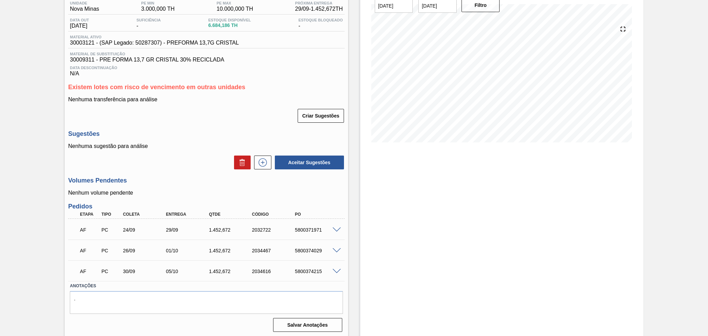
scroll to position [61, 0]
click at [190, 165] on div "Aceitar Sugestões" at bounding box center [206, 161] width 276 height 15
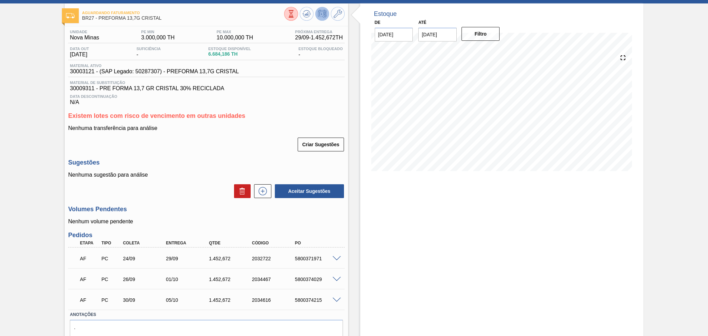
scroll to position [15, 0]
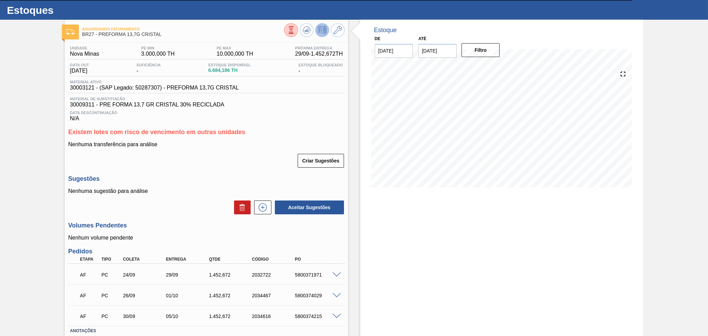
click at [439, 244] on div "Estoque De 25/09/2025 Até 30/11/2025 Filtro 27/09 Projeção de Estoque 7,484.994…" at bounding box center [501, 201] width 283 height 363
drag, startPoint x: 186, startPoint y: 211, endPoint x: 187, endPoint y: 208, distance: 3.7
click at [187, 208] on div "Aceitar Sugestões" at bounding box center [206, 207] width 276 height 15
click at [254, 148] on div "Nenhuma transferência para análise Criar Sugestões" at bounding box center [206, 154] width 276 height 27
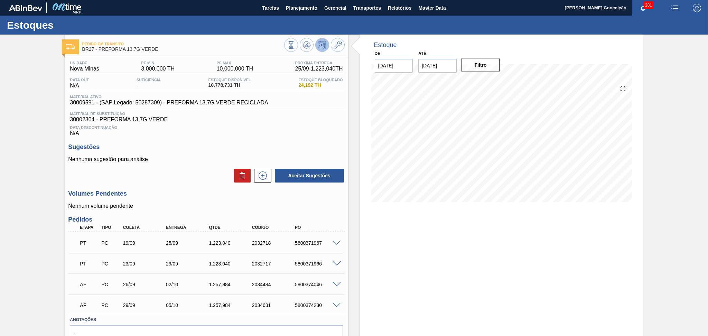
click at [305, 133] on div "Data Descontinuação N/A" at bounding box center [206, 130] width 276 height 14
click at [318, 126] on span "Data Descontinuação" at bounding box center [206, 128] width 273 height 4
click at [206, 156] on p "Nenhuma sugestão para análise" at bounding box center [206, 159] width 276 height 6
click at [220, 154] on div "Sugestões Nenhuma sugestão para análise Aceitar Sugestões" at bounding box center [206, 164] width 276 height 40
click at [205, 177] on div "Aceitar Sugestões" at bounding box center [206, 175] width 276 height 15
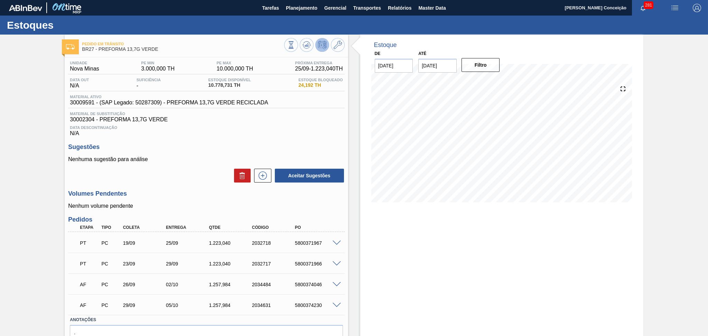
click at [300, 138] on div "Unidade Nova Minas PE MIN 3.000,000 TH PE MAX 10.000,000 TH Próxima Entrega 25/…" at bounding box center [206, 212] width 283 height 311
click at [304, 136] on div "Data Descontinuação N/A" at bounding box center [206, 130] width 276 height 14
click at [89, 103] on span "30009591 - (SAP Legado: 50287309) - PREFORMA 13,7G VERDE RECICLADA" at bounding box center [169, 103] width 198 height 6
copy span "30009591"
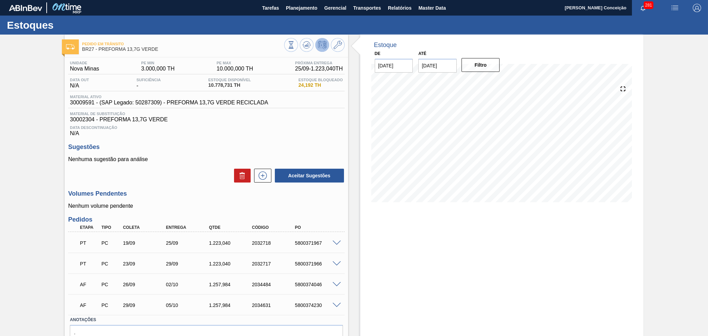
click at [187, 171] on div "Aceitar Sugestões" at bounding box center [206, 175] width 276 height 15
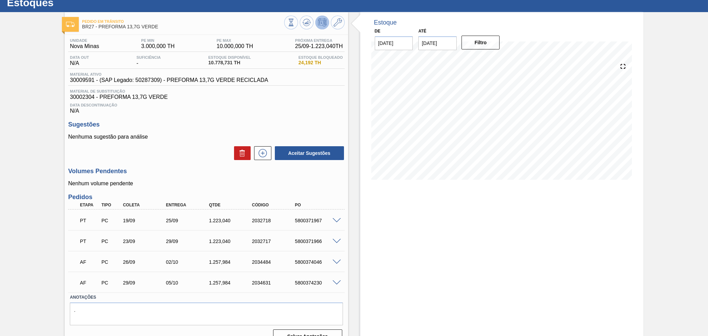
scroll to position [35, 0]
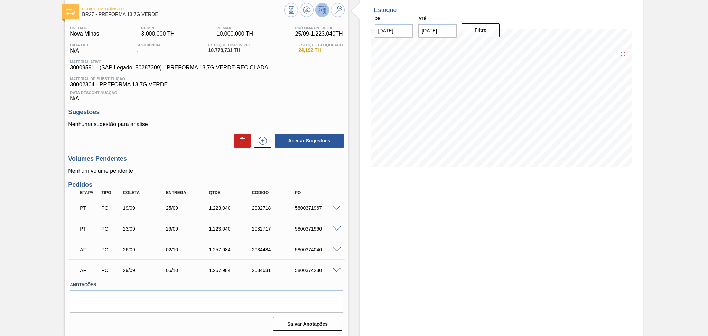
click at [203, 110] on h3 "Sugestões" at bounding box center [206, 112] width 276 height 7
click at [565, 204] on div "Estoque De [DATE] Até [DATE] Filtro 08/11 Projeção de Estoque 3,069.194 [DOMAIN…" at bounding box center [501, 168] width 283 height 337
click at [320, 70] on div "Material ativo 30009591 - (SAP Legado: 50287309) - PREFORMA 13,7G VERDE RECICLA…" at bounding box center [206, 66] width 276 height 13
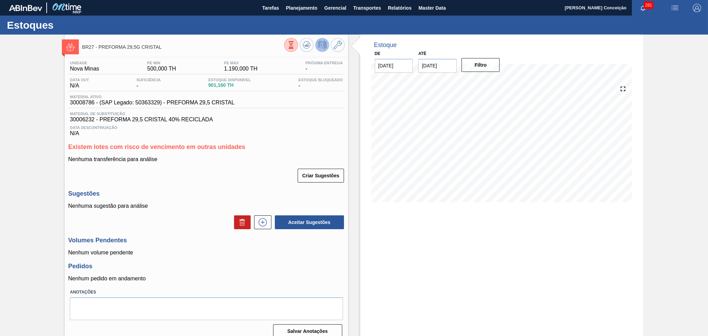
click at [230, 171] on div "Criar Sugestões" at bounding box center [206, 175] width 276 height 15
click at [338, 127] on span "Data Descontinuação" at bounding box center [206, 128] width 273 height 4
click at [305, 47] on icon at bounding box center [307, 45] width 8 height 8
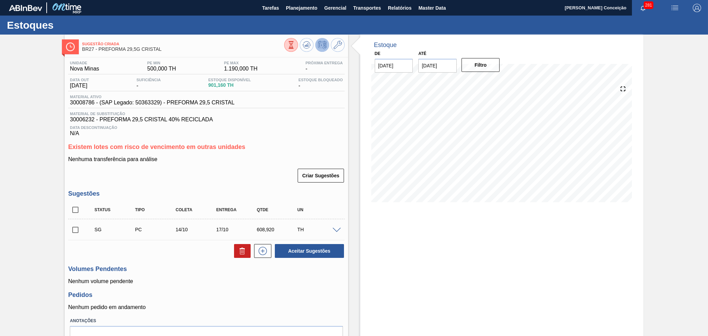
click at [254, 163] on div "Nenhuma transferência para análise Criar Sugestões" at bounding box center [206, 169] width 276 height 27
click at [286, 130] on div "Data Descontinuação N/A" at bounding box center [206, 130] width 276 height 14
click at [281, 146] on h3 "Existem lotes com risco de vencimento em outras unidades" at bounding box center [206, 147] width 276 height 7
click at [286, 141] on div "Unidade Nova Minas PE MIN 500,000 TH PE MAX 1.190,000 TH Próxima Entrega - Data…" at bounding box center [206, 213] width 283 height 312
click at [311, 132] on div "Data Descontinuação N/A" at bounding box center [206, 130] width 276 height 14
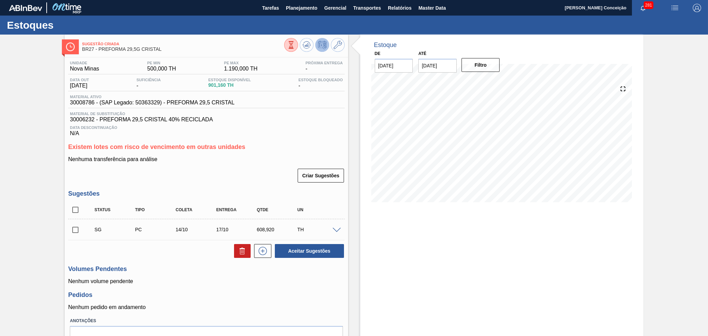
click at [247, 162] on p "Nenhuma transferência para análise" at bounding box center [206, 159] width 276 height 6
click at [310, 136] on div "Data Descontinuação N/A" at bounding box center [206, 130] width 276 height 14
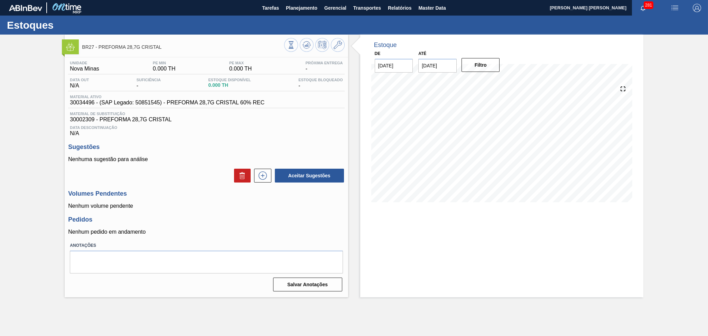
click at [190, 138] on div "Unidade Nova Minas PE MIN 0.000 TH PE MAX 0.000 TH Próxima Entrega - Data out N…" at bounding box center [206, 175] width 283 height 237
click at [274, 136] on div "Data Descontinuação N/A" at bounding box center [206, 130] width 276 height 14
click at [258, 128] on span "Data Descontinuação" at bounding box center [206, 128] width 273 height 4
drag, startPoint x: 258, startPoint y: 123, endPoint x: 340, endPoint y: 47, distance: 112.4
click at [258, 123] on div "Data Descontinuação N/A" at bounding box center [206, 130] width 276 height 14
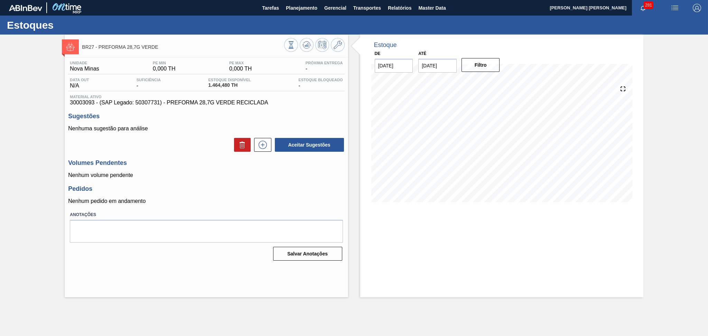
click at [188, 159] on div "Unidade Nova Minas PE MIN 0,000 TH PE MAX 0,000 TH Próxima Entrega - Data out N…" at bounding box center [206, 160] width 283 height 206
click at [205, 166] on h3 "Volumes Pendentes" at bounding box center [206, 162] width 276 height 7
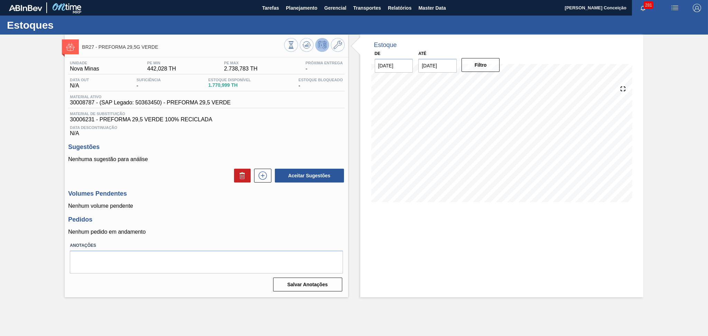
click at [185, 172] on div "Aceitar Sugestões" at bounding box center [206, 175] width 276 height 15
click at [281, 126] on span "Data Descontinuação" at bounding box center [206, 128] width 273 height 4
click at [311, 45] on icon at bounding box center [309, 45] width 1 height 1
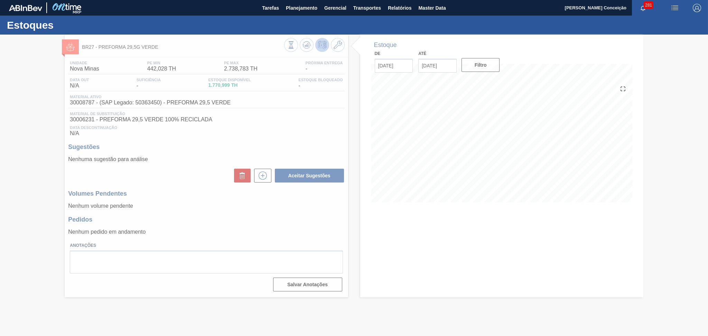
click at [586, 161] on div at bounding box center [354, 186] width 708 height 302
click at [582, 165] on div at bounding box center [354, 186] width 708 height 302
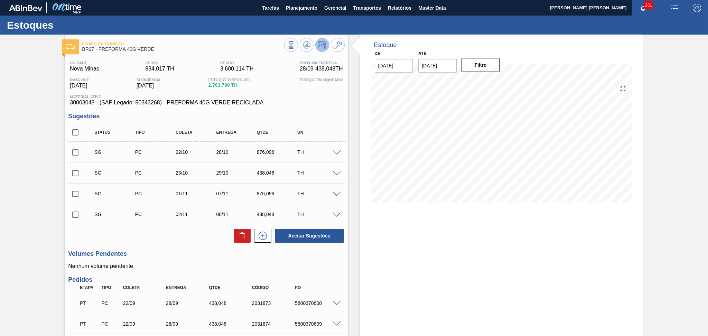
click at [78, 132] on input "checkbox" at bounding box center [75, 132] width 15 height 15
checkbox input "true"
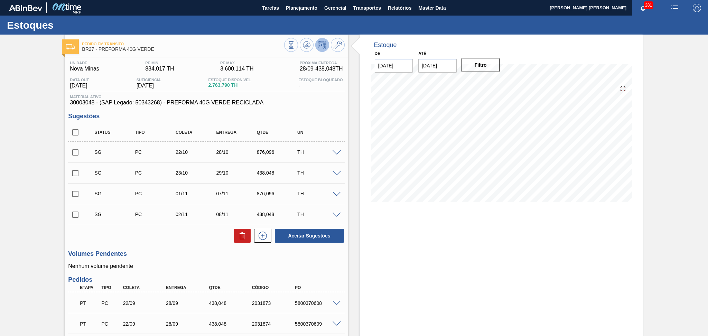
checkbox input "true"
click at [233, 232] on div at bounding box center [241, 236] width 20 height 14
click at [236, 235] on button at bounding box center [242, 236] width 17 height 14
checkbox input "false"
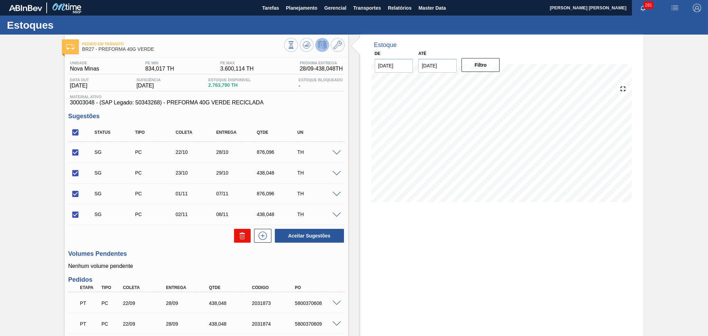
checkbox input "false"
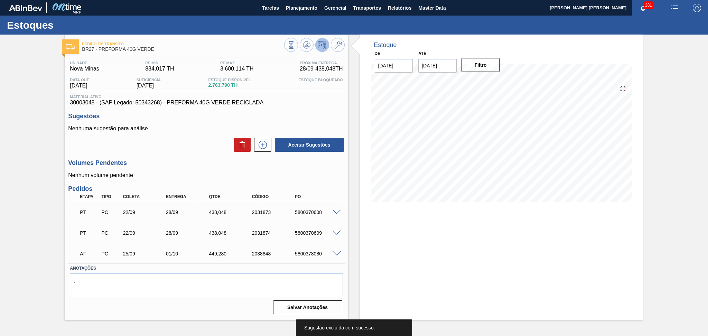
click at [172, 132] on div "Nenhuma sugestão para análise Aceitar Sugestões" at bounding box center [206, 139] width 276 height 27
click at [423, 249] on div "Estoque De [DATE] Até [DATE] Filtro" at bounding box center [501, 178] width 283 height 286
click at [198, 130] on p "Nenhuma sugestão para análise" at bounding box center [206, 129] width 276 height 6
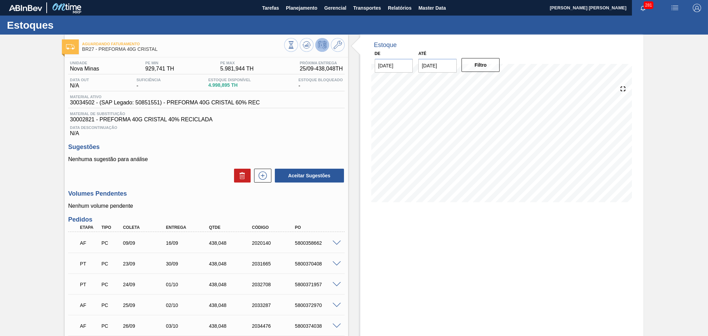
click at [174, 171] on div "Aceitar Sugestões" at bounding box center [206, 175] width 276 height 15
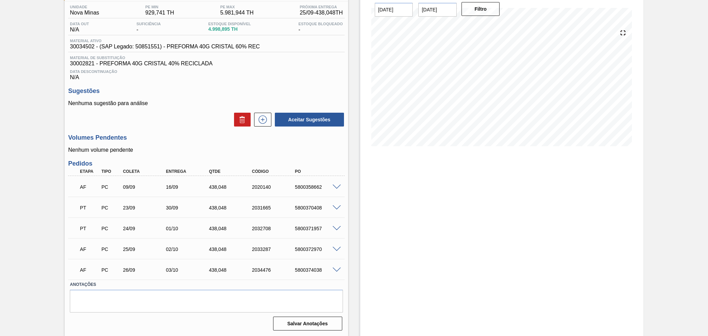
click at [379, 239] on div "Estoque De [DATE] Até [DATE] Filtro" at bounding box center [501, 158] width 283 height 358
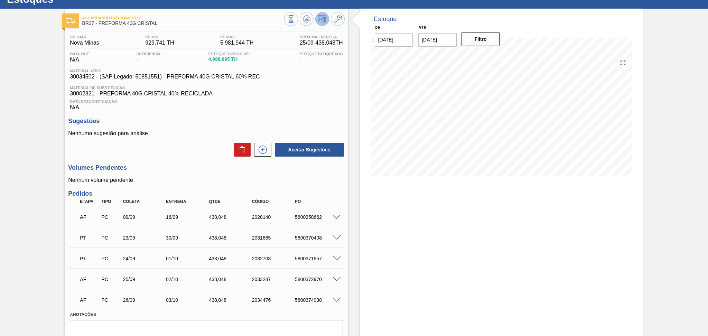
scroll to position [10, 0]
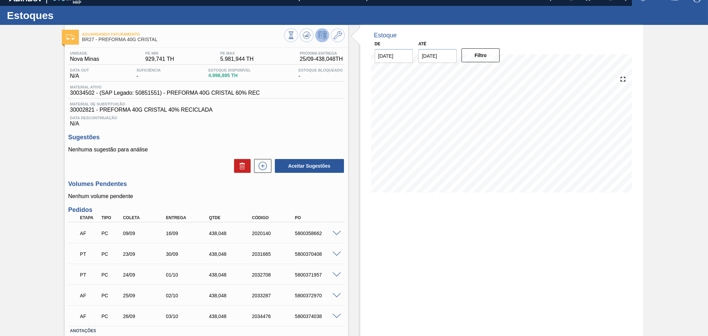
click at [315, 196] on p "Nenhum volume pendente" at bounding box center [206, 196] width 276 height 6
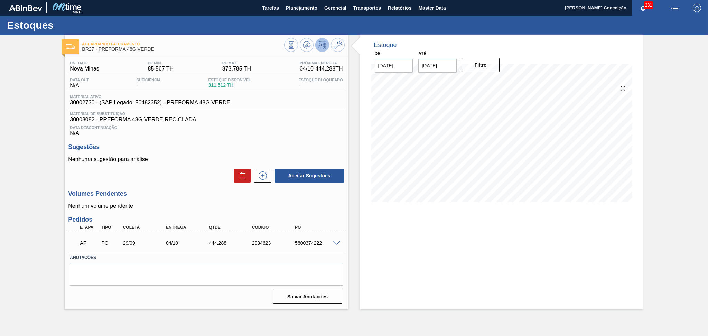
click at [210, 171] on div "Aceitar Sugestões" at bounding box center [206, 175] width 276 height 15
click at [299, 140] on div "Unidade Nova Minas PE MIN 85,567 TH PE MAX 873,785 TH Próxima Entrega 04/10 - 4…" at bounding box center [206, 181] width 283 height 249
click at [319, 135] on div "Data Descontinuação N/A" at bounding box center [206, 130] width 276 height 14
click at [174, 162] on p "Nenhuma sugestão para análise" at bounding box center [206, 159] width 276 height 6
click at [267, 128] on span "Data Descontinuação" at bounding box center [206, 128] width 273 height 4
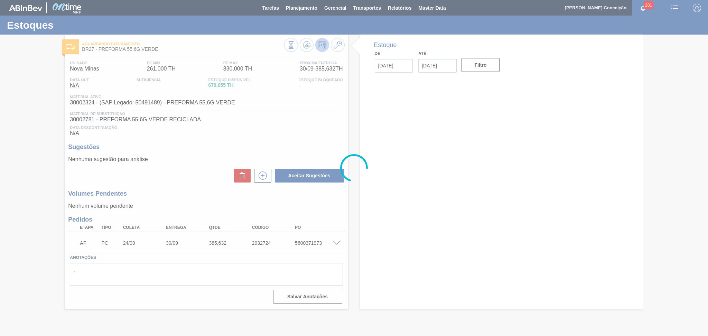
click at [195, 172] on div "Aceitar Sugestões" at bounding box center [206, 175] width 276 height 15
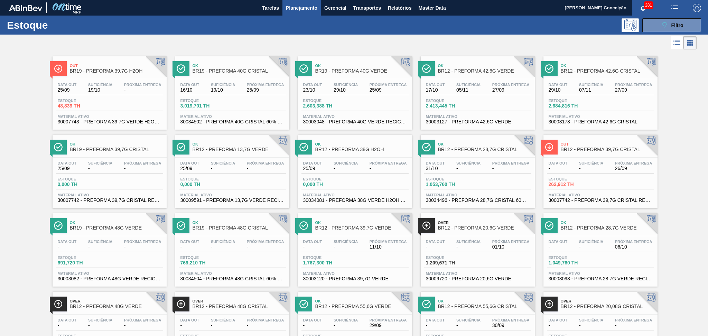
click at [580, 166] on span "-" at bounding box center [591, 168] width 24 height 5
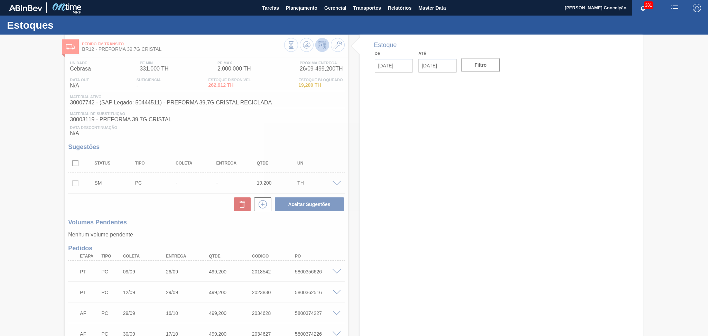
click at [292, 139] on div at bounding box center [354, 186] width 708 height 302
click at [156, 203] on div at bounding box center [354, 186] width 708 height 302
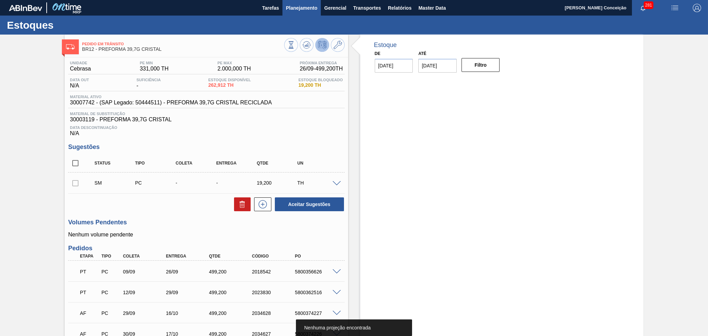
click at [306, 10] on span "Planejamento" at bounding box center [301, 8] width 31 height 8
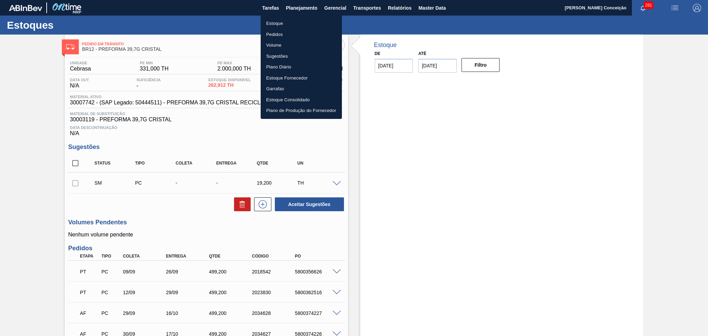
click at [280, 22] on li "Estoque" at bounding box center [301, 23] width 81 height 11
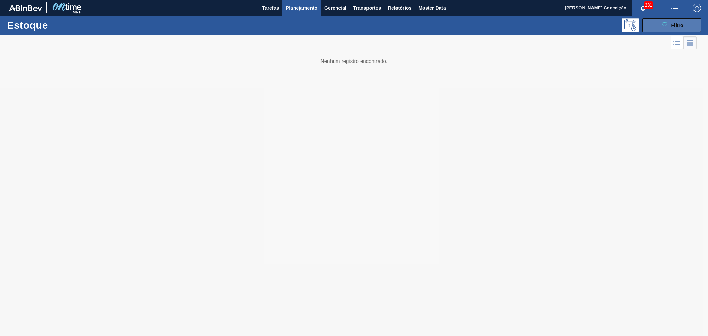
click at [667, 20] on button "089F7B8B-B2A5-4AFE-B5C0-19BA573D28AC Filtro" at bounding box center [672, 25] width 59 height 14
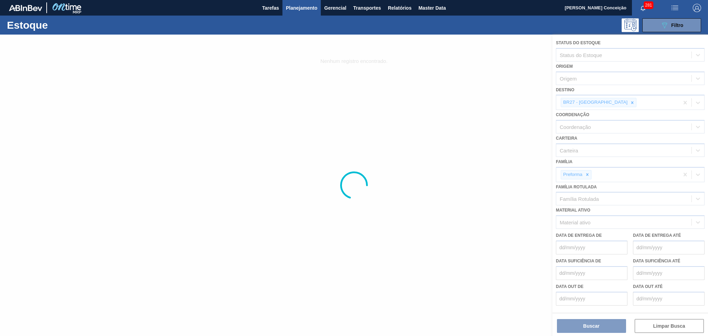
click at [611, 101] on div at bounding box center [354, 186] width 708 height 302
click at [610, 101] on div at bounding box center [354, 186] width 708 height 302
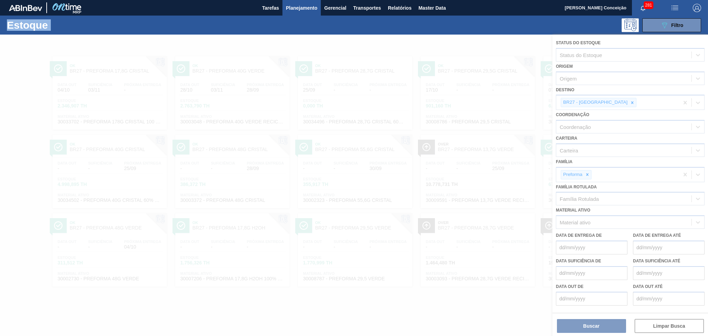
click at [610, 101] on div at bounding box center [354, 186] width 708 height 302
click at [630, 101] on icon at bounding box center [632, 102] width 5 height 5
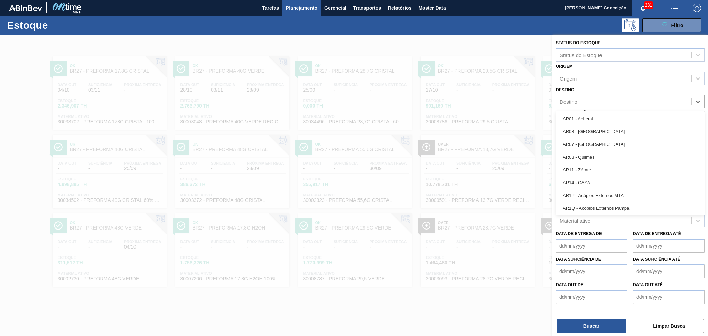
click at [610, 101] on div "Destino" at bounding box center [624, 102] width 135 height 10
type input "br19"
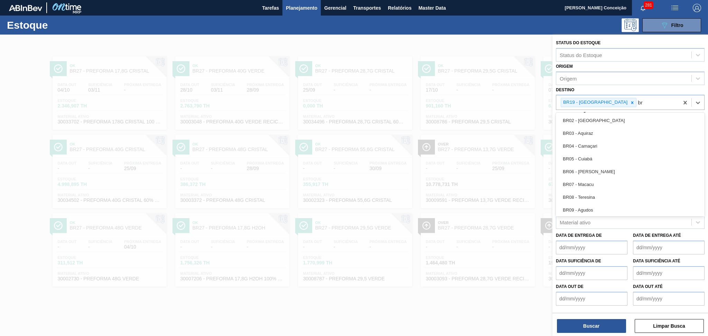
type input "br12"
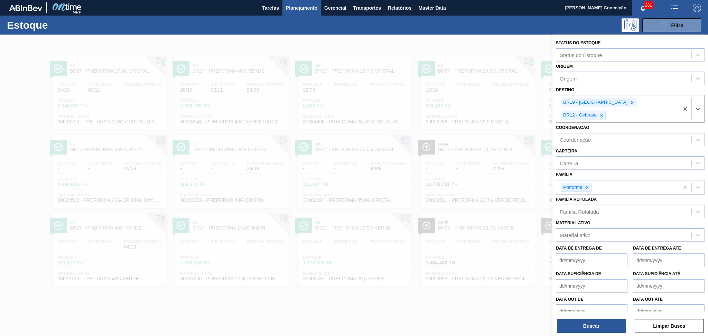
click at [580, 209] on div "Família Rotulada" at bounding box center [579, 212] width 39 height 6
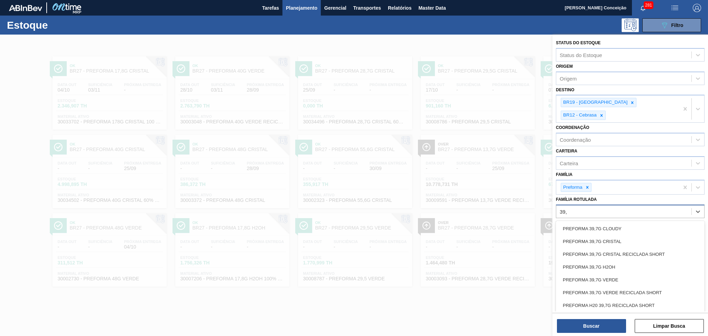
type Rotulada "39,7"
click at [615, 235] on div "PREFORMA 39,7G CRISTAL" at bounding box center [630, 241] width 149 height 13
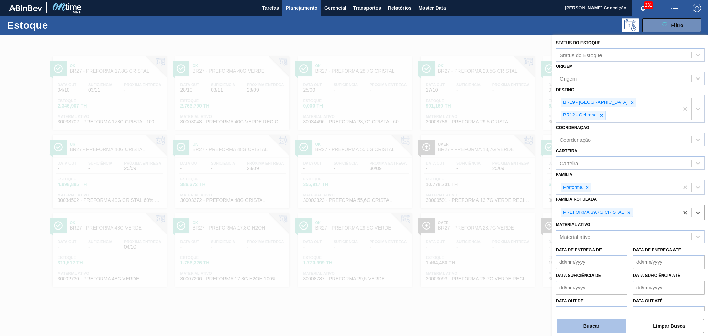
click at [595, 328] on button "Buscar" at bounding box center [591, 326] width 69 height 14
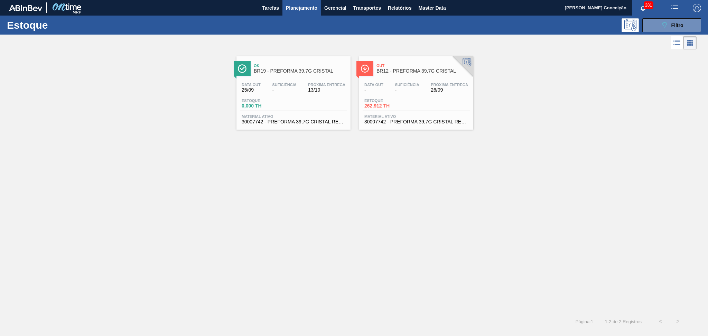
click at [298, 104] on div "Estoque 0,000 TH" at bounding box center [293, 105] width 107 height 12
click at [376, 100] on span "Estoque" at bounding box center [389, 101] width 48 height 4
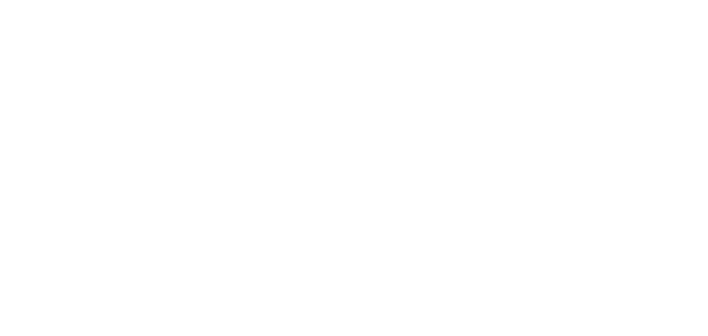
click at [139, 0] on html at bounding box center [354, 0] width 708 height 0
click at [327, 0] on html at bounding box center [354, 0] width 708 height 0
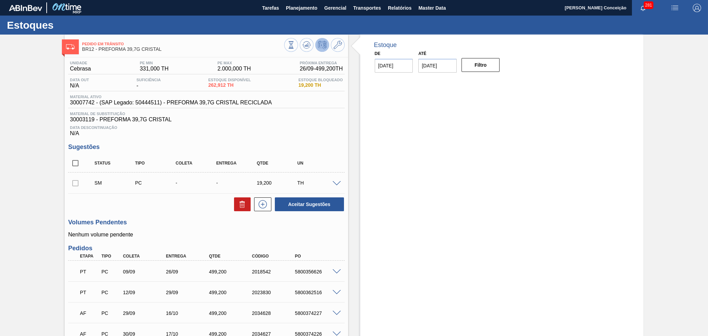
click at [246, 125] on div "Data Descontinuação N/A" at bounding box center [206, 130] width 276 height 14
click at [229, 240] on div "Unidade Cebrasa PE MIN 331,000 TH PE MAX 2.000,000 TH Próxima Entrega 26/09 - 4…" at bounding box center [206, 227] width 283 height 340
click at [337, 183] on span at bounding box center [337, 183] width 8 height 5
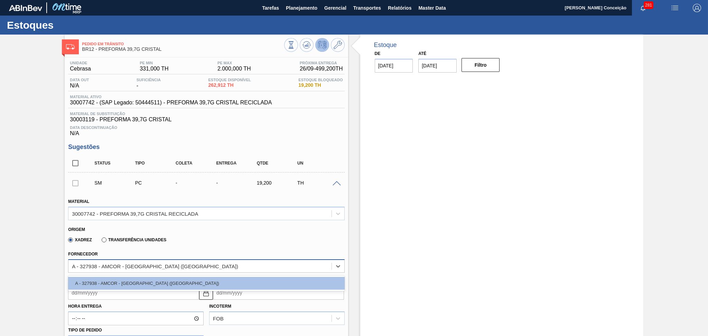
click at [175, 264] on div "A - 327938 - AMCOR - CABO DE SANTO AGOSTINHO (PE)" at bounding box center [155, 266] width 166 height 6
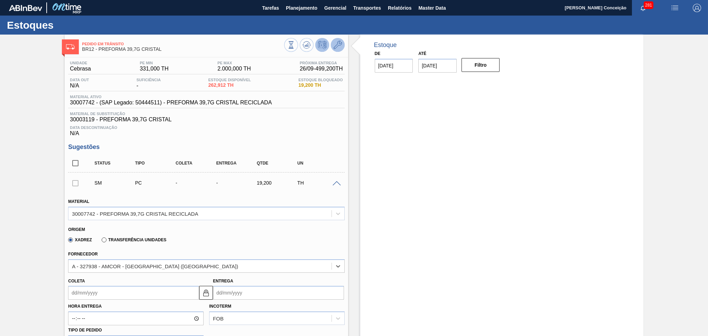
click at [341, 45] on button at bounding box center [338, 45] width 14 height 14
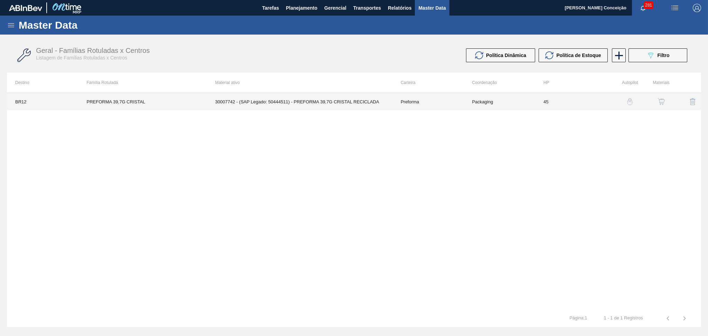
click at [340, 104] on td "30007742 - (SAP Legado: 50444511) - PREFORMA 39,7G CRISTAL RECICLADA" at bounding box center [300, 101] width 186 height 17
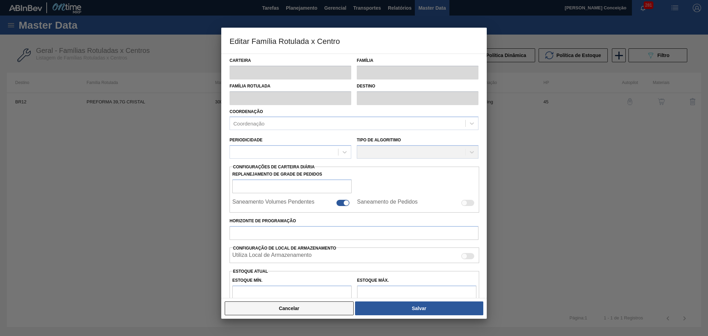
click at [279, 311] on button "Cancelar" at bounding box center [289, 309] width 129 height 14
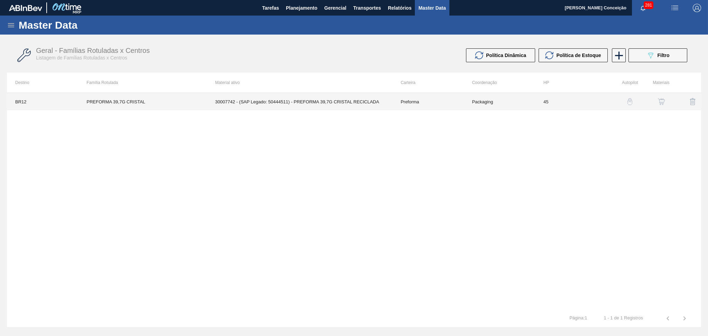
click at [352, 100] on td "30007742 - (SAP Legado: 50444511) - PREFORMA 39,7G CRISTAL RECICLADA" at bounding box center [300, 101] width 186 height 17
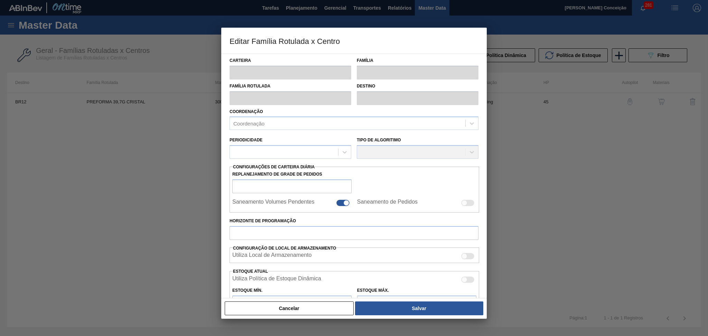
type input "Preforma"
type input "PREFORMA 39,7G CRISTAL"
type input "BR12 - Cebrasa"
type input "0"
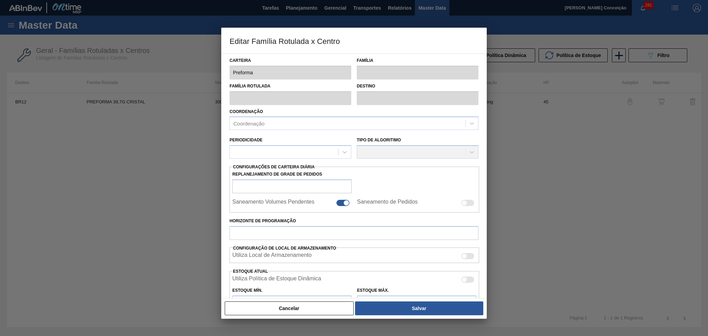
checkbox input "false"
type input "45"
type input "331"
type input "2.000"
type input "45"
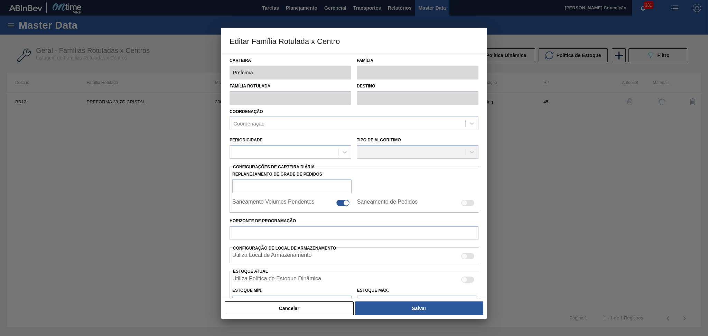
type input "1.082,050"
checkbox input "true"
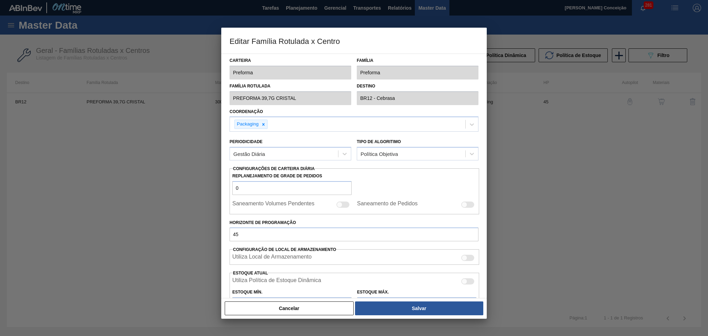
scroll to position [137, 0]
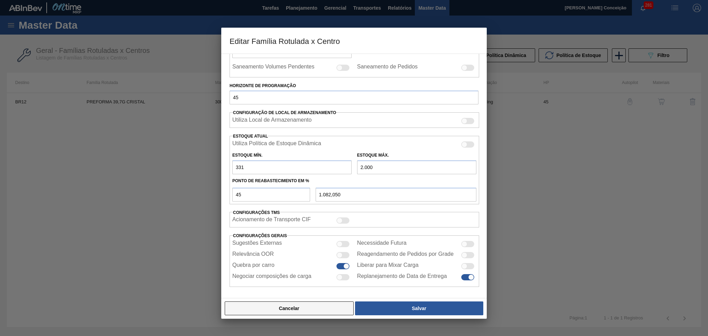
click at [296, 308] on button "Cancelar" at bounding box center [289, 309] width 129 height 14
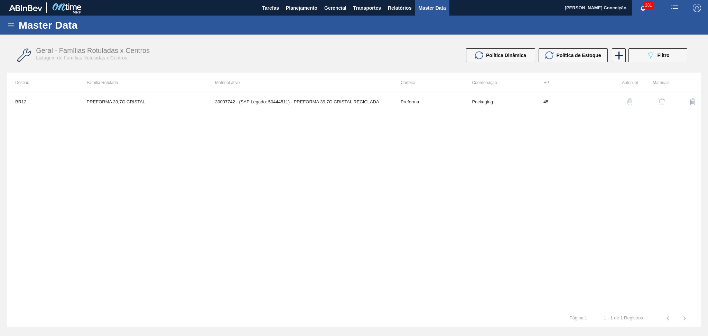
click at [666, 100] on div "button" at bounding box center [662, 101] width 8 height 7
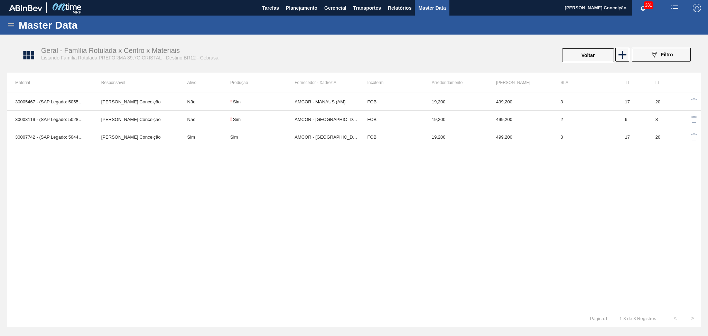
click at [217, 200] on div "30005467 - (SAP Legado: 50551268) - PREFORMA 39,7G CRISTAL 40 RECICLADA Aline A…" at bounding box center [354, 201] width 695 height 217
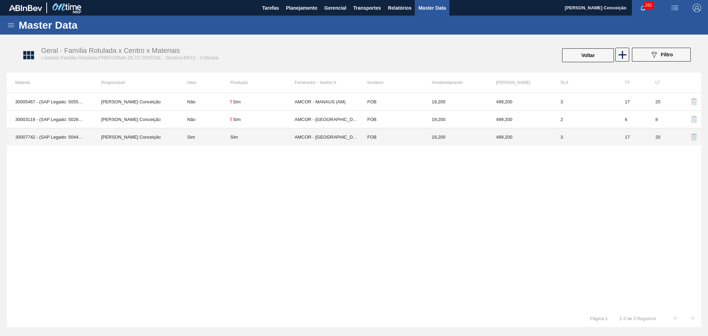
click at [311, 140] on td "AMCOR - CABO DE SANTO AGOSTINHO (PE)" at bounding box center [327, 137] width 64 height 18
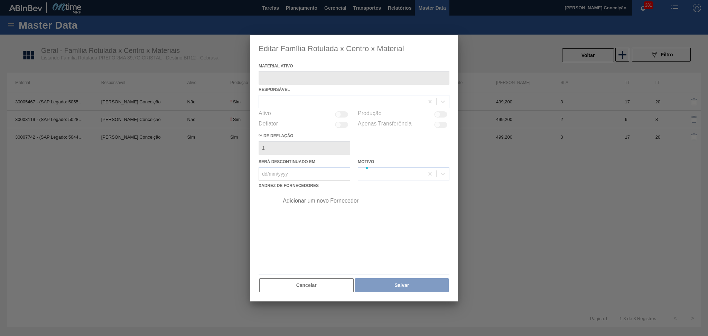
type ativo "30007742 - (SAP Legado: 50444511) - PREFORMA 39,7G CRISTAL RECICLADA"
checkbox input "true"
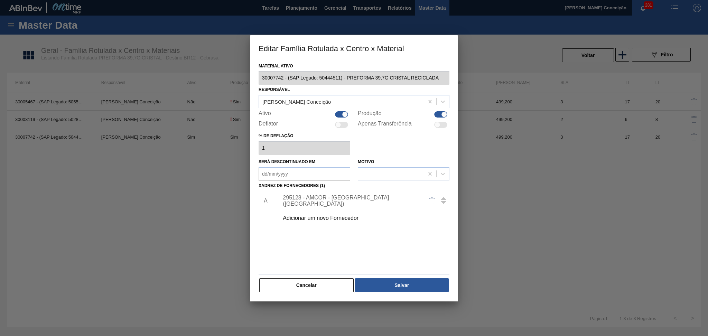
click at [323, 217] on div "Adicionar um novo Fornecedor" at bounding box center [351, 218] width 136 height 6
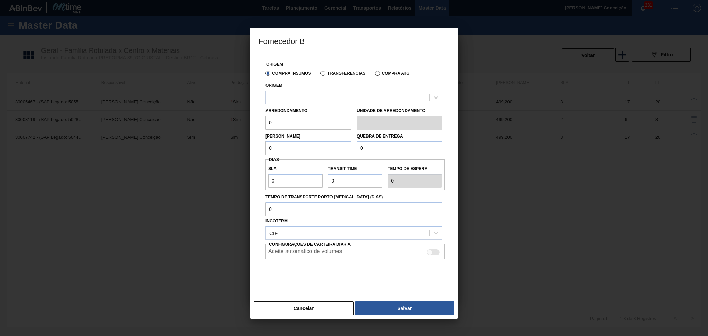
click at [312, 99] on div at bounding box center [348, 97] width 164 height 10
click at [310, 306] on button "Cancelar" at bounding box center [304, 309] width 100 height 14
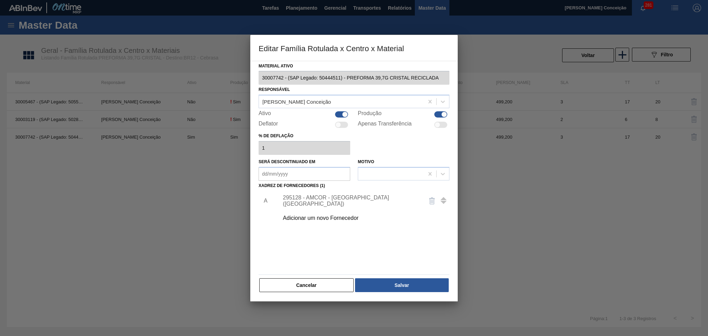
click at [315, 219] on div "Adicionar um novo Fornecedor" at bounding box center [351, 218] width 136 height 6
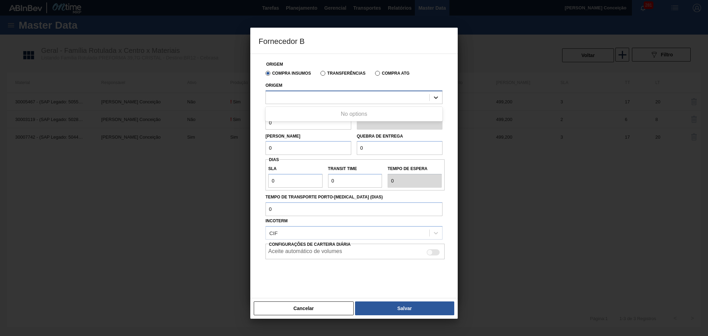
click at [438, 98] on icon at bounding box center [436, 97] width 7 height 7
click at [287, 150] on input "0" at bounding box center [309, 148] width 86 height 14
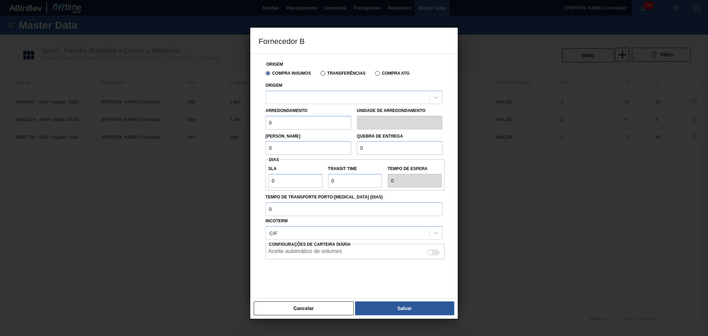
click at [281, 118] on input "0" at bounding box center [309, 123] width 86 height 14
click at [284, 95] on div at bounding box center [348, 97] width 164 height 10
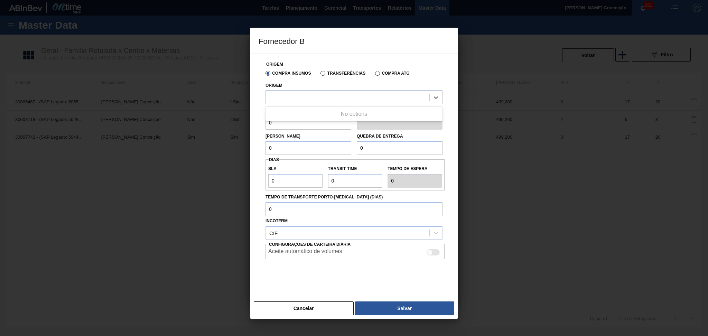
click at [284, 95] on div at bounding box center [348, 97] width 164 height 10
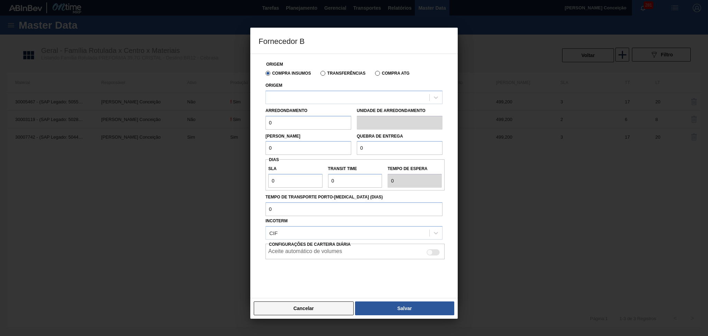
click at [303, 307] on button "Cancelar" at bounding box center [304, 309] width 100 height 14
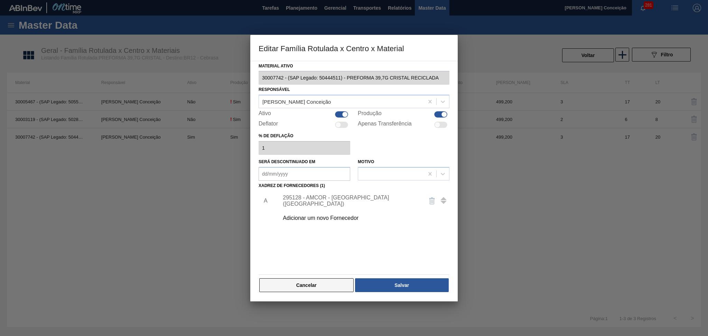
click at [322, 282] on button "Cancelar" at bounding box center [306, 285] width 94 height 14
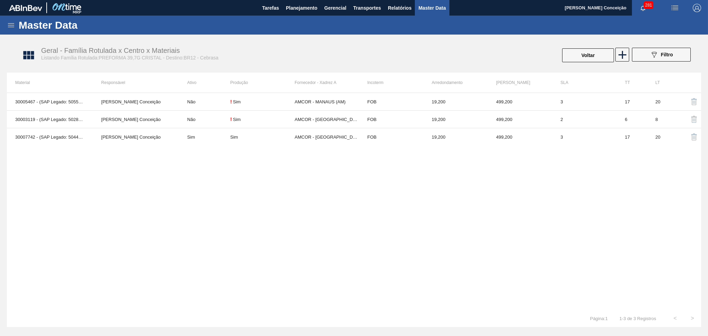
click at [153, 174] on div "30005467 - (SAP Legado: 50551268) - PREFORMA 39,7G CRISTAL 40 RECICLADA Aline A…" at bounding box center [354, 201] width 695 height 217
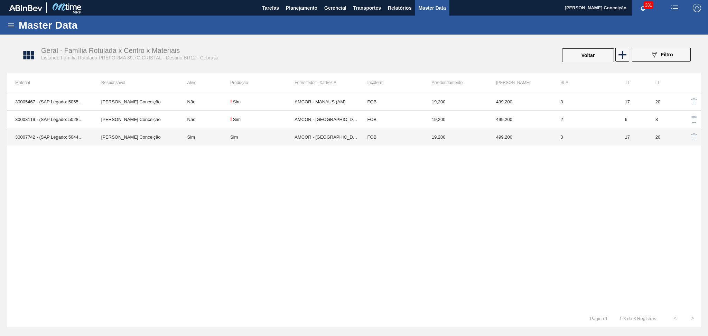
click at [308, 140] on td "AMCOR - [GEOGRAPHIC_DATA] ([GEOGRAPHIC_DATA])" at bounding box center [327, 137] width 64 height 18
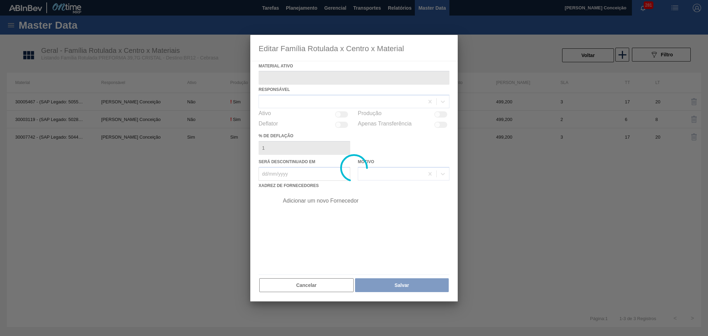
type ativo "30007742 - (SAP Legado: 50444511) - PREFORMA 39,7G CRISTAL RECICLADA"
checkbox input "true"
click at [341, 250] on div at bounding box center [354, 168] width 208 height 267
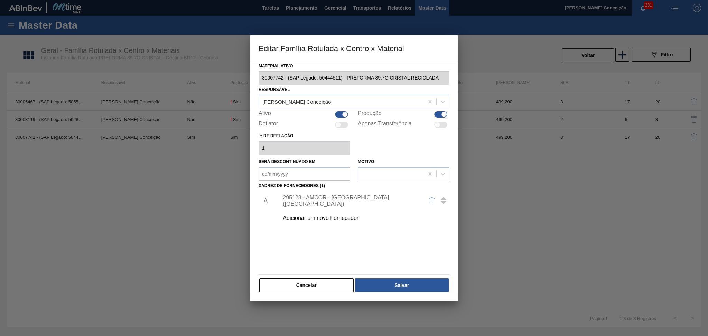
click at [340, 126] on div at bounding box center [339, 125] width 6 height 6
checkbox input "true"
click at [320, 216] on div "Adicionar um novo Fornecedor" at bounding box center [351, 218] width 136 height 6
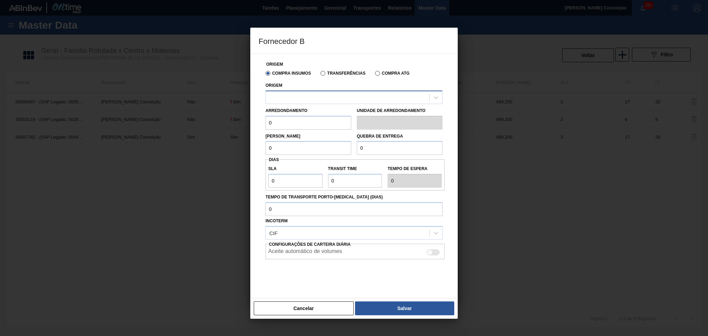
click at [297, 95] on div at bounding box center [348, 97] width 164 height 10
click at [325, 95] on div at bounding box center [348, 97] width 164 height 10
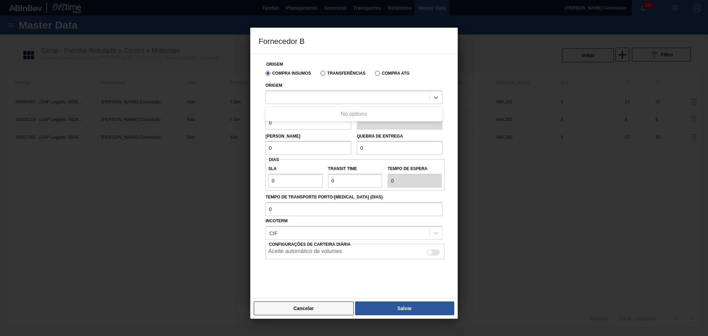
click at [310, 305] on button "Cancelar" at bounding box center [304, 309] width 100 height 14
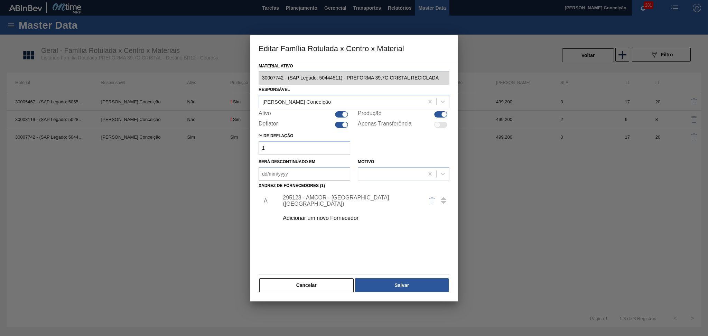
click at [337, 86] on div "Responsável Aline Aparecida Conceição" at bounding box center [354, 97] width 191 height 24
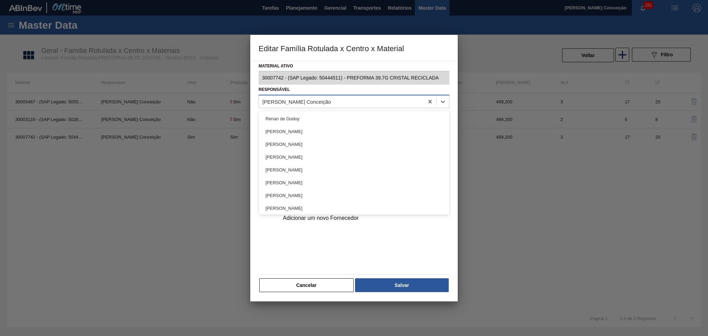
click at [300, 95] on div "[PERSON_NAME] Conceição" at bounding box center [354, 101] width 191 height 13
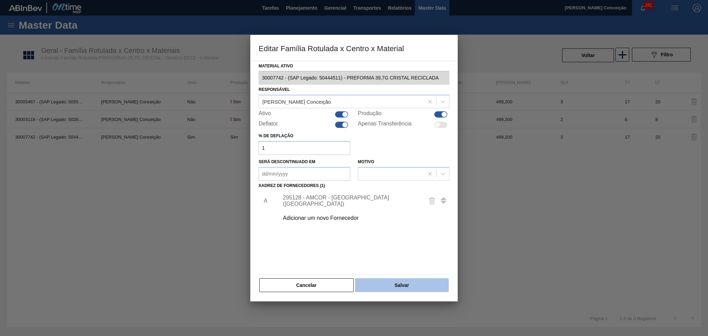
click at [402, 290] on button "Salvar" at bounding box center [402, 285] width 94 height 14
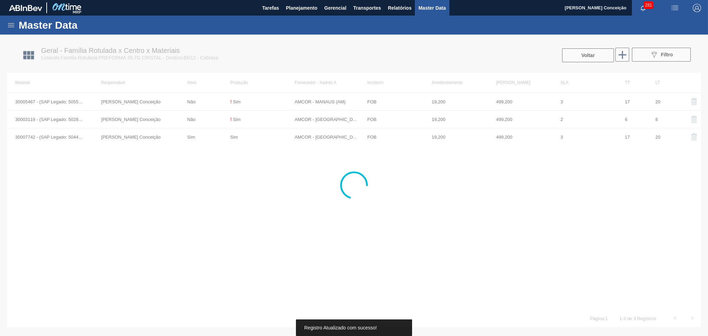
click at [448, 222] on div at bounding box center [354, 186] width 708 height 302
click at [501, 215] on div at bounding box center [354, 186] width 708 height 302
click at [668, 58] on div at bounding box center [354, 186] width 708 height 302
click at [663, 54] on div at bounding box center [354, 186] width 708 height 302
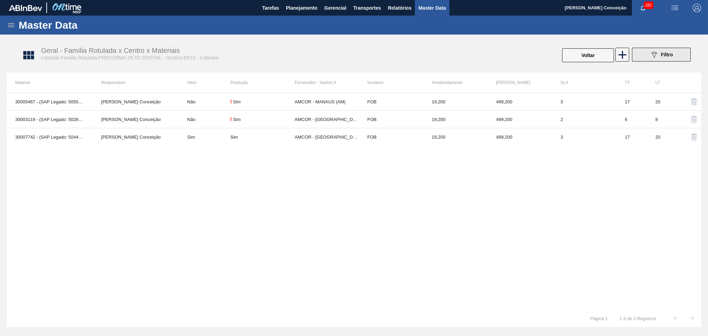
click at [660, 52] on div "089F7B8B-B2A5-4AFE-B5C0-19BA573D28AC Filtro" at bounding box center [661, 55] width 23 height 8
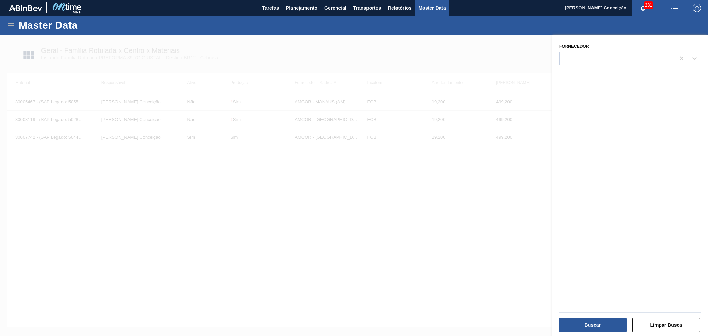
click at [615, 55] on div at bounding box center [618, 58] width 116 height 10
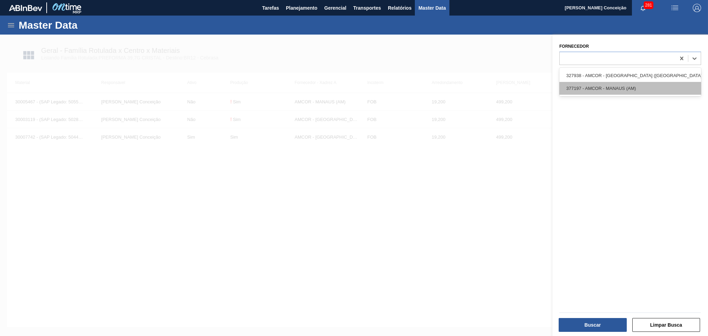
click at [613, 88] on div "377197 - AMCOR - MANAUS (AM)" at bounding box center [631, 88] width 142 height 13
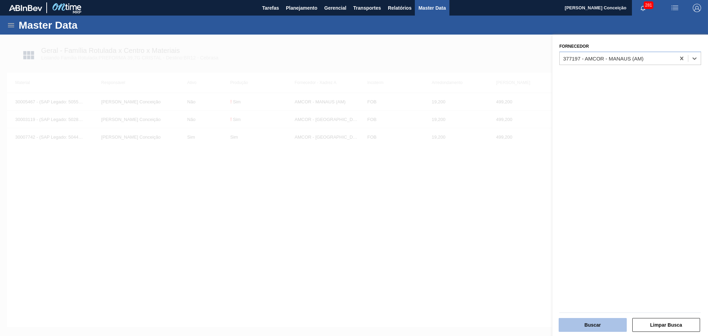
click at [580, 320] on button "Buscar" at bounding box center [593, 325] width 68 height 14
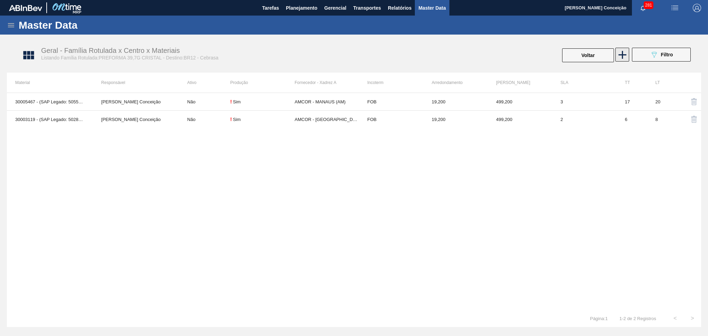
click at [627, 55] on icon at bounding box center [622, 54] width 13 height 13
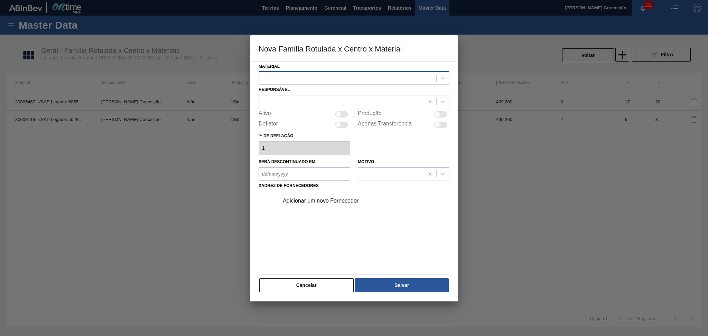
click at [278, 80] on div at bounding box center [347, 78] width 177 height 10
click at [306, 199] on div "Adicionar um novo Fornecedor" at bounding box center [351, 201] width 136 height 6
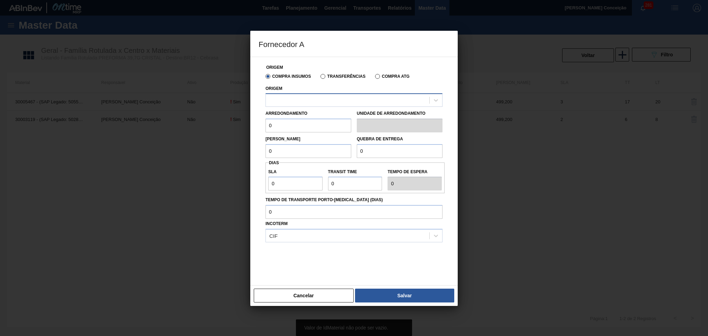
click at [302, 106] on div at bounding box center [354, 99] width 177 height 13
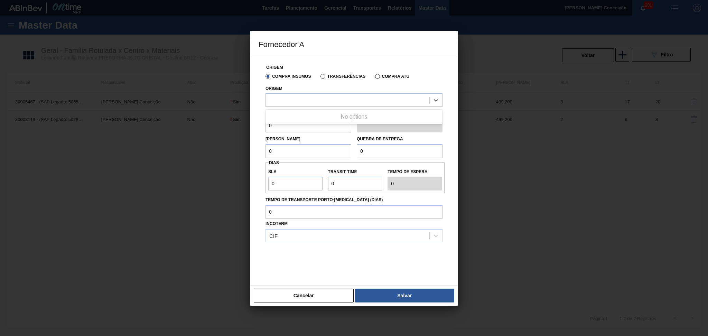
click at [409, 54] on h3 "Fornecedor A" at bounding box center [354, 44] width 208 height 26
click at [312, 292] on button "Cancelar" at bounding box center [304, 296] width 100 height 14
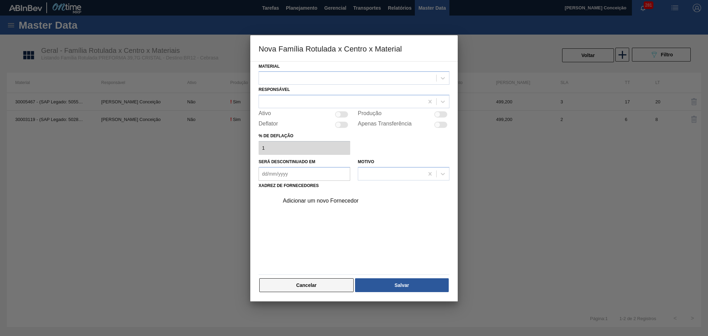
click at [313, 287] on button "Cancelar" at bounding box center [306, 285] width 94 height 14
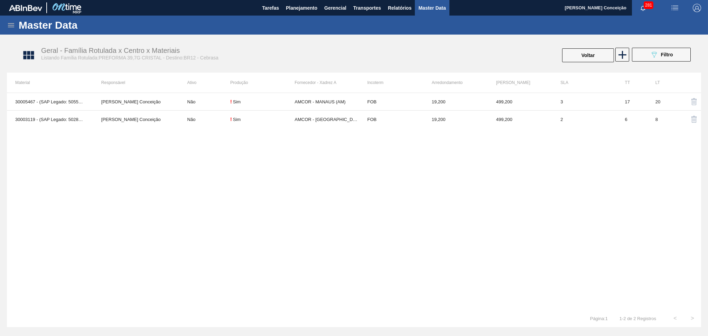
click at [355, 131] on div "30005467 - (SAP Legado: 50551268) - PREFORMA 39,7G CRISTAL 40 RECICLADA Aline A…" at bounding box center [354, 201] width 695 height 217
click at [437, 7] on span "Master Data" at bounding box center [432, 8] width 27 height 8
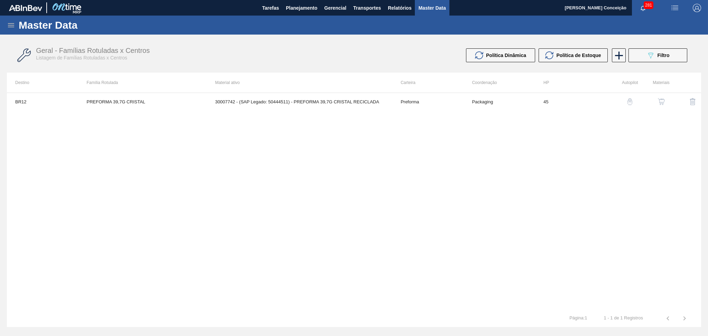
click at [656, 100] on button "button" at bounding box center [661, 101] width 17 height 17
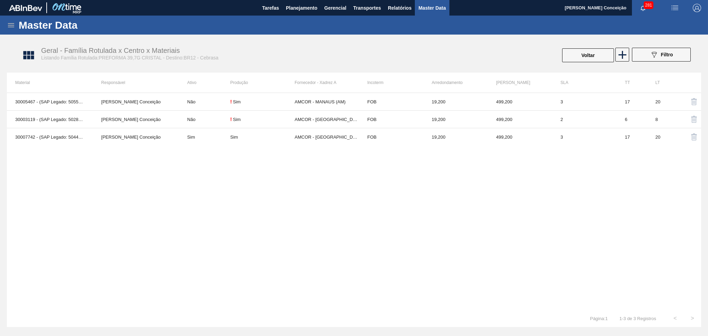
click at [213, 176] on div "30005467 - (SAP Legado: 50551268) - PREFORMA 39,7G CRISTAL 40 RECICLADA Aline A…" at bounding box center [354, 201] width 695 height 217
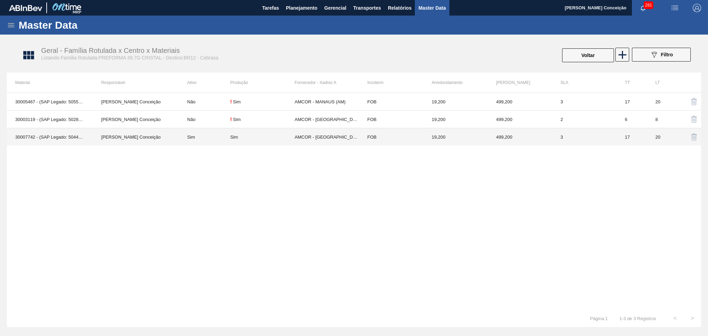
click at [324, 139] on td "AMCOR - [GEOGRAPHIC_DATA] ([GEOGRAPHIC_DATA])" at bounding box center [327, 137] width 64 height 18
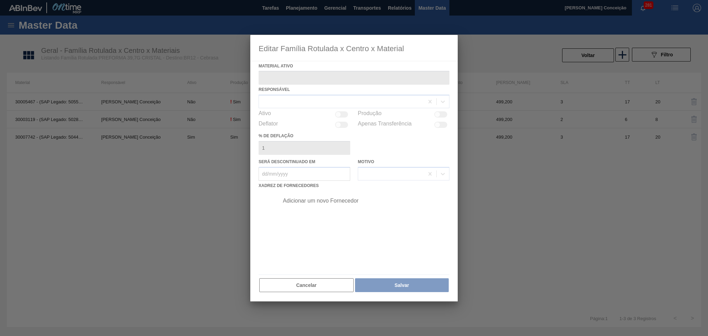
click at [366, 237] on div at bounding box center [354, 168] width 208 height 267
click at [358, 225] on div at bounding box center [354, 168] width 208 height 267
type ativo "30007742 - (SAP Legado: 50444511) - PREFORMA 39,7G CRISTAL RECICLADA"
checkbox input "true"
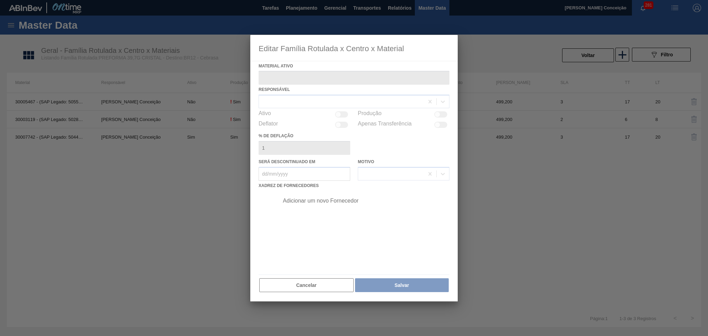
checkbox input "true"
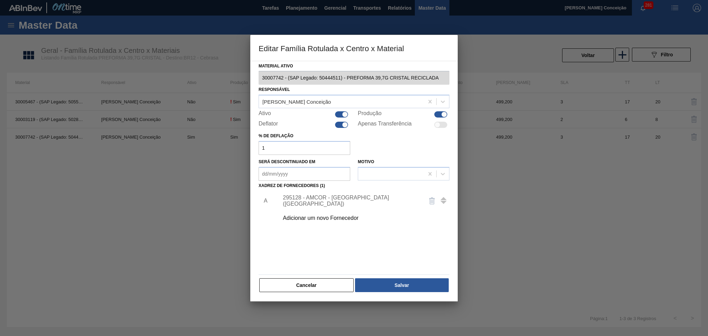
click at [324, 255] on div "A 295128 - AMCOR - CABO DE SANTO AGOSTINHO (PE) Adicionar um novo Fornecedor" at bounding box center [354, 231] width 191 height 81
click at [317, 219] on div "Adicionar um novo Fornecedor" at bounding box center [351, 218] width 136 height 6
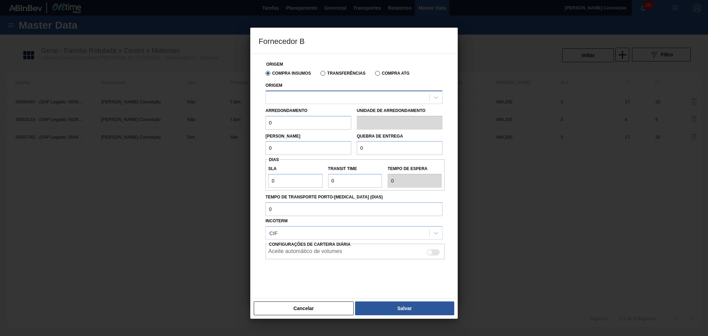
click at [328, 94] on div at bounding box center [348, 97] width 164 height 10
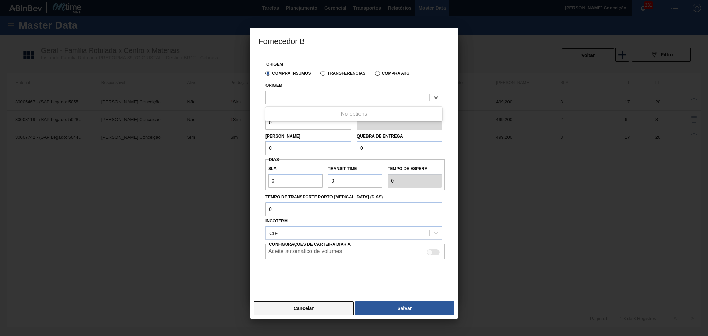
click at [313, 307] on button "Cancelar" at bounding box center [304, 309] width 100 height 14
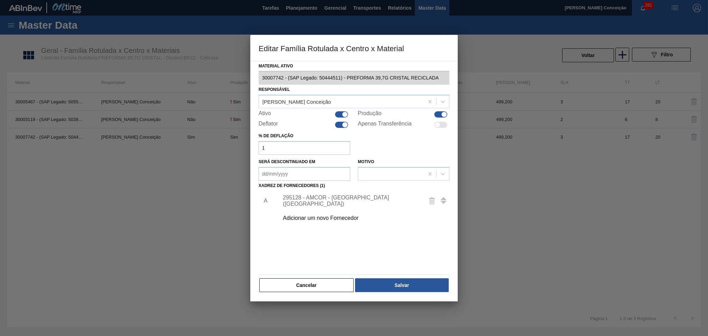
click at [310, 296] on div "Material ativo 30007742 - (SAP Legado: 50444511) - PREFORMA 39,7G CRISTAL RECIC…" at bounding box center [354, 181] width 208 height 241
click at [310, 288] on button "Cancelar" at bounding box center [306, 285] width 94 height 14
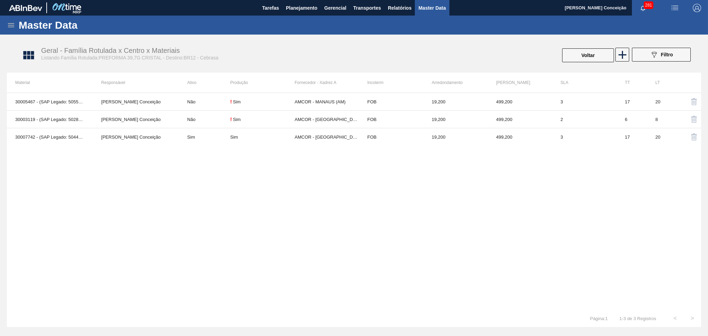
click at [72, 234] on div "30005467 - (SAP Legado: 50551268) - PREFORMA 39,7G CRISTAL 40 RECICLADA Aline A…" at bounding box center [354, 201] width 695 height 217
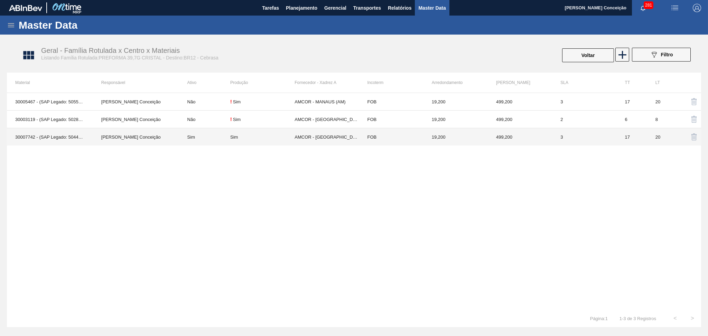
click at [320, 140] on td "AMCOR - [GEOGRAPHIC_DATA] ([GEOGRAPHIC_DATA])" at bounding box center [327, 137] width 64 height 18
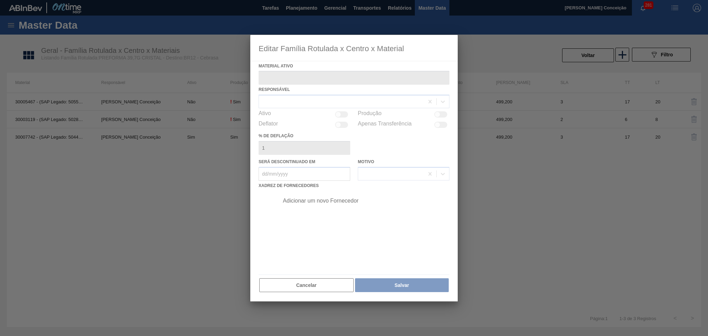
type ativo "30007742 - (SAP Legado: 50444511) - PREFORMA 39,7G CRISTAL RECICLADA"
checkbox input "true"
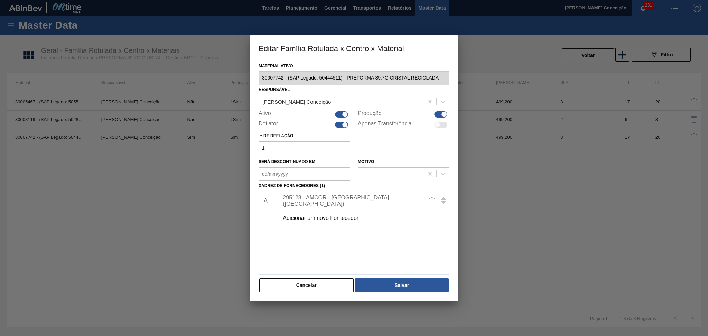
click at [349, 220] on div "Adicionar um novo Fornecedor" at bounding box center [351, 218] width 136 height 6
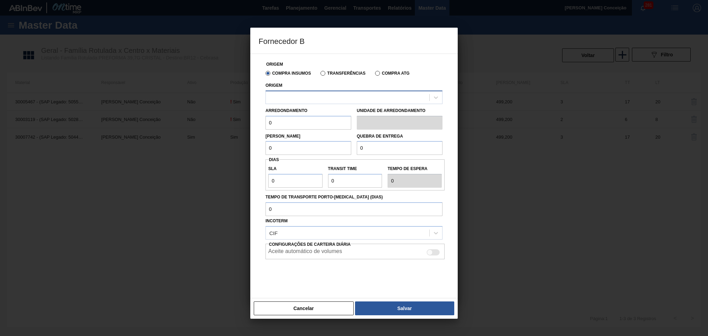
click at [308, 93] on div at bounding box center [348, 97] width 164 height 10
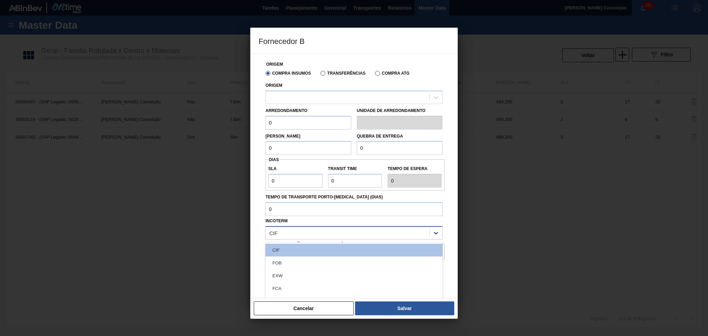
click at [430, 234] on div at bounding box center [436, 233] width 12 height 12
click at [278, 260] on div "FOB" at bounding box center [354, 263] width 177 height 13
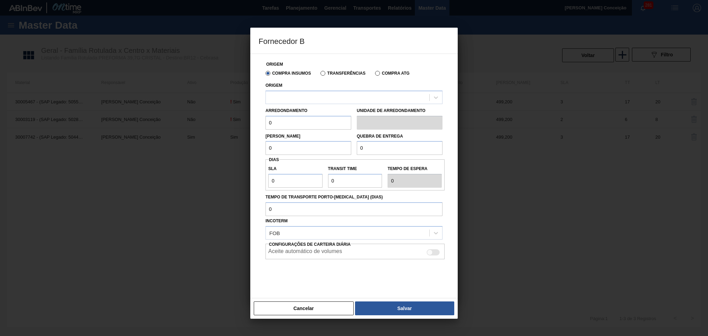
click at [437, 253] on div at bounding box center [433, 252] width 13 height 6
checkbox input "true"
click at [295, 96] on div at bounding box center [348, 97] width 164 height 10
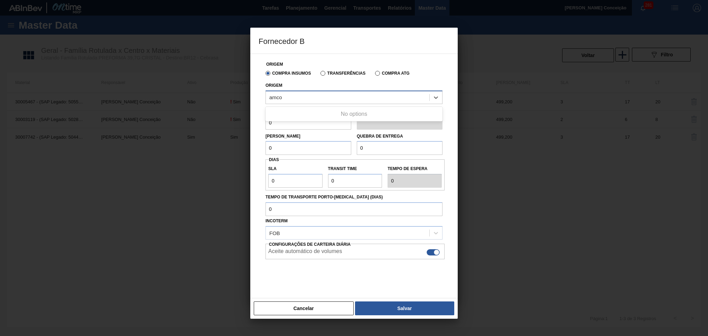
type input "amcor"
click at [295, 96] on div "amcor amcor" at bounding box center [348, 97] width 164 height 10
click at [295, 96] on div "amcor" at bounding box center [348, 97] width 164 height 10
click at [295, 96] on div at bounding box center [348, 97] width 164 height 10
type input "a"
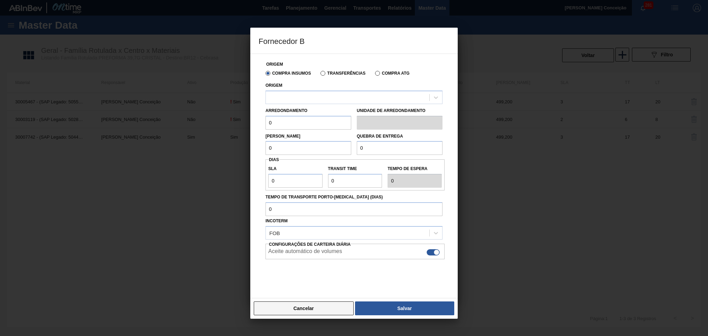
click at [307, 307] on button "Cancelar" at bounding box center [304, 309] width 100 height 14
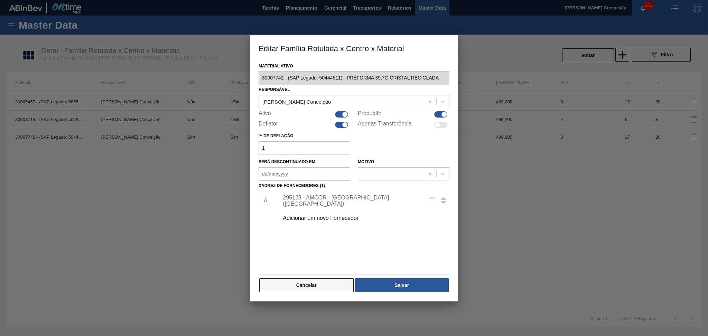
click at [312, 288] on button "Cancelar" at bounding box center [306, 285] width 94 height 14
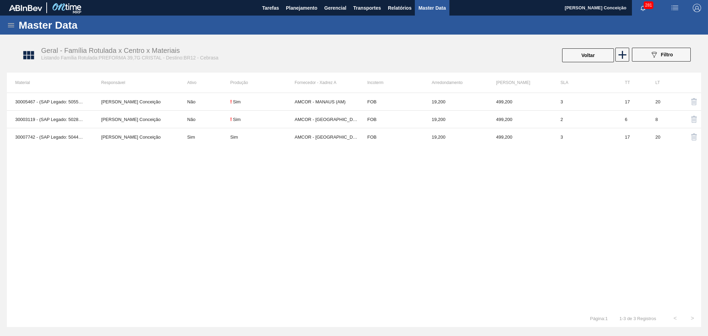
click at [112, 240] on div "30005467 - (SAP Legado: 50551268) - PREFORMA 39,7G CRISTAL 40 RECICLADA Aline A…" at bounding box center [354, 201] width 695 height 217
click at [214, 163] on div "30005467 - (SAP Legado: 50551268) - PREFORMA 39,7G CRISTAL 40 RECICLADA Aline A…" at bounding box center [354, 201] width 695 height 217
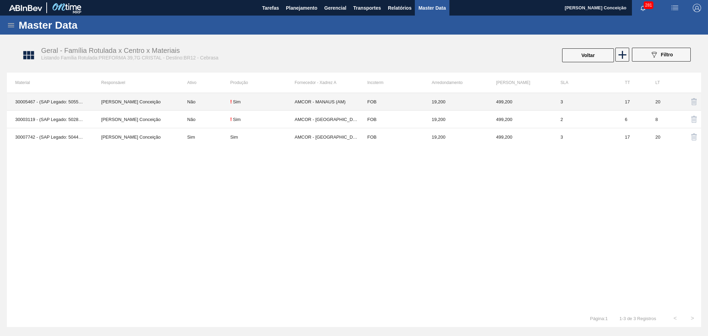
click at [318, 99] on td "AMCOR - MANAUS (AM)" at bounding box center [327, 102] width 64 height 18
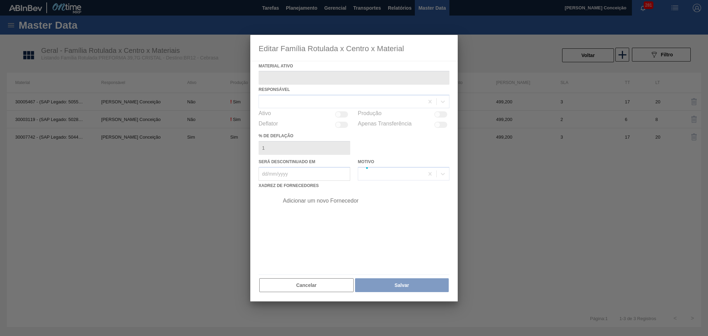
type ativo "30005467 - (SAP Legado: 50551268) - PREFORMA 39,7G CRISTAL 40 RECICLADA"
checkbox input "true"
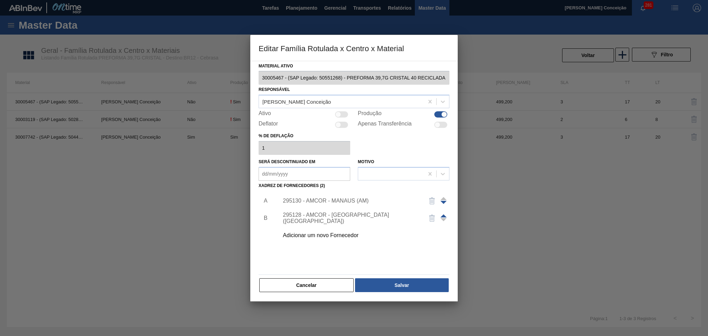
click at [530, 177] on div at bounding box center [354, 168] width 708 height 336
click at [315, 288] on button "Cancelar" at bounding box center [306, 285] width 94 height 14
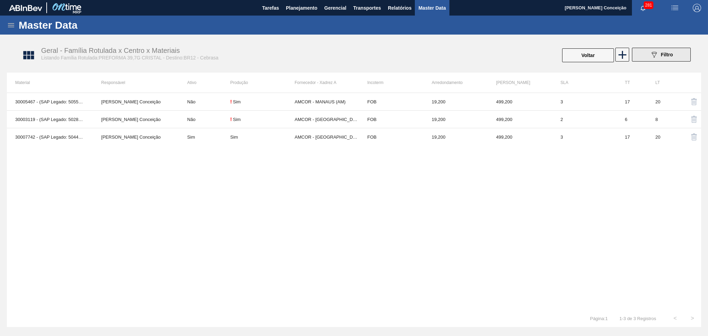
click at [657, 52] on icon at bounding box center [654, 55] width 5 height 6
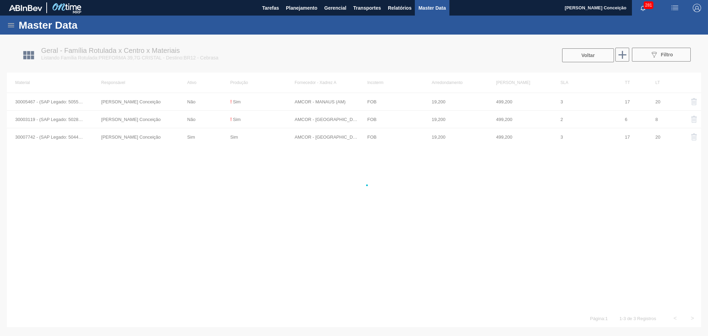
click at [488, 178] on div at bounding box center [354, 186] width 708 height 302
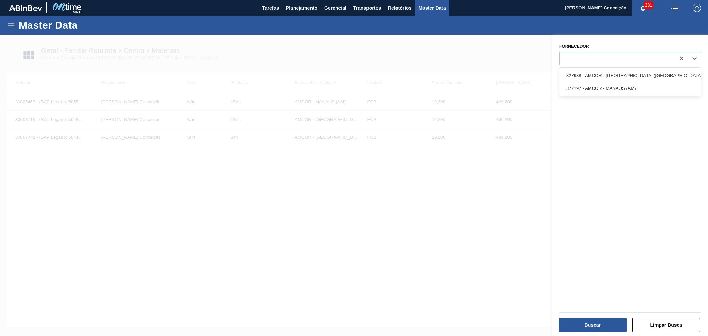
click at [576, 54] on div at bounding box center [618, 58] width 116 height 10
click at [612, 84] on div "377197 - AMCOR - MANAUS (AM)" at bounding box center [631, 88] width 142 height 13
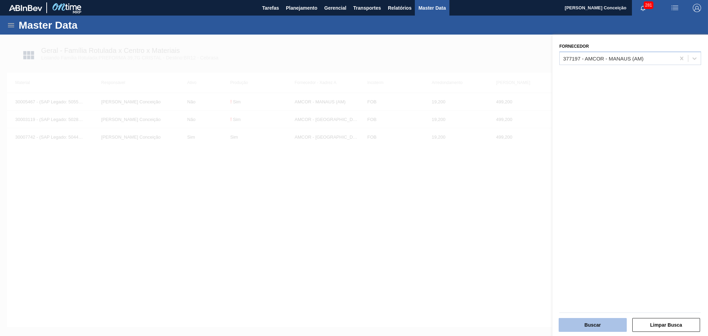
click at [592, 325] on button "Buscar" at bounding box center [593, 325] width 68 height 14
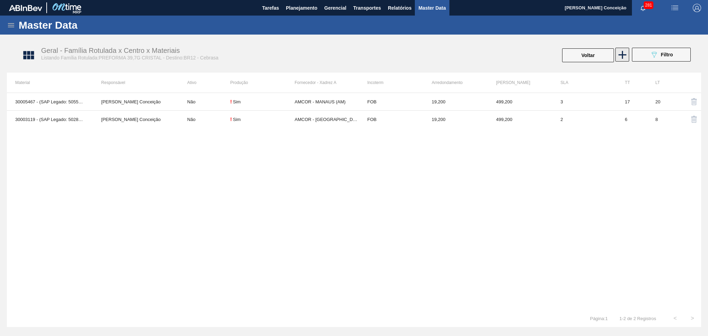
click at [622, 56] on icon at bounding box center [623, 55] width 8 height 8
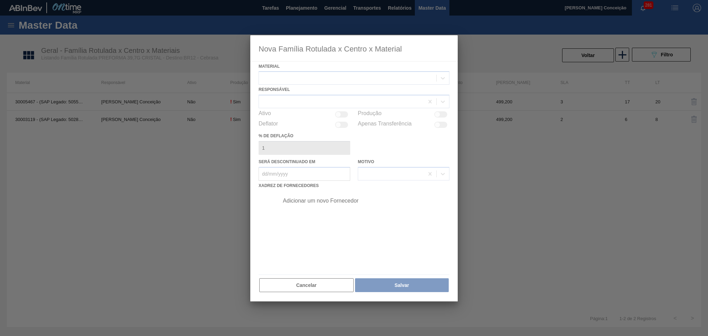
click at [285, 80] on div at bounding box center [354, 168] width 208 height 267
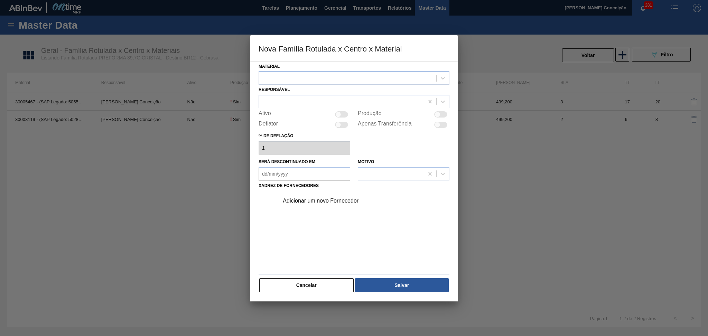
click at [285, 80] on div at bounding box center [347, 78] width 177 height 10
click at [318, 293] on div "Material Use Up and Down to choose options, press Enter to select the currently…" at bounding box center [354, 181] width 208 height 241
click at [317, 285] on button "Cancelar" at bounding box center [306, 285] width 94 height 14
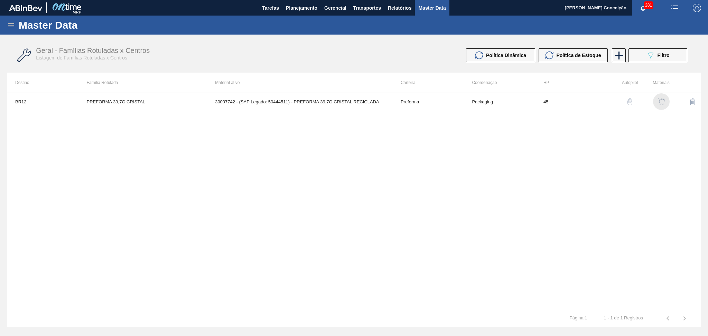
click at [662, 101] on img "button" at bounding box center [661, 101] width 7 height 7
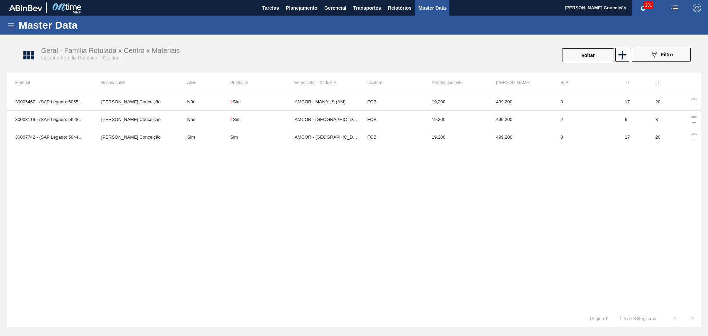
click at [191, 193] on div "30005467 - (SAP Legado: 50551268) - PREFORMA 39,7G CRISTAL 40 RECICLADA Aline A…" at bounding box center [354, 201] width 695 height 217
click at [302, 191] on div "30005467 - (SAP Legado: 50551268) - PREFORMA 39,7G CRISTAL 40 RECICLADA Aline A…" at bounding box center [354, 201] width 695 height 217
click at [178, 202] on div "30005467 - (SAP Legado: 50551268) - PREFORMA 39,7G CRISTAL 40 RECICLADA Aline A…" at bounding box center [354, 201] width 695 height 217
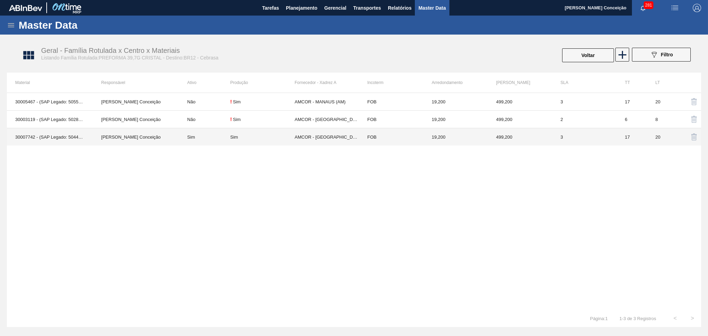
click at [320, 140] on td "AMCOR - [GEOGRAPHIC_DATA] ([GEOGRAPHIC_DATA])" at bounding box center [327, 137] width 64 height 18
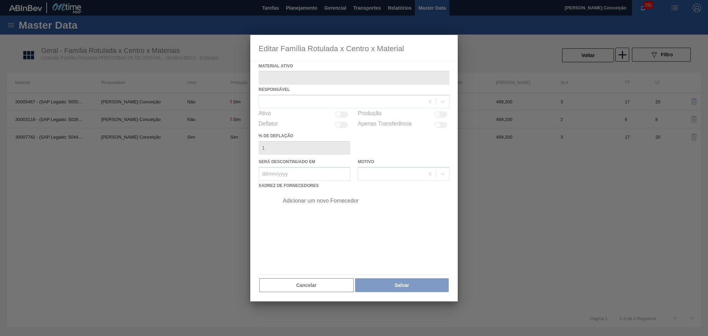
click at [298, 284] on div at bounding box center [354, 168] width 208 height 267
type ativo "30007742 - (SAP Legado: 50444511) - PREFORMA 39,7G CRISTAL RECICLADA"
checkbox input "true"
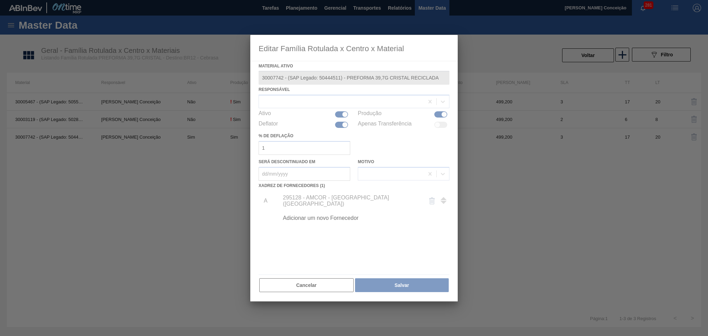
click at [314, 97] on div at bounding box center [354, 168] width 208 height 267
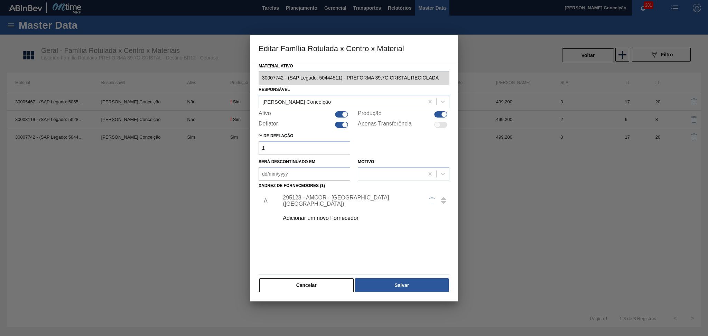
click at [360, 237] on div "A 295128 - AMCOR - CABO DE SANTO AGOSTINHO (PE) Adicionar um novo Fornecedor" at bounding box center [354, 231] width 191 height 81
click at [345, 215] on div "Adicionar um novo Fornecedor" at bounding box center [351, 218] width 136 height 6
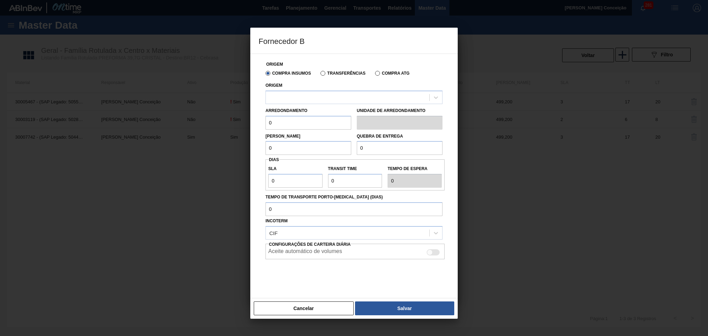
click at [431, 251] on div at bounding box center [430, 253] width 6 height 6
checkbox input "true"
click at [331, 223] on div "Incoterm CIF" at bounding box center [354, 228] width 177 height 24
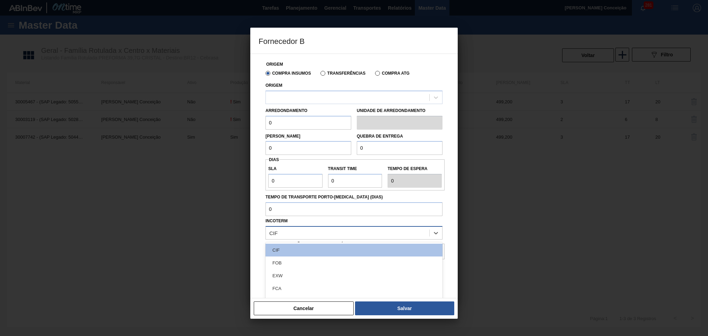
click at [311, 230] on div "CIF" at bounding box center [348, 233] width 164 height 10
click at [285, 263] on div "FOB" at bounding box center [354, 263] width 177 height 13
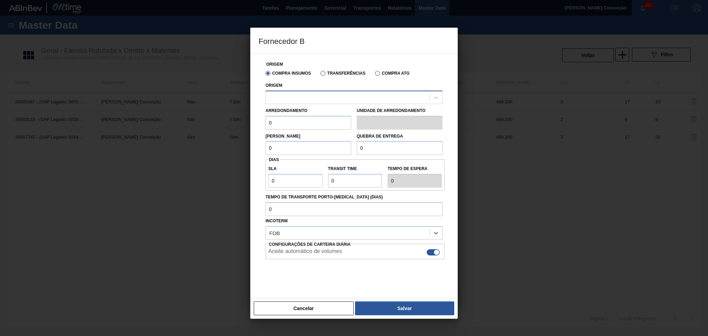
click at [296, 100] on div at bounding box center [348, 97] width 164 height 10
click at [317, 304] on button "Cancelar" at bounding box center [304, 309] width 100 height 14
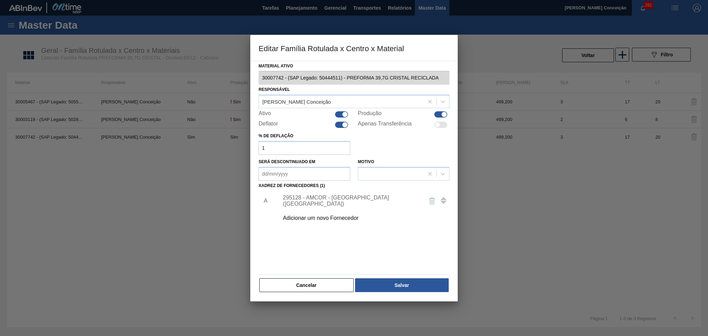
click at [257, 74] on div "Material ativo 30007742 - (SAP Legado: 50444511) - PREFORMA 39,7G CRISTAL RECIC…" at bounding box center [354, 181] width 208 height 241
click at [323, 222] on div "Adicionar um novo Fornecedor" at bounding box center [362, 218] width 175 height 17
click at [322, 219] on div "Adicionar um novo Fornecedor" at bounding box center [351, 218] width 136 height 6
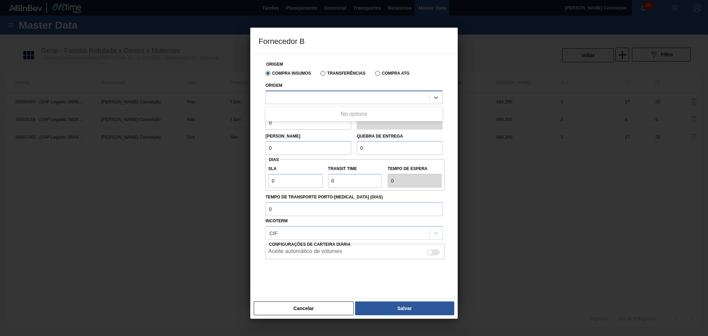
click at [316, 97] on div at bounding box center [348, 97] width 164 height 10
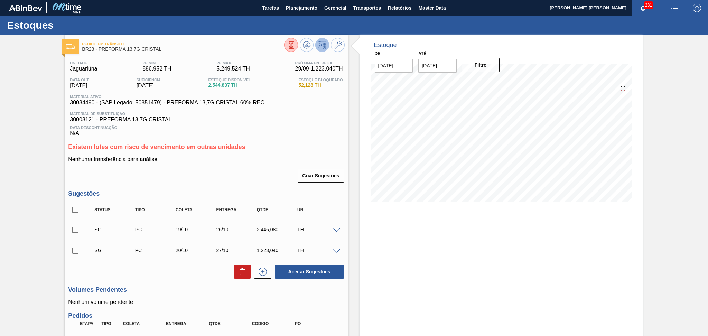
click at [280, 157] on p "Nenhuma transferência para análise" at bounding box center [206, 159] width 276 height 6
drag, startPoint x: 268, startPoint y: 164, endPoint x: 264, endPoint y: 162, distance: 4.2
click at [267, 163] on div "Nenhuma transferência para análise Criar Sugestões" at bounding box center [206, 169] width 276 height 27
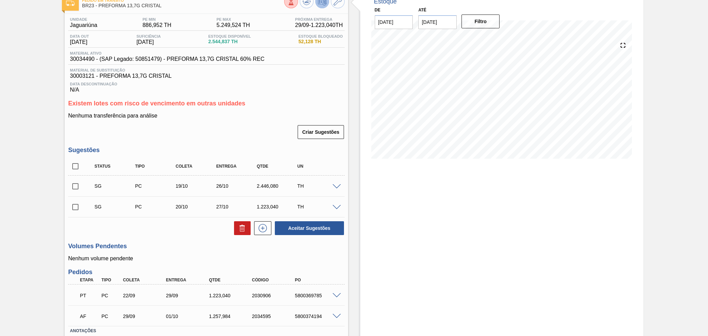
scroll to position [90, 0]
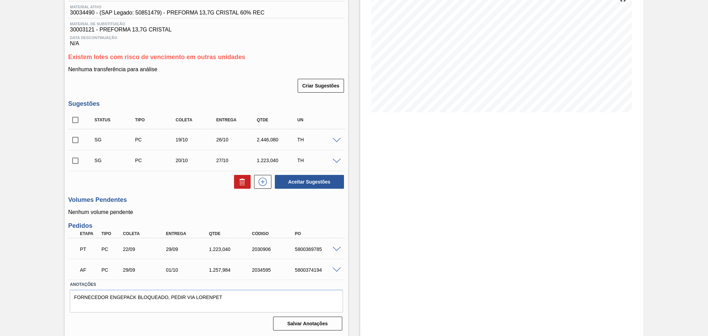
click at [218, 197] on h3 "Volumes Pendentes" at bounding box center [206, 199] width 276 height 7
click at [197, 88] on div "Criar Sugestões" at bounding box center [206, 85] width 276 height 15
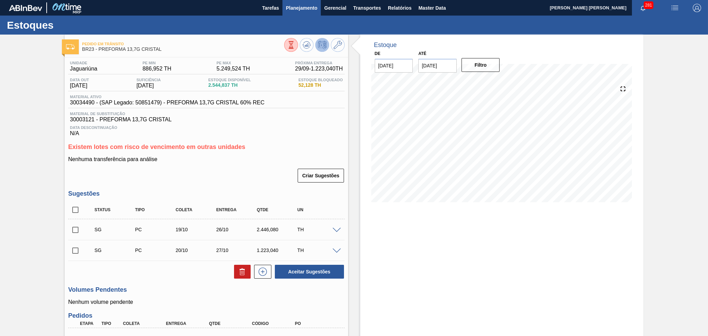
click at [300, 4] on span "Planejamento" at bounding box center [301, 8] width 31 height 8
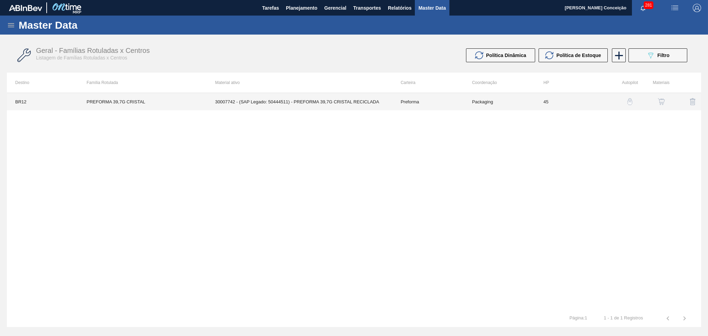
click at [277, 102] on td "30007742 - (SAP Legado: 50444511) - PREFORMA 39,7G CRISTAL RECICLADA" at bounding box center [300, 101] width 186 height 17
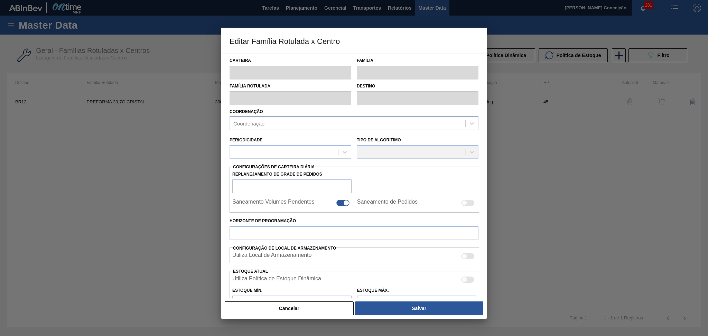
click at [261, 117] on div "Coordenação" at bounding box center [354, 123] width 249 height 13
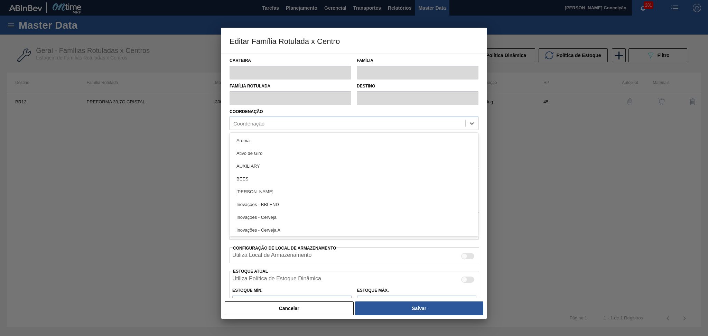
click at [317, 108] on div "Coordenação option Aroma focused, 1 of 37. 37 results available. Use Up and Dow…" at bounding box center [354, 119] width 249 height 24
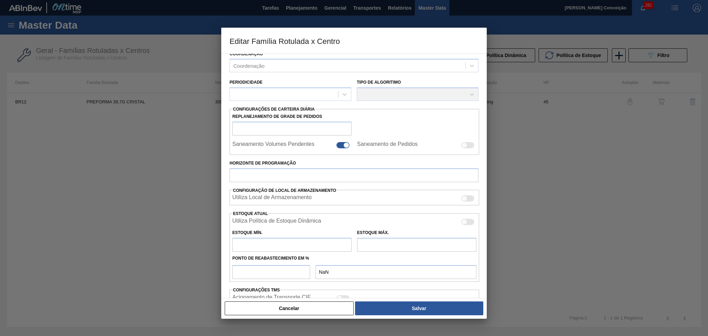
scroll to position [136, 0]
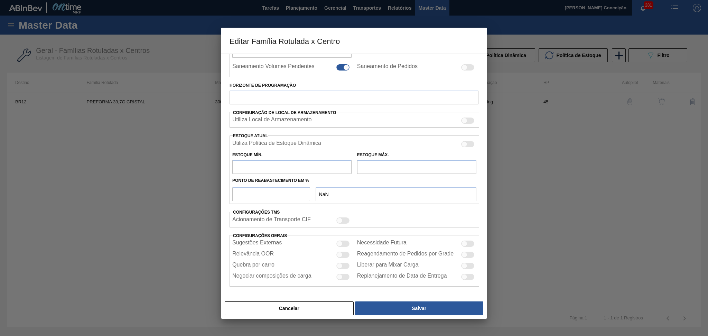
type input "Preforma"
type input "PREFORMA 39,7G CRISTAL"
type input "BR12 - Cebrasa"
type input "0"
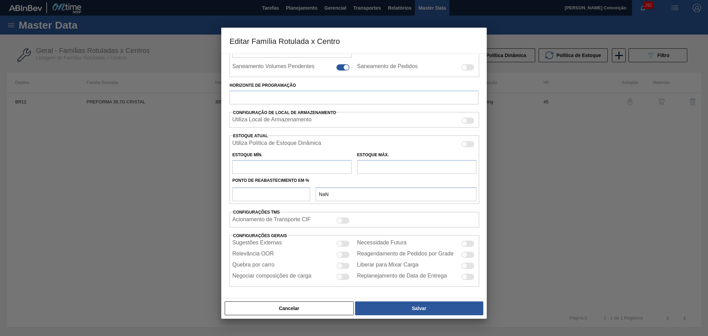
checkbox input "false"
type input "45"
type input "331"
type input "2.000"
type input "45"
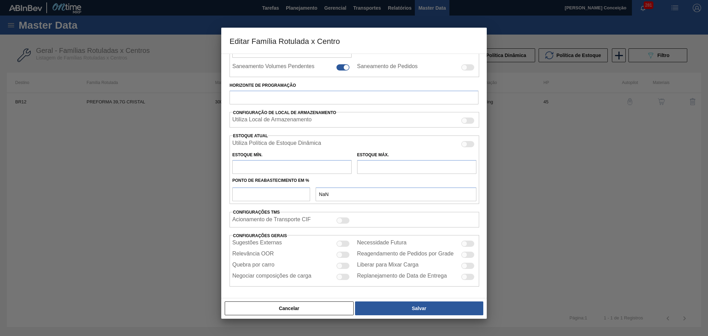
type input "1.082,050"
checkbox input "true"
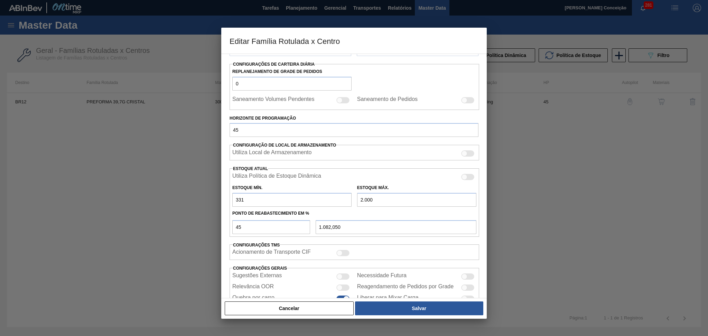
scroll to position [137, 0]
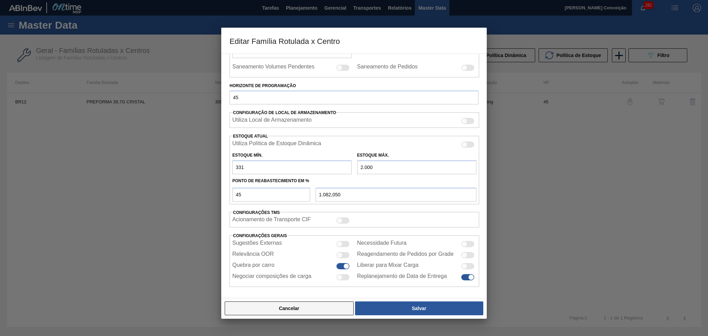
click at [314, 309] on button "Cancelar" at bounding box center [289, 309] width 129 height 14
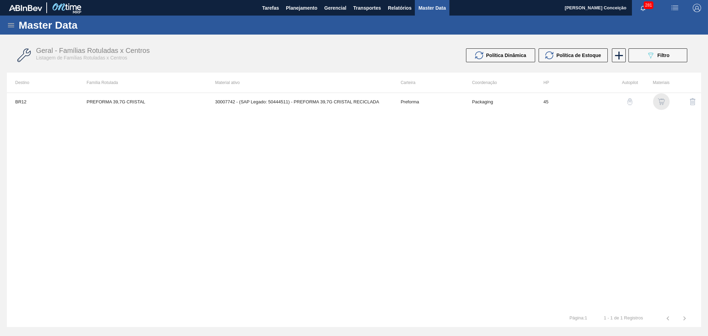
click at [660, 103] on img "button" at bounding box center [661, 101] width 7 height 7
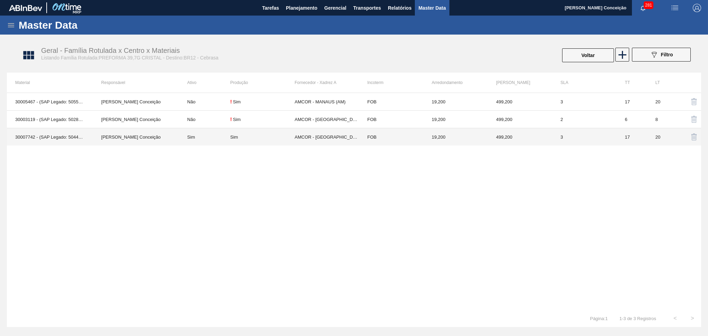
click at [343, 135] on td "AMCOR - [GEOGRAPHIC_DATA] ([GEOGRAPHIC_DATA])" at bounding box center [327, 137] width 64 height 18
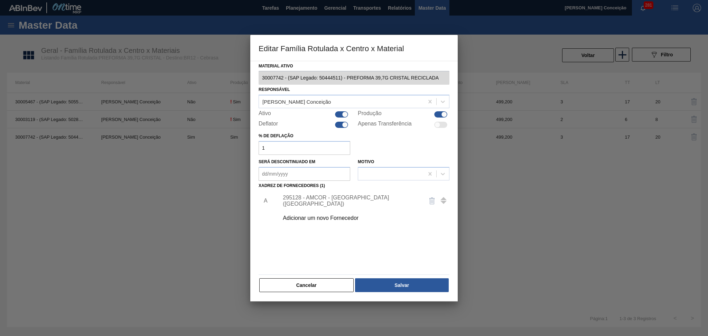
click at [306, 220] on div "Adicionar um novo Fornecedor" at bounding box center [351, 218] width 136 height 6
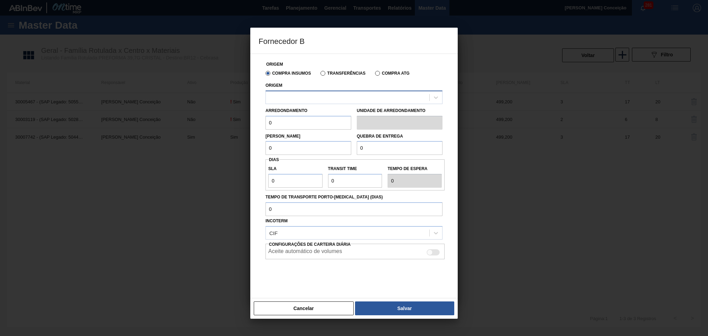
click at [351, 98] on div at bounding box center [348, 97] width 164 height 10
click at [411, 94] on div at bounding box center [348, 97] width 164 height 10
click at [314, 102] on div at bounding box center [354, 97] width 177 height 13
click at [320, 96] on div at bounding box center [348, 97] width 164 height 10
click at [353, 95] on div at bounding box center [348, 97] width 164 height 10
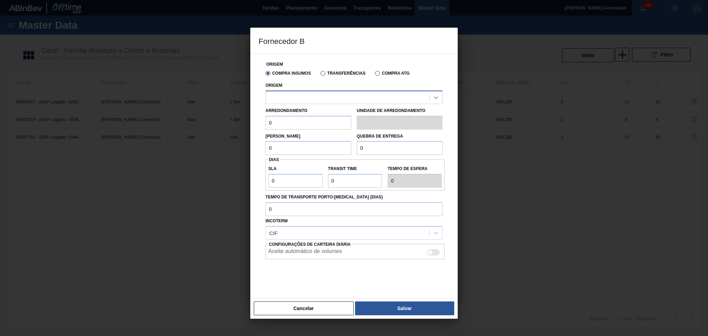
click at [431, 98] on div at bounding box center [436, 97] width 12 height 12
drag, startPoint x: 708, startPoint y: 2, endPoint x: 504, endPoint y: 165, distance: 261.1
click at [504, 165] on div at bounding box center [354, 168] width 708 height 336
click at [603, 108] on div at bounding box center [354, 168] width 708 height 336
click at [314, 312] on button "Cancelar" at bounding box center [304, 309] width 100 height 14
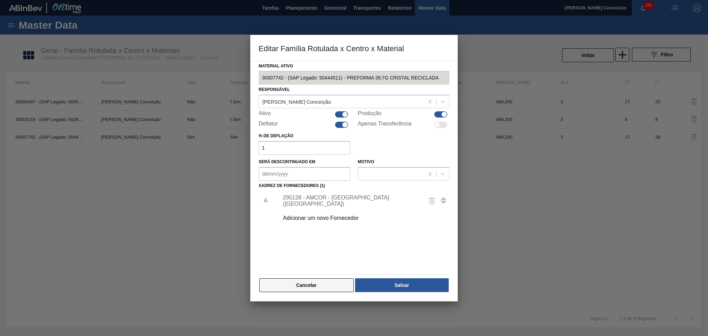
click at [311, 289] on button "Cancelar" at bounding box center [306, 285] width 94 height 14
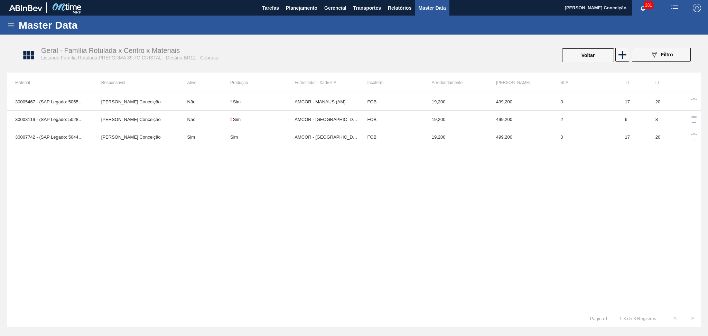
click at [384, 264] on div "30005467 - (SAP Legado: 50551268) - PREFORMA 39,7G CRISTAL 40 RECICLADA Aline A…" at bounding box center [354, 201] width 695 height 217
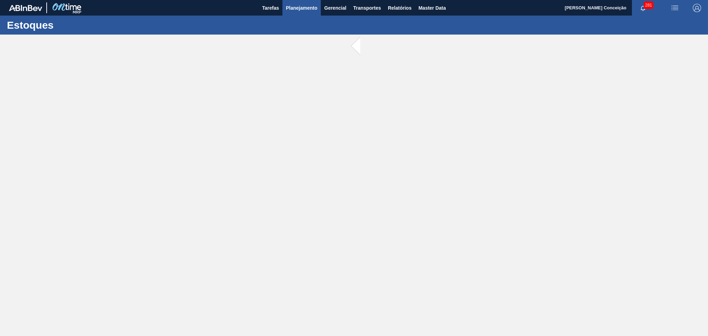
click at [304, 4] on span "Planejamento" at bounding box center [301, 8] width 31 height 8
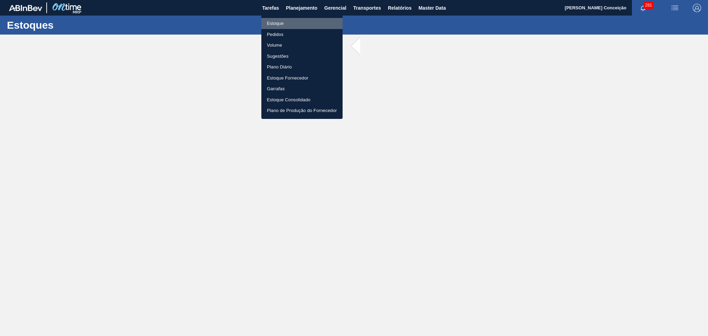
click at [278, 21] on li "Estoque" at bounding box center [302, 23] width 81 height 11
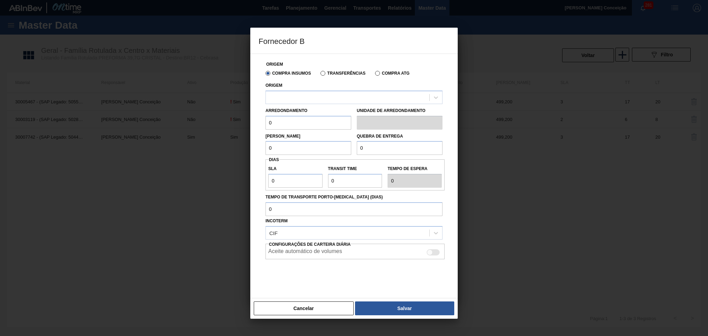
click at [308, 301] on div "Cancelar Salvar" at bounding box center [354, 308] width 208 height 21
click at [310, 302] on button "Cancelar" at bounding box center [304, 309] width 100 height 14
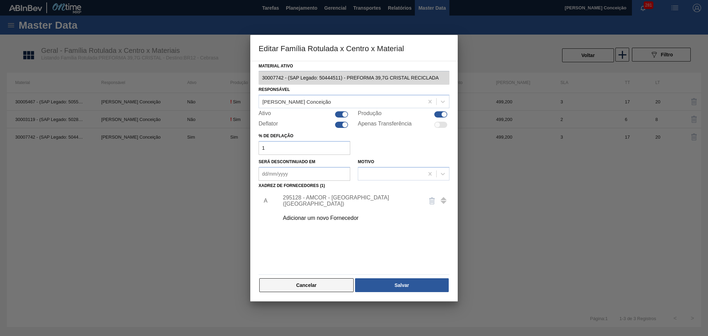
click at [308, 280] on button "Cancelar" at bounding box center [306, 285] width 94 height 14
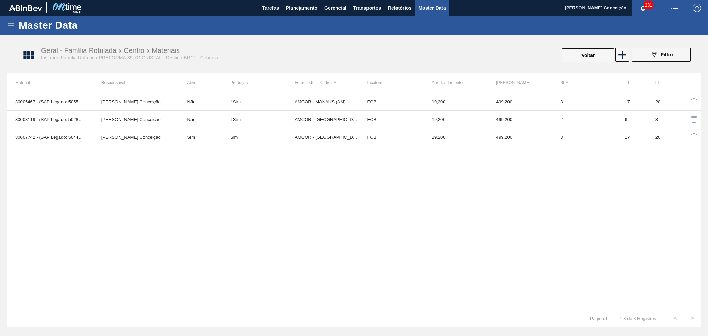
click at [159, 178] on div "30005467 - (SAP Legado: 50551268) - PREFORMA 39,7G CRISTAL 40 RECICLADA Aline A…" at bounding box center [354, 201] width 695 height 217
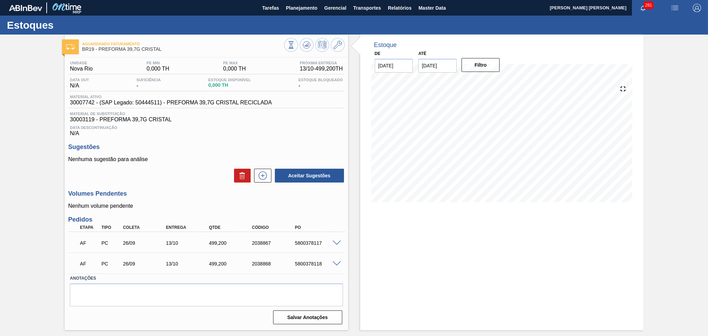
click at [292, 133] on div "Data Descontinuação N/A" at bounding box center [206, 130] width 276 height 14
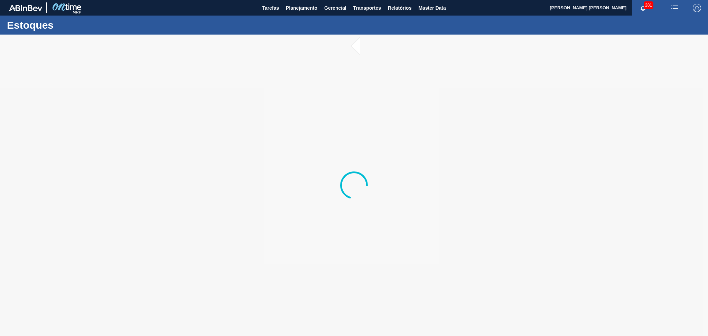
click at [205, 245] on div at bounding box center [354, 186] width 708 height 302
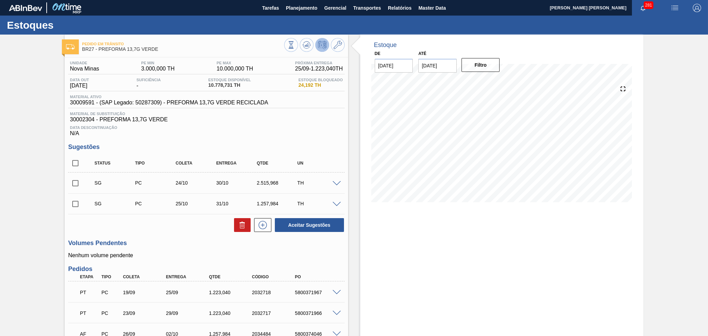
click at [314, 134] on div "Data Descontinuação N/A" at bounding box center [206, 130] width 276 height 14
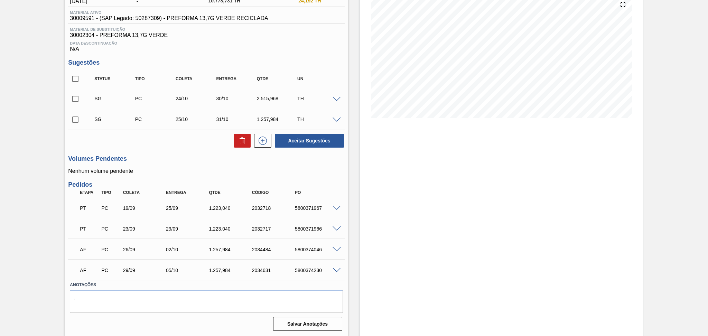
click at [306, 212] on div "PT PC 19/09 25/09 1.223,040 2032718 5800371967" at bounding box center [204, 208] width 258 height 14
copy div "5800371967"
click at [305, 226] on div "5800371966" at bounding box center [317, 229] width 48 height 6
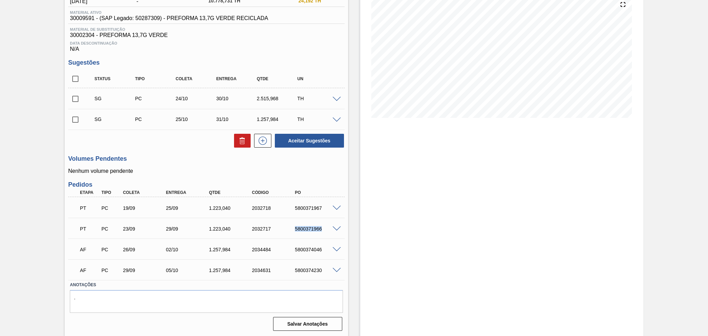
copy div "5800371966"
click at [175, 156] on h3 "Volumes Pendentes" at bounding box center [206, 158] width 276 height 7
